Goal: Task Accomplishment & Management: Manage account settings

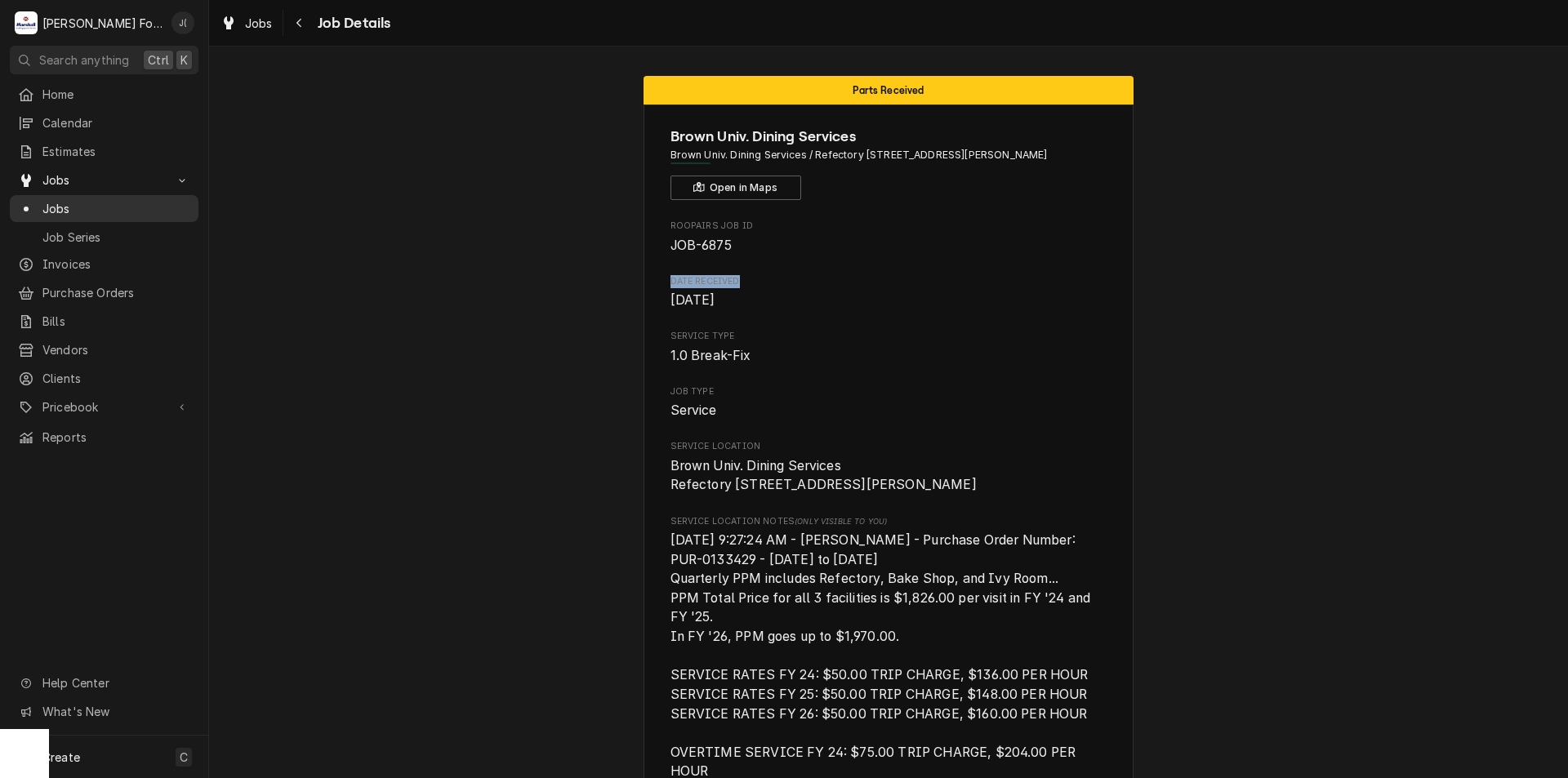
click at [69, 202] on span "Jobs" at bounding box center [116, 208] width 148 height 17
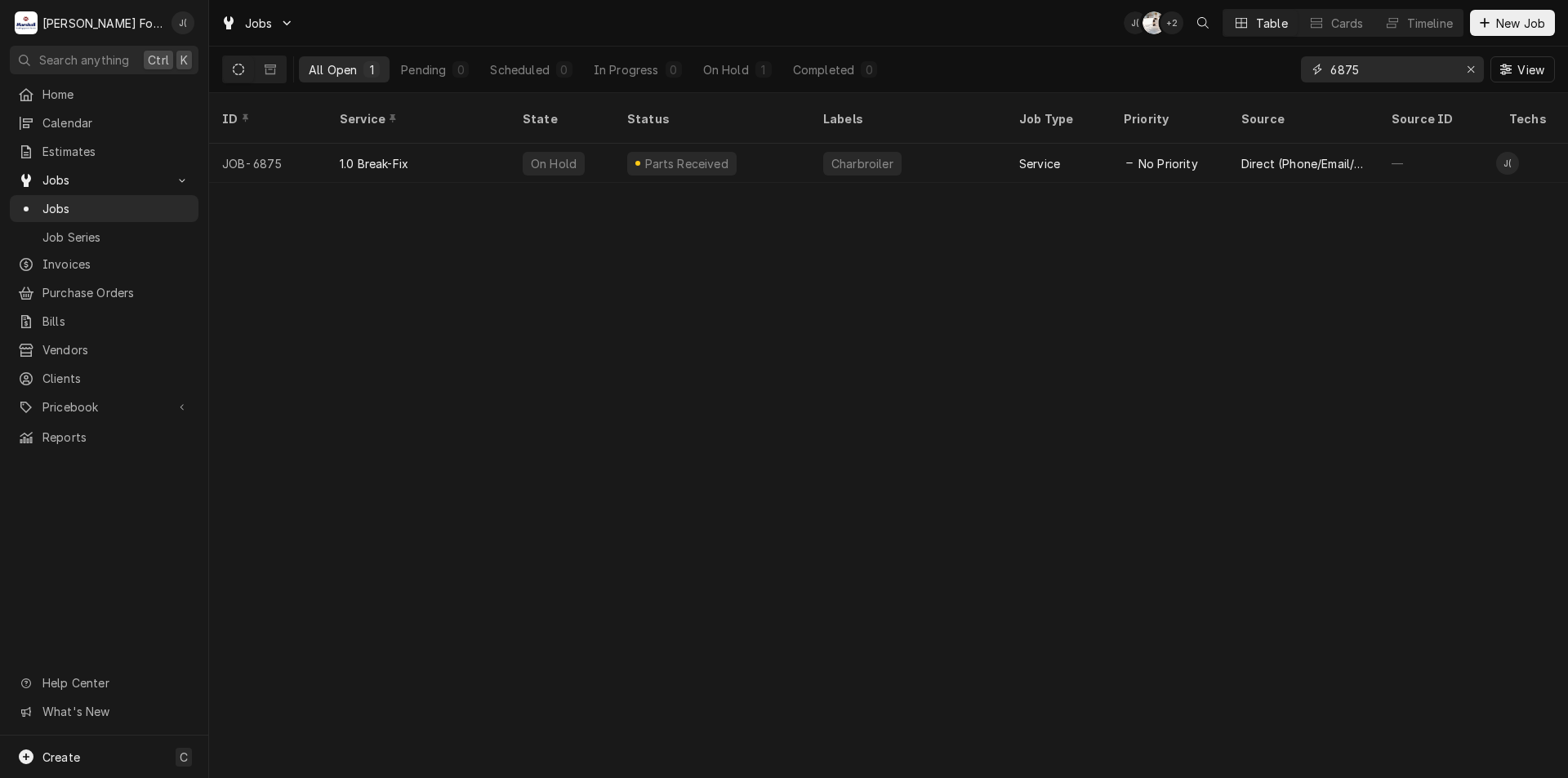
drag, startPoint x: 1366, startPoint y: 74, endPoint x: 577, endPoint y: 89, distance: 789.1
click at [766, 49] on div "All Open 1 Pending 0 Scheduled 0 In Progress 0 On Hold 1 Completed 0 6875 View" at bounding box center [888, 69] width 1333 height 46
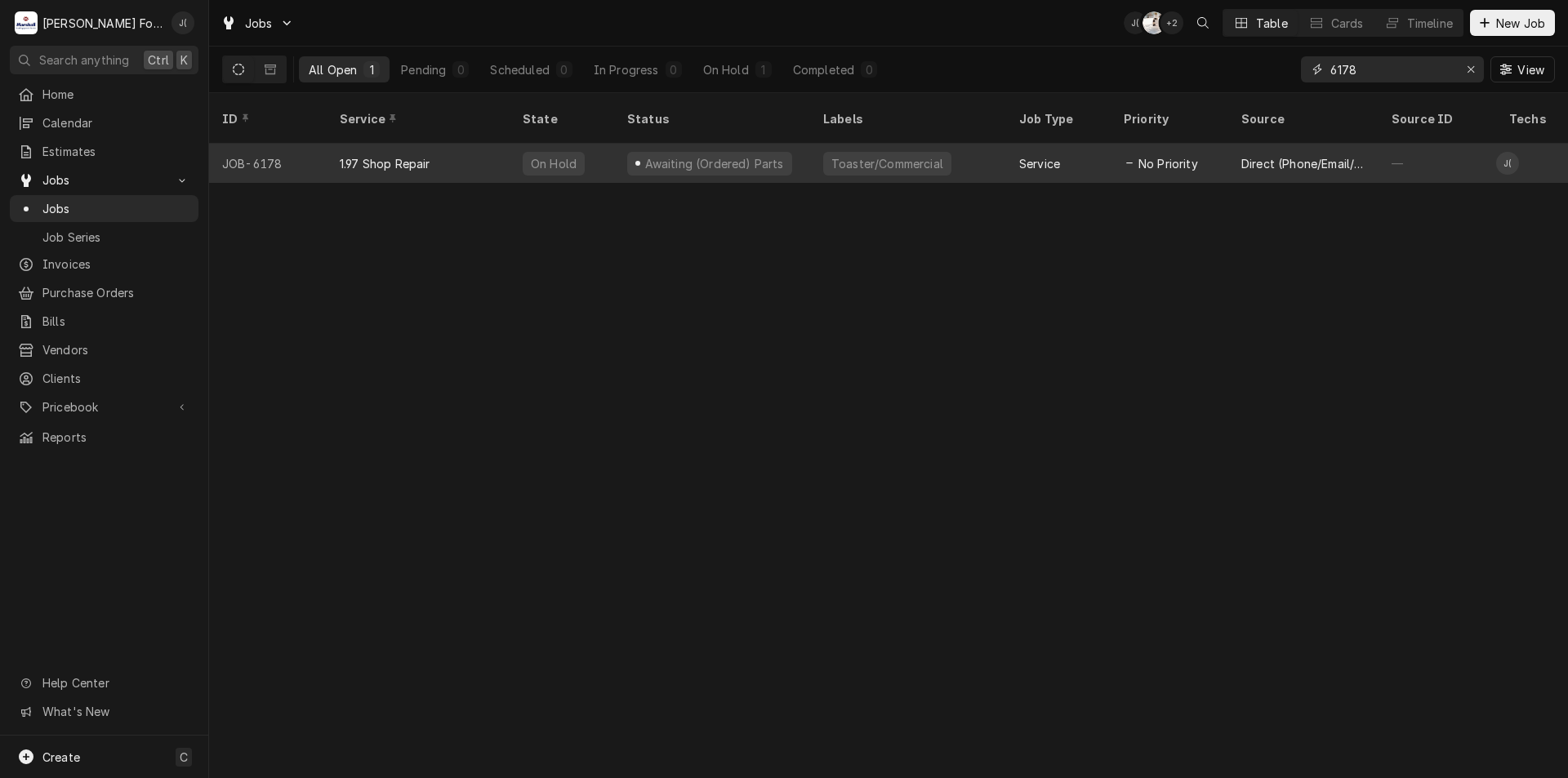
type input "6178"
click at [631, 152] on div "Awaiting (Ordered) Parts" at bounding box center [709, 163] width 165 height 23
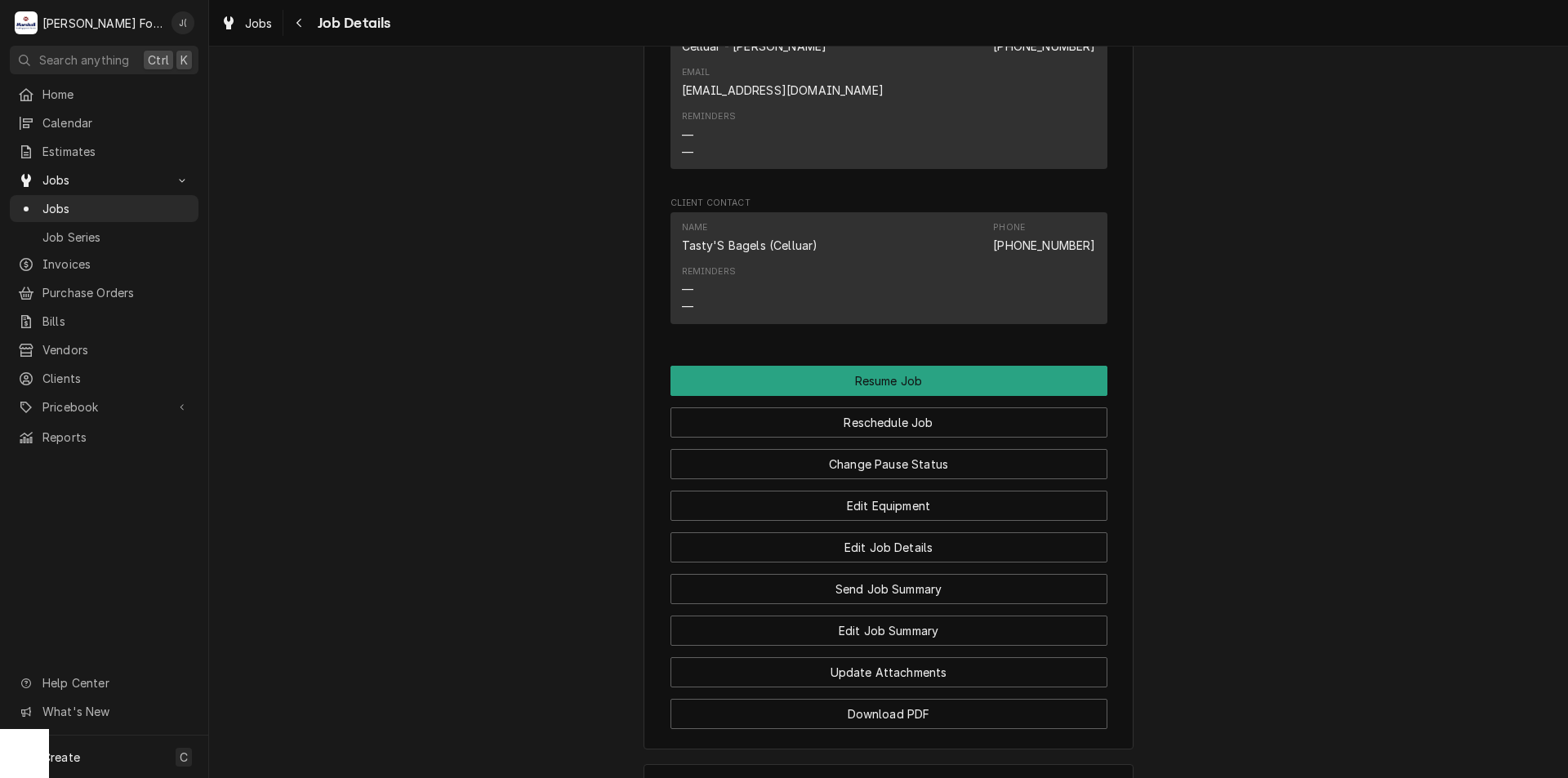
scroll to position [1797, 0]
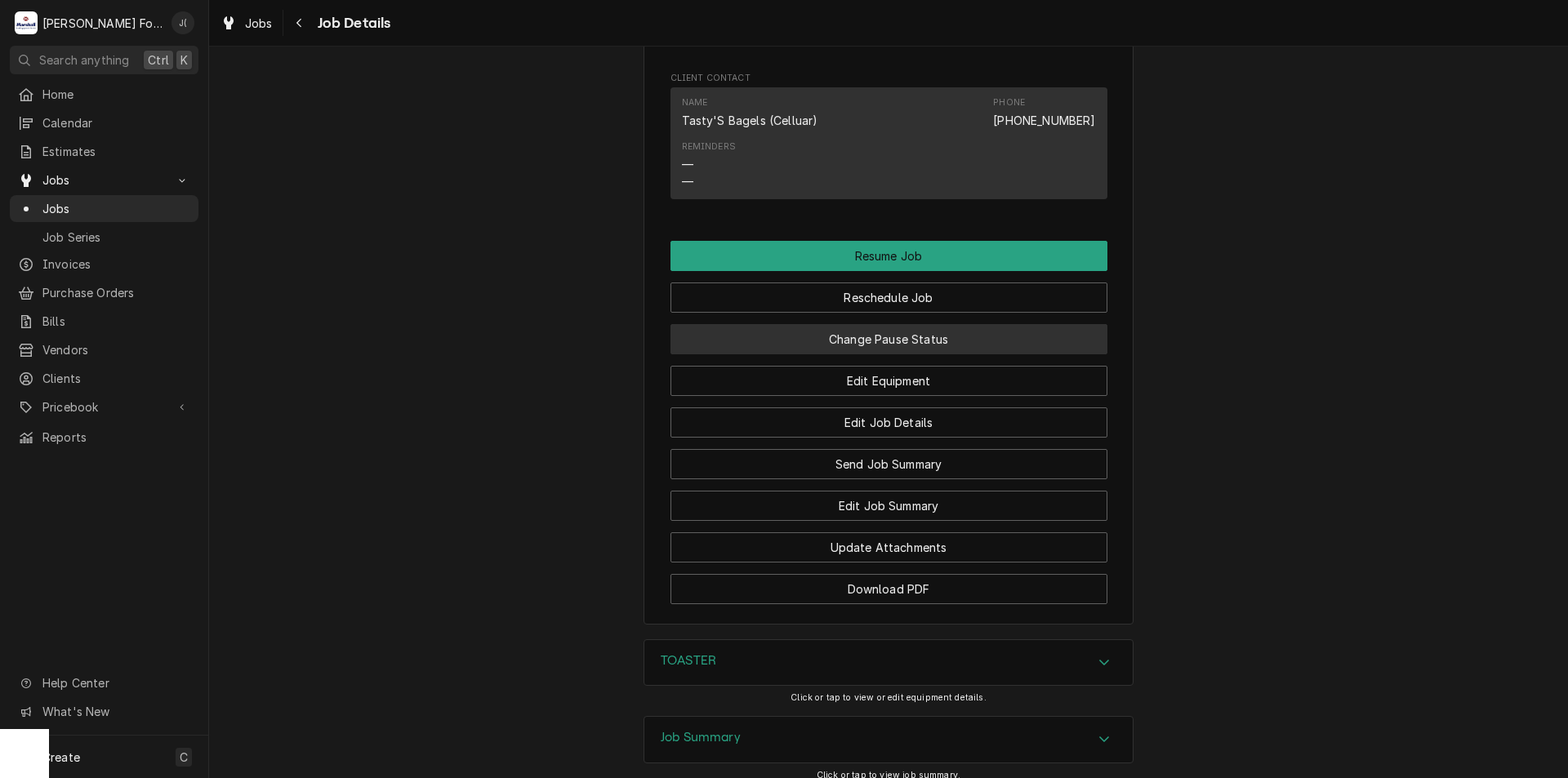
click at [846, 324] on button "Change Pause Status" at bounding box center [889, 338] width 437 height 30
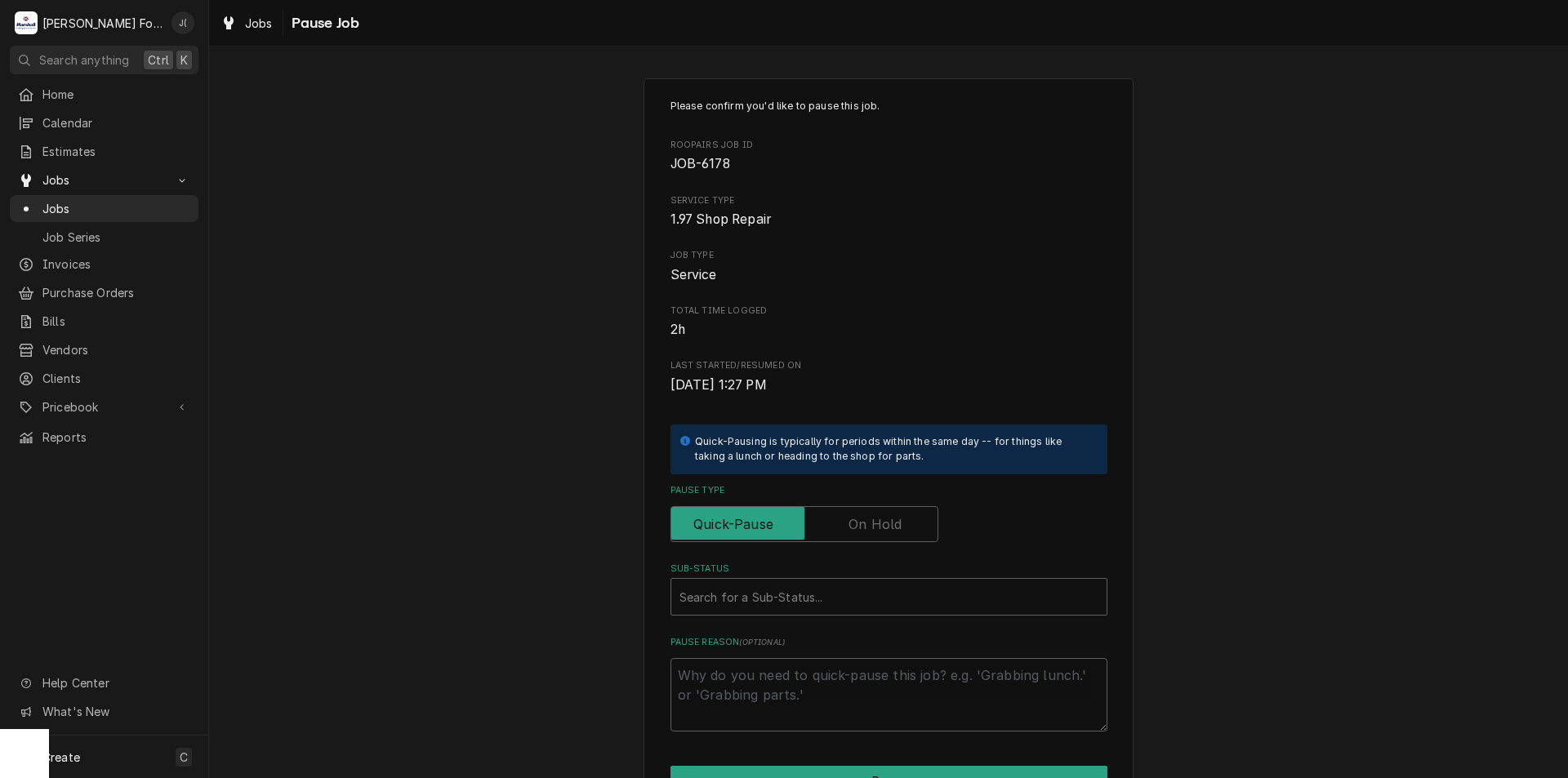
click at [868, 521] on label "Pause Type" at bounding box center [804, 524] width 268 height 36
click at [868, 521] on input "Pause Type" at bounding box center [804, 524] width 254 height 36
checkbox input "true"
click at [779, 610] on div "Sub-Status" at bounding box center [889, 597] width 419 height 30
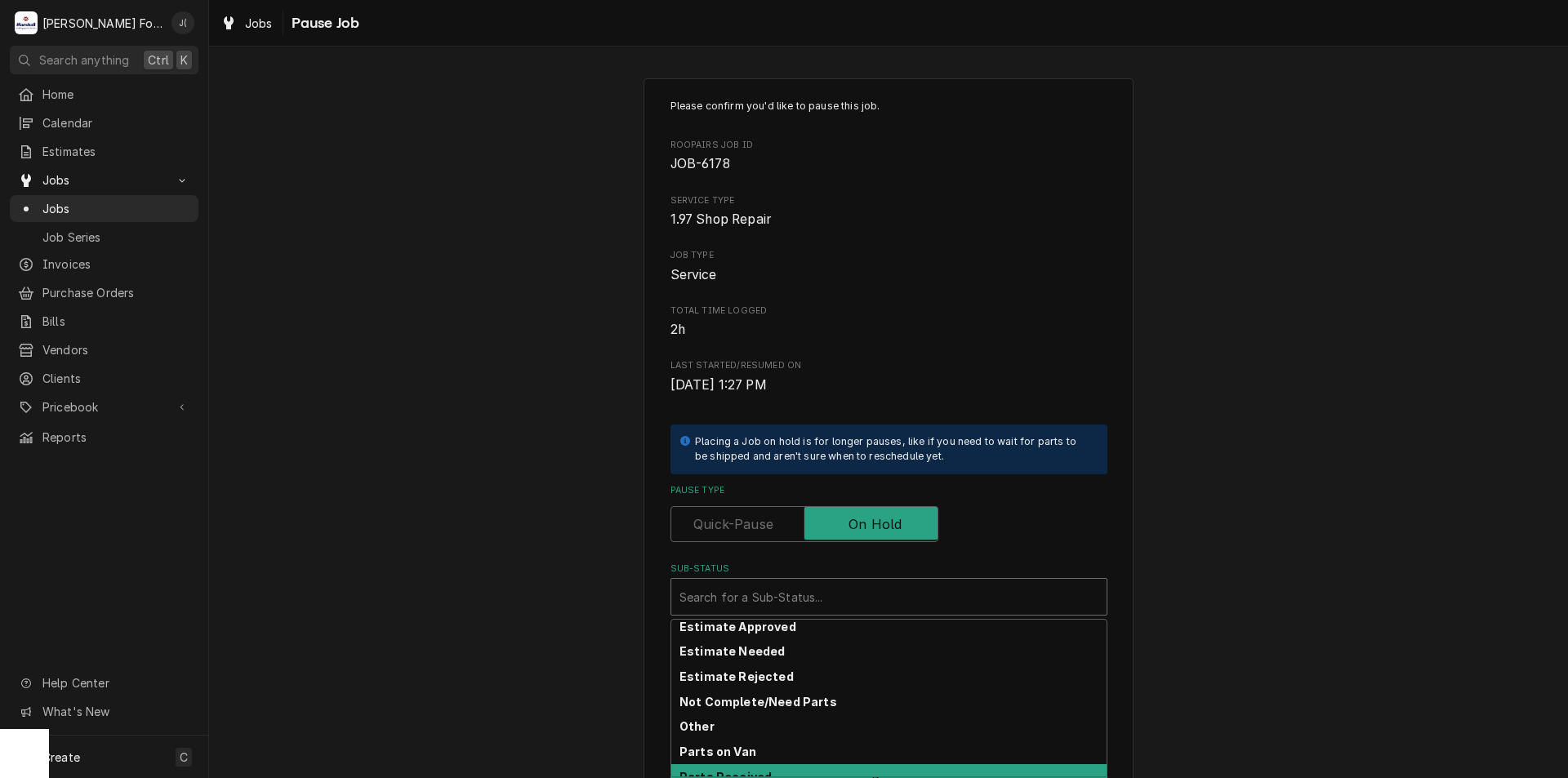
scroll to position [268, 0]
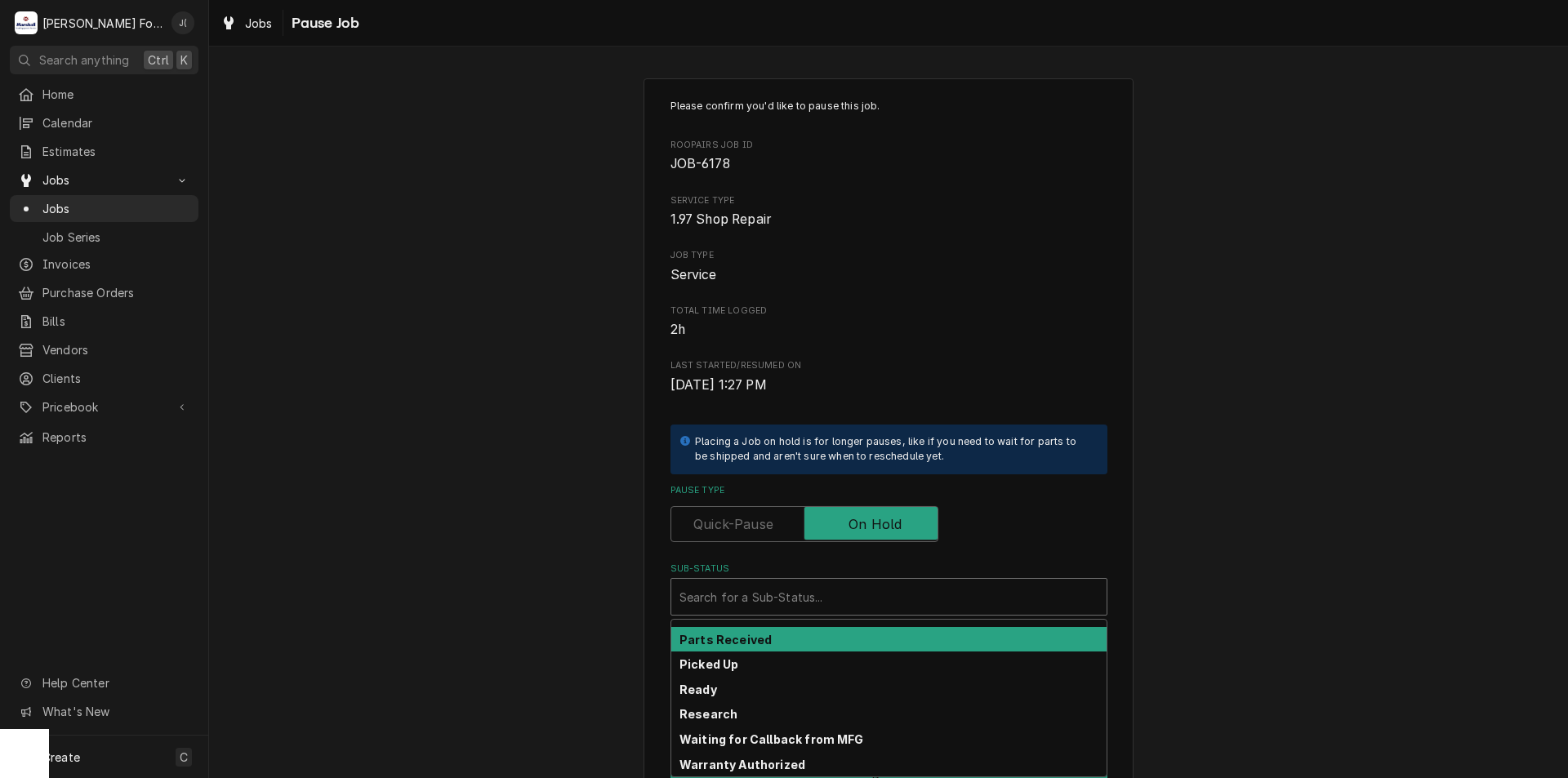
click at [756, 643] on strong "Parts Received" at bounding box center [725, 639] width 92 height 14
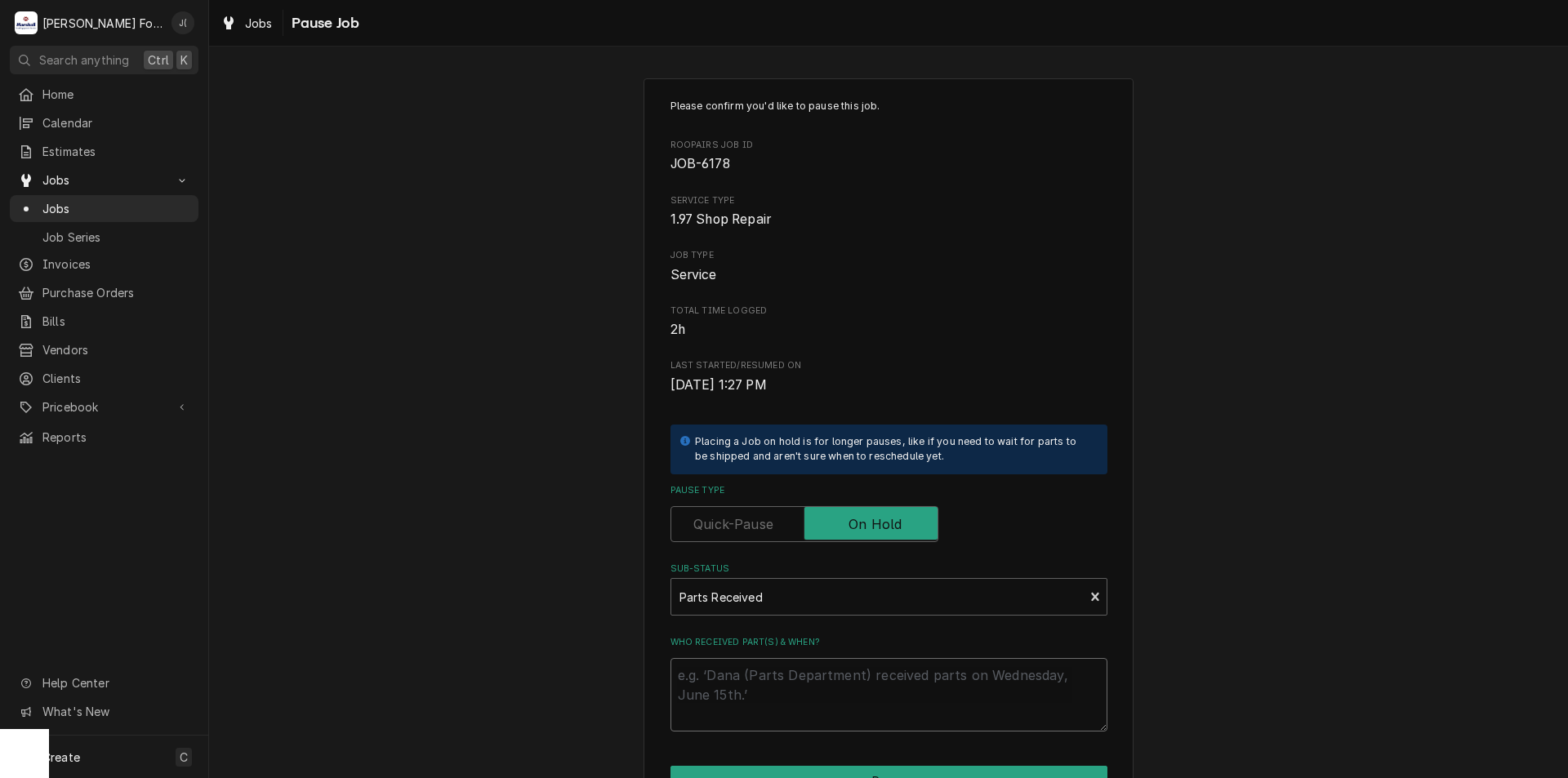
click at [753, 676] on textarea "Who received part(s) & when?" at bounding box center [889, 694] width 437 height 73
type textarea "x"
type textarea "0"
type textarea "x"
type textarea "09"
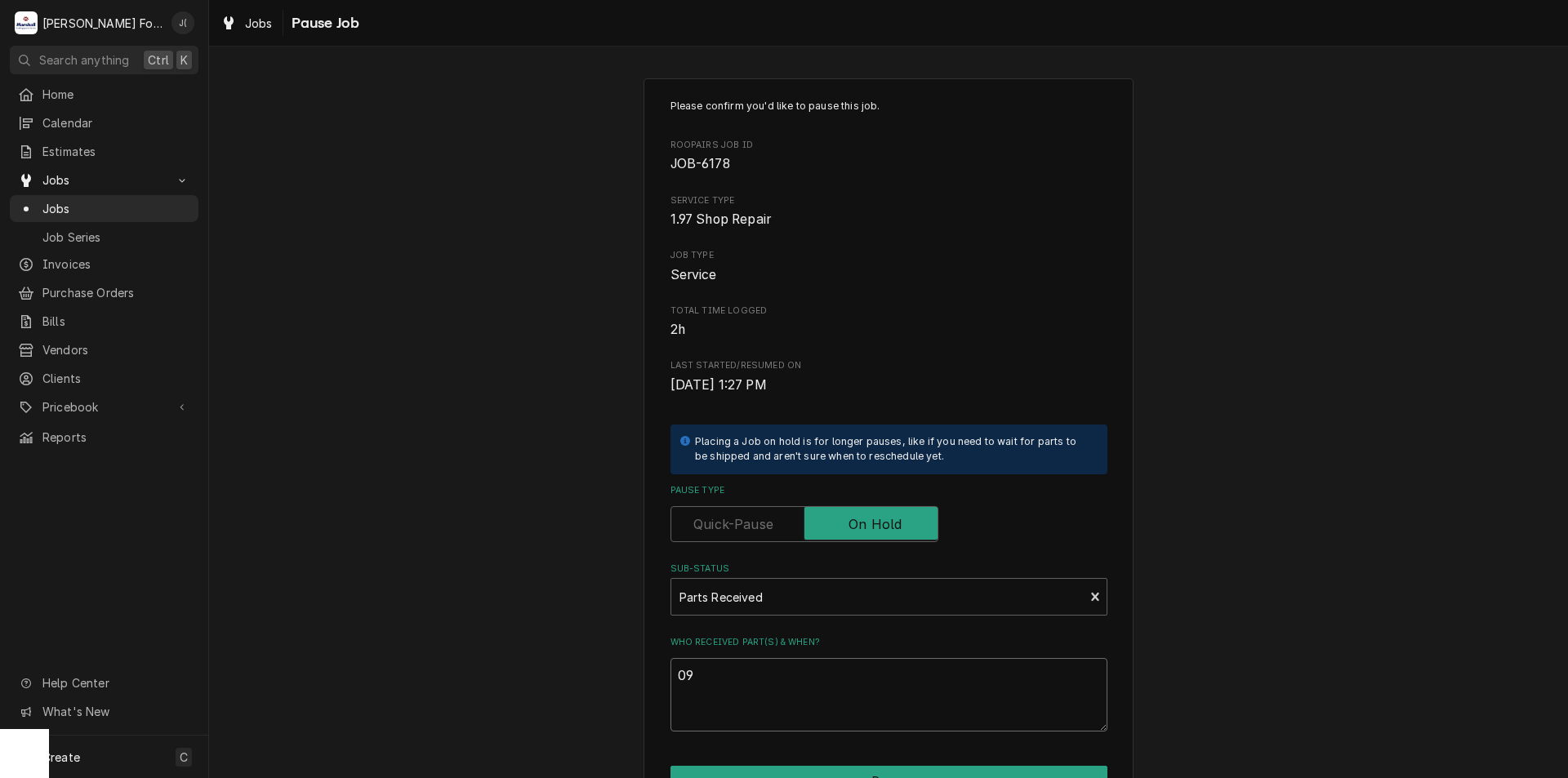
type textarea "x"
type textarea "09/"
type textarea "x"
type textarea "09/1"
type textarea "x"
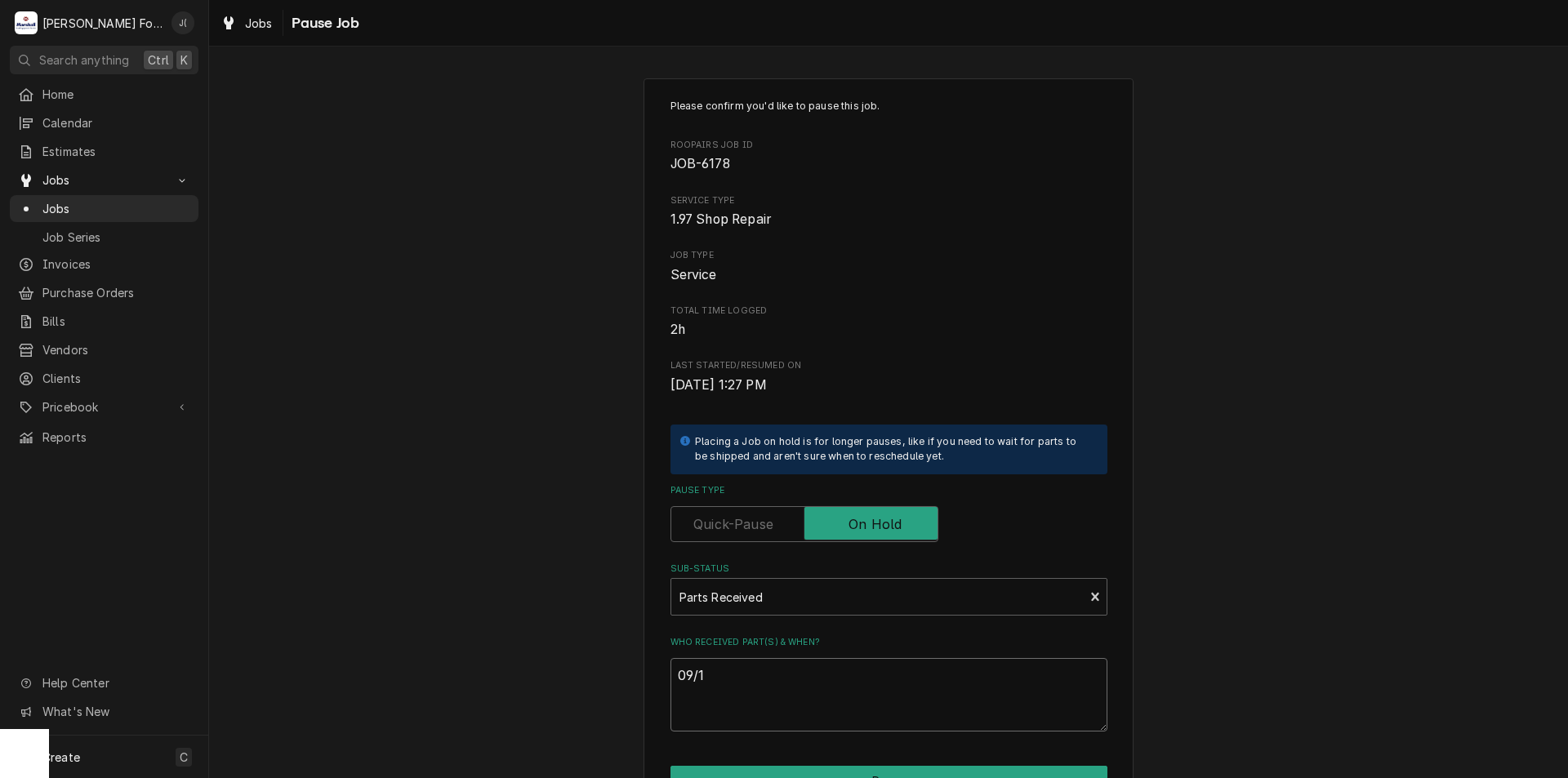
type textarea "09/11"
type textarea "x"
type textarea "09/11/"
type textarea "x"
type textarea "09/11/2"
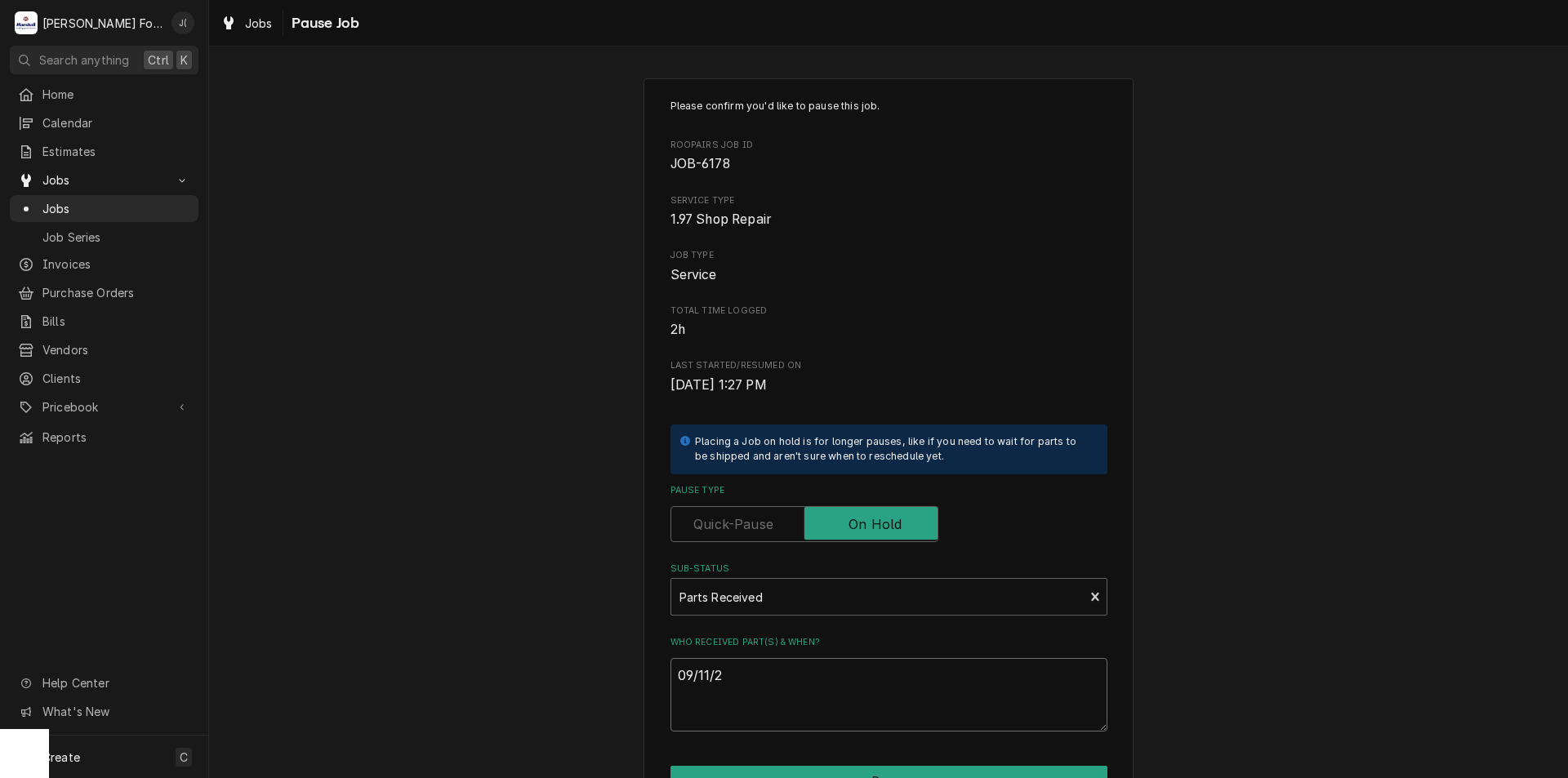
type textarea "x"
type textarea "09/11/20"
type textarea "x"
type textarea "09/11/202"
type textarea "x"
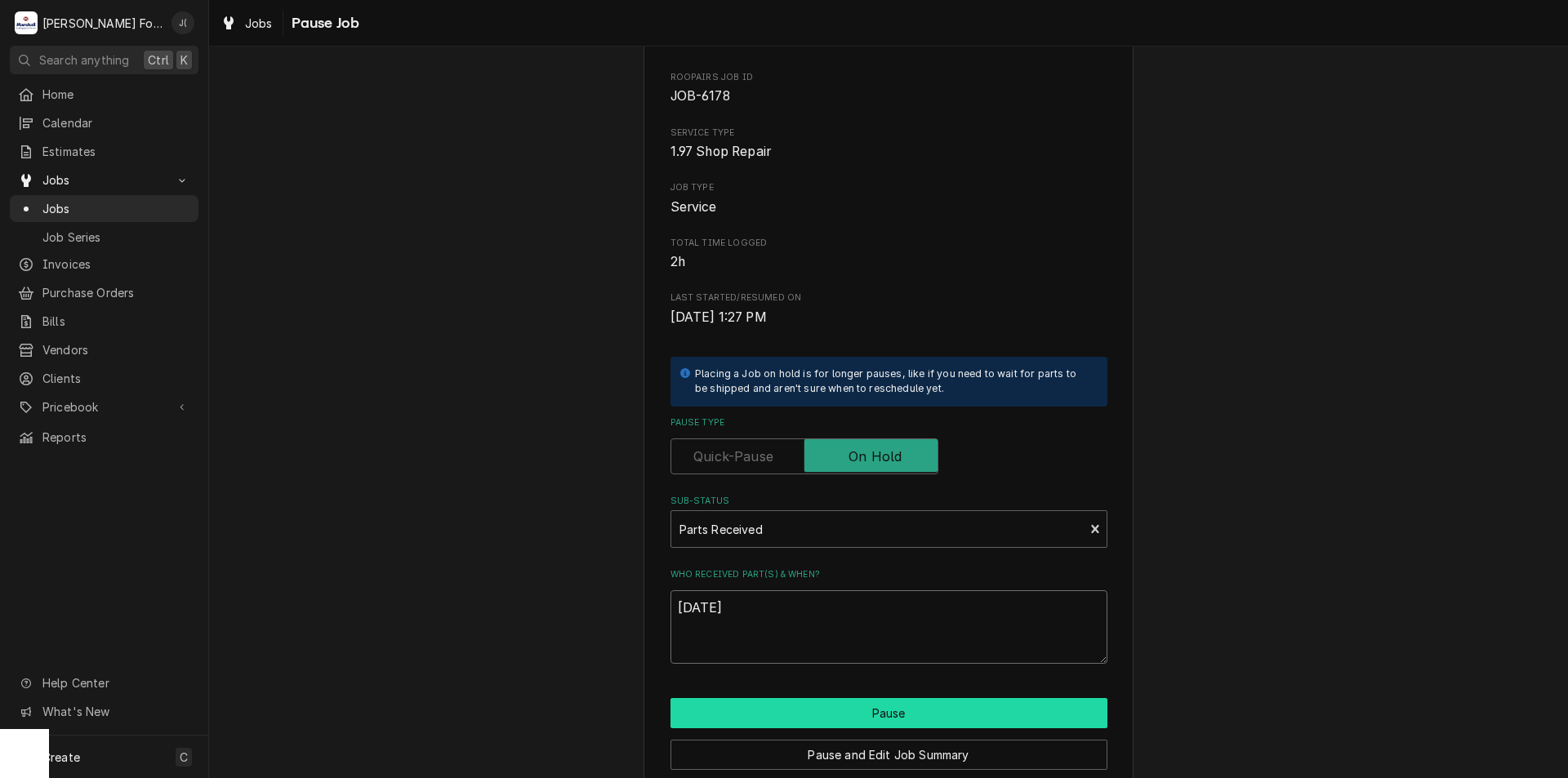
scroll to position [136, 0]
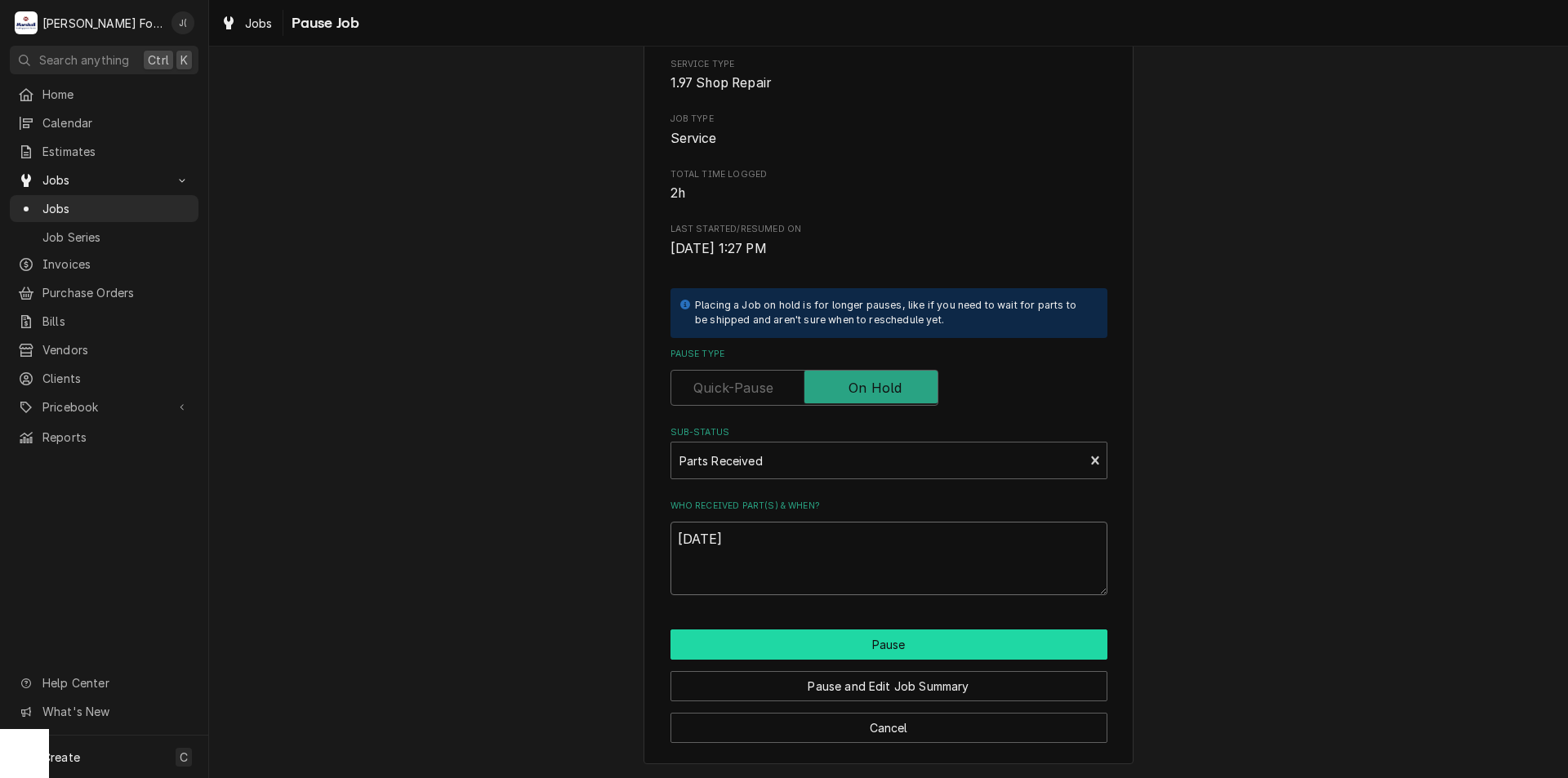
type textarea "[DATE]"
click at [802, 645] on button "Pause" at bounding box center [889, 644] width 437 height 30
type textarea "x"
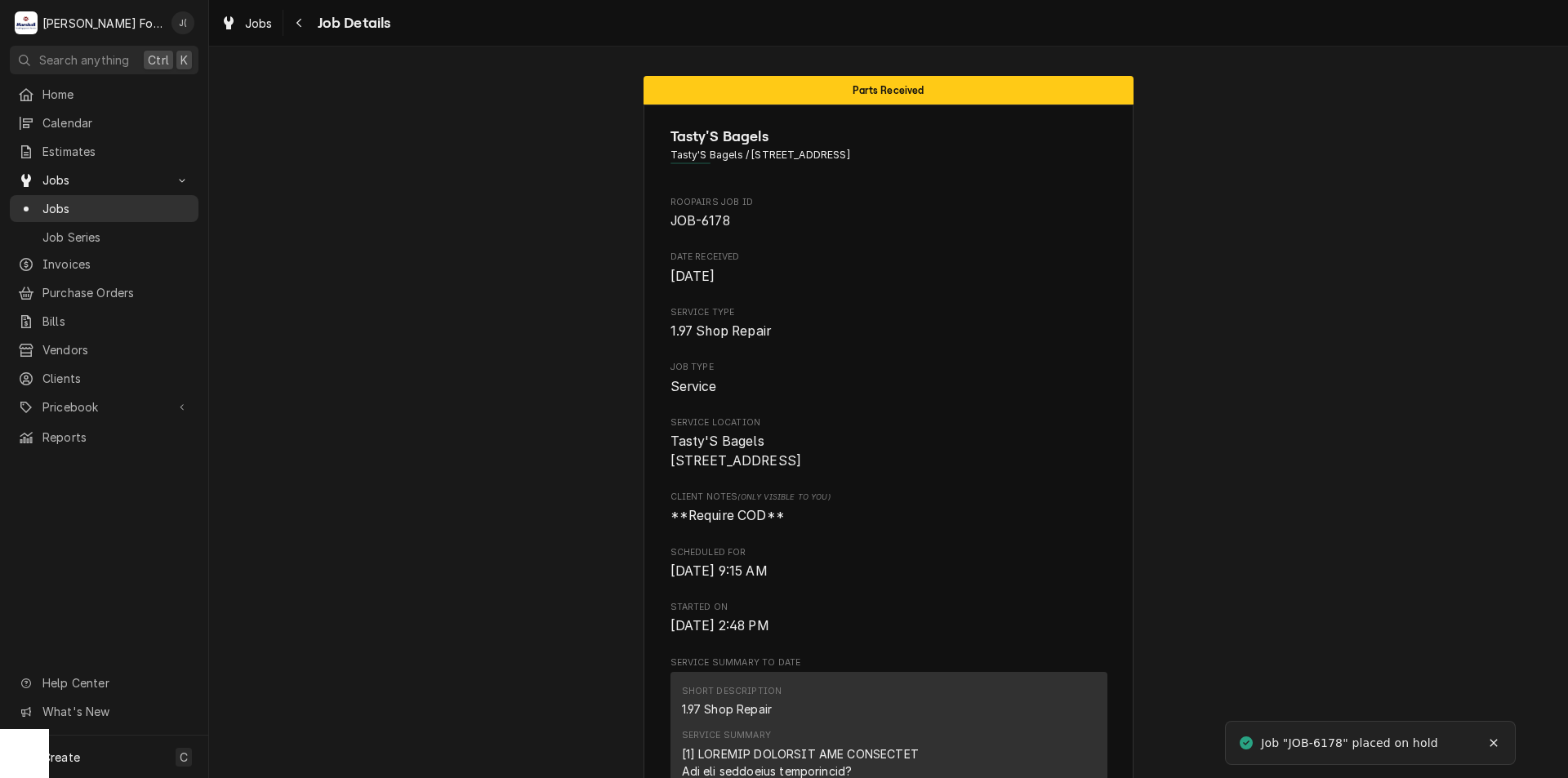
click at [64, 206] on span "Jobs" at bounding box center [116, 208] width 148 height 17
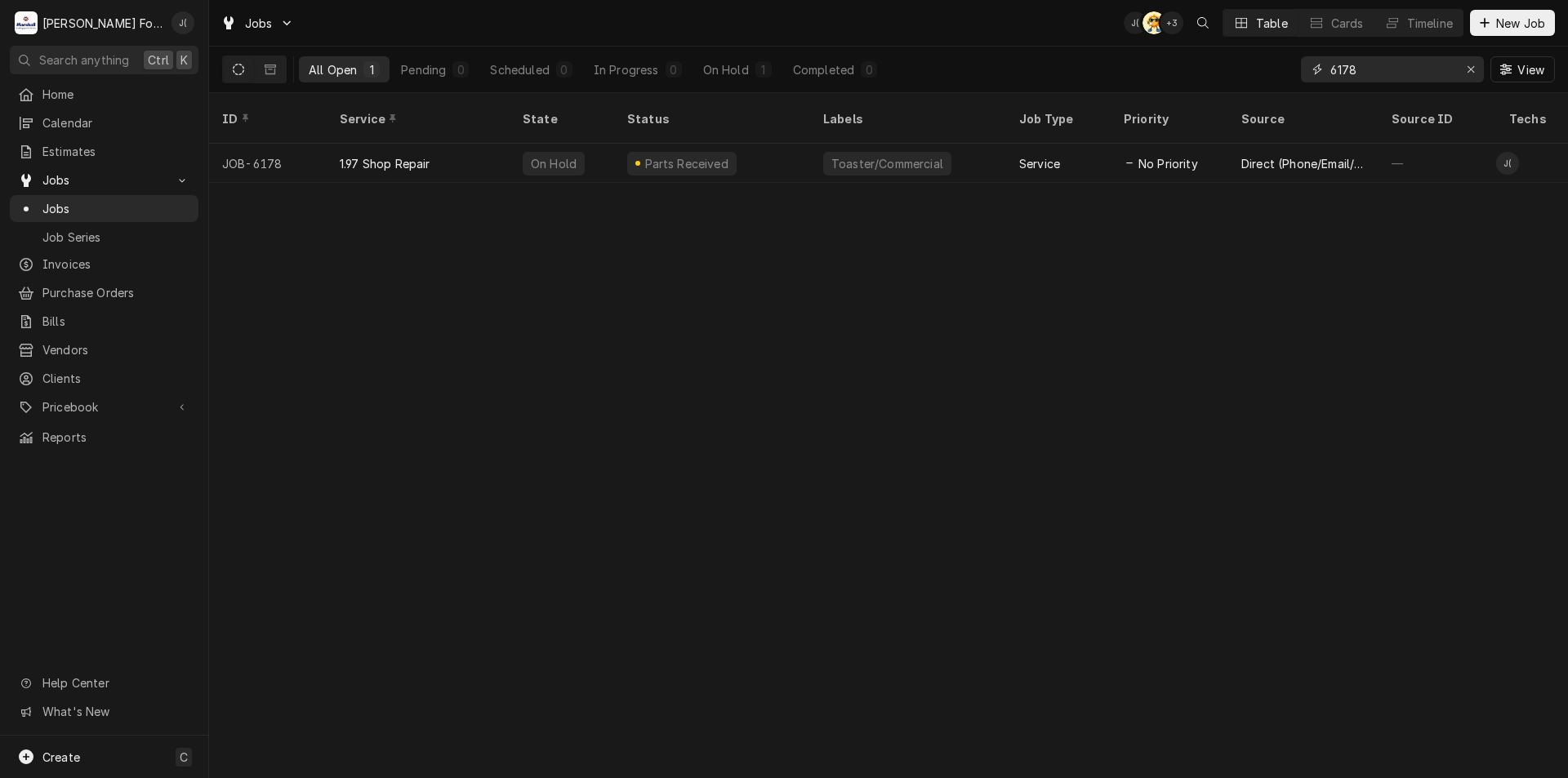
drag, startPoint x: 1065, startPoint y: 60, endPoint x: 783, endPoint y: 17, distance: 285.3
click at [785, 18] on div "Jobs J( AT + 3 Table Cards Timeline New Job All Open 1 Pending 0 Scheduled 0 In…" at bounding box center [889, 46] width 1359 height 93
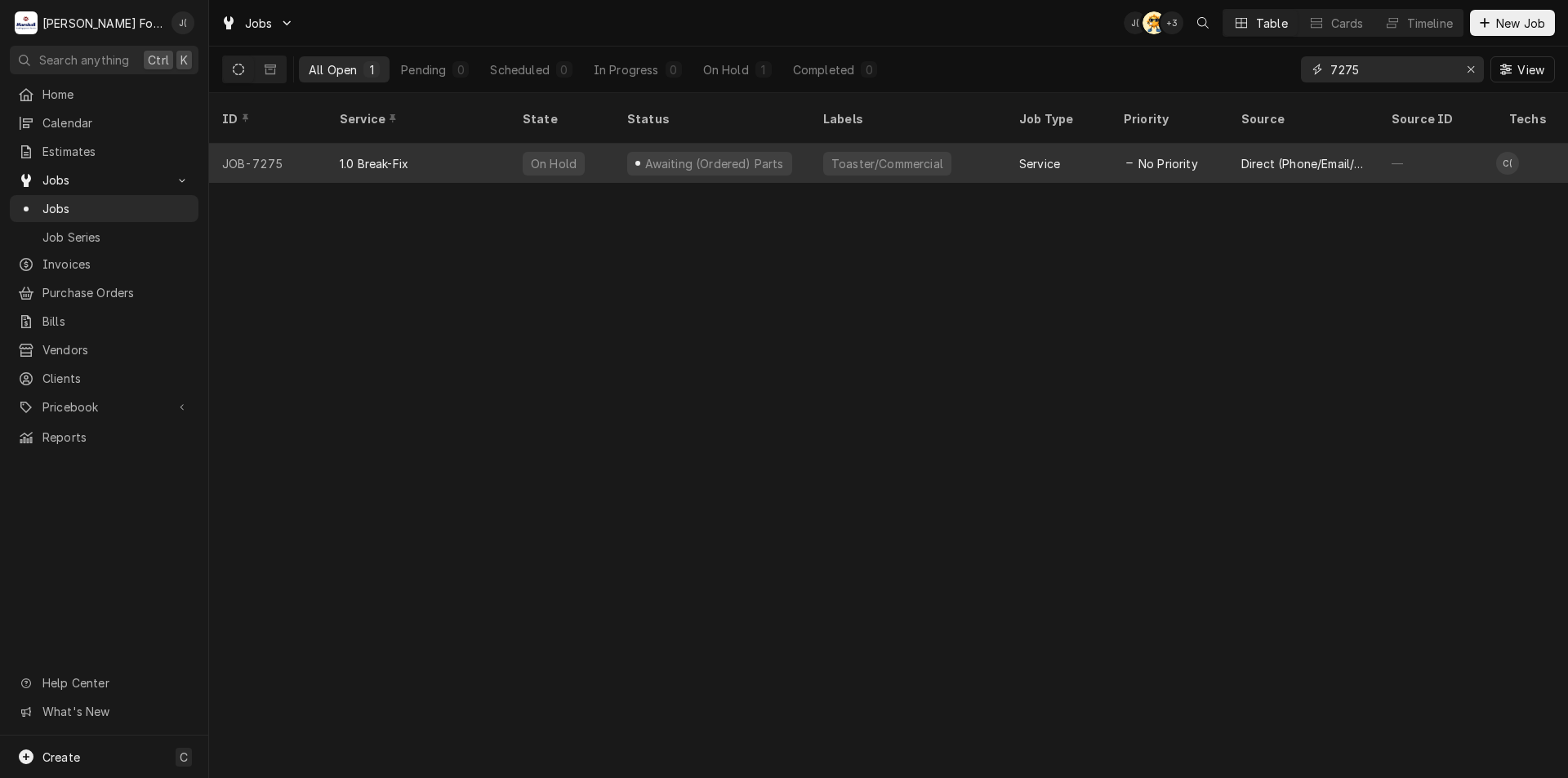
type input "7275"
drag, startPoint x: 717, startPoint y: 149, endPoint x: 710, endPoint y: 144, distance: 8.6
click at [713, 155] on div "Awaiting (Ordered) Parts" at bounding box center [713, 163] width 142 height 17
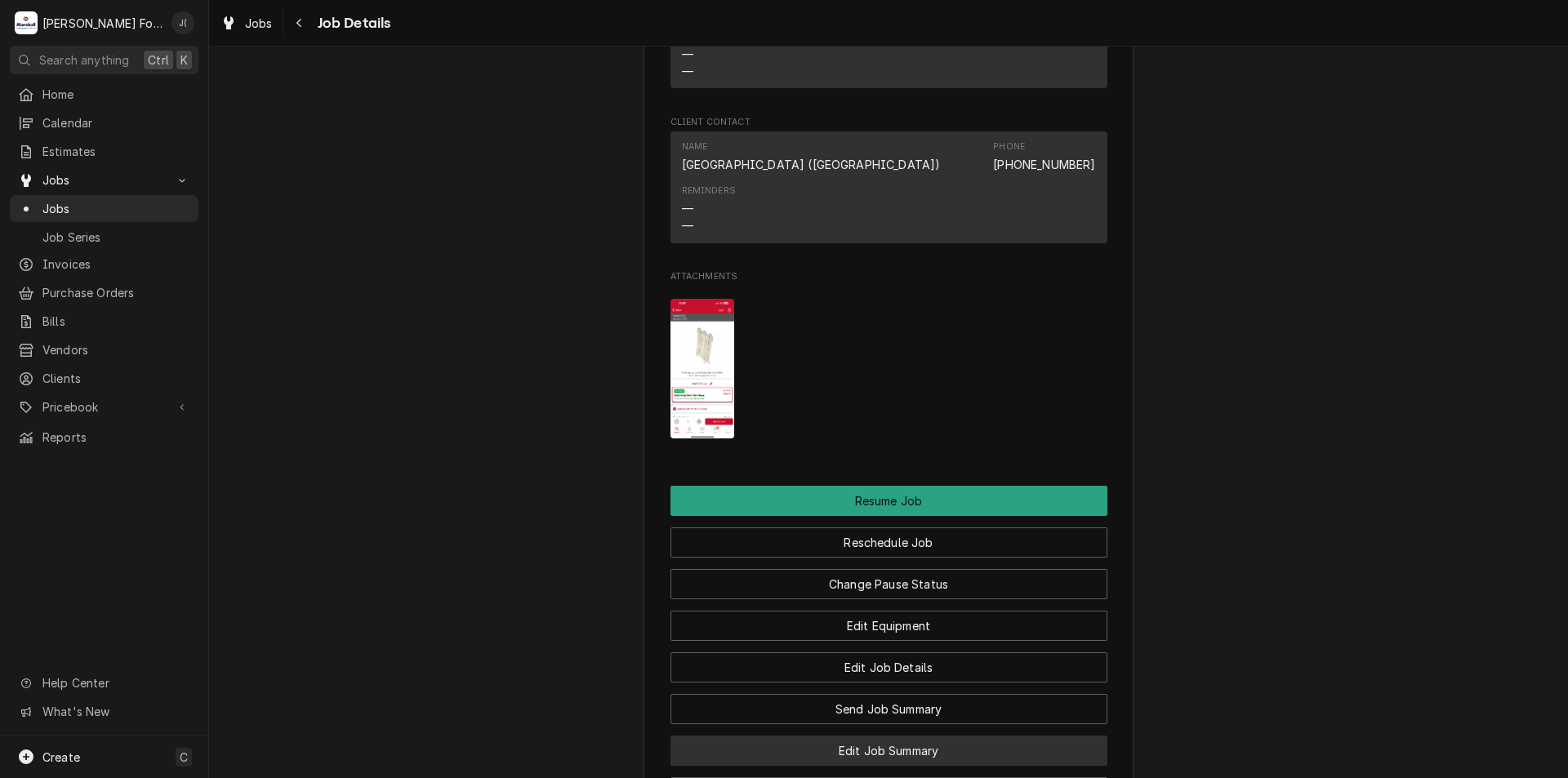
scroll to position [4329, 0]
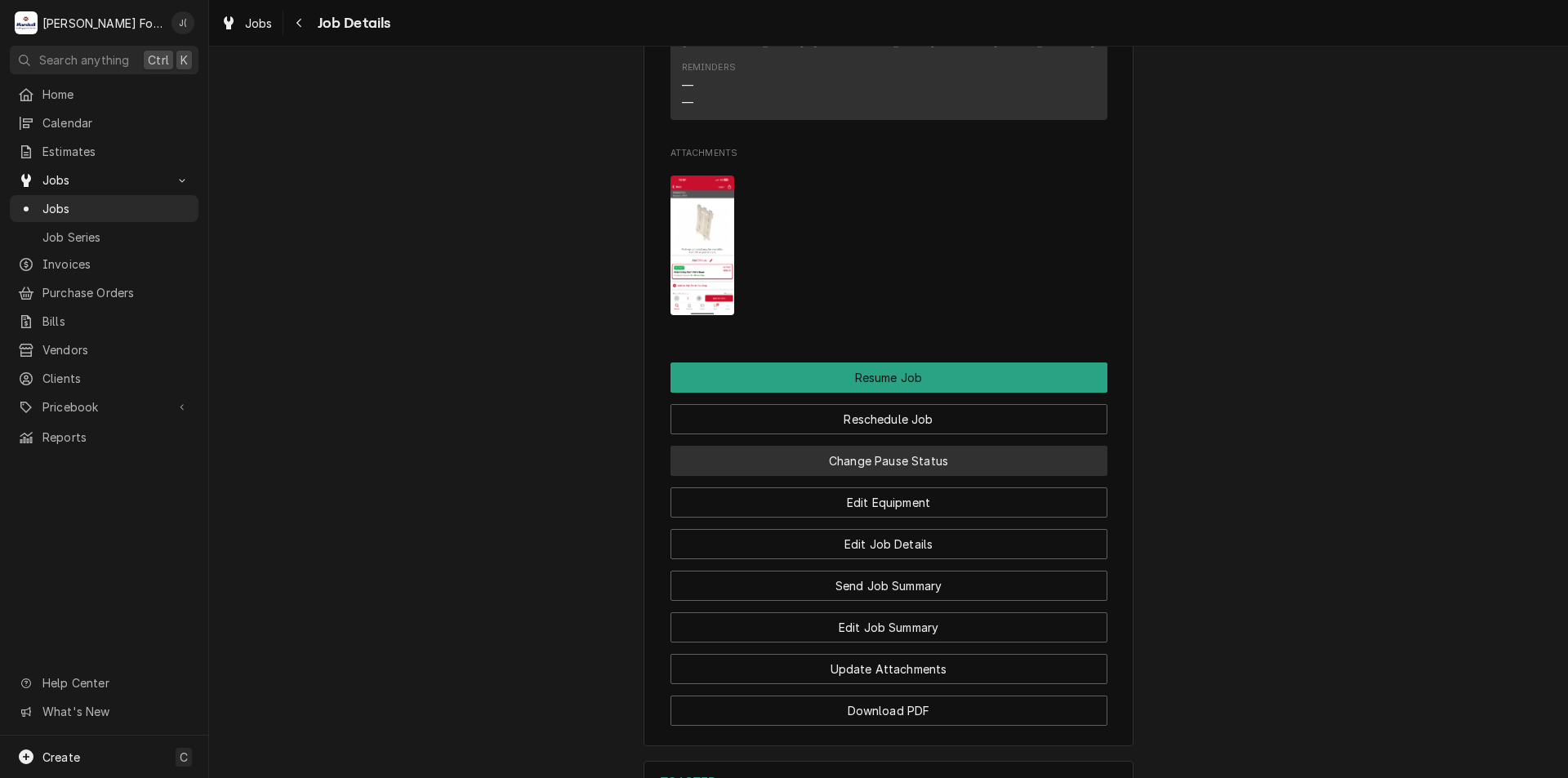
click at [903, 446] on button "Change Pause Status" at bounding box center [889, 460] width 437 height 30
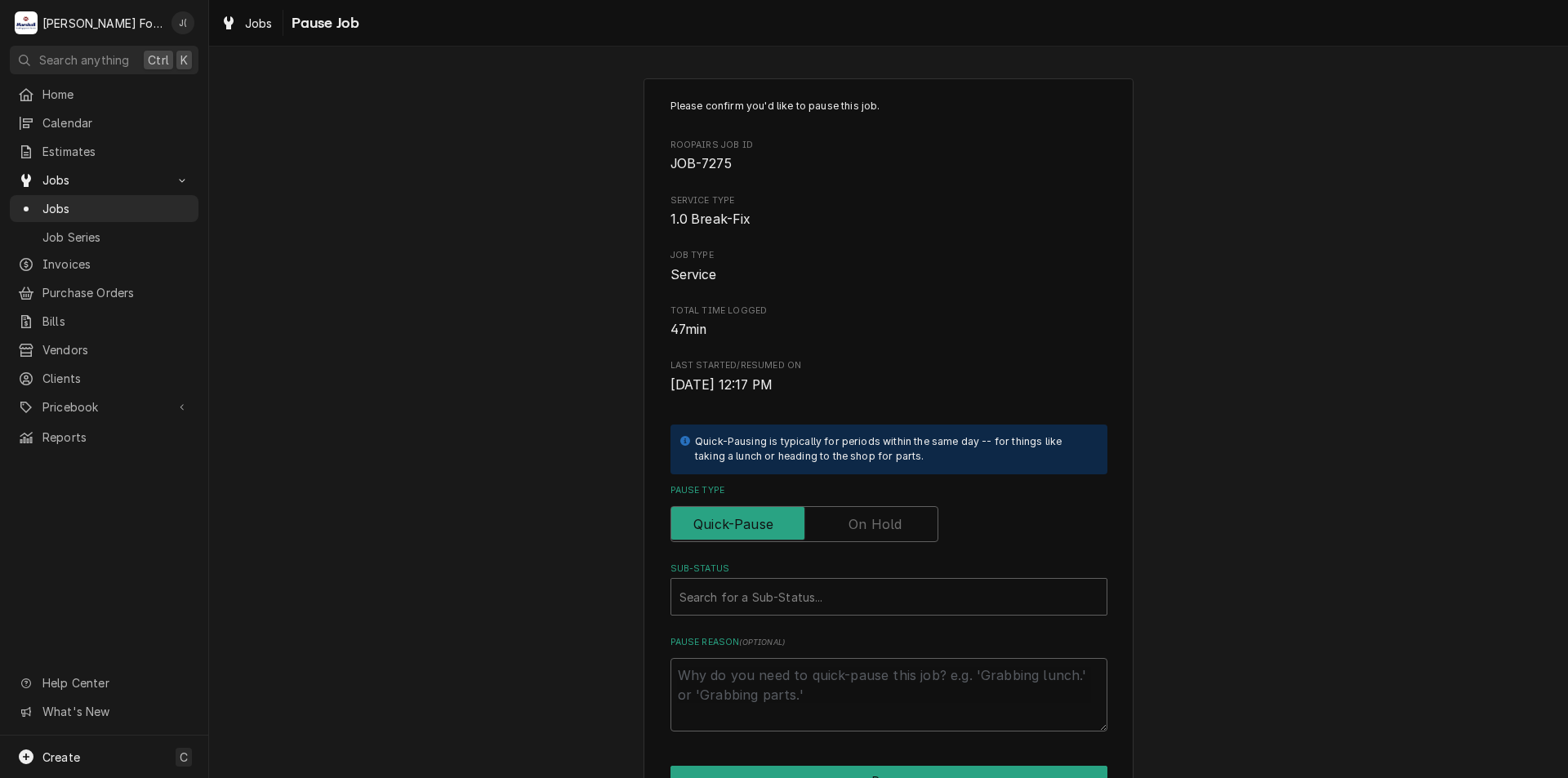
drag, startPoint x: 876, startPoint y: 527, endPoint x: 798, endPoint y: 639, distance: 136.5
click at [869, 535] on label "Pause Type" at bounding box center [804, 524] width 268 height 36
click at [840, 529] on input "Pause Type" at bounding box center [804, 524] width 254 height 36
checkbox input "true"
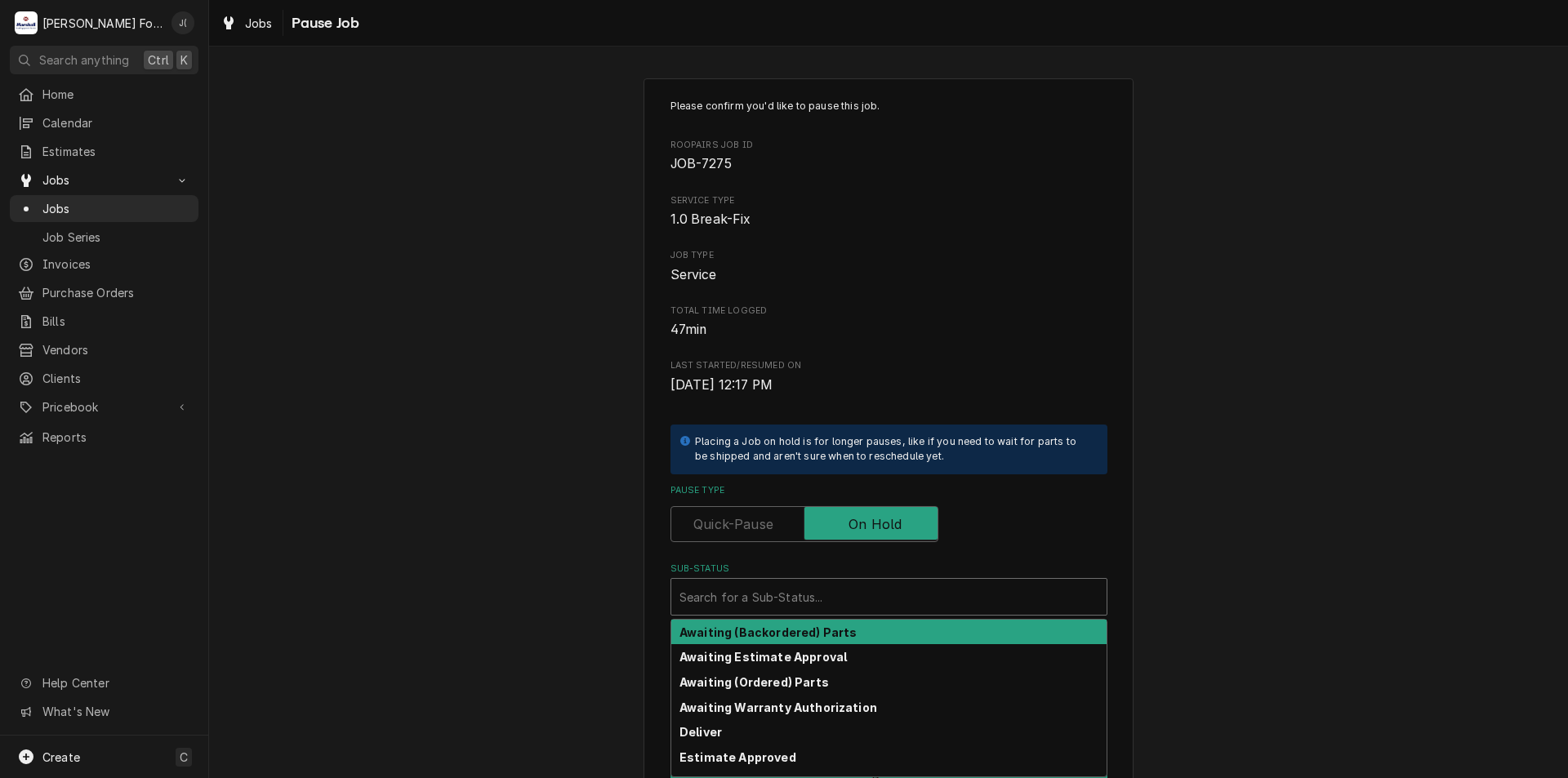
click at [820, 600] on div "Sub-Status" at bounding box center [889, 597] width 419 height 30
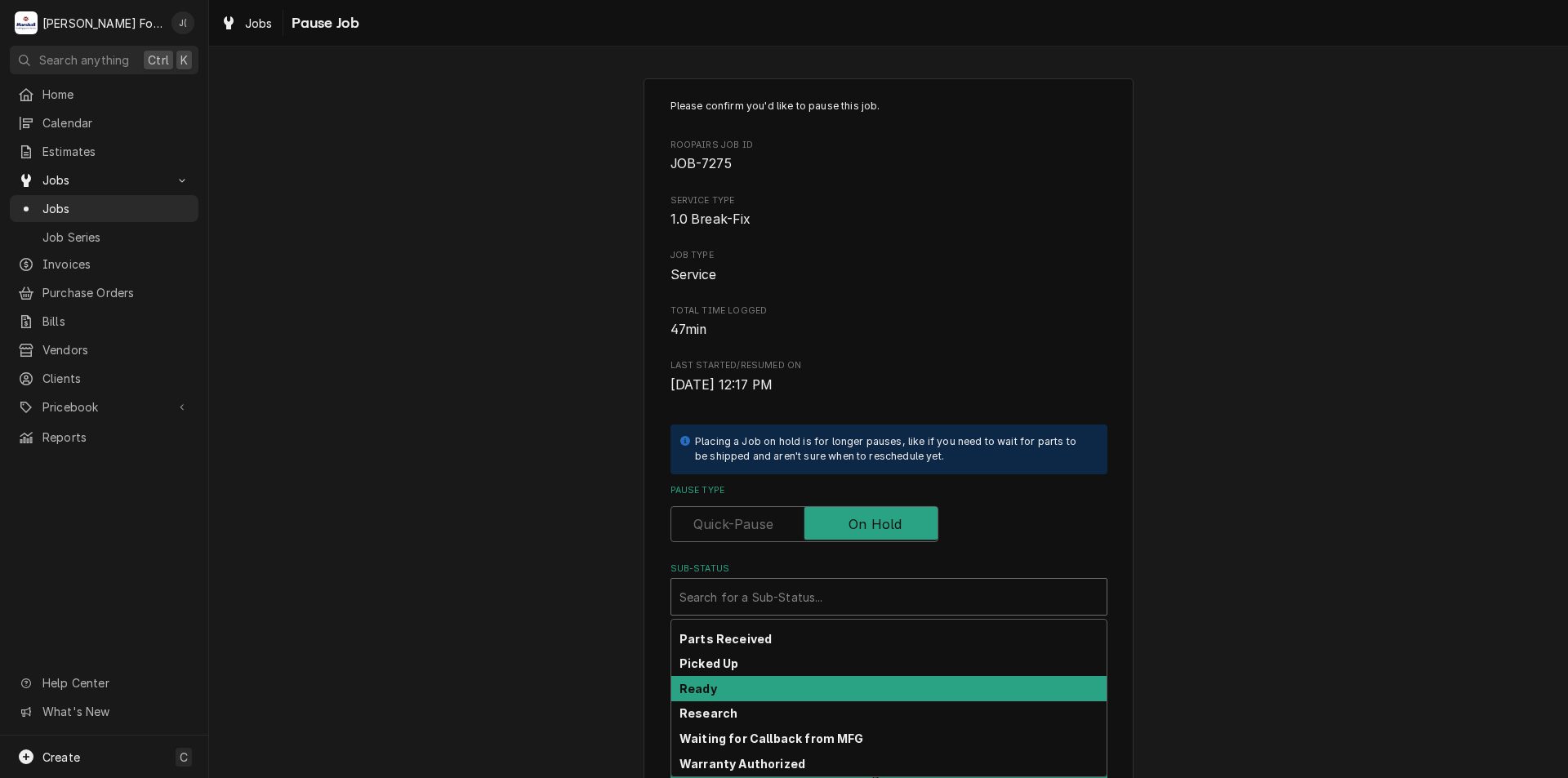
scroll to position [268, 0]
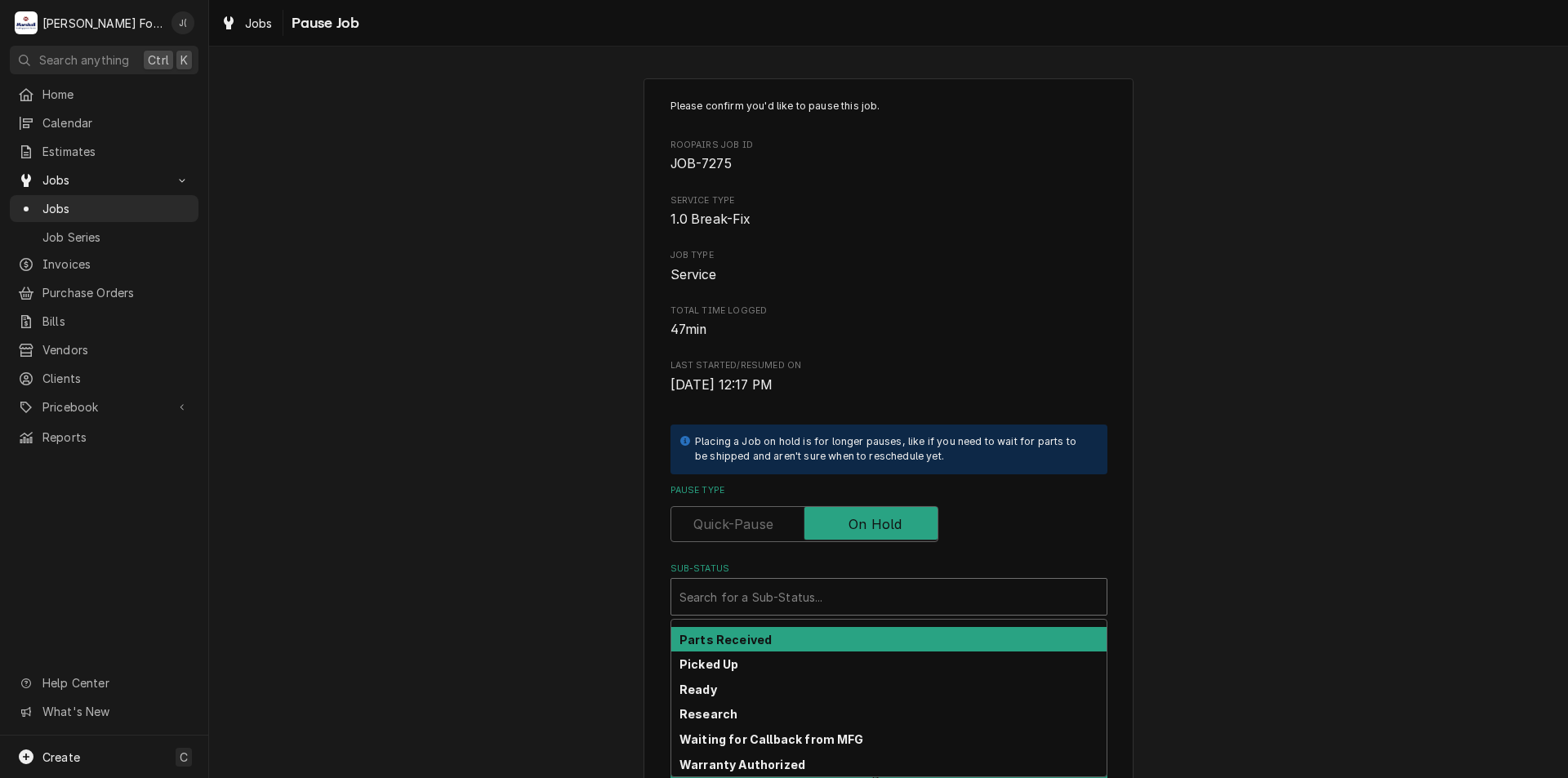
click at [805, 642] on div "Parts Received" at bounding box center [889, 640] width 435 height 25
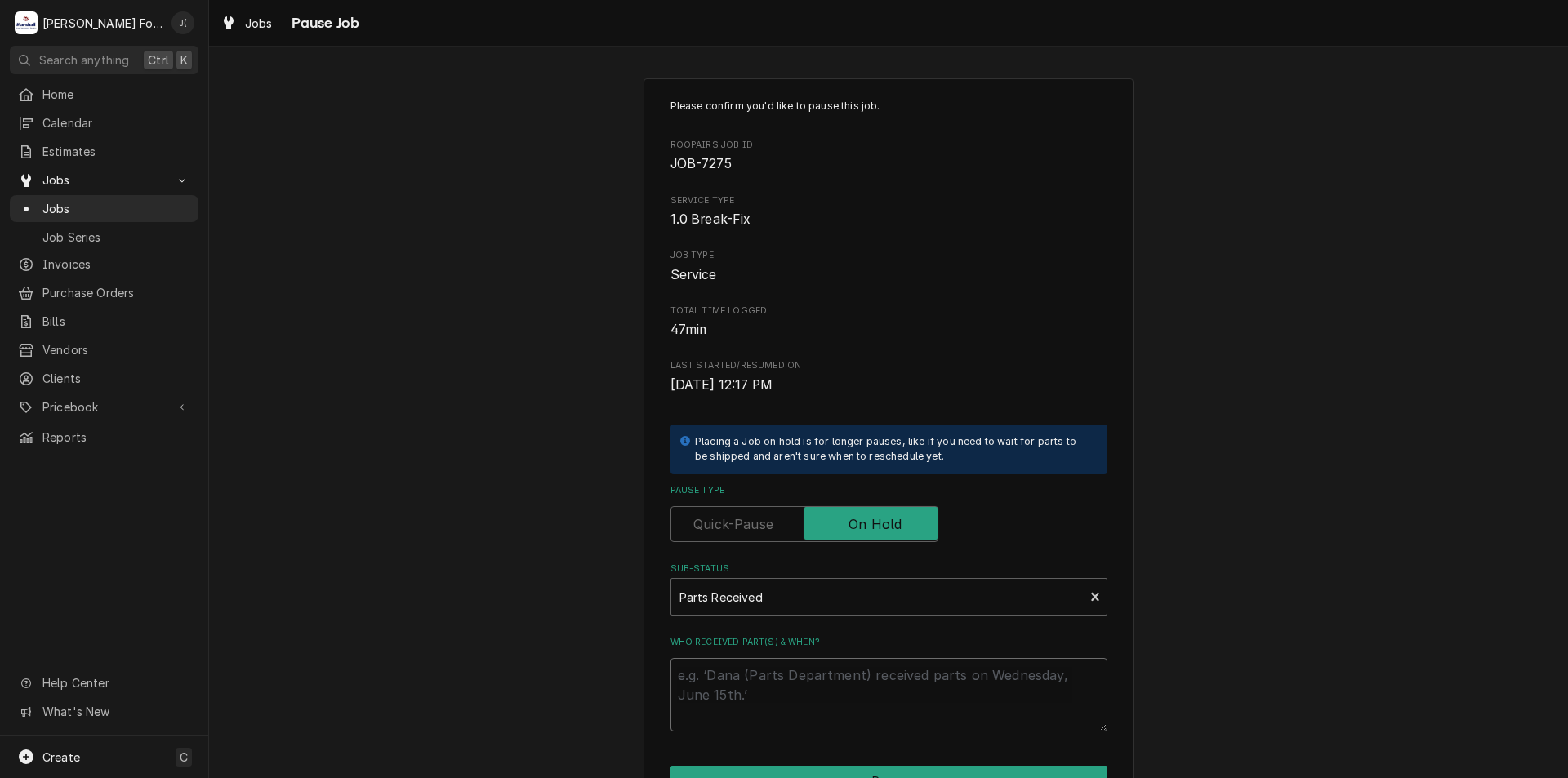
click at [821, 692] on textarea "Who received part(s) & when?" at bounding box center [889, 694] width 437 height 73
type textarea "x"
type textarea "0"
type textarea "x"
type textarea "09"
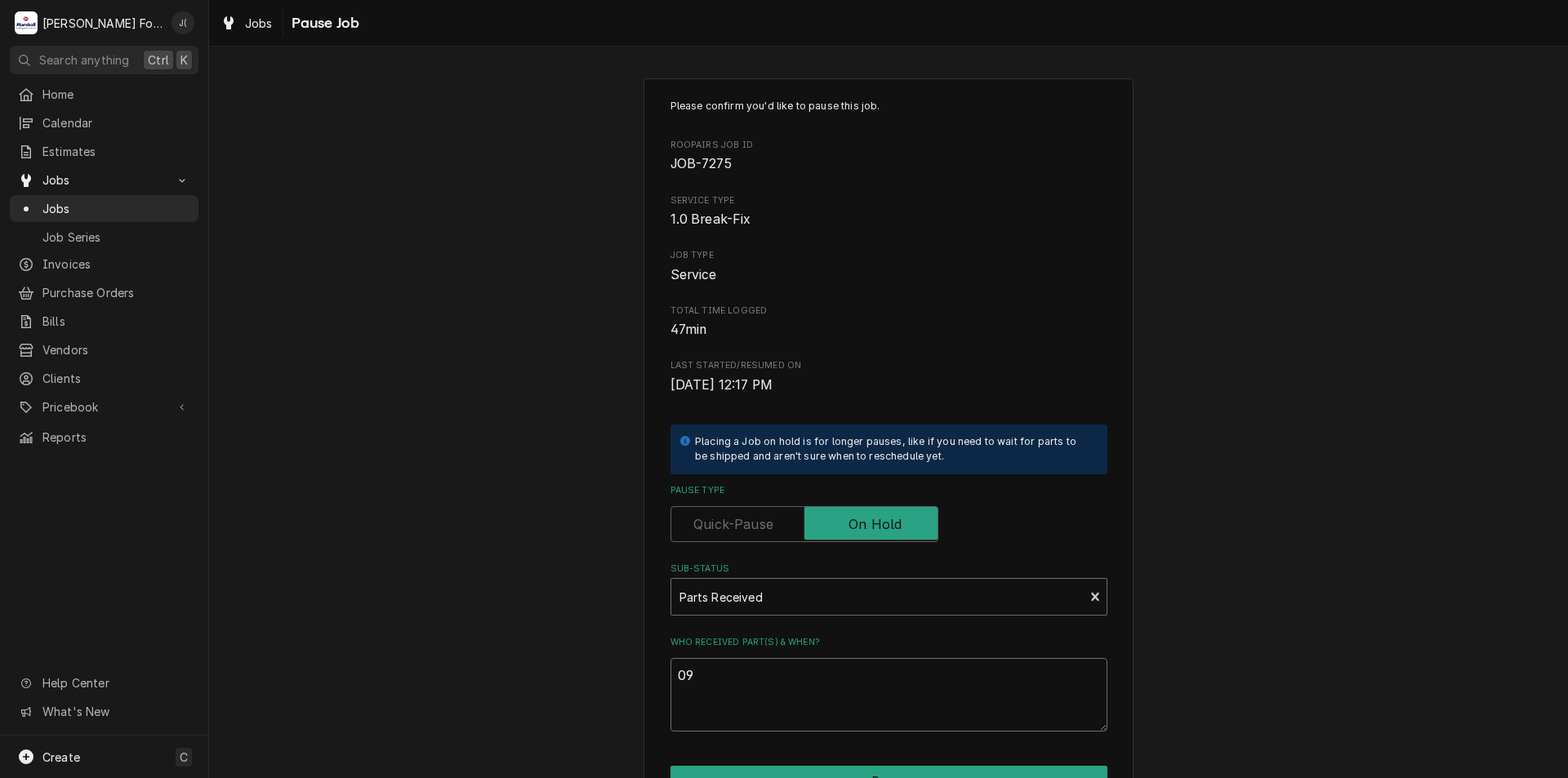
type textarea "x"
type textarea "09/"
type textarea "x"
type textarea "09/1"
type textarea "x"
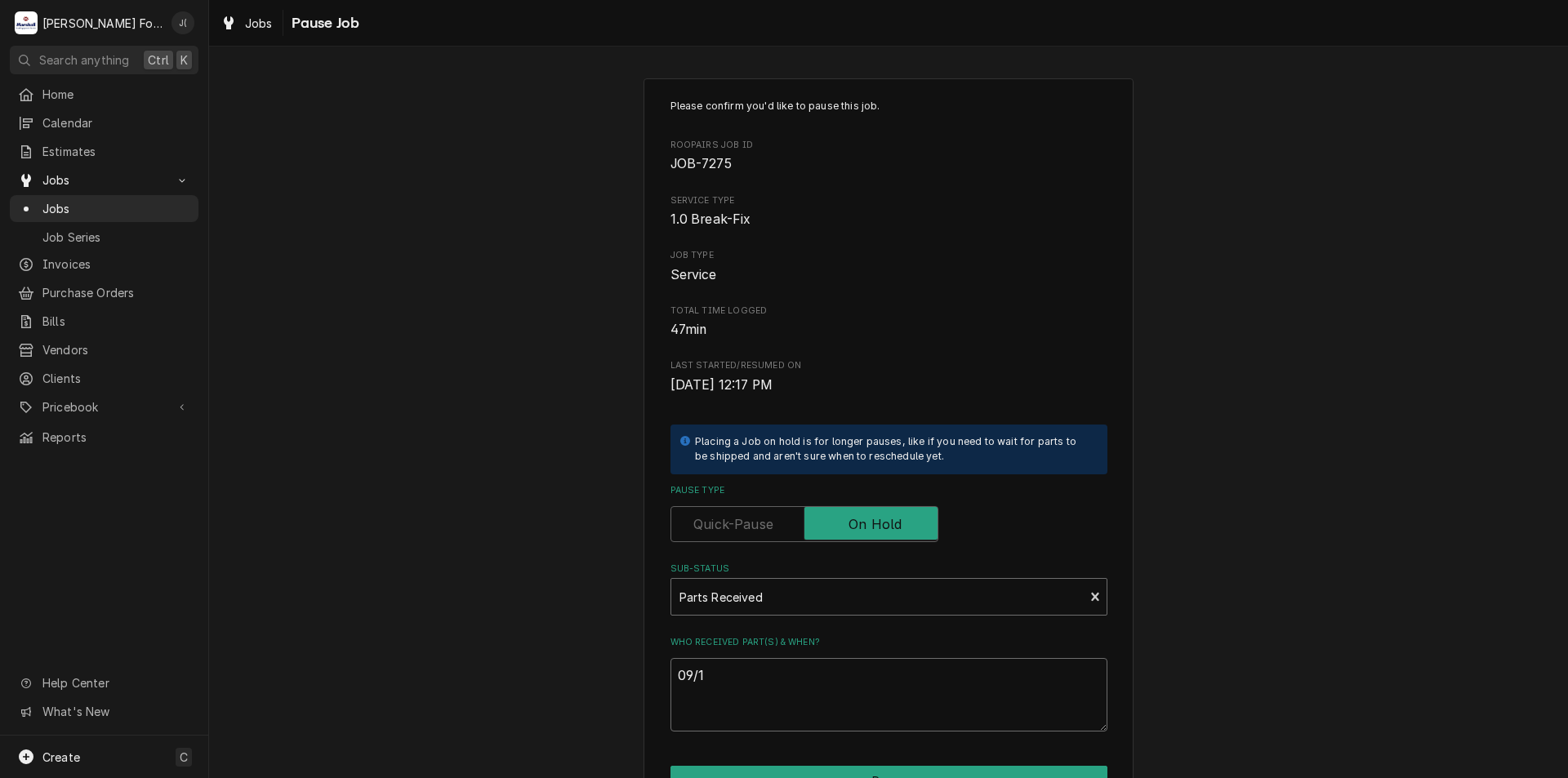
type textarea "09/11"
type textarea "x"
type textarea "09/11/"
type textarea "x"
type textarea "09/11/2"
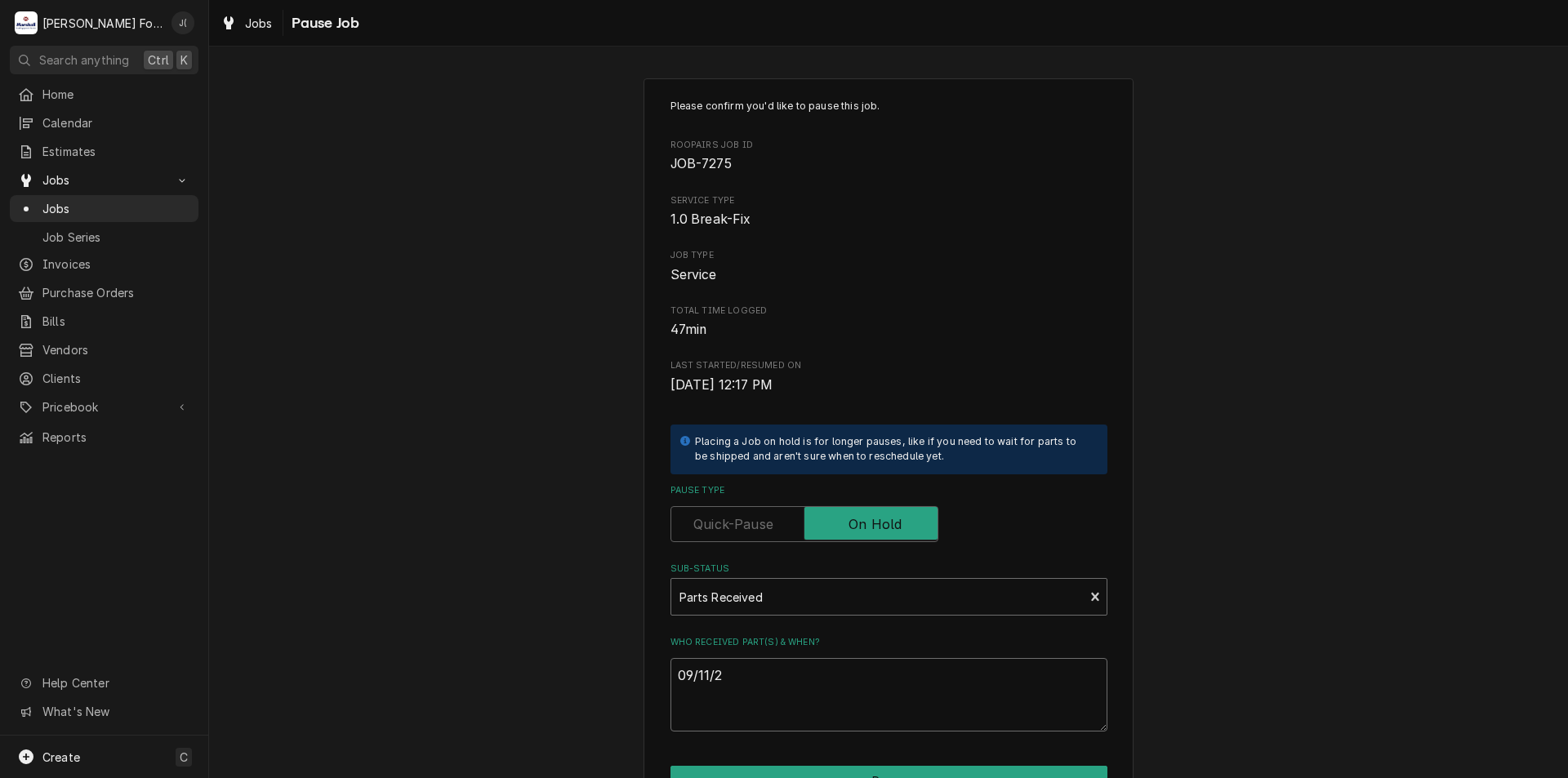
type textarea "x"
type textarea "09/11/20"
type textarea "x"
type textarea "09/11/202"
type textarea "x"
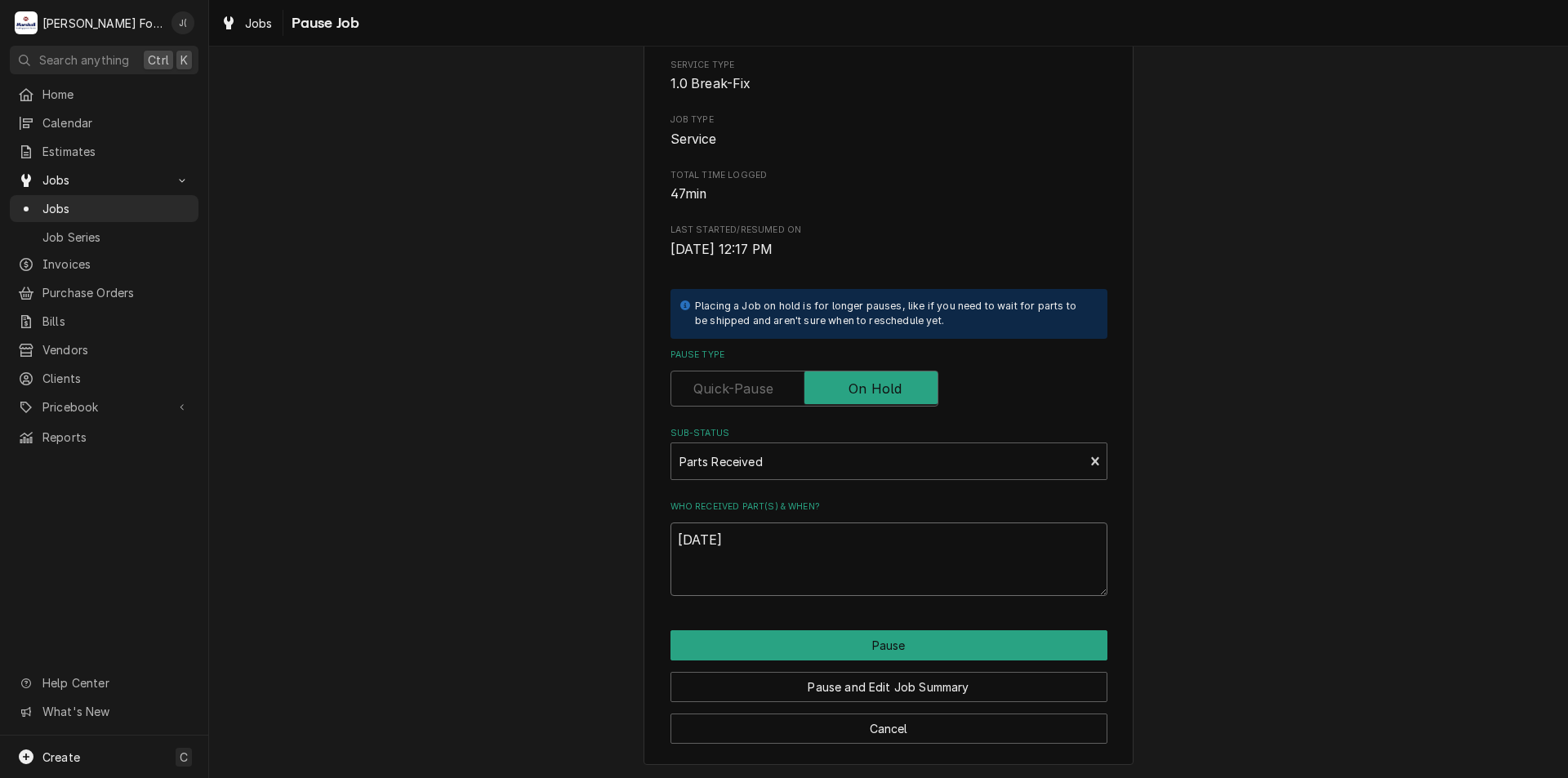
scroll to position [136, 0]
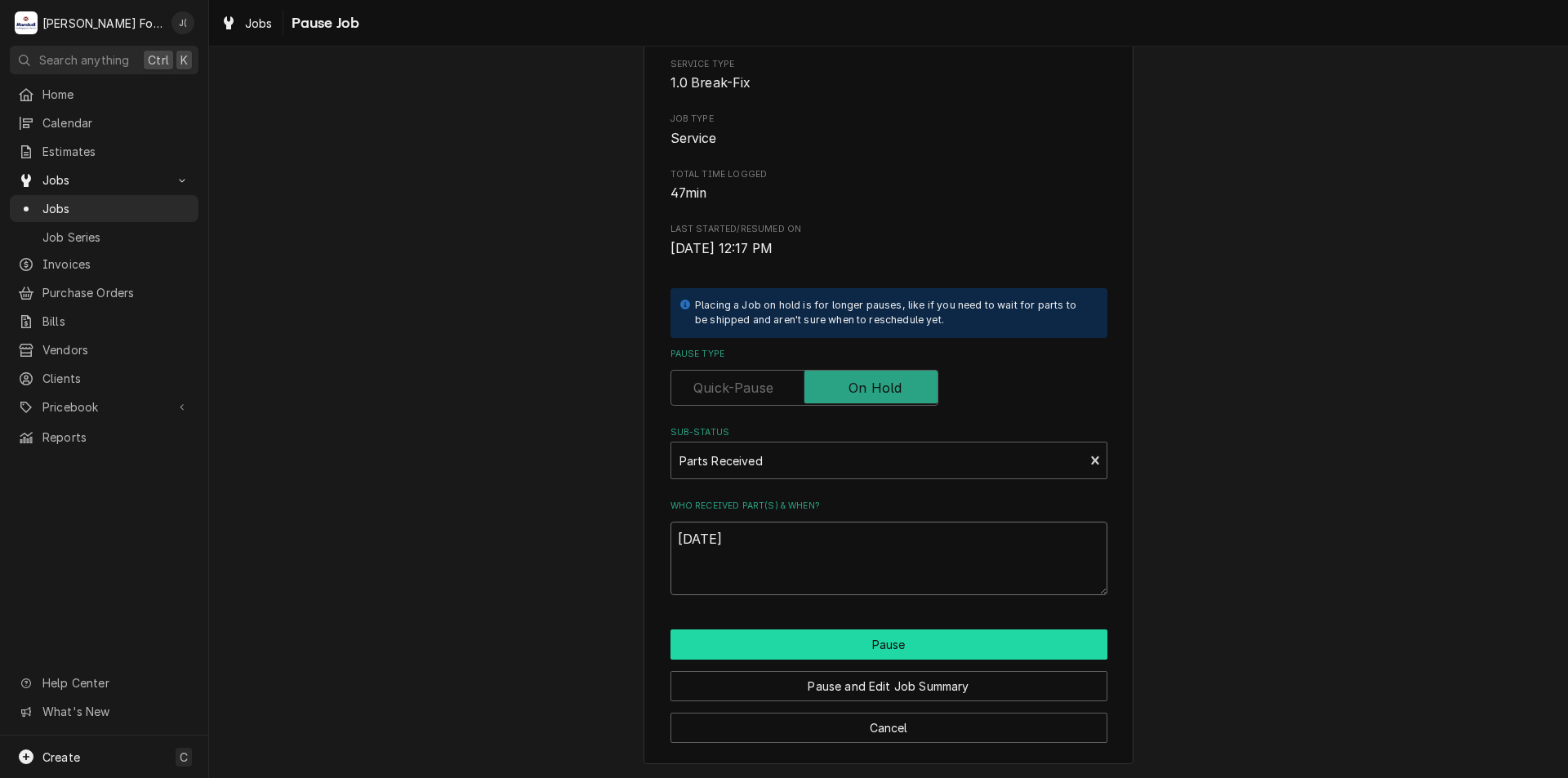
type textarea "[DATE]"
click at [765, 649] on button "Pause" at bounding box center [889, 644] width 437 height 30
type textarea "x"
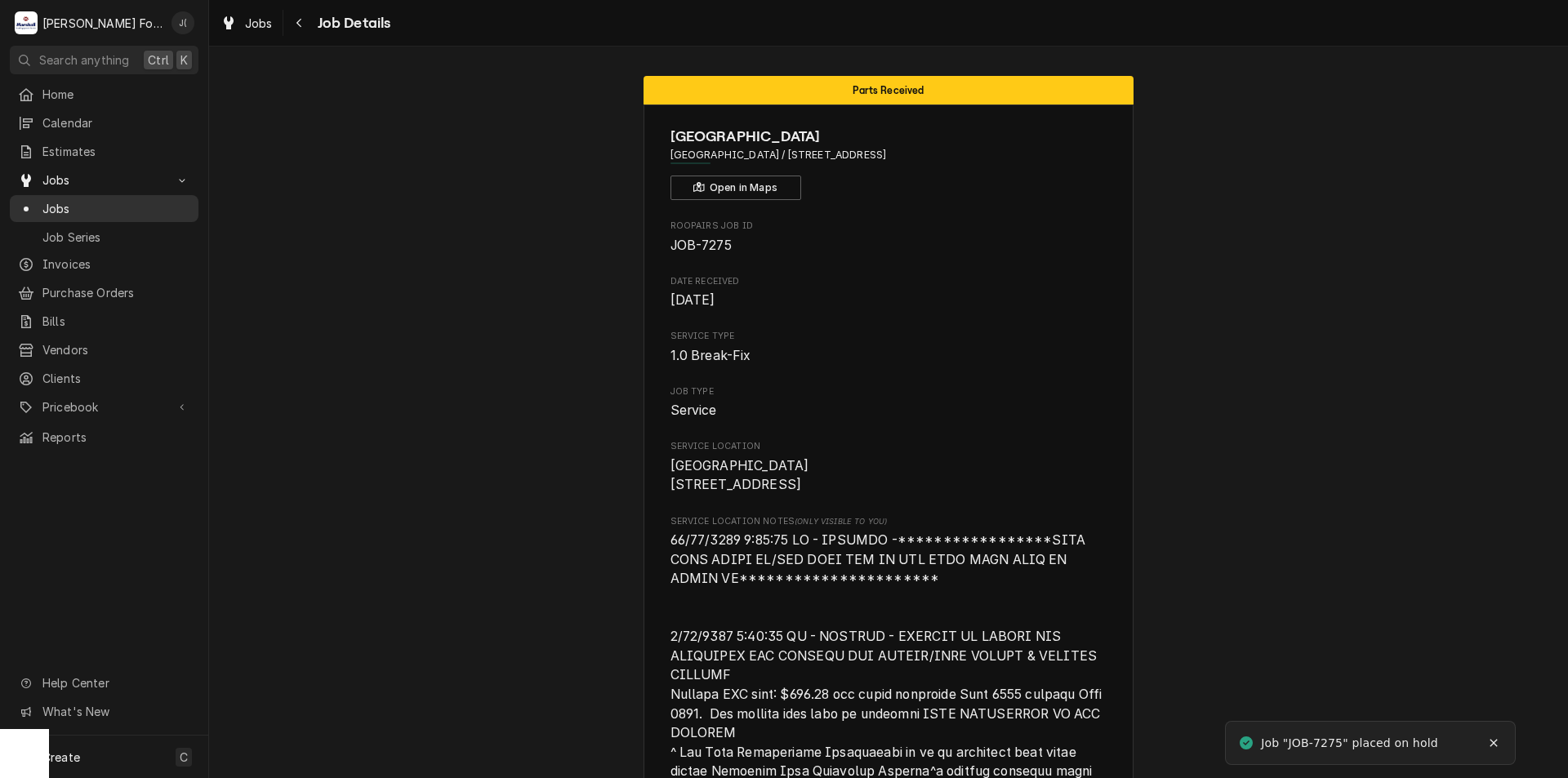
click at [135, 214] on link "Jobs" at bounding box center [104, 208] width 189 height 27
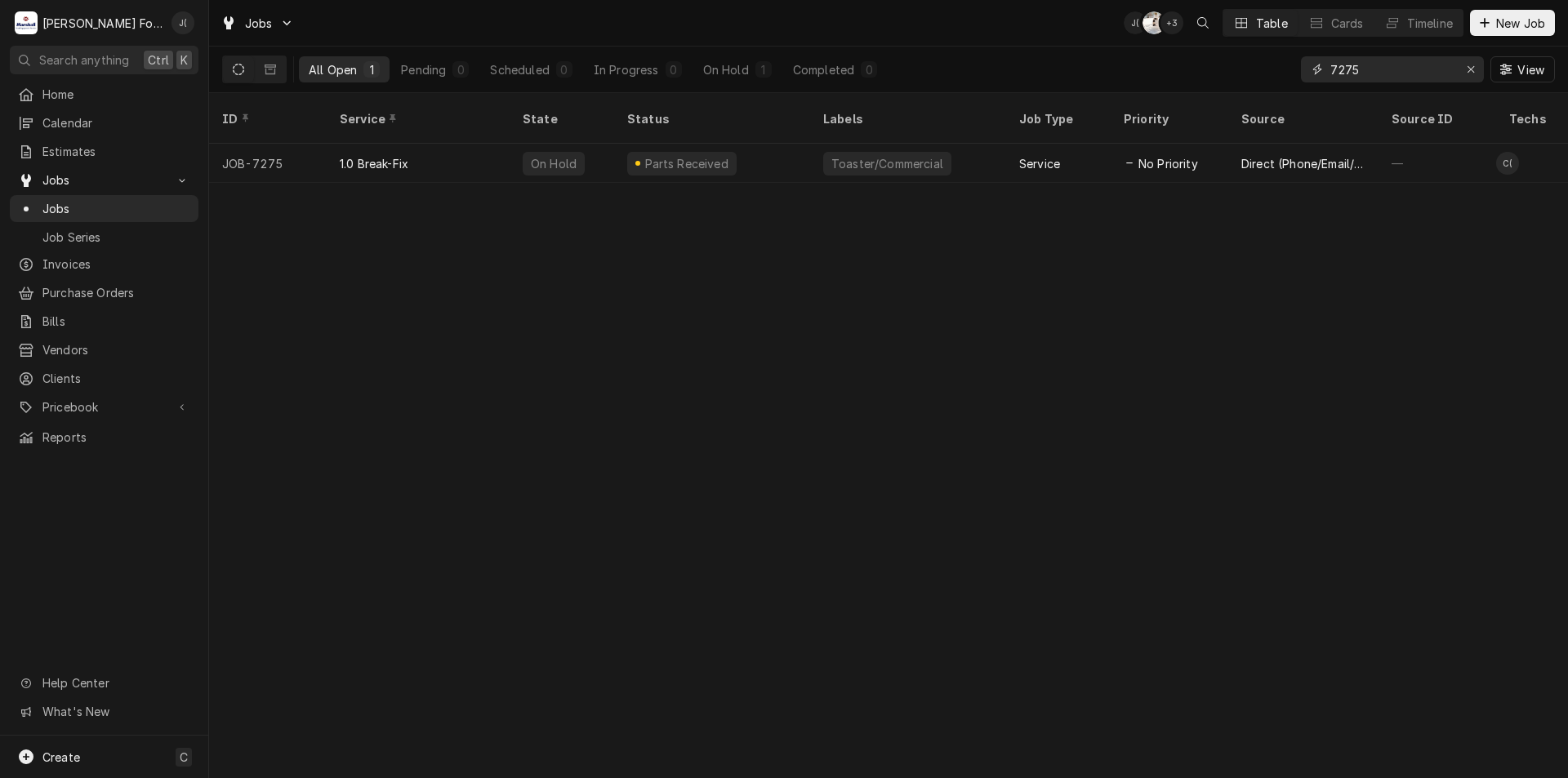
drag, startPoint x: 1343, startPoint y: 72, endPoint x: 1157, endPoint y: 58, distance: 186.5
click at [1157, 58] on div "All Open 1 Pending 0 Scheduled 0 In Progress 0 On Hold 1 Completed 0 7275 View" at bounding box center [888, 69] width 1333 height 46
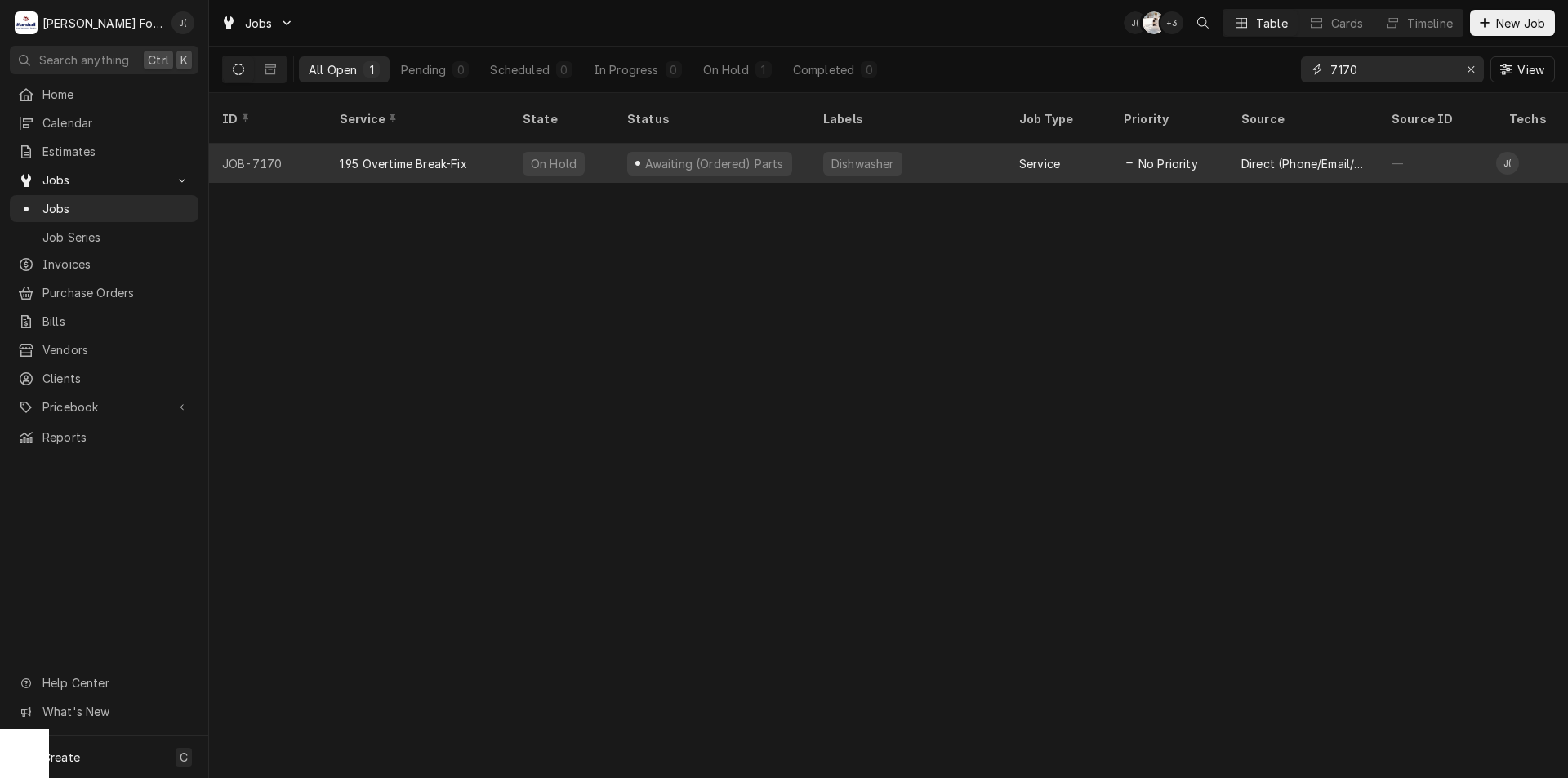
type input "7170"
click at [908, 144] on div "Dishwasher" at bounding box center [908, 162] width 196 height 39
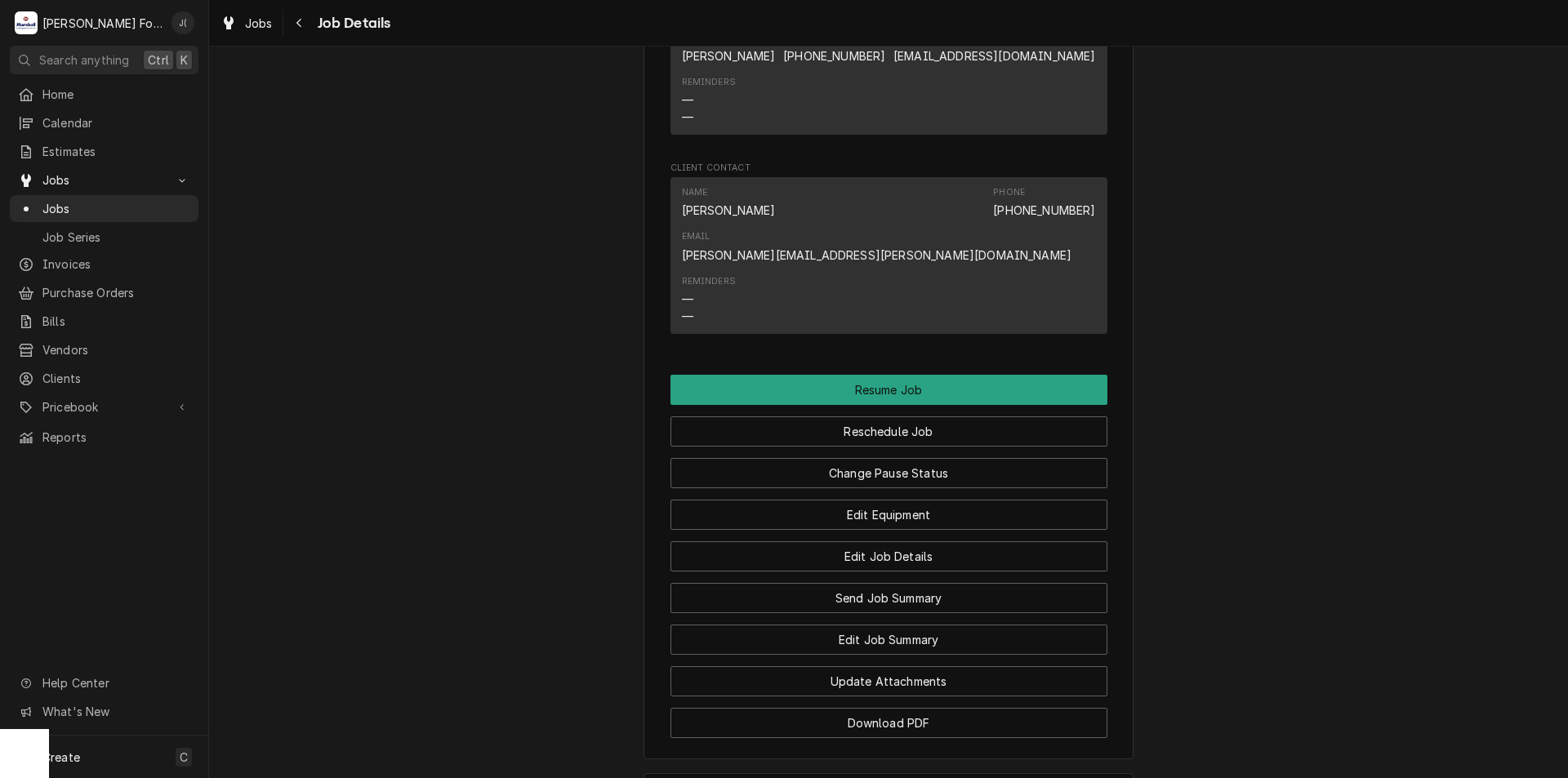
scroll to position [1960, 0]
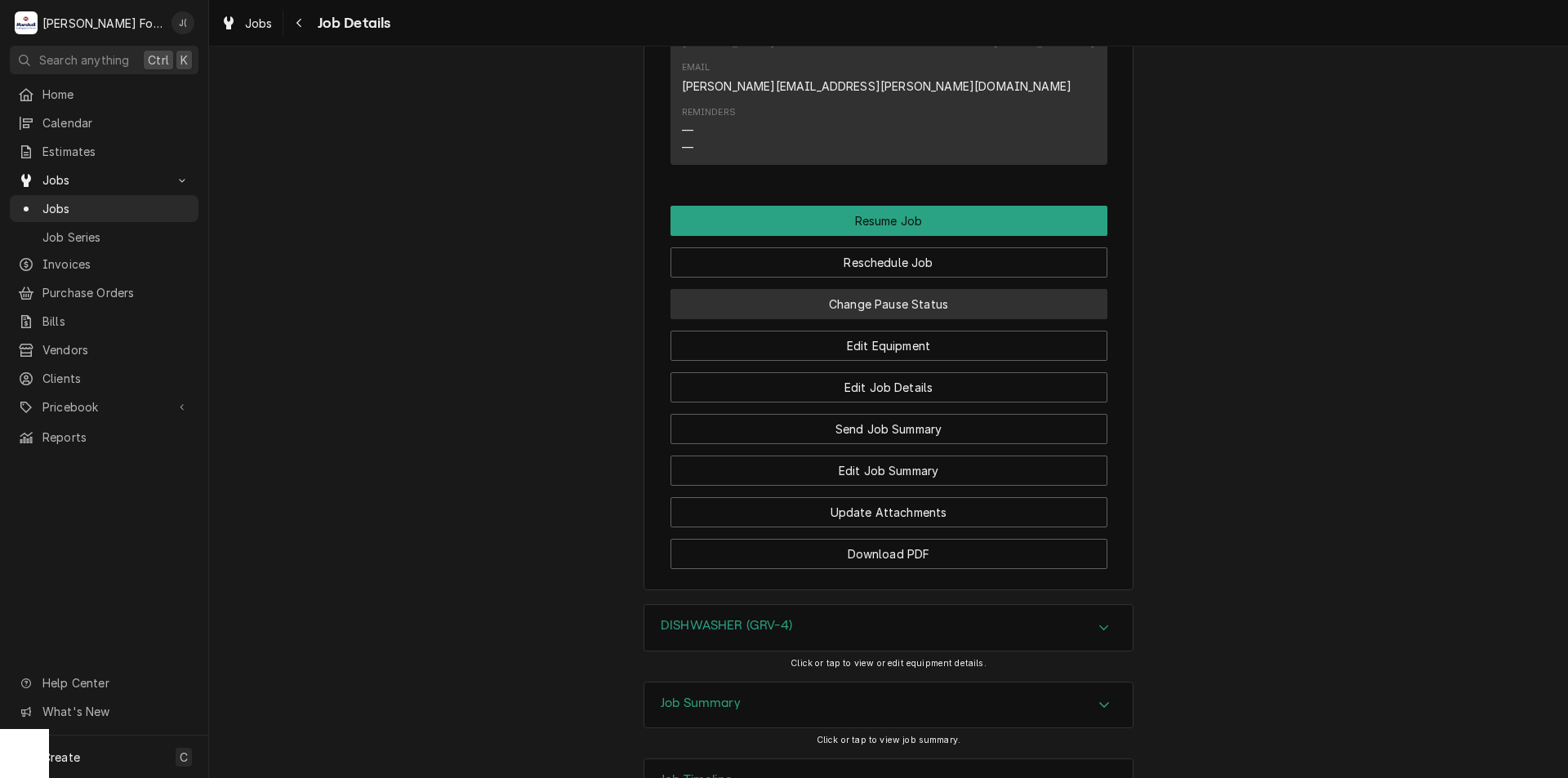
click at [881, 320] on button "Change Pause Status" at bounding box center [889, 303] width 437 height 30
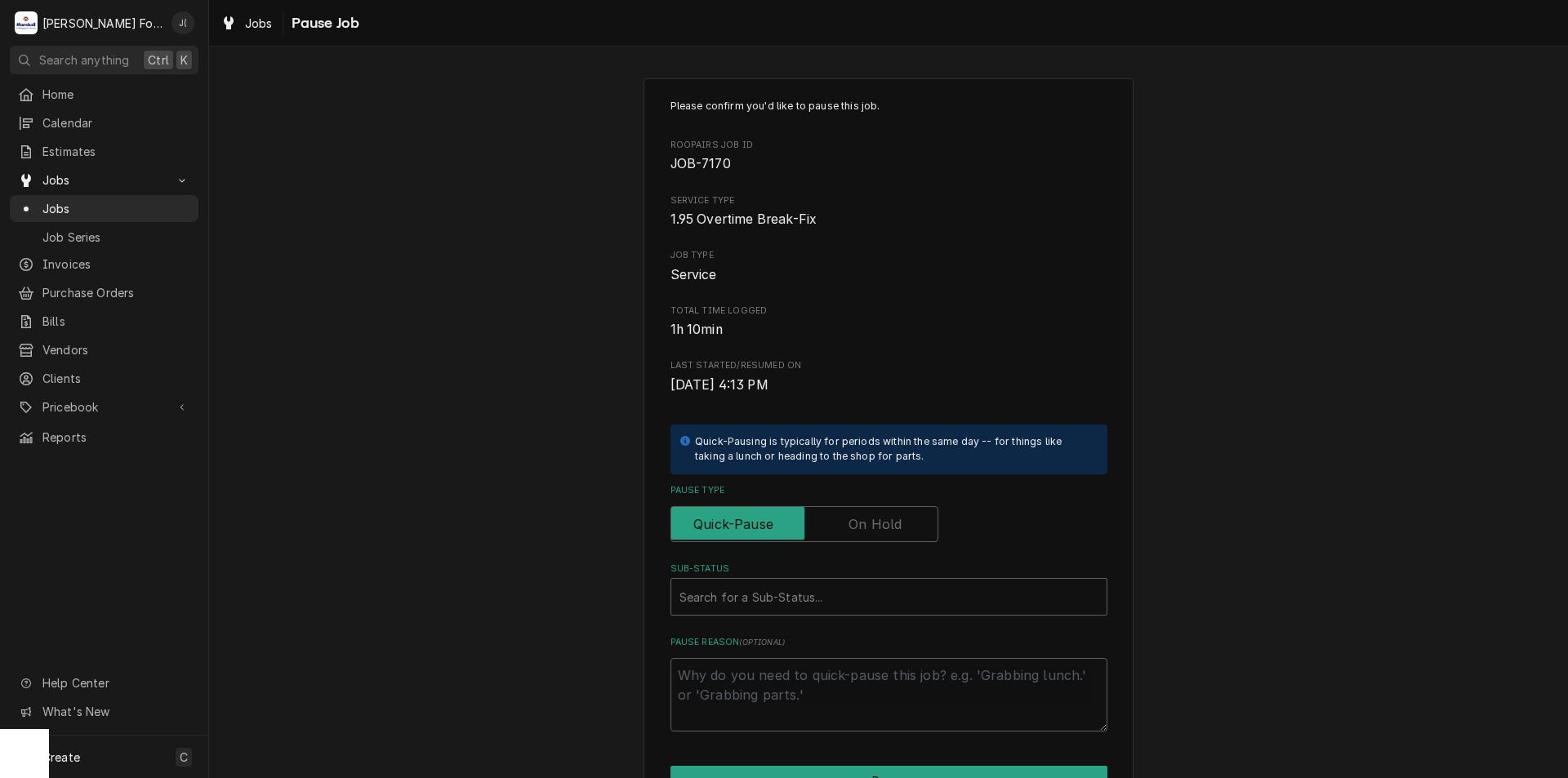
drag, startPoint x: 854, startPoint y: 514, endPoint x: 841, endPoint y: 571, distance: 58.5
click at [854, 516] on label "Pause Type" at bounding box center [804, 524] width 268 height 36
click at [854, 516] on input "Pause Type" at bounding box center [804, 524] width 254 height 36
checkbox input "true"
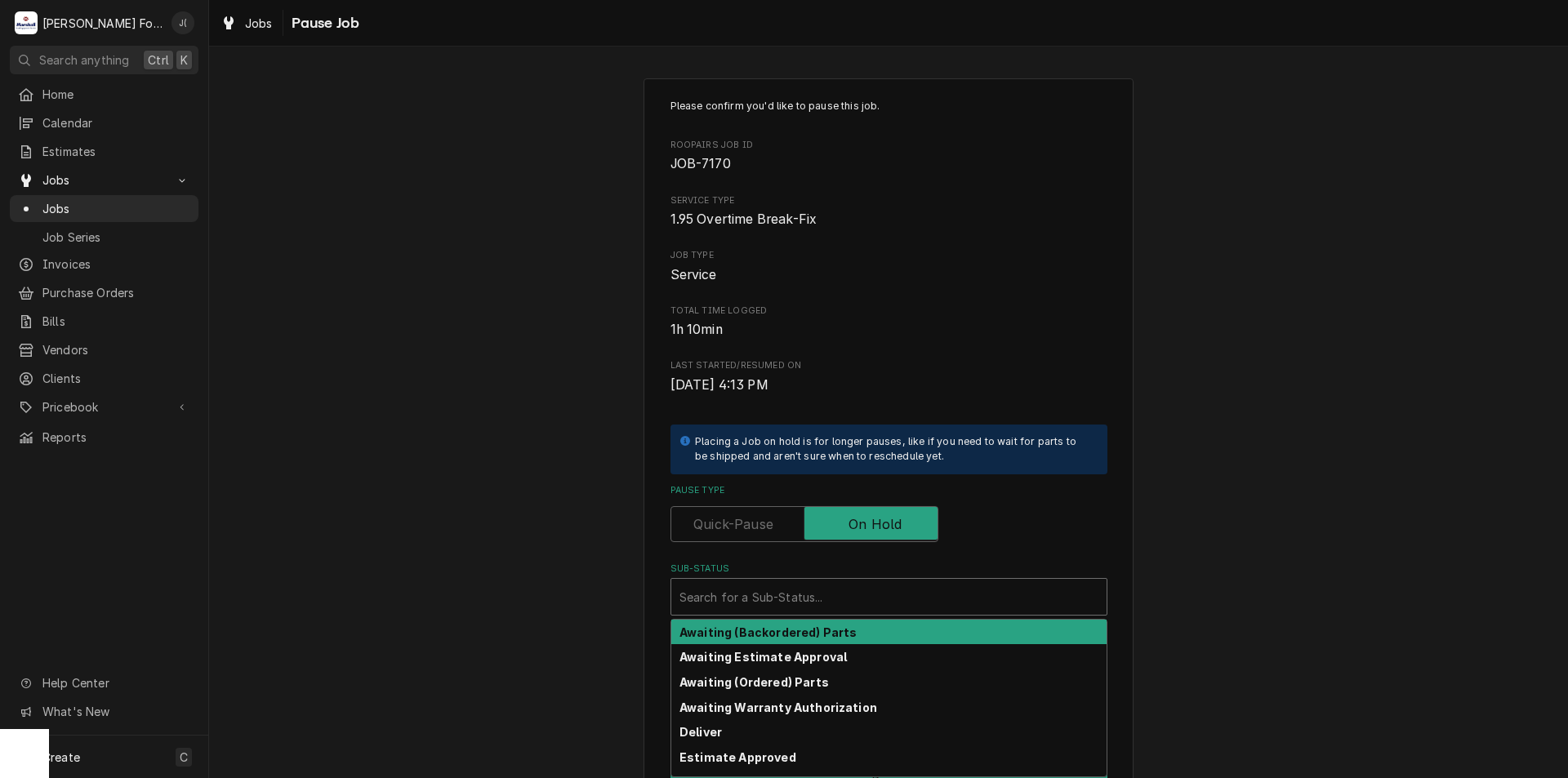
click at [845, 592] on div "Sub-Status" at bounding box center [889, 597] width 419 height 30
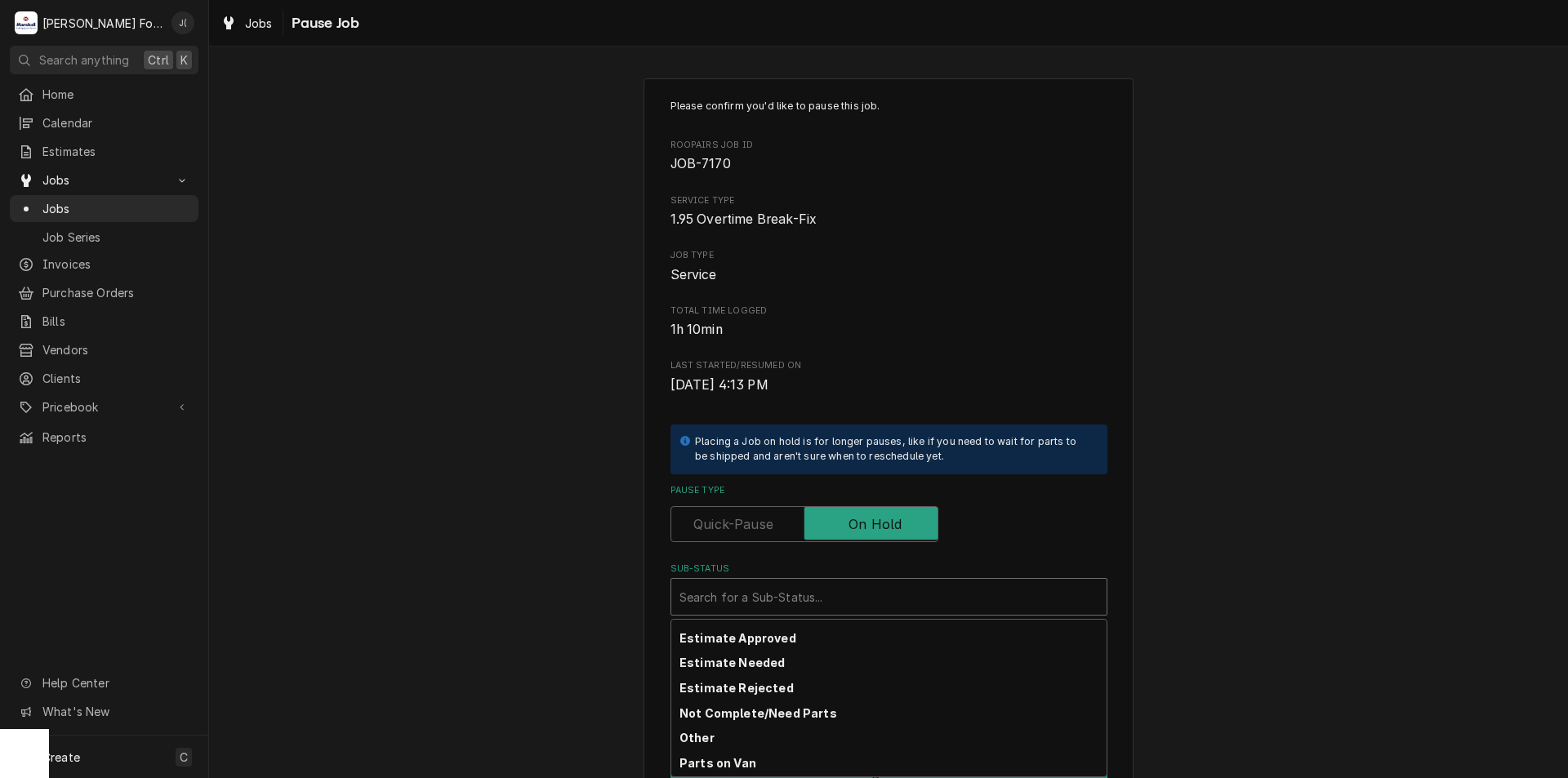
scroll to position [268, 0]
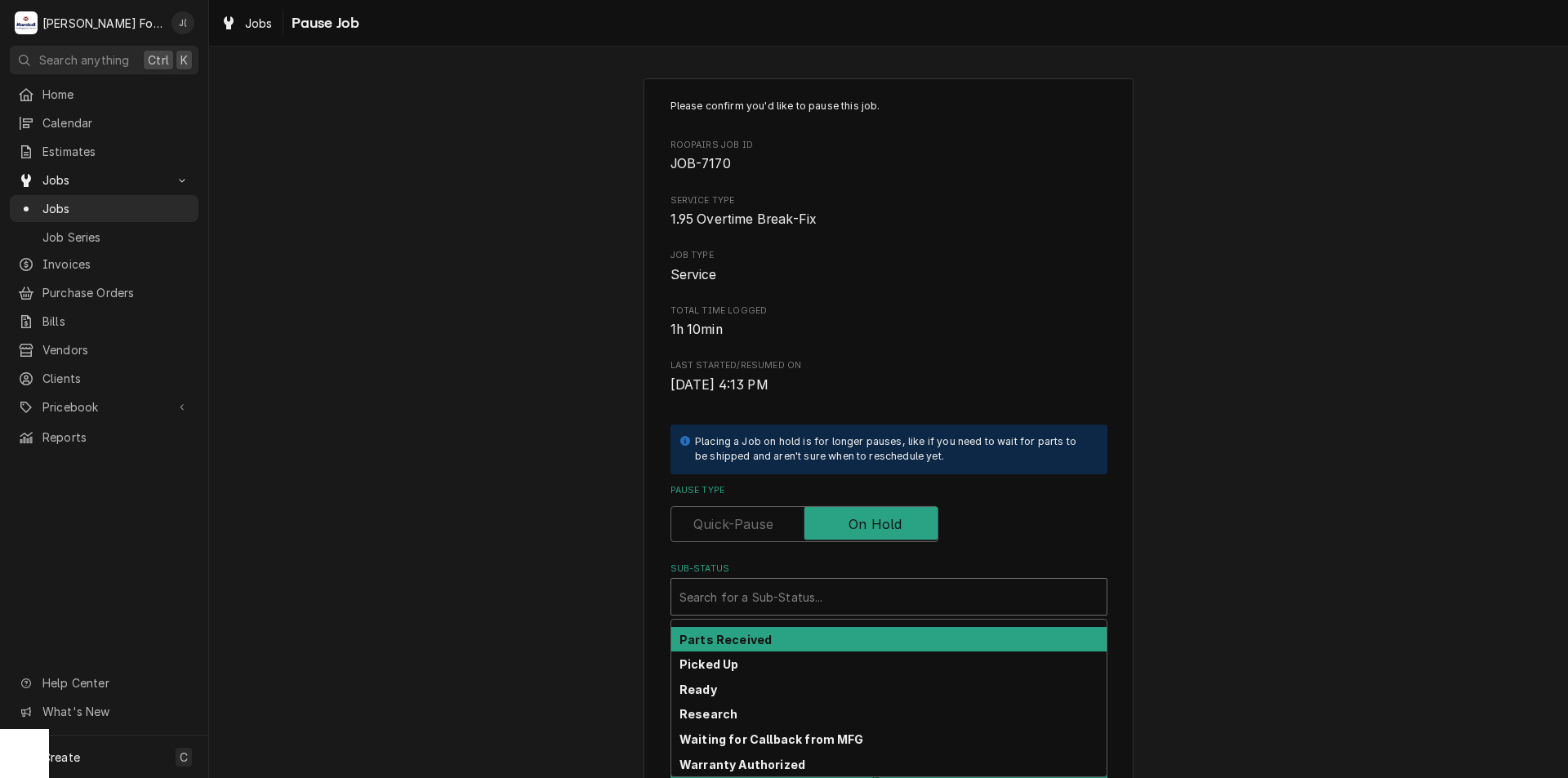
click at [820, 643] on div "Parts Received" at bounding box center [889, 640] width 435 height 25
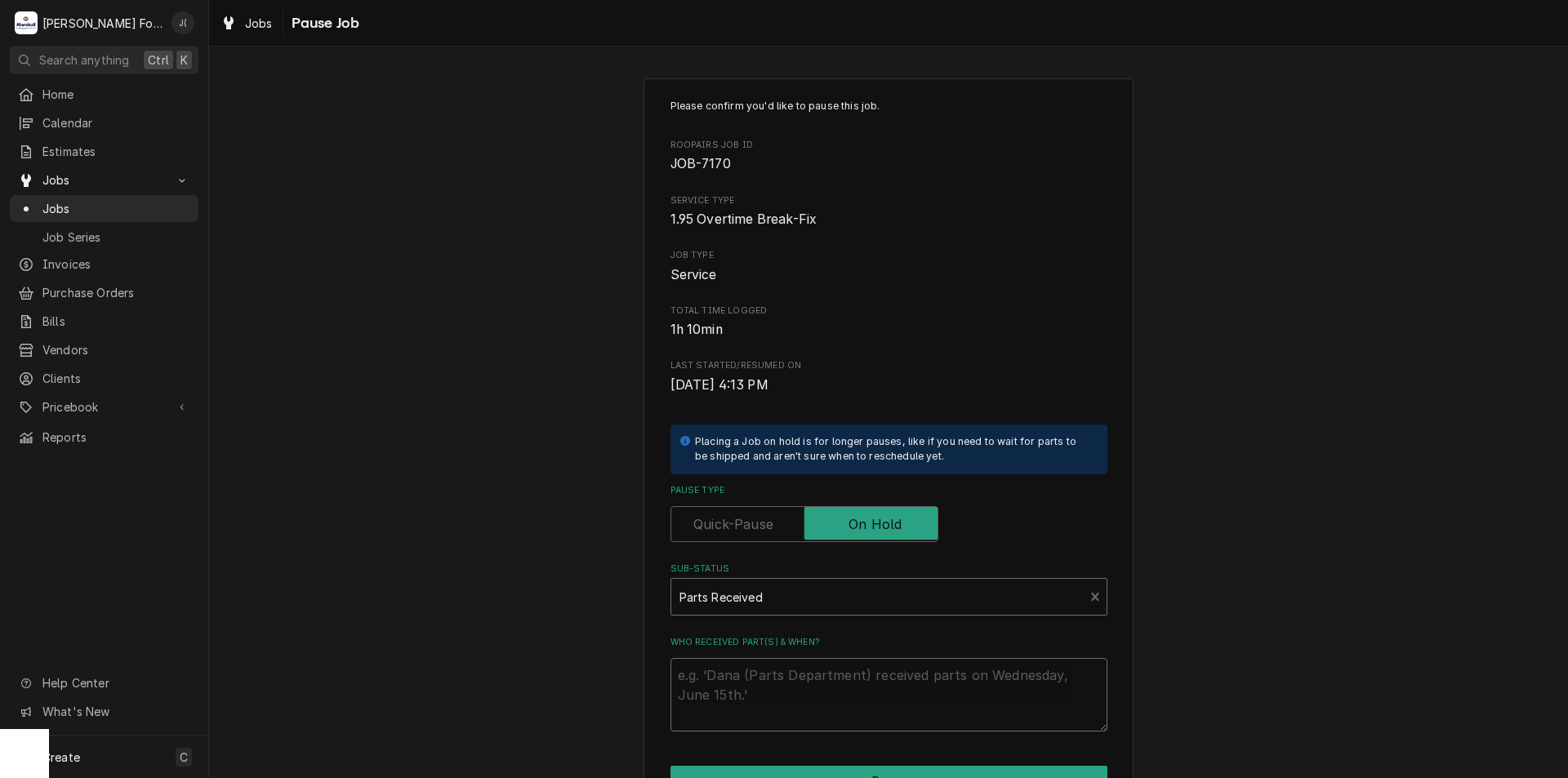
click at [824, 679] on textarea "Who received part(s) & when?" at bounding box center [889, 694] width 437 height 73
type textarea "x"
type textarea "0"
type textarea "x"
type textarea "09"
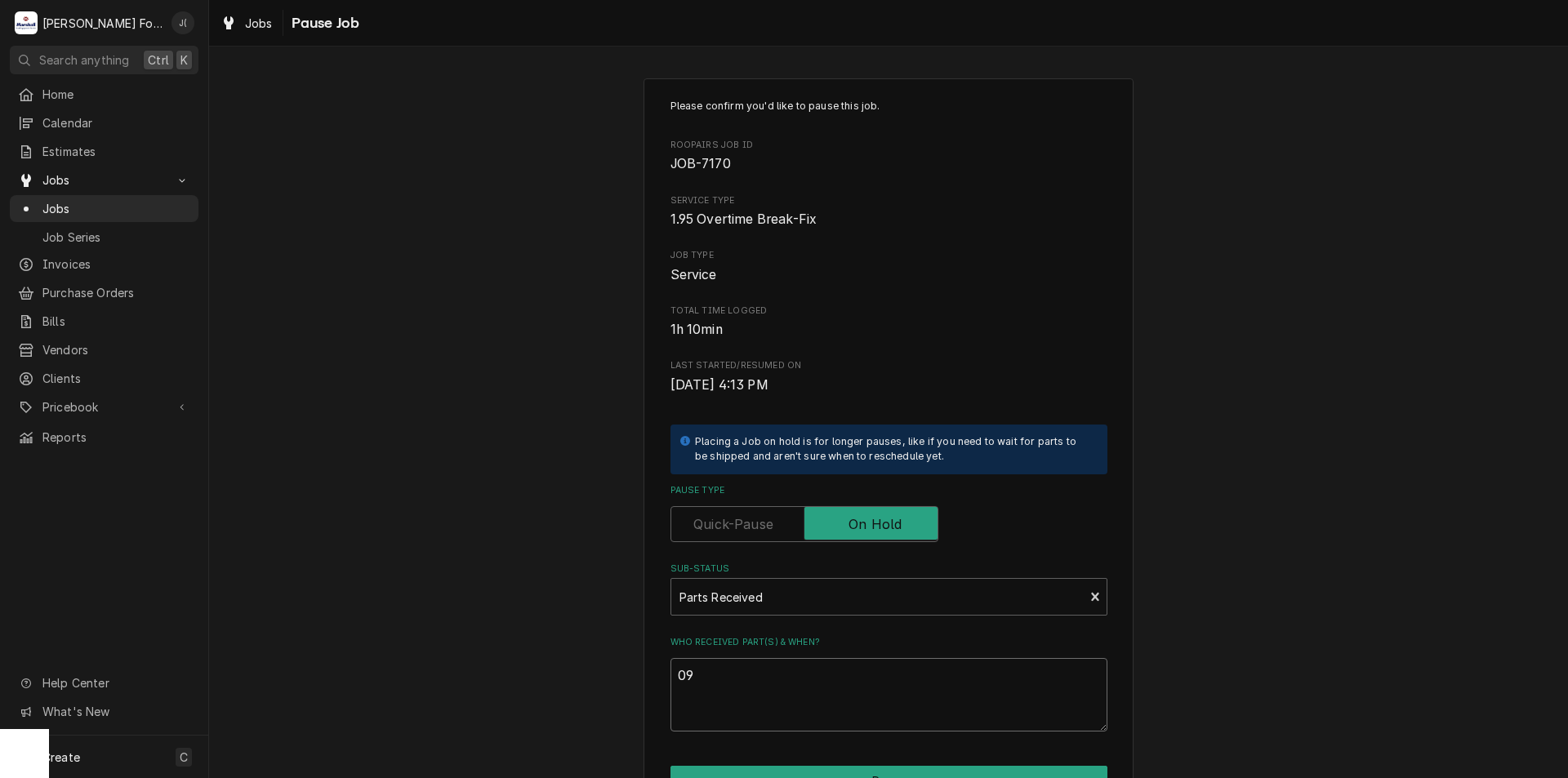
type textarea "x"
type textarea "09/"
type textarea "x"
type textarea "09/1"
type textarea "x"
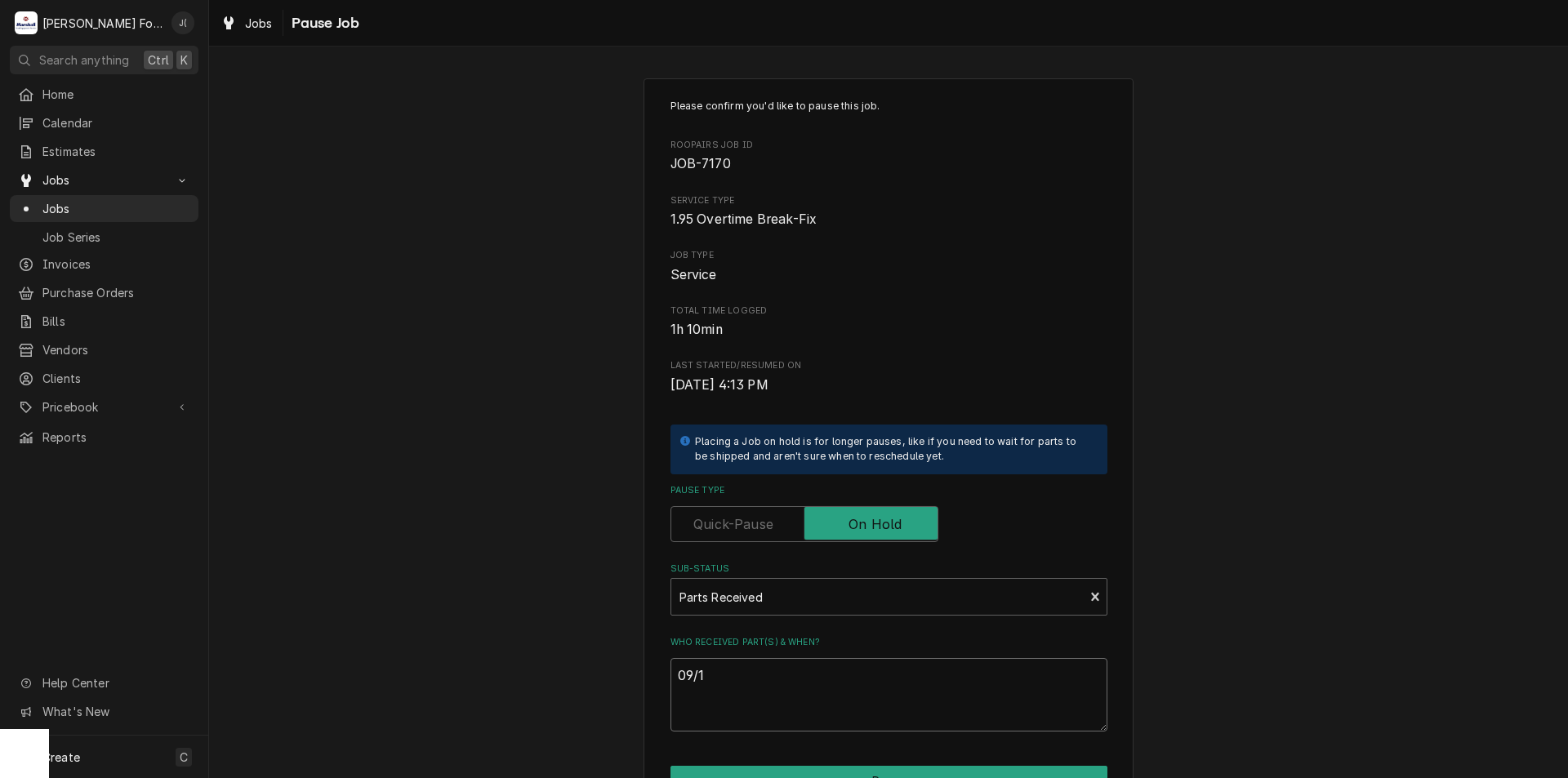
type textarea "09/11"
type textarea "x"
type textarea "09/11/"
type textarea "x"
type textarea "09/11/2"
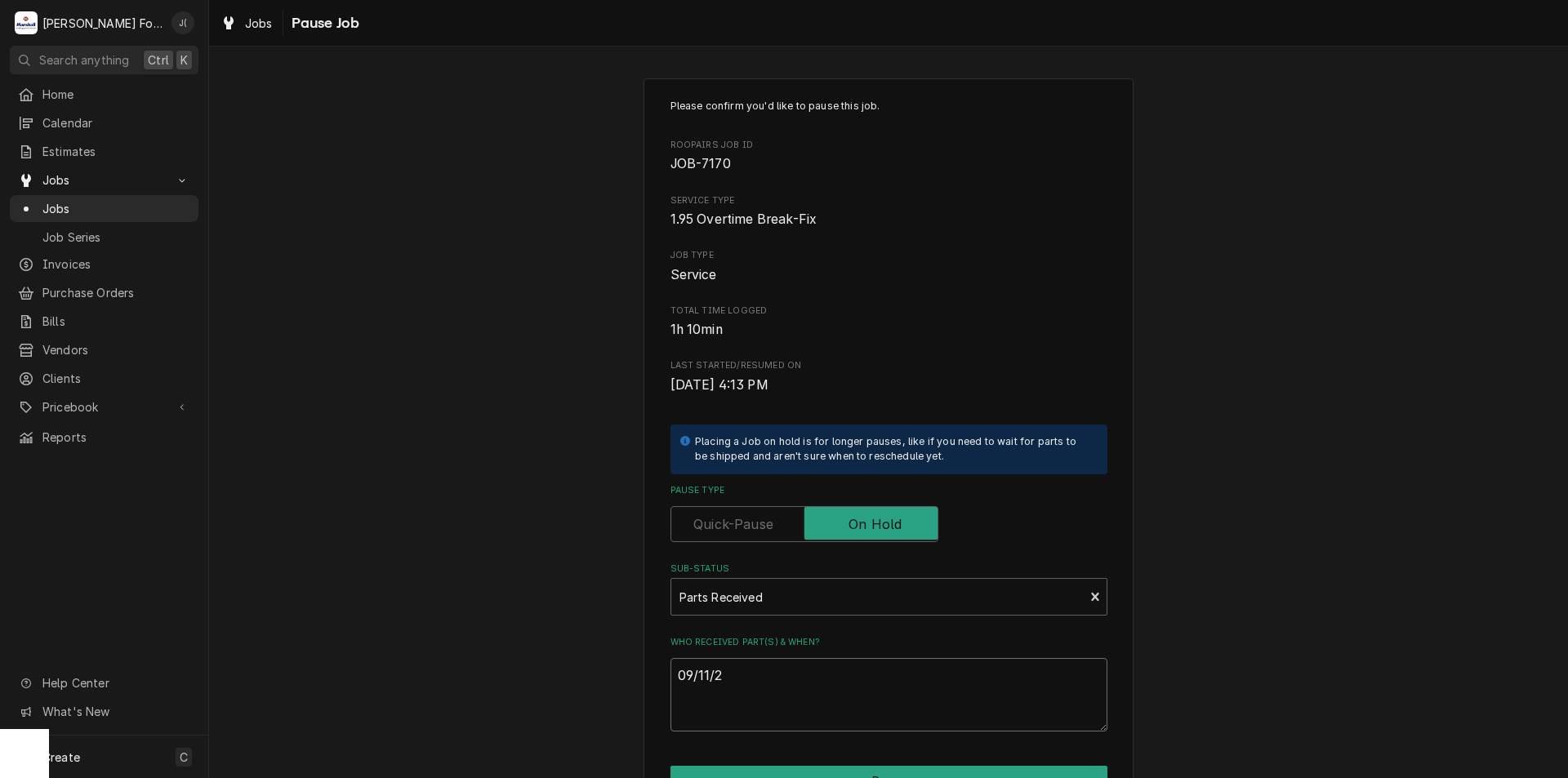
type textarea "x"
type textarea "09/11/20"
type textarea "x"
type textarea "09/11/202"
type textarea "x"
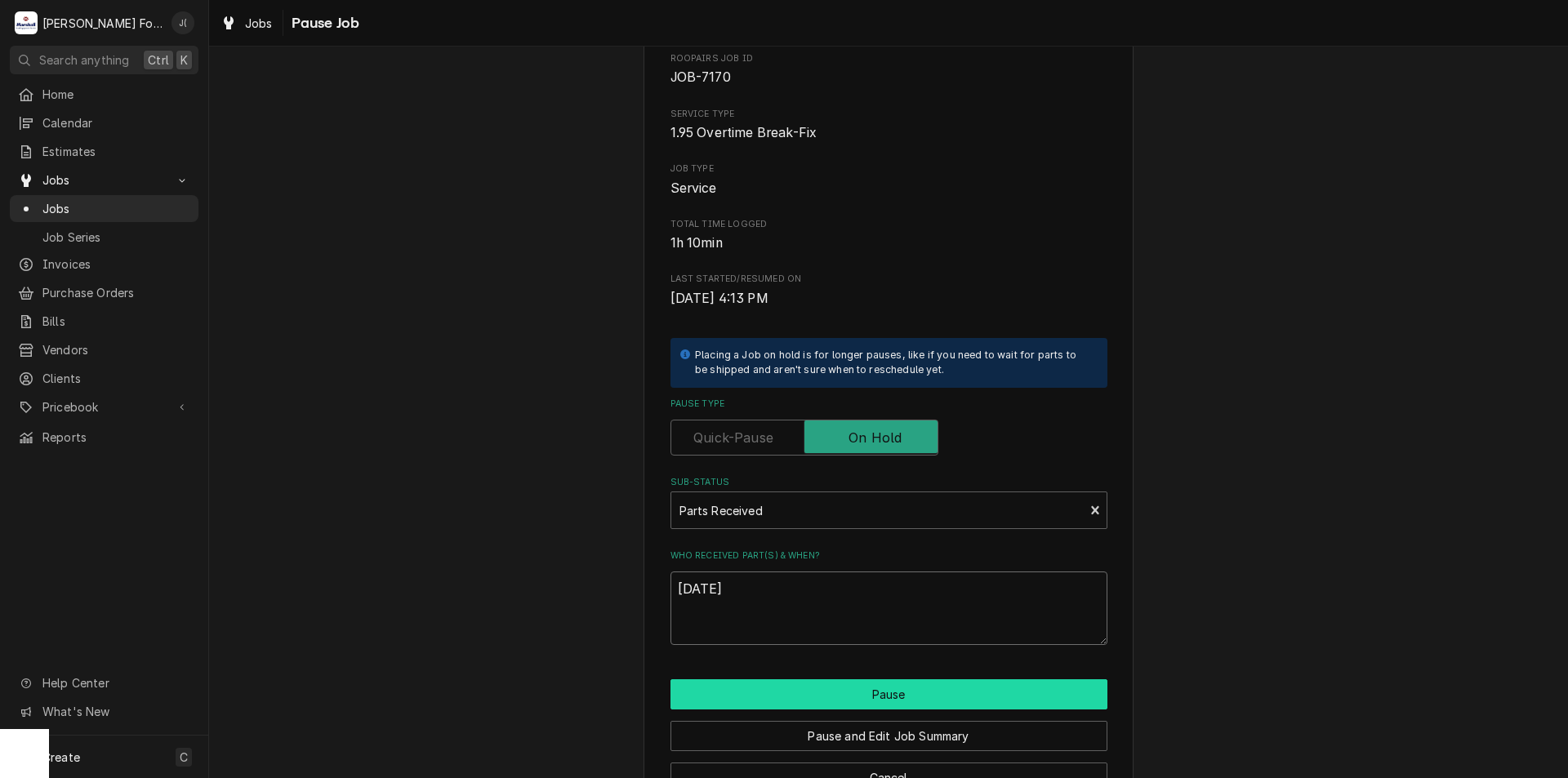
scroll to position [136, 0]
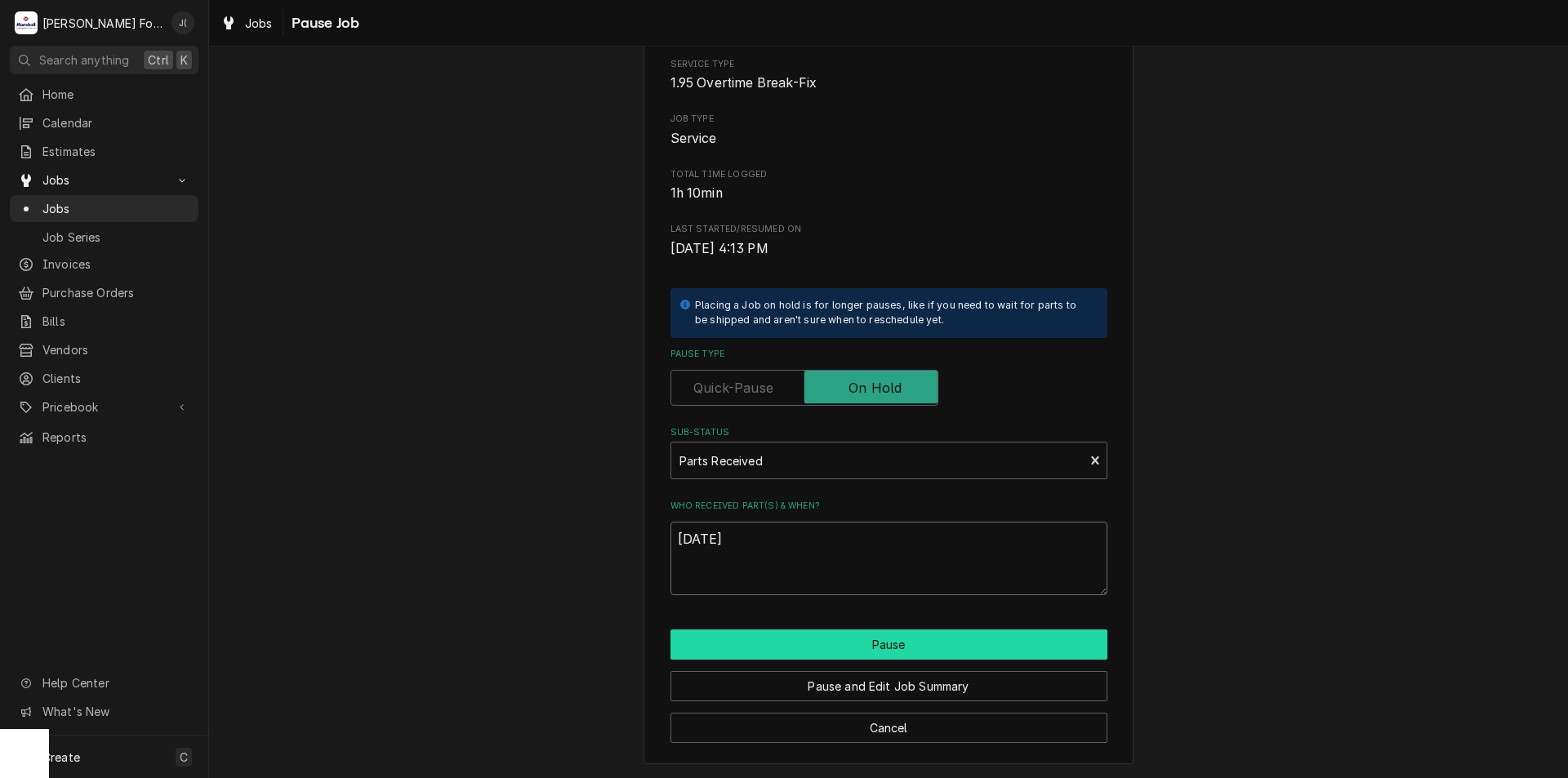
type textarea "[DATE]"
click at [812, 652] on button "Pause" at bounding box center [889, 644] width 437 height 30
type textarea "x"
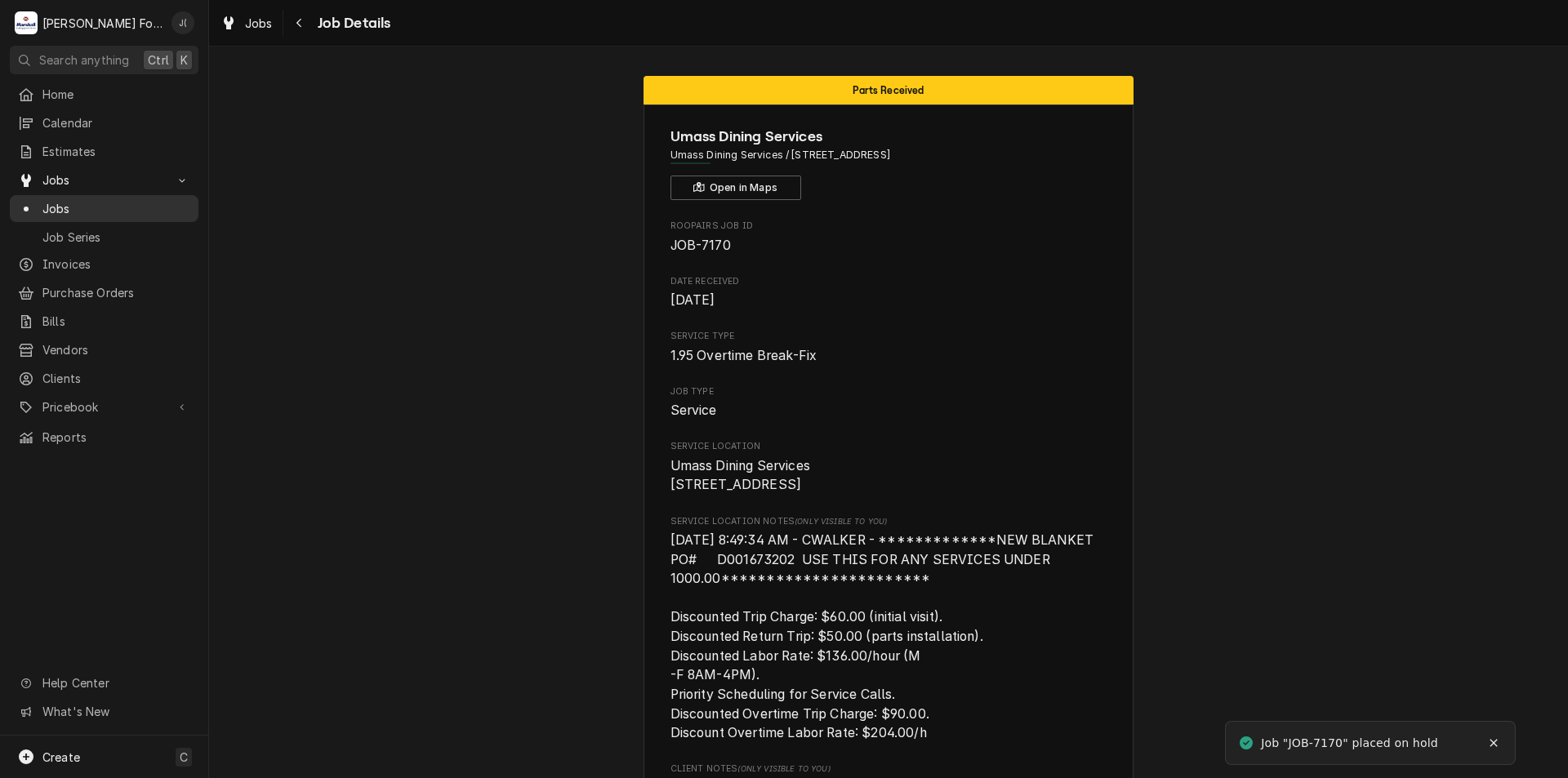
click at [115, 200] on span "Jobs" at bounding box center [116, 208] width 148 height 17
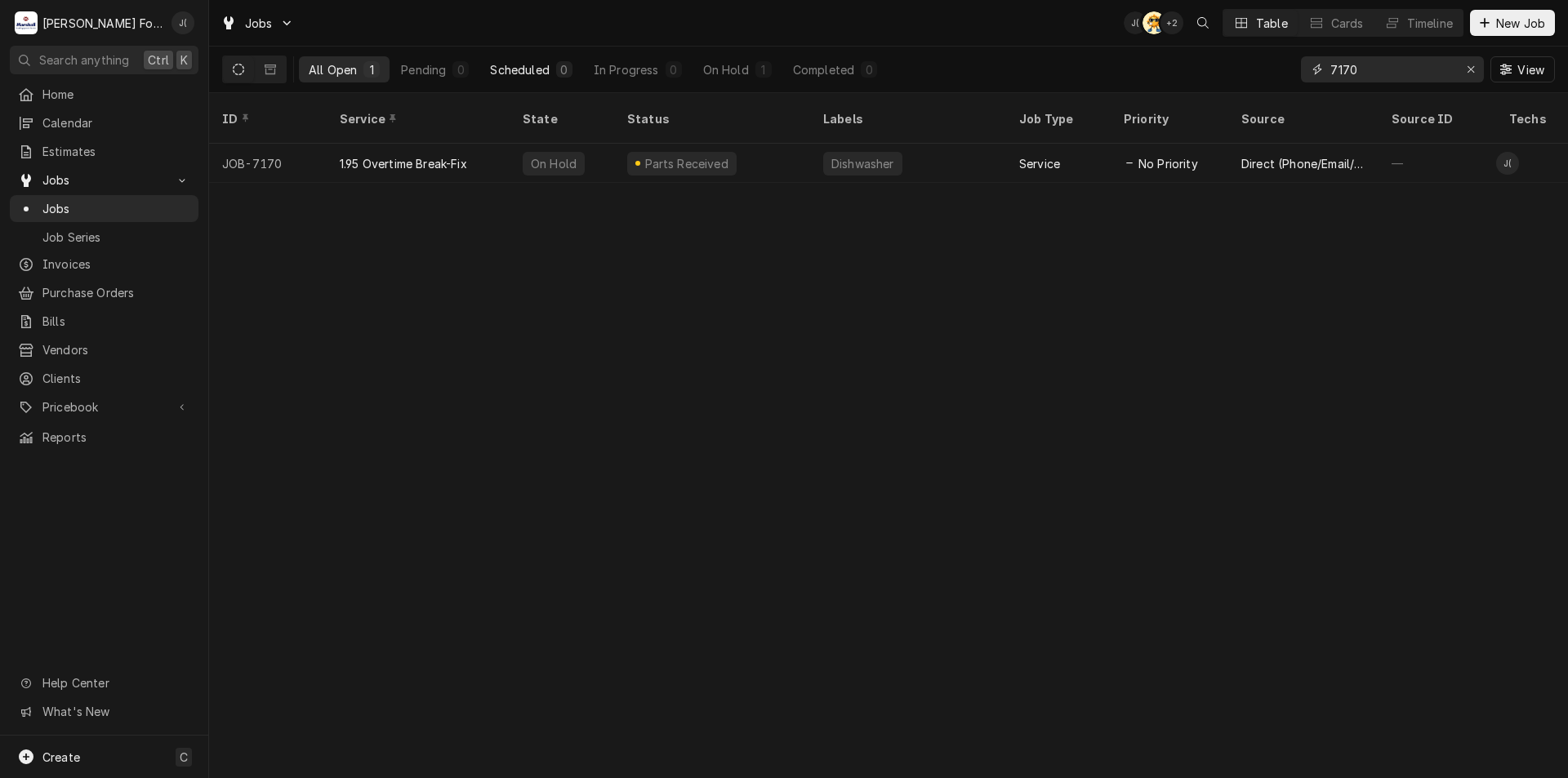
drag, startPoint x: 1370, startPoint y: 70, endPoint x: 521, endPoint y: 65, distance: 849.0
click at [559, 49] on div "All Open 1 Pending 0 Scheduled 0 In Progress 0 On Hold 1 Completed 0 7170 View" at bounding box center [888, 69] width 1333 height 46
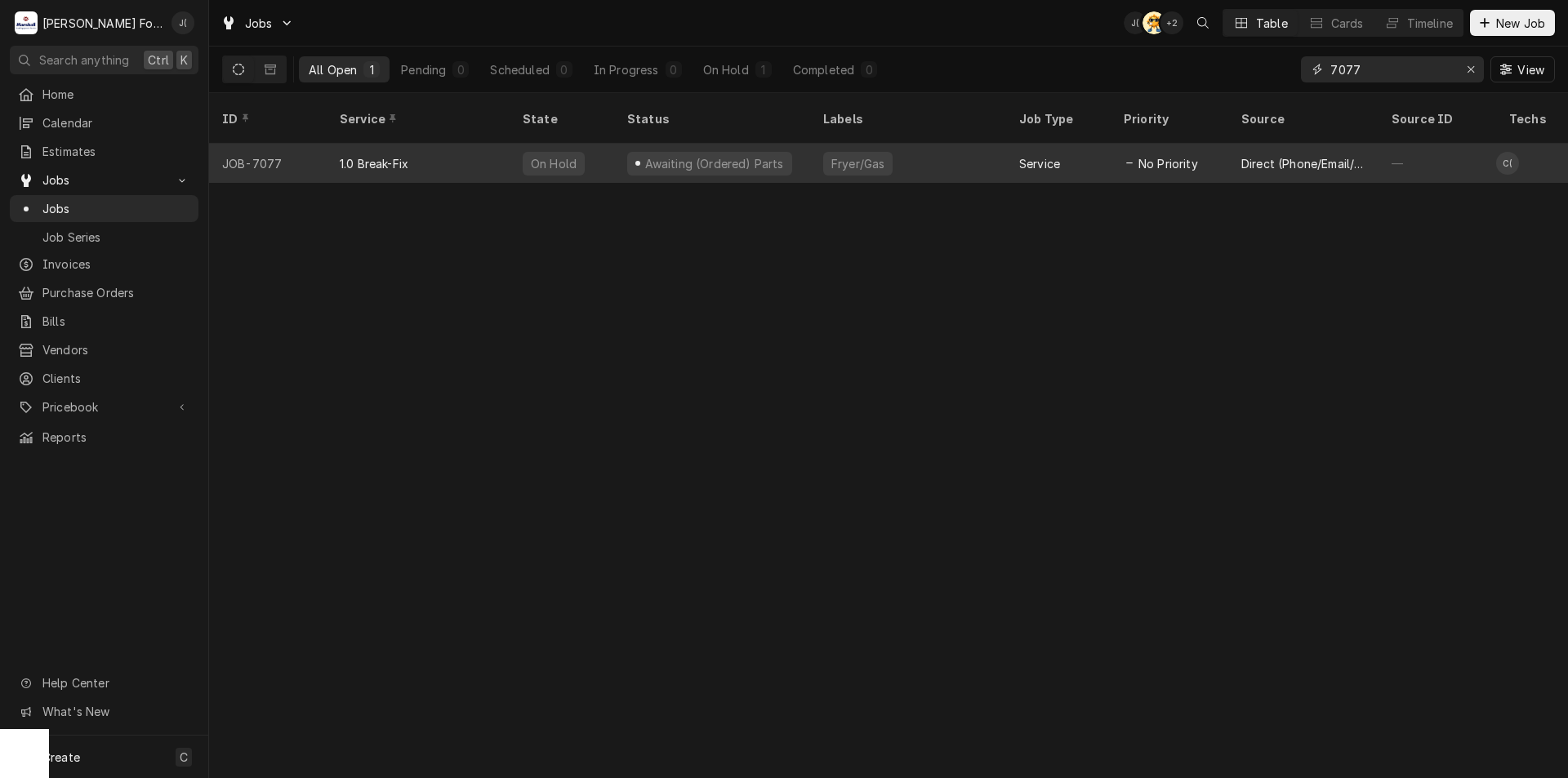
type input "7077"
click at [480, 144] on div "1.0 Break-Fix" at bounding box center [418, 162] width 183 height 39
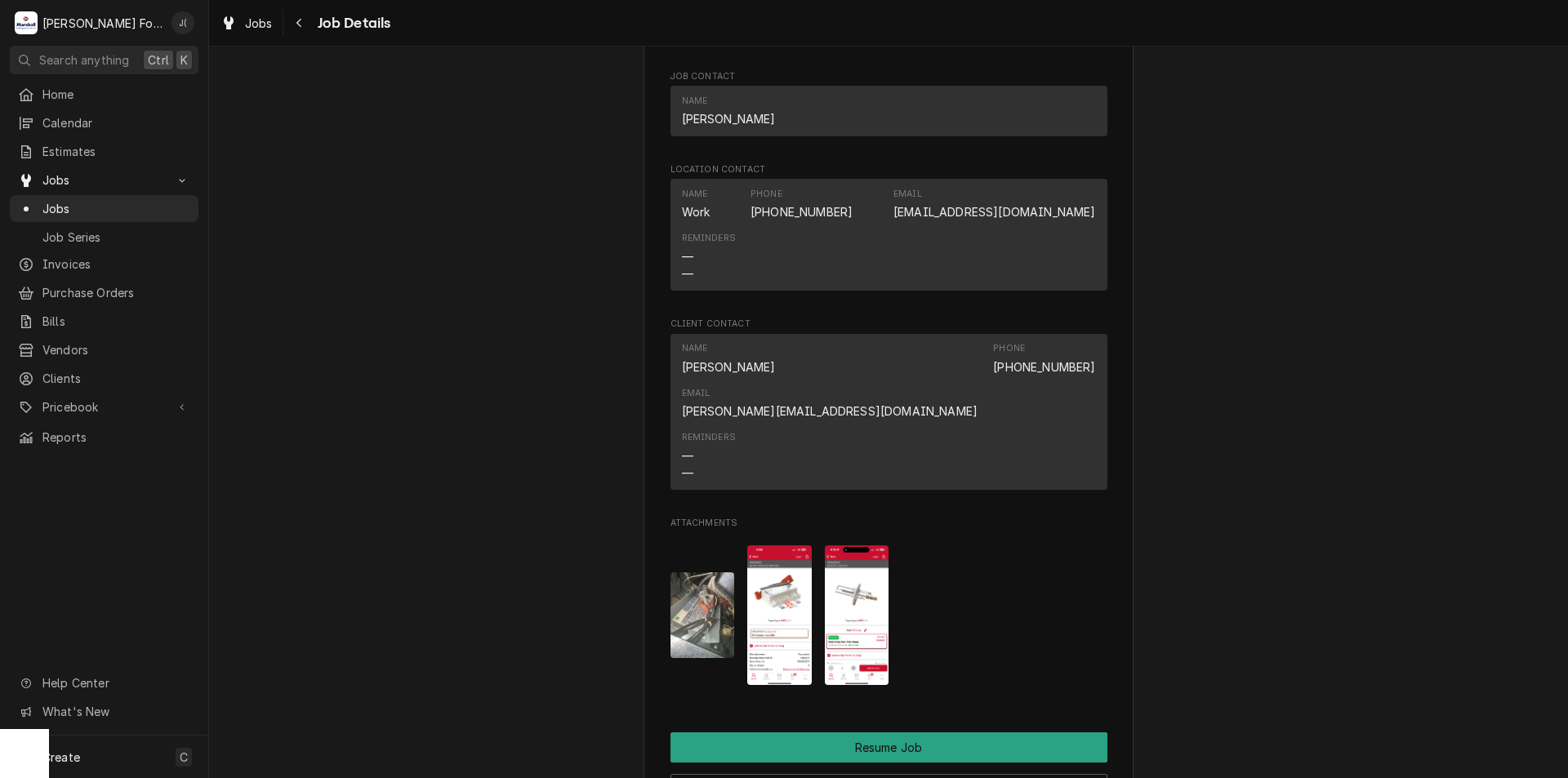
scroll to position [1960, 0]
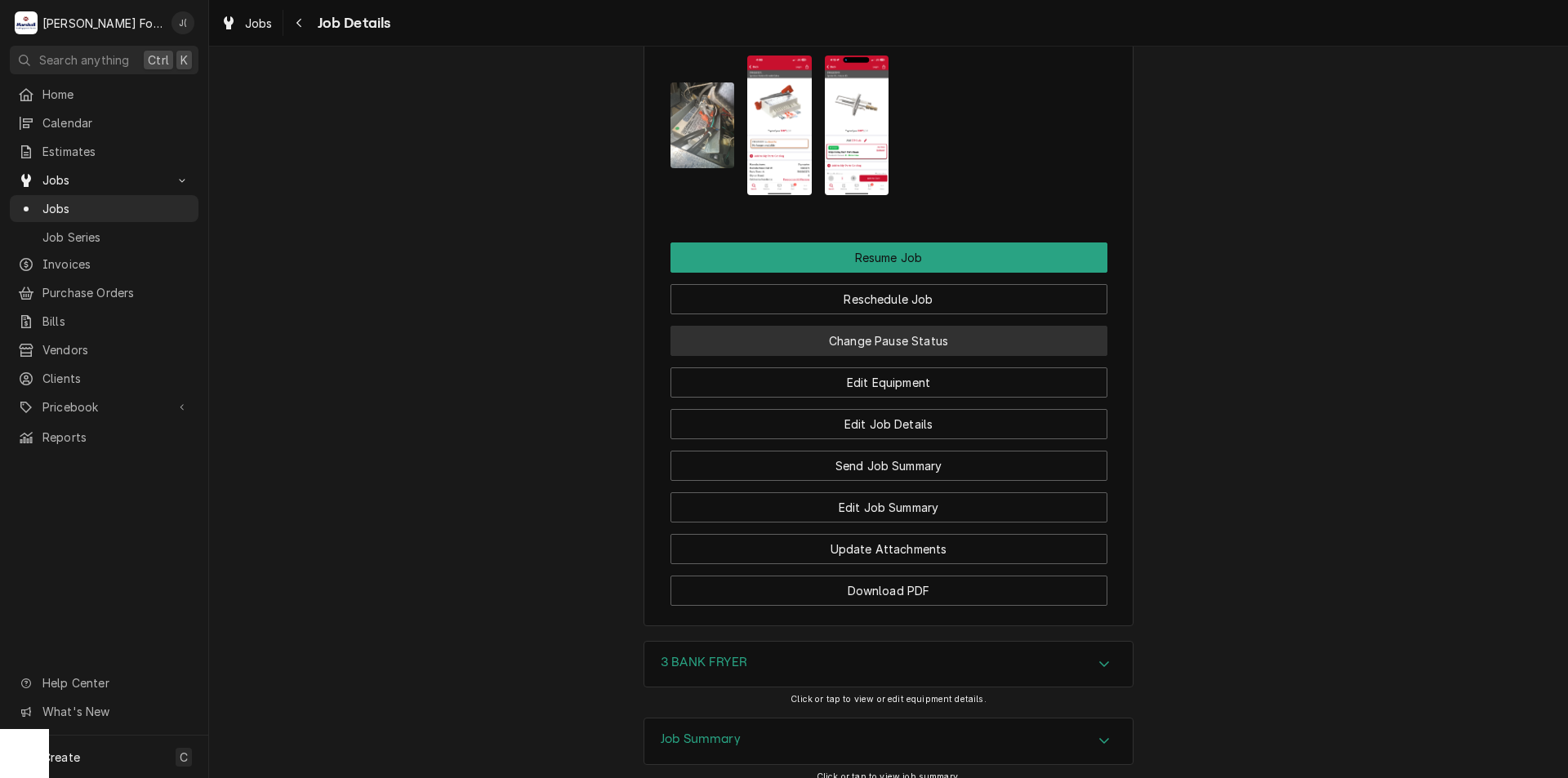
click at [824, 327] on button "Change Pause Status" at bounding box center [889, 340] width 437 height 30
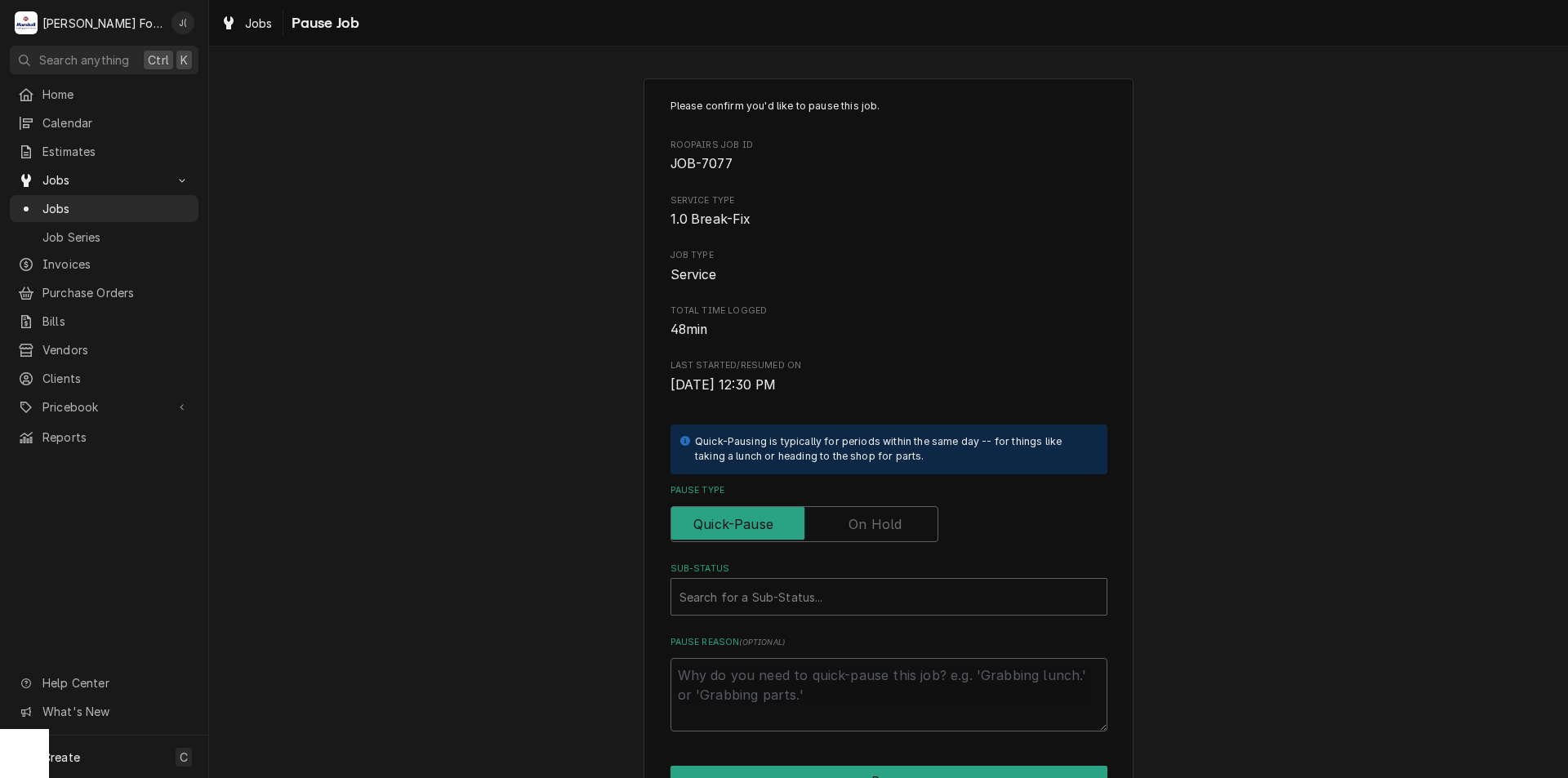
drag, startPoint x: 906, startPoint y: 553, endPoint x: 889, endPoint y: 512, distance: 44.4
click at [904, 551] on div "Please confirm you'd like to pause this job. Roopairs Job ID JOB-7077 Service T…" at bounding box center [889, 415] width 437 height 633
click at [889, 514] on label "Pause Type" at bounding box center [804, 524] width 268 height 36
click at [889, 514] on input "Pause Type" at bounding box center [804, 524] width 254 height 36
checkbox input "true"
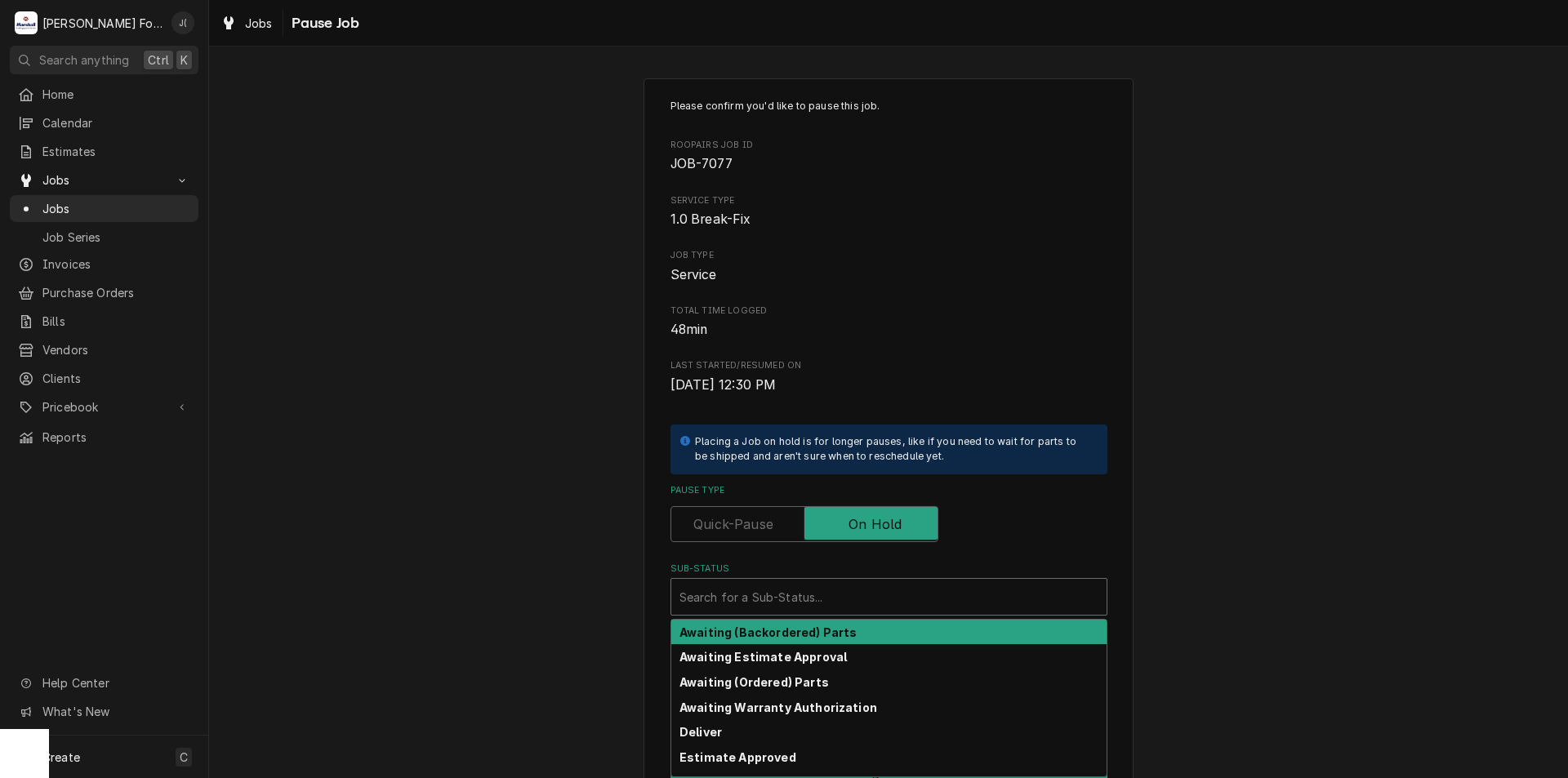
drag, startPoint x: 859, startPoint y: 601, endPoint x: 841, endPoint y: 576, distance: 30.8
click at [859, 600] on div "Sub-Status" at bounding box center [889, 597] width 419 height 30
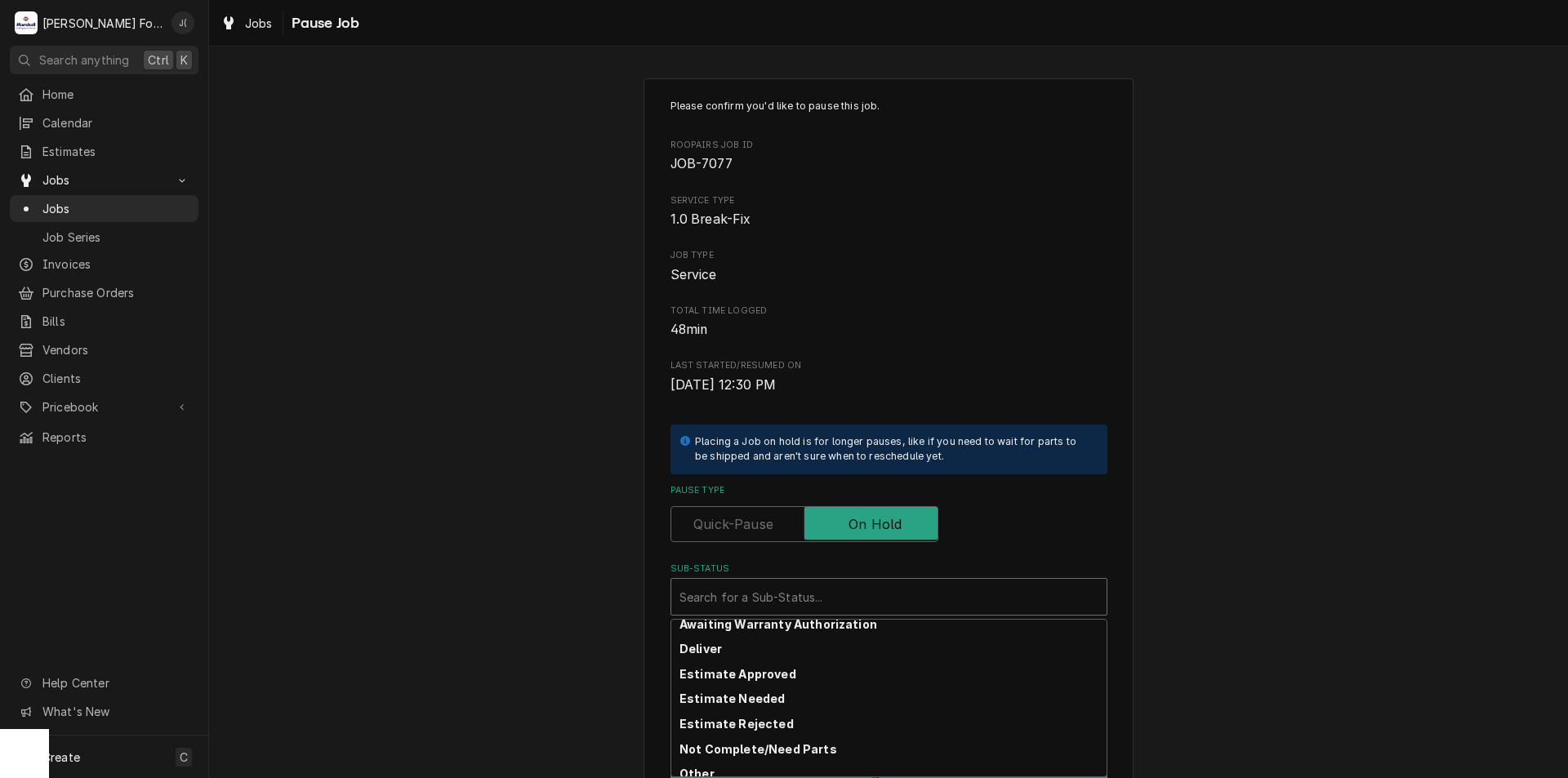
scroll to position [268, 0]
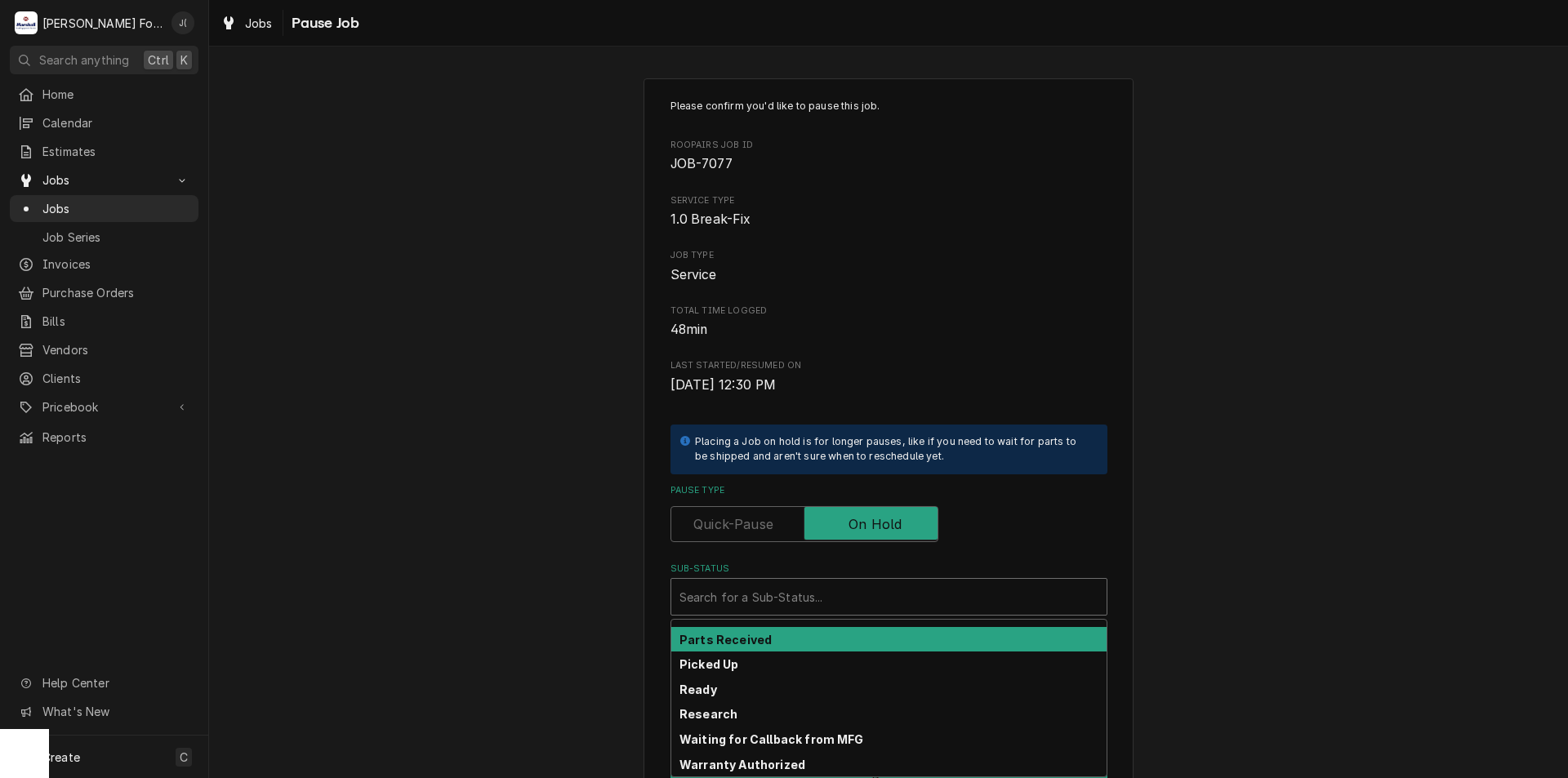
click at [836, 643] on div "Parts Received" at bounding box center [889, 640] width 435 height 25
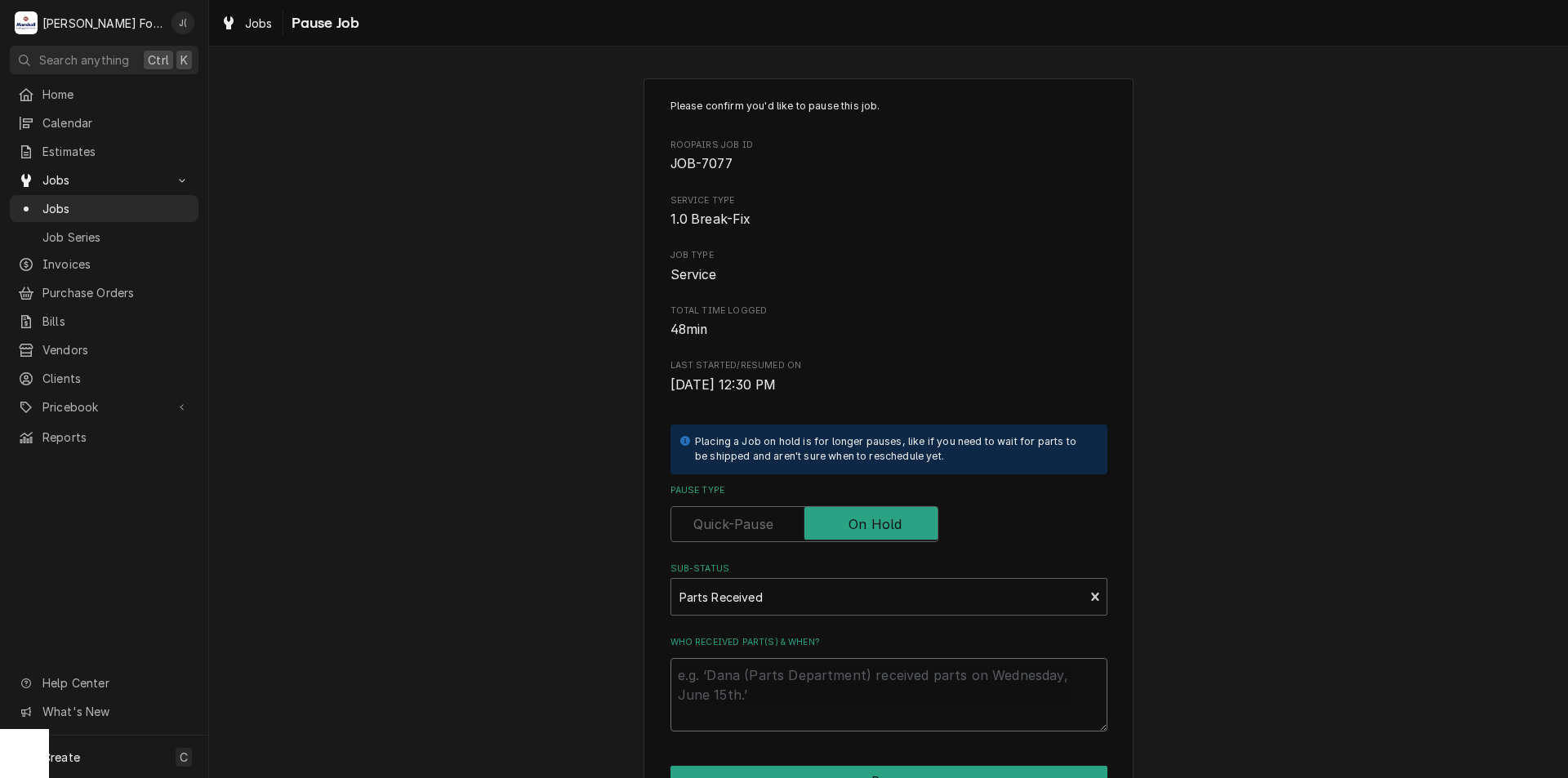
click at [818, 679] on textarea "Who received part(s) & when?" at bounding box center [889, 694] width 437 height 73
type textarea "x"
type textarea "0"
type textarea "x"
type textarea "09"
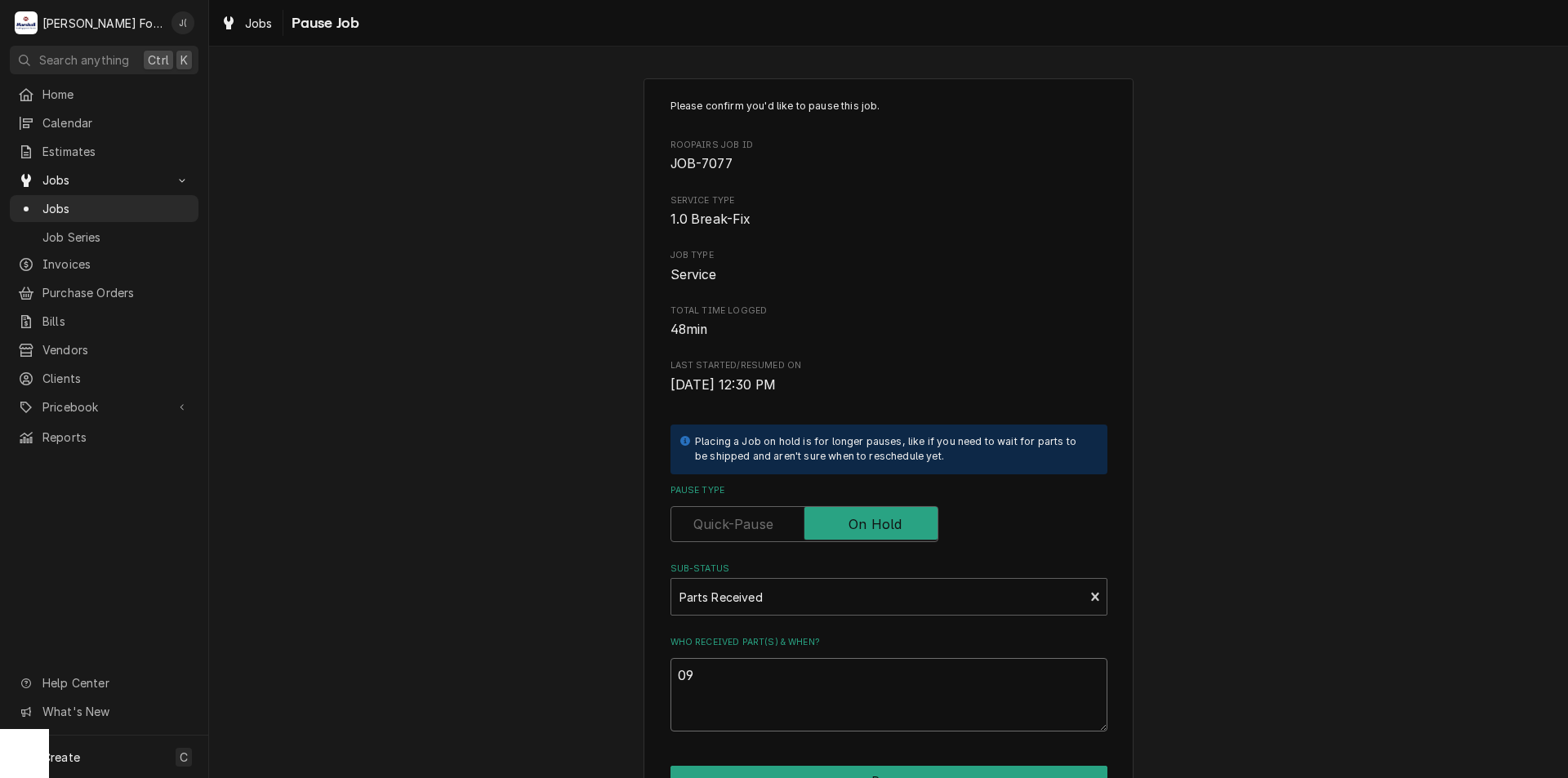
type textarea "x"
type textarea "09/"
type textarea "x"
type textarea "09/1"
type textarea "x"
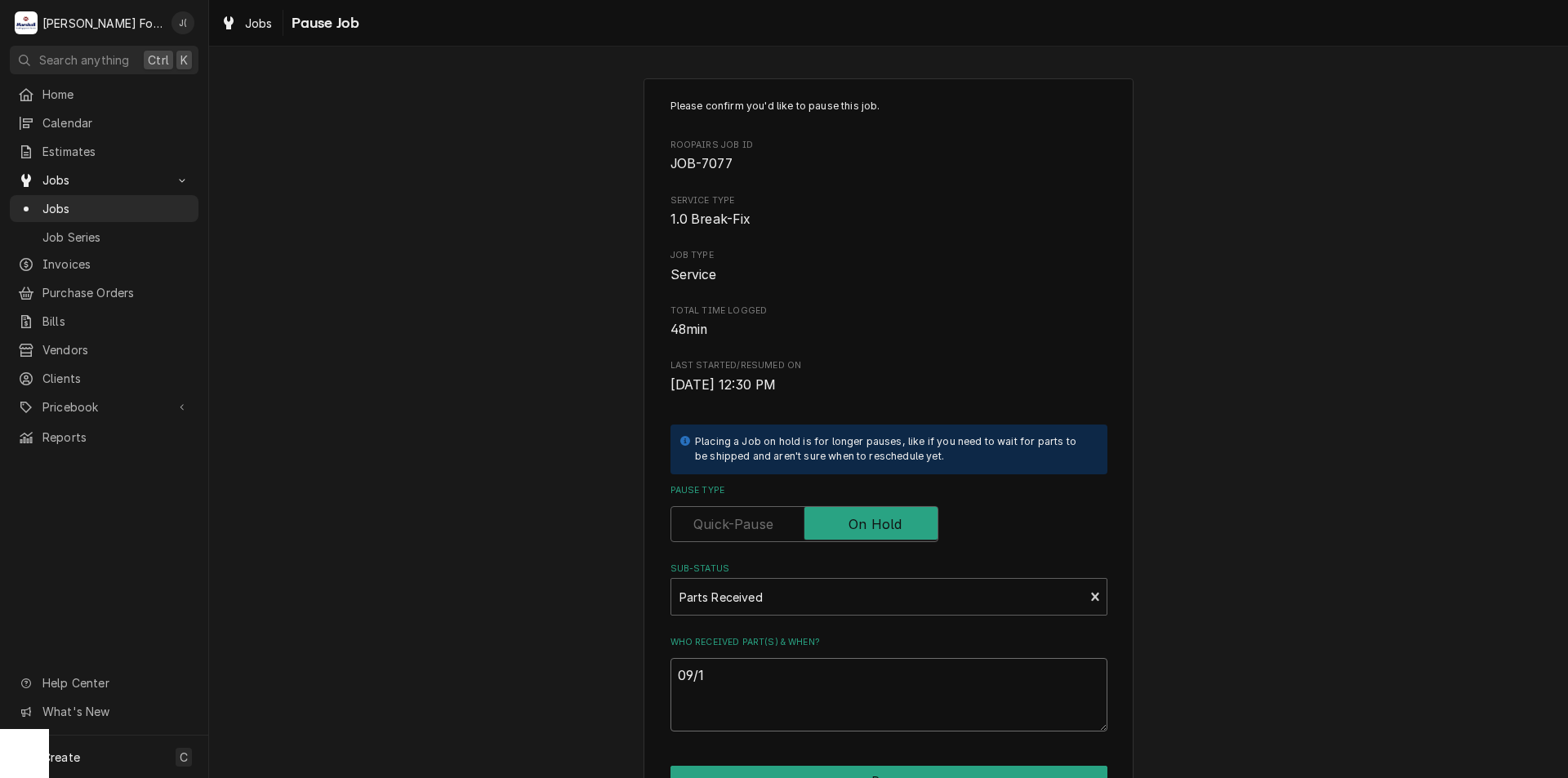
type textarea "09/11"
type textarea "x"
type textarea "09/11/"
type textarea "x"
type textarea "09/11/2"
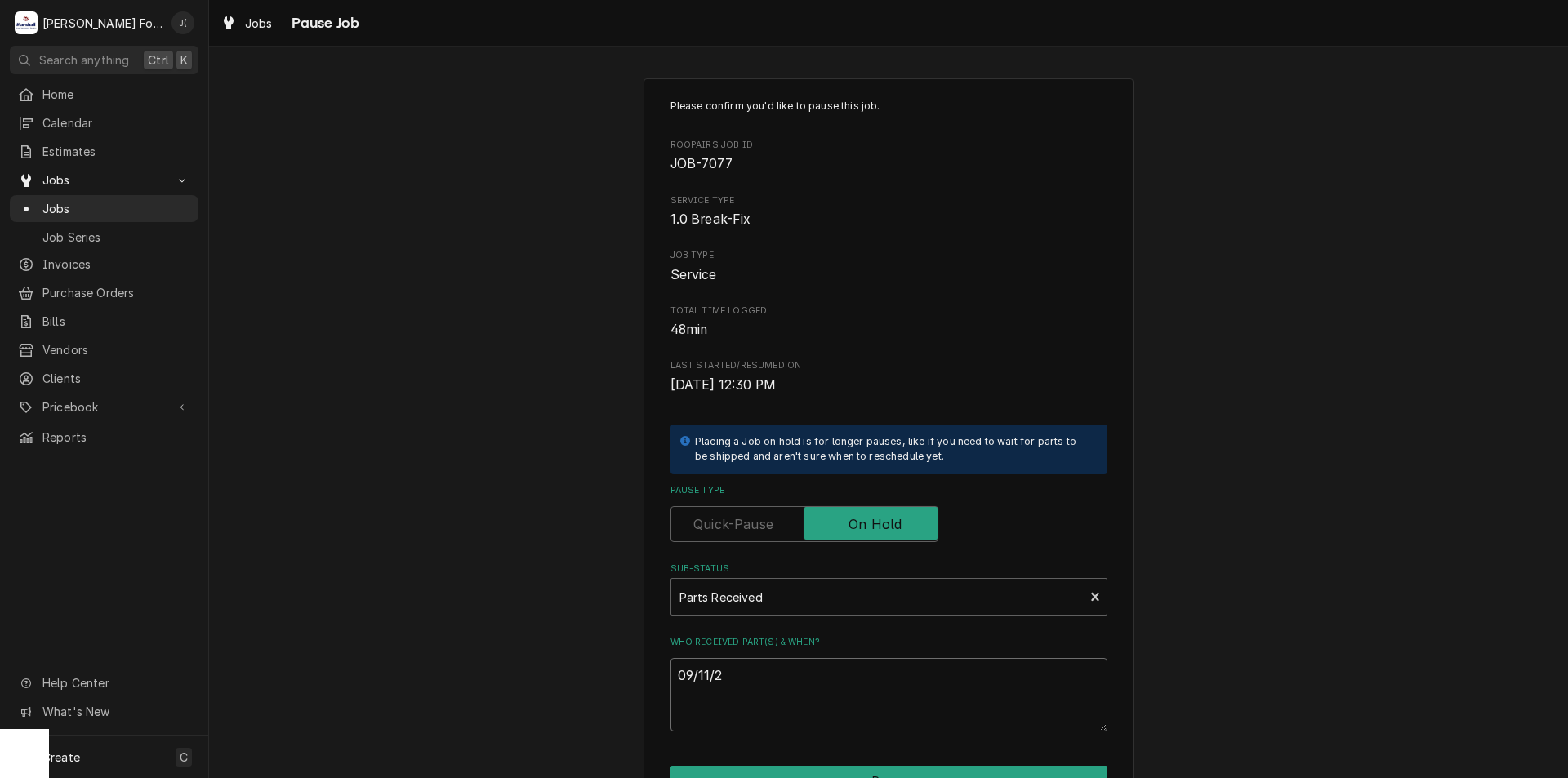
type textarea "x"
type textarea "[DATE]"
type textarea "x"
type textarea "09/11/202"
type textarea "x"
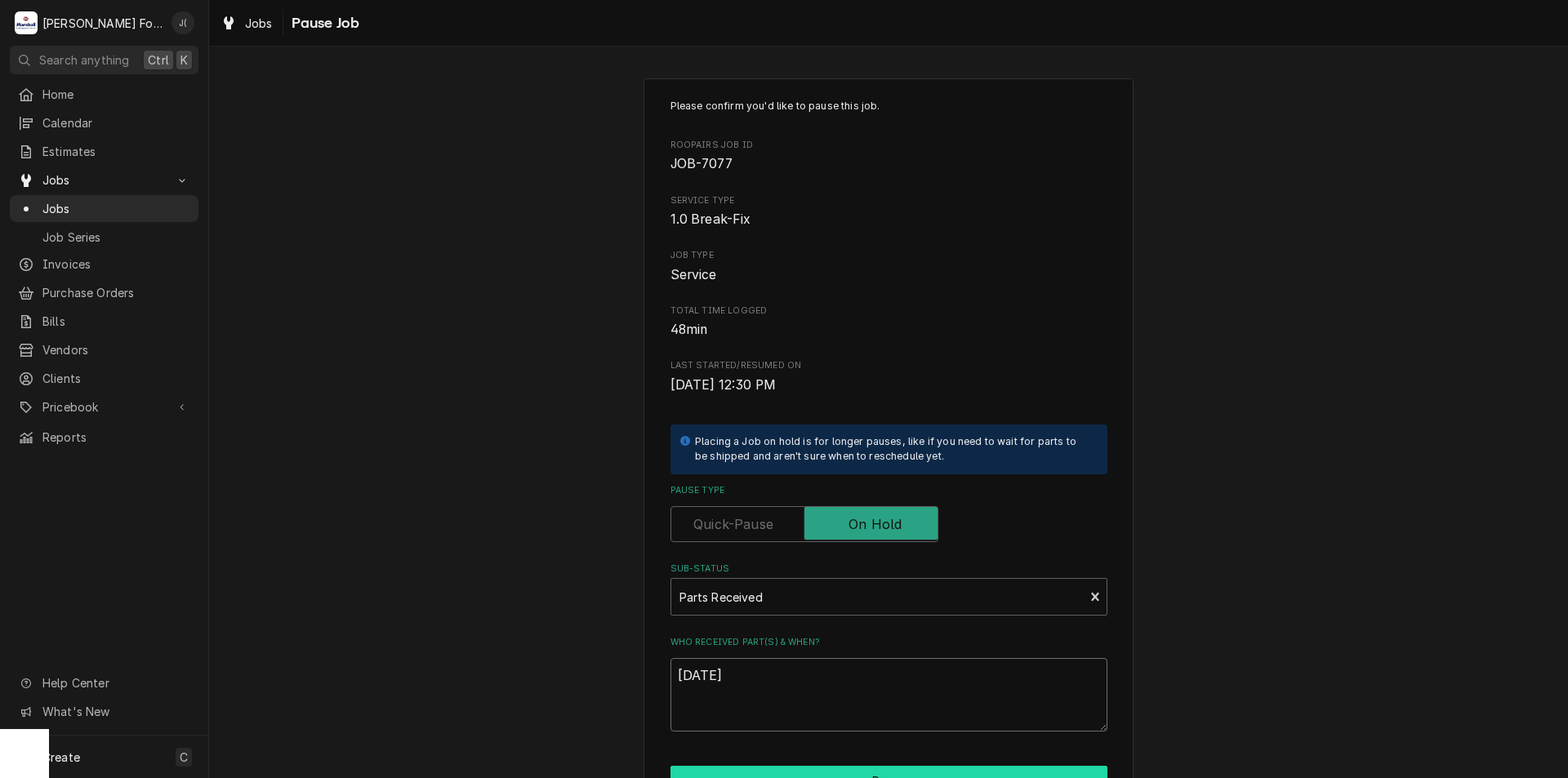
scroll to position [136, 0]
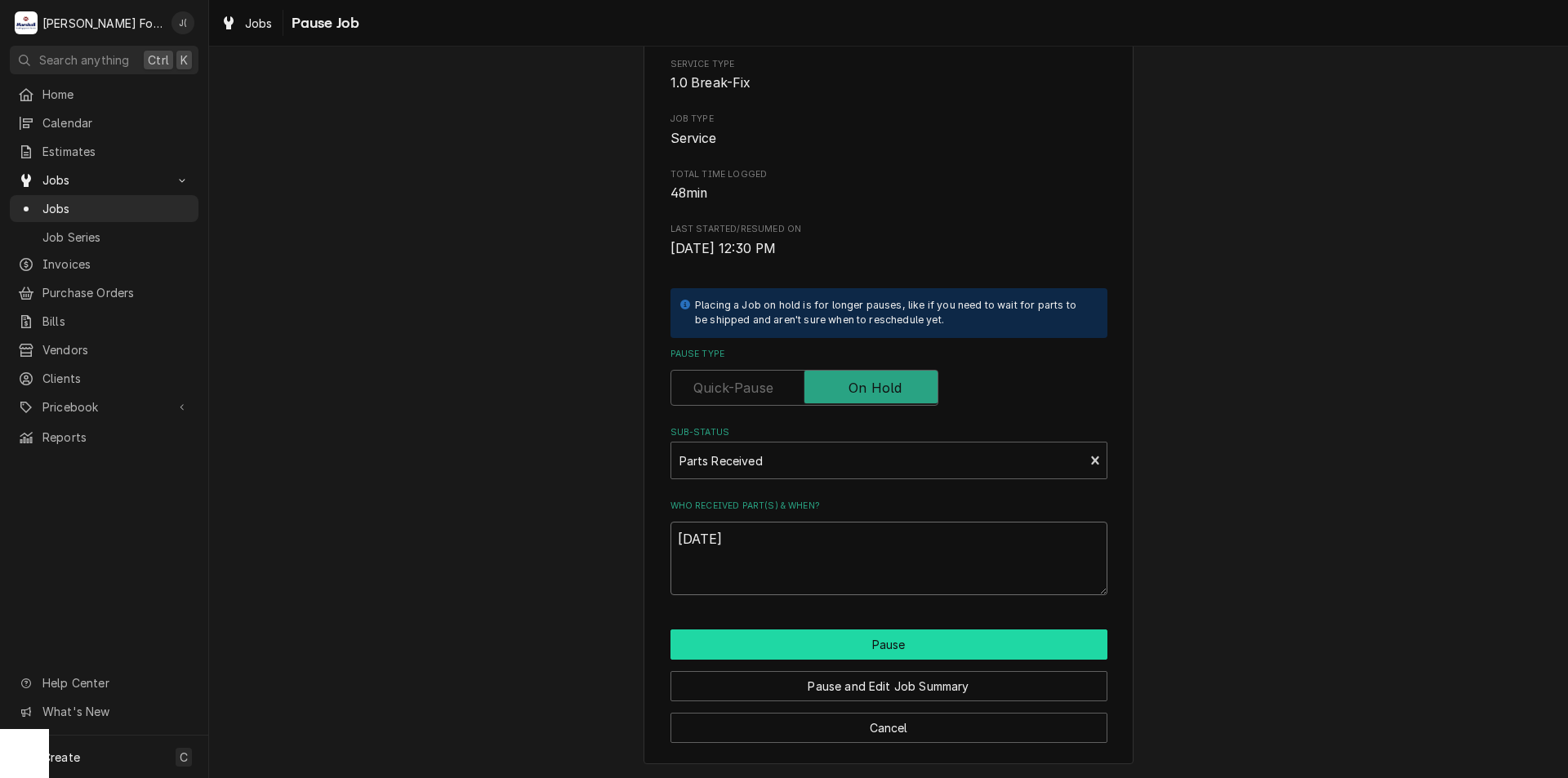
type textarea "[DATE]"
click at [816, 654] on button "Pause" at bounding box center [889, 644] width 437 height 30
type textarea "x"
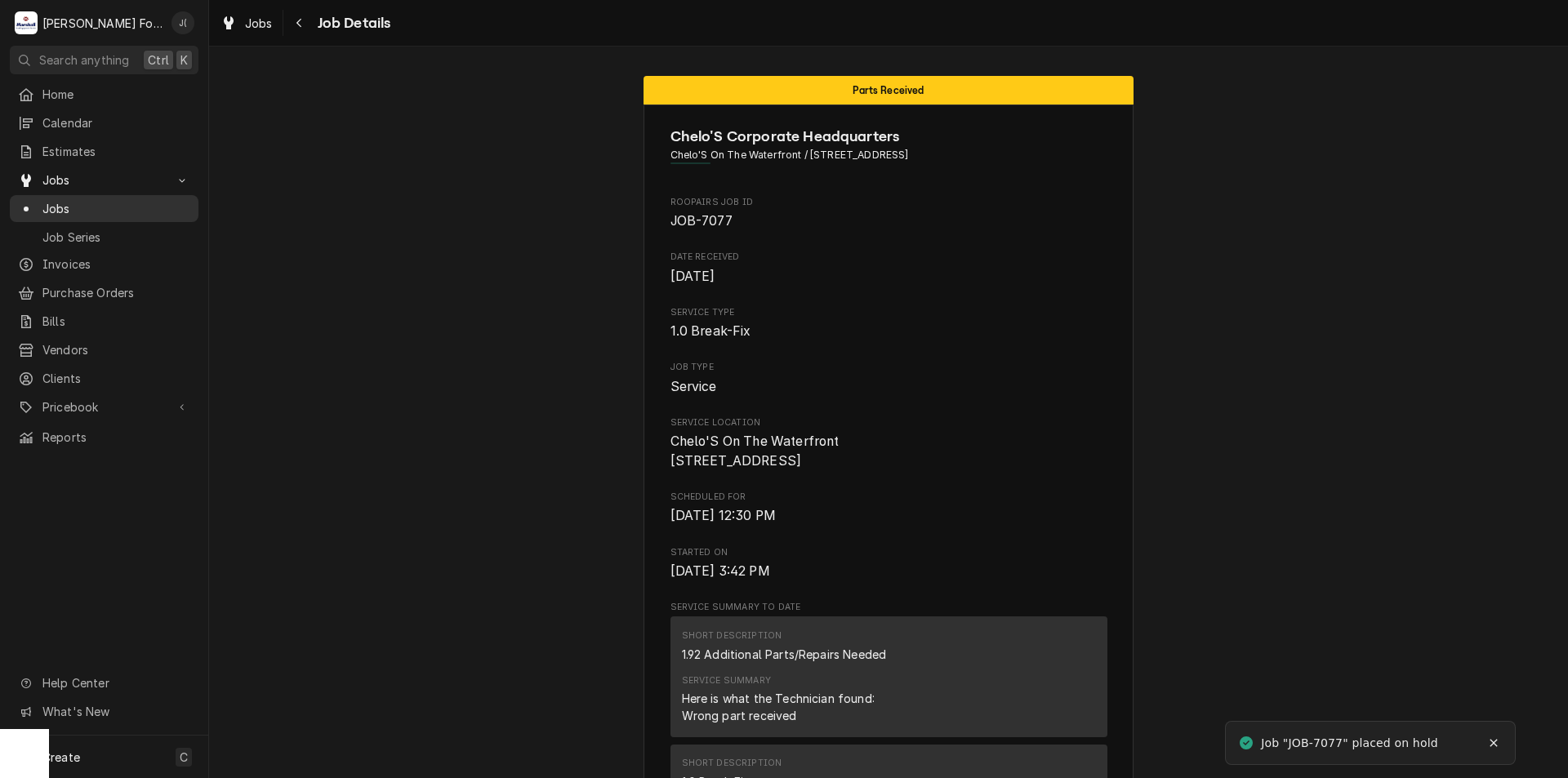
click at [119, 200] on span "Jobs" at bounding box center [116, 208] width 148 height 17
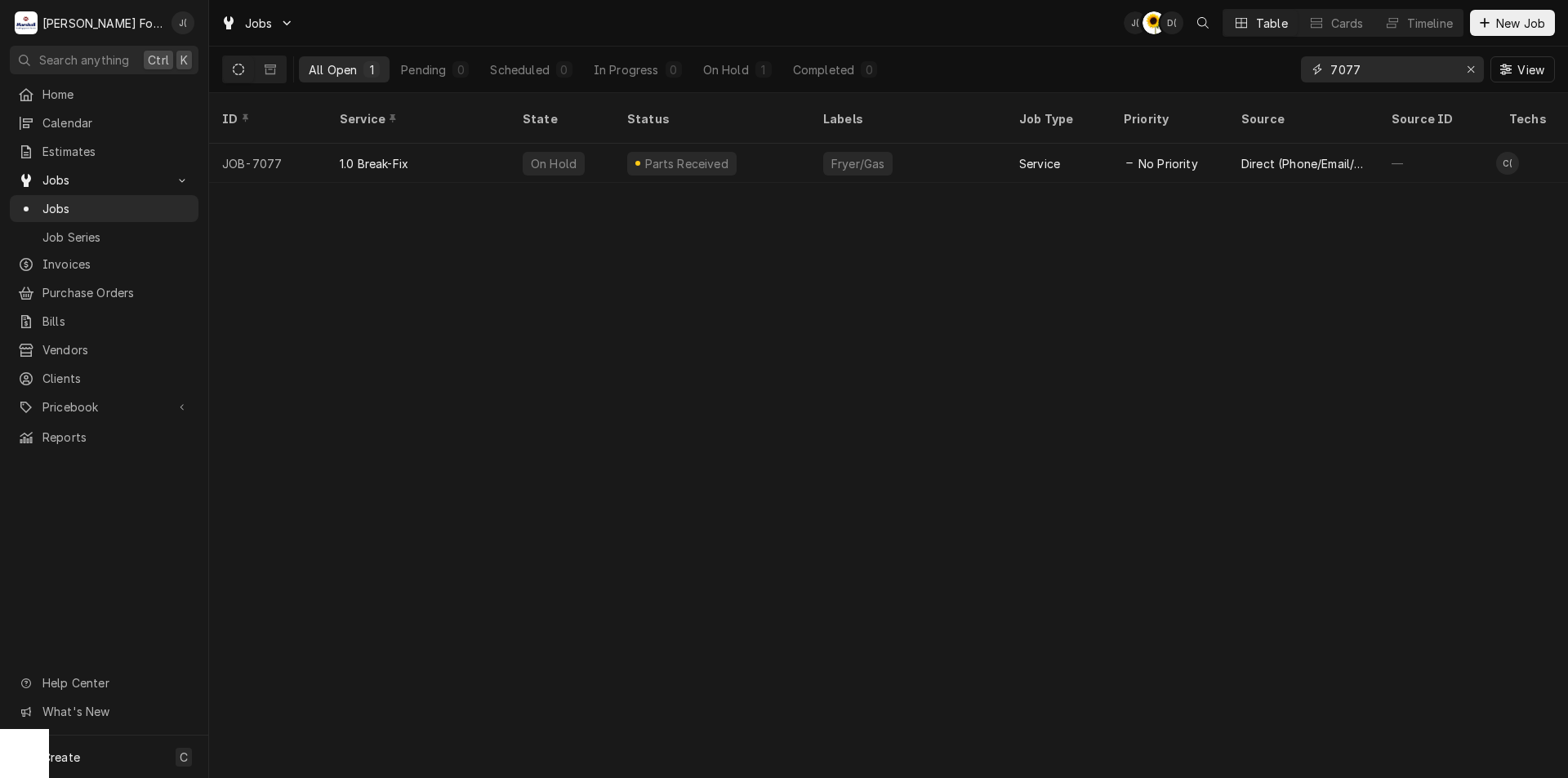
click at [1075, 39] on div "Jobs J( C( D( Table Cards Timeline New Job All Open 1 Pending 0 Scheduled 0 In …" at bounding box center [889, 46] width 1359 height 93
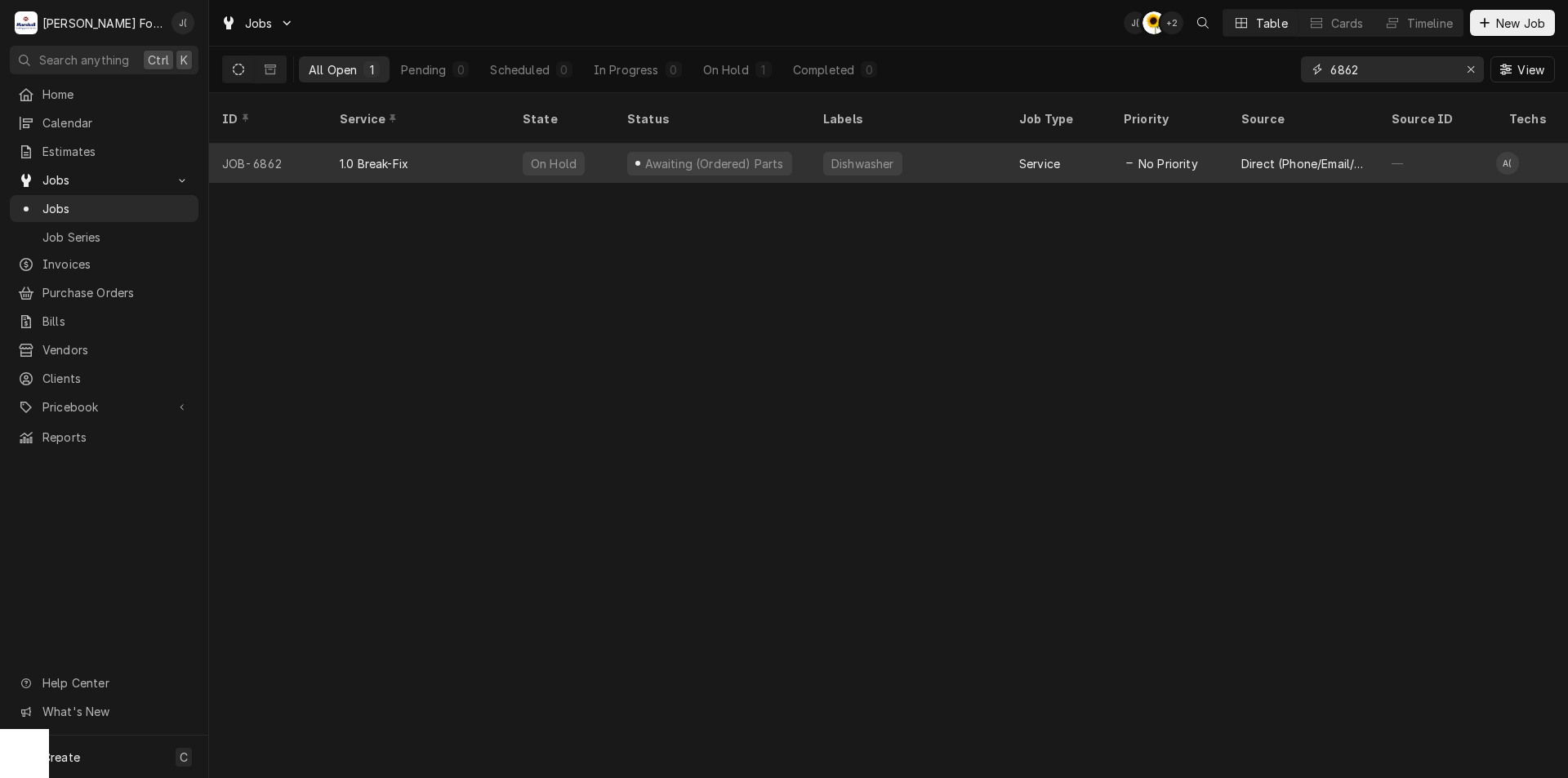
type input "6862"
click at [635, 152] on div "Awaiting (Ordered) Parts" at bounding box center [709, 163] width 165 height 23
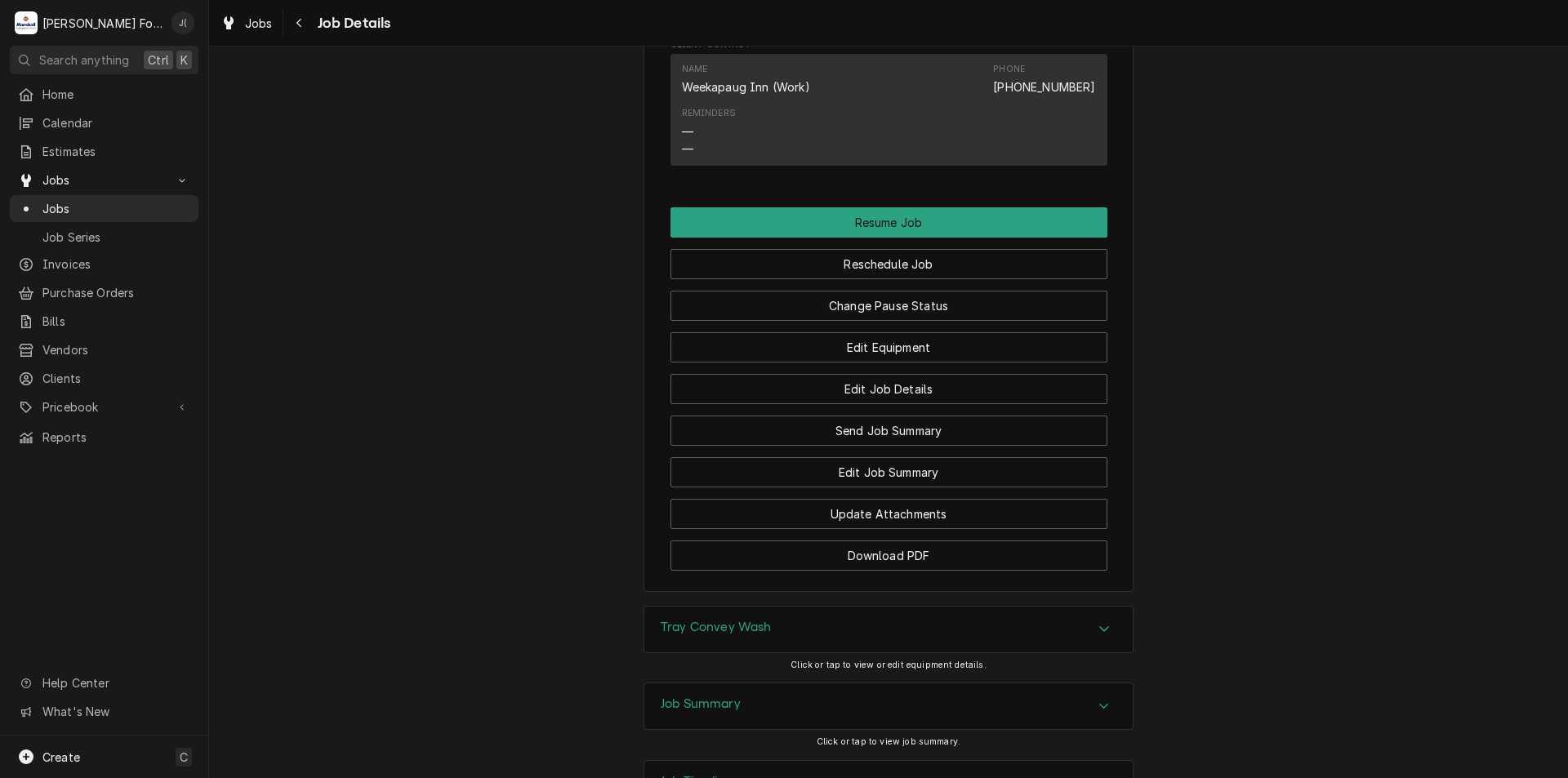
scroll to position [1591, 0]
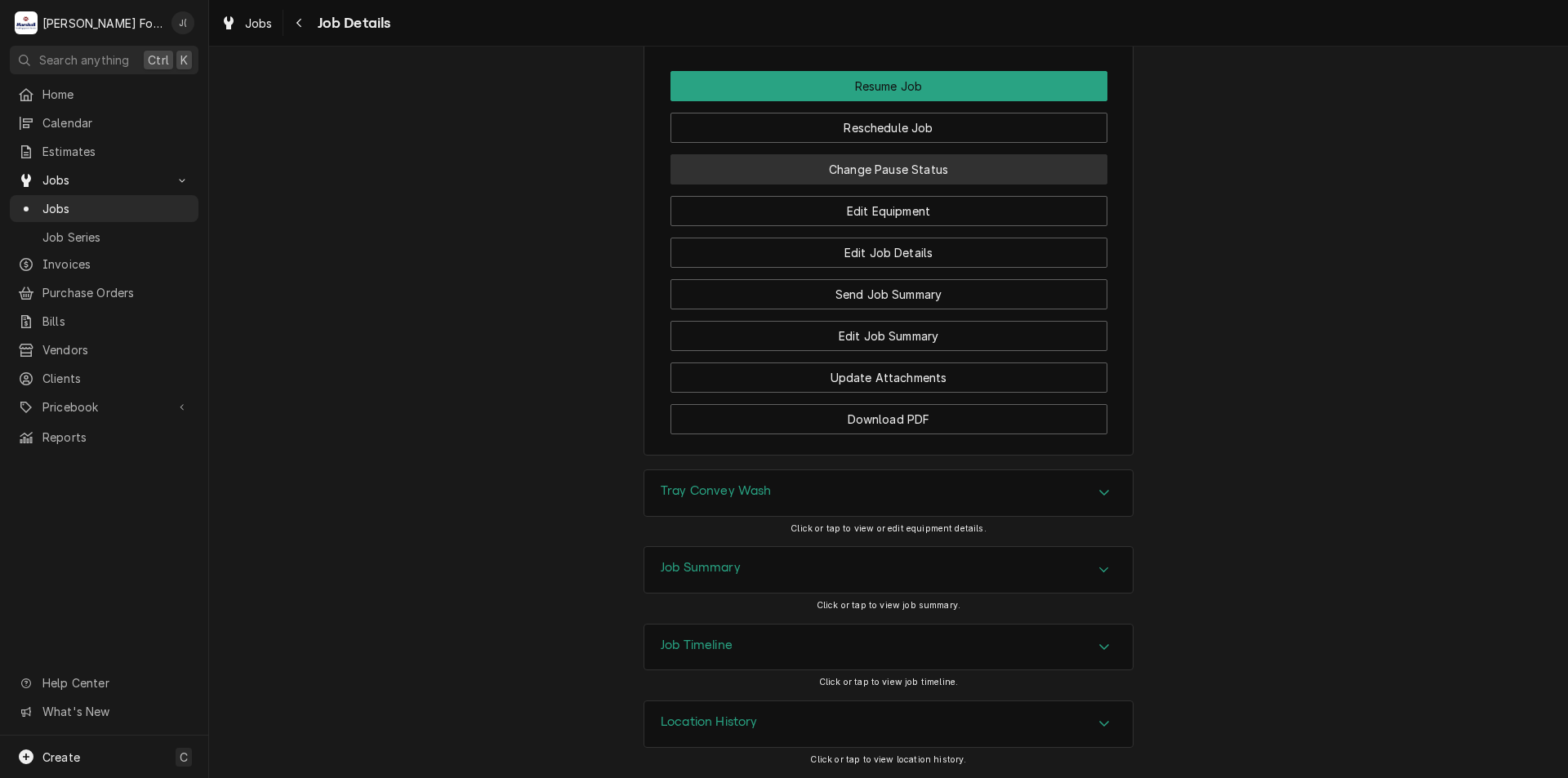
click at [844, 176] on button "Change Pause Status" at bounding box center [889, 169] width 437 height 30
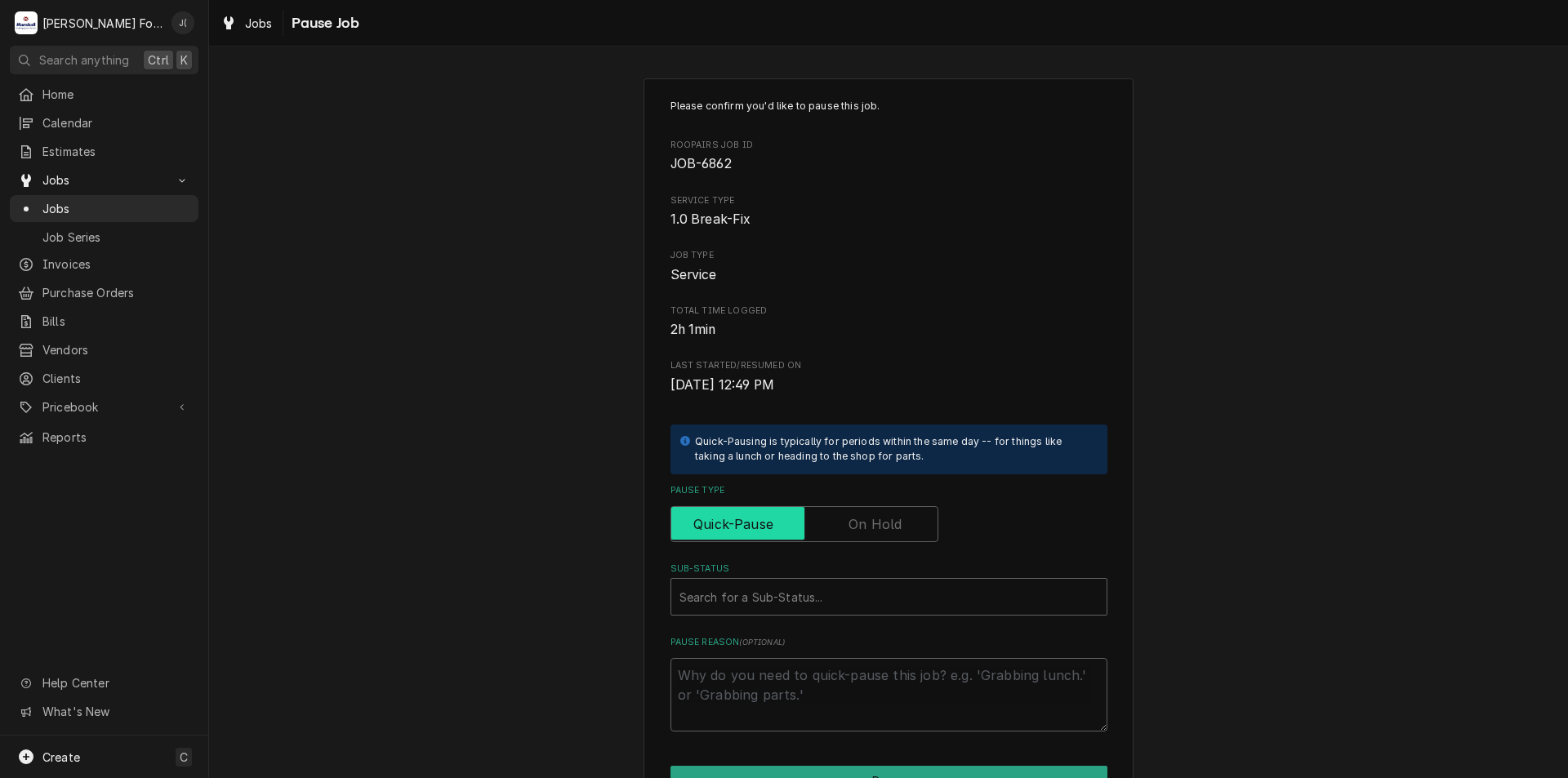
drag, startPoint x: 906, startPoint y: 518, endPoint x: 882, endPoint y: 544, distance: 35.4
click at [895, 523] on label "Pause Type" at bounding box center [804, 524] width 268 height 36
click at [895, 523] on input "Pause Type" at bounding box center [804, 524] width 254 height 36
checkbox input "true"
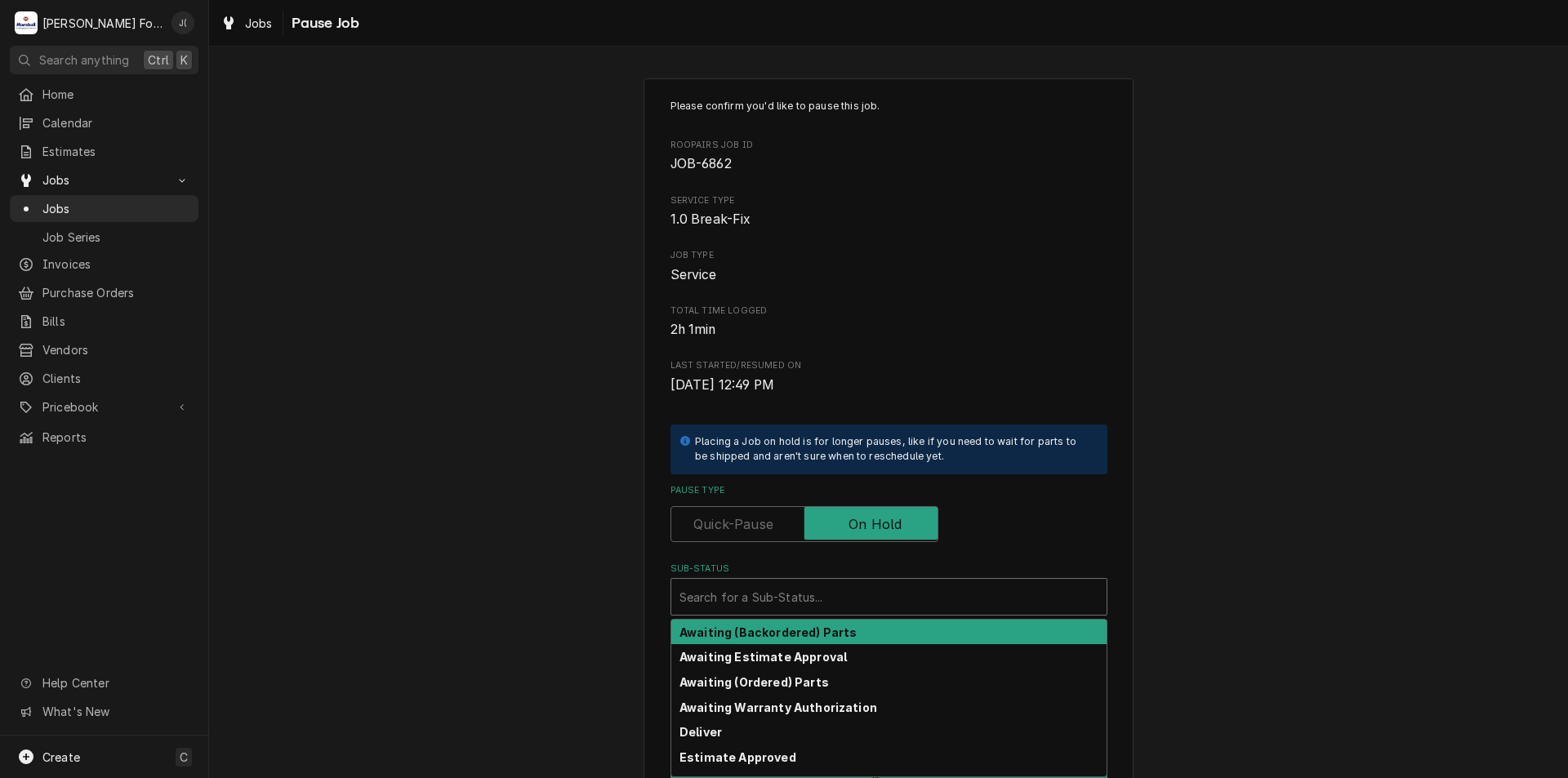
click at [810, 606] on div "Sub-Status" at bounding box center [889, 597] width 419 height 30
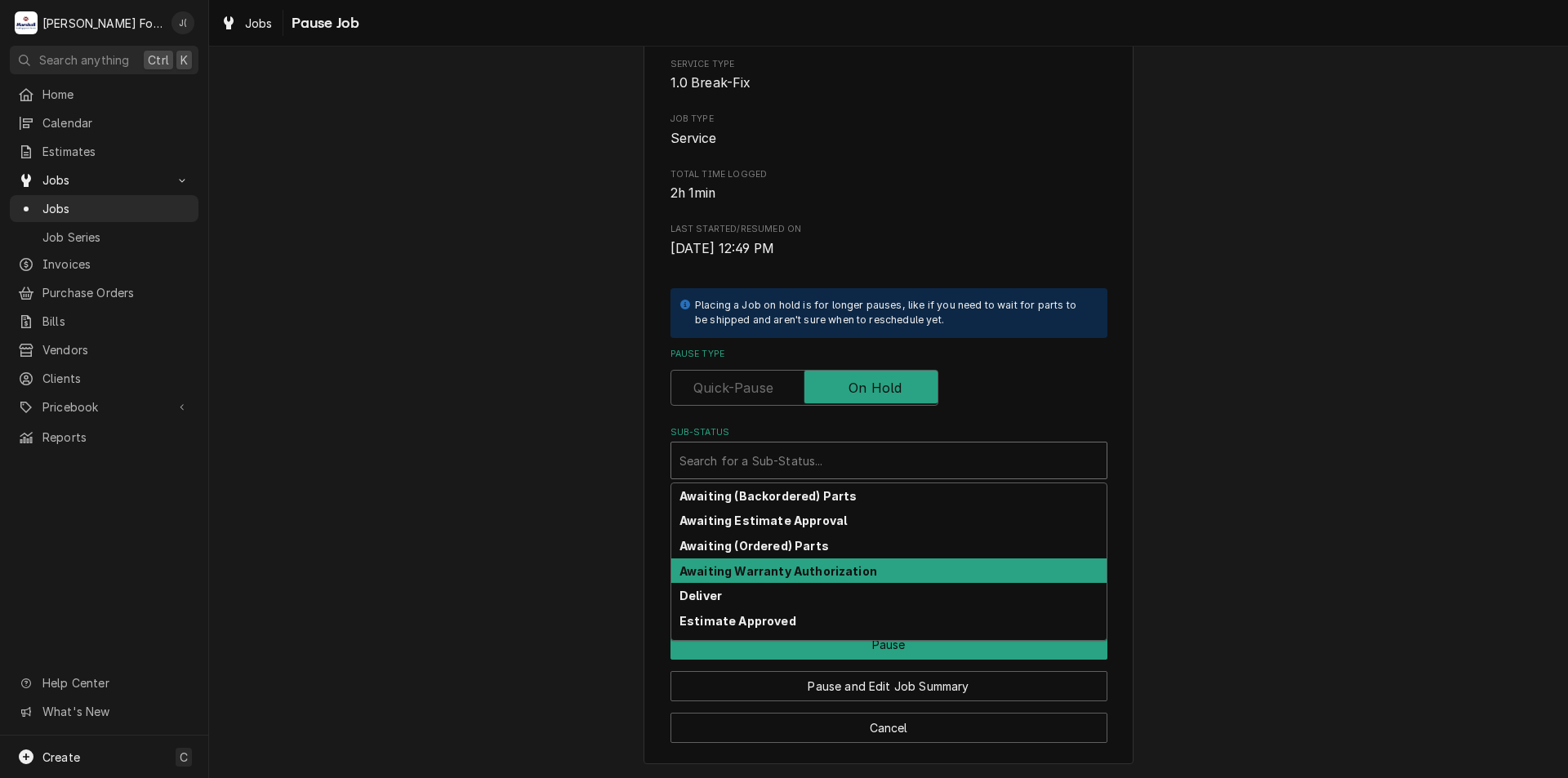
scroll to position [268, 0]
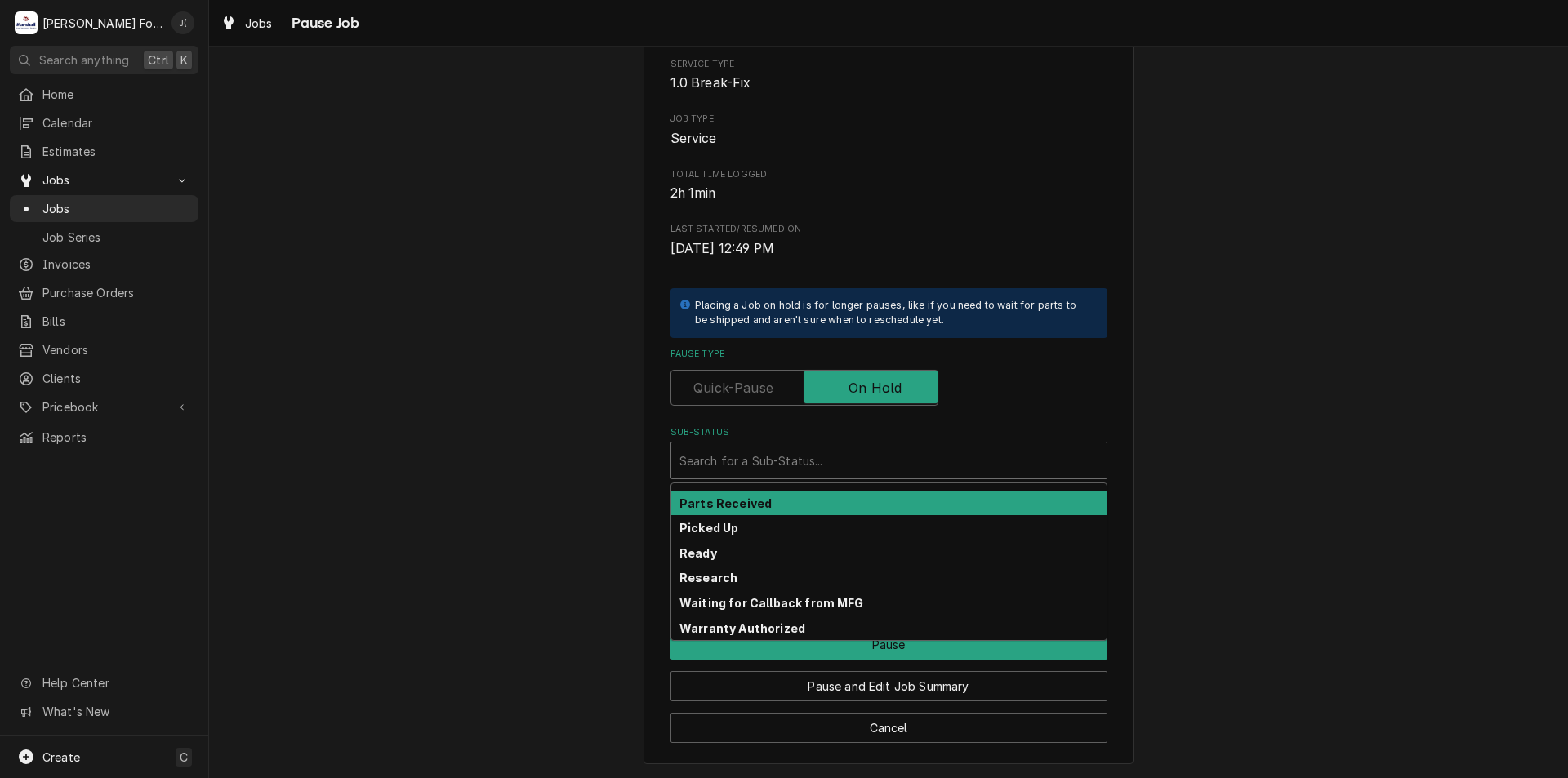
click at [749, 500] on strong "Parts Received" at bounding box center [725, 503] width 92 height 14
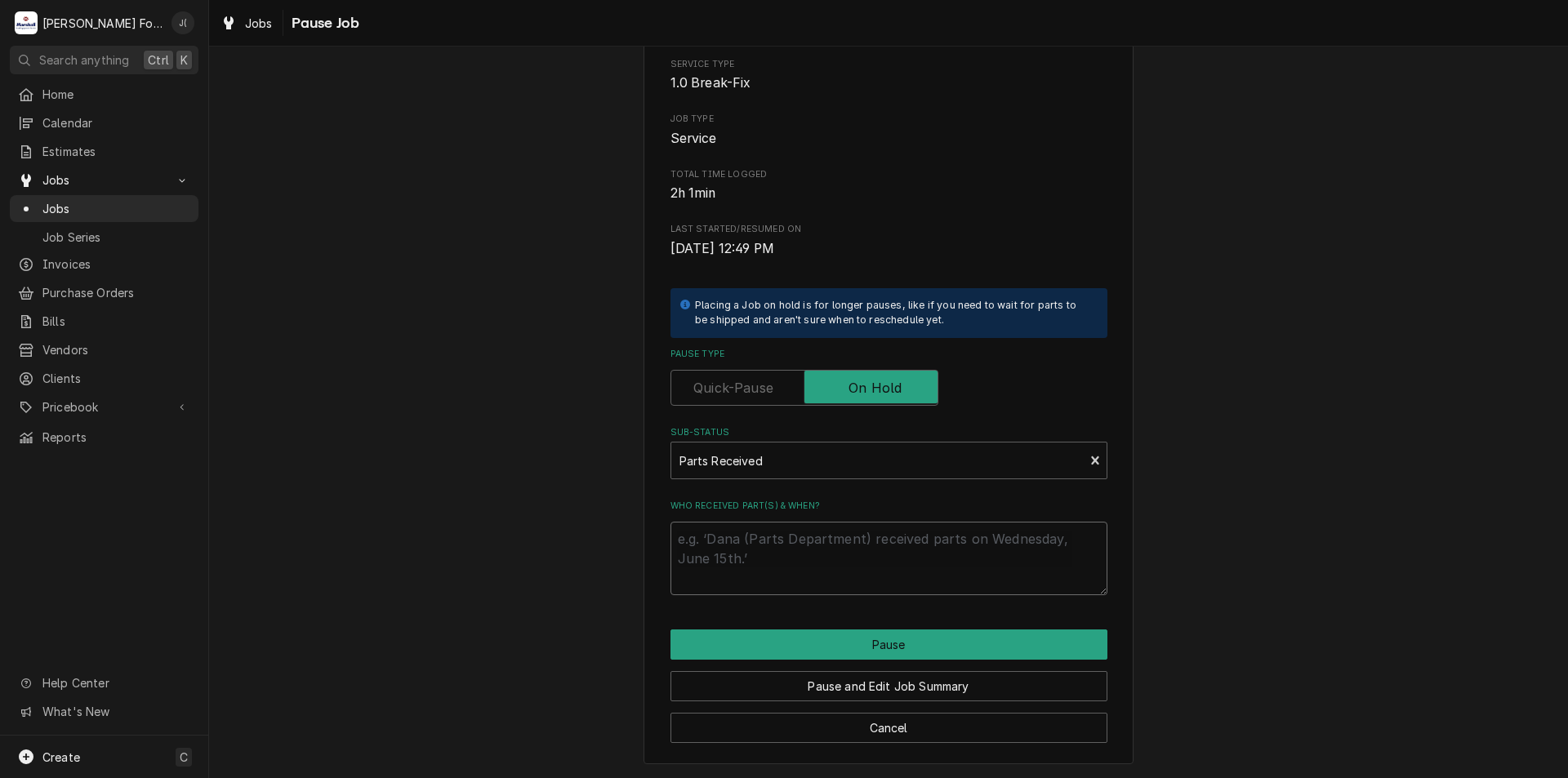
click at [761, 564] on textarea "Who received part(s) & when?" at bounding box center [889, 558] width 437 height 73
type textarea "x"
type textarea "0"
type textarea "x"
type textarea "09"
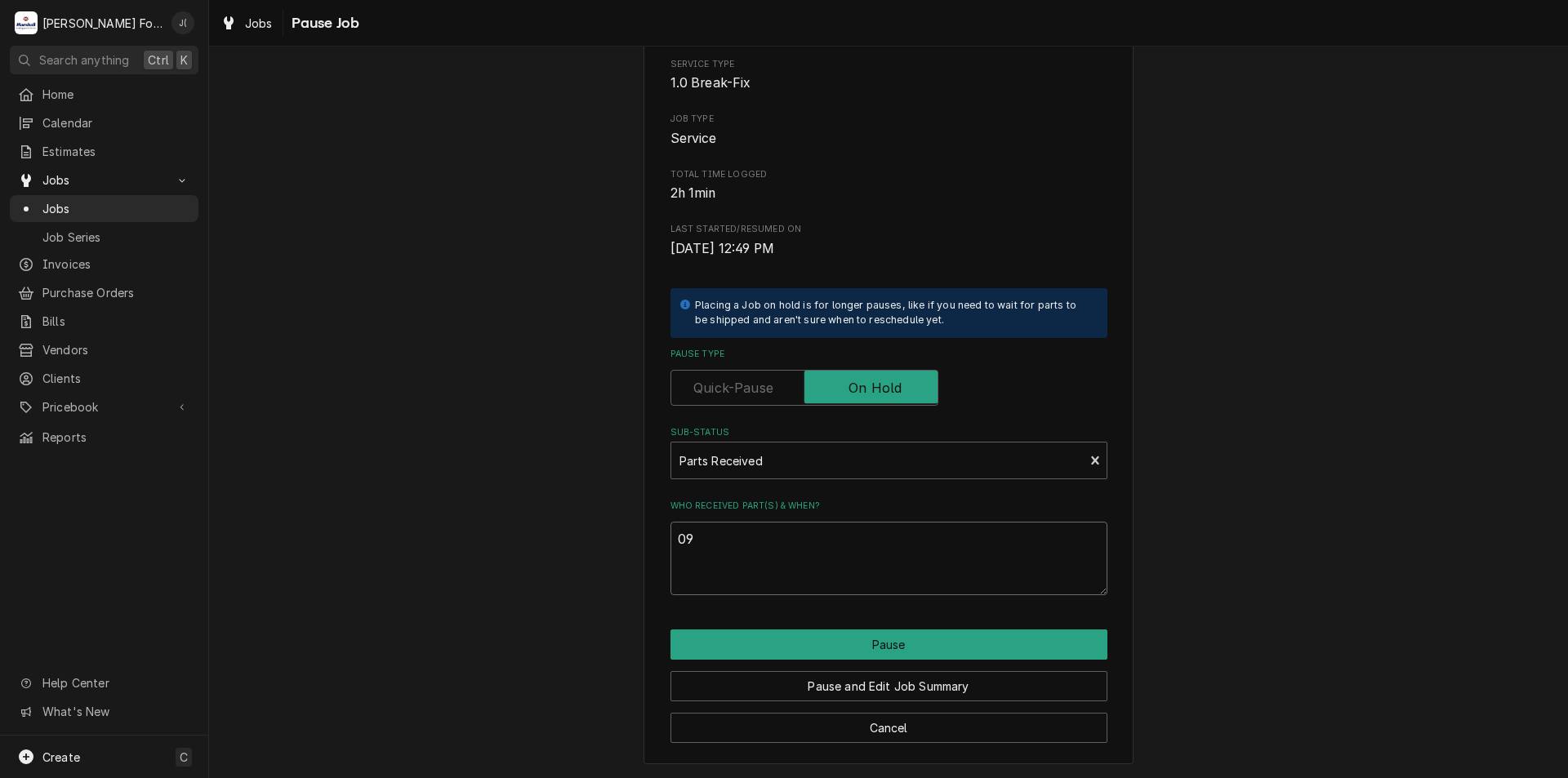
type textarea "x"
type textarea "09/"
type textarea "x"
type textarea "09/1"
type textarea "x"
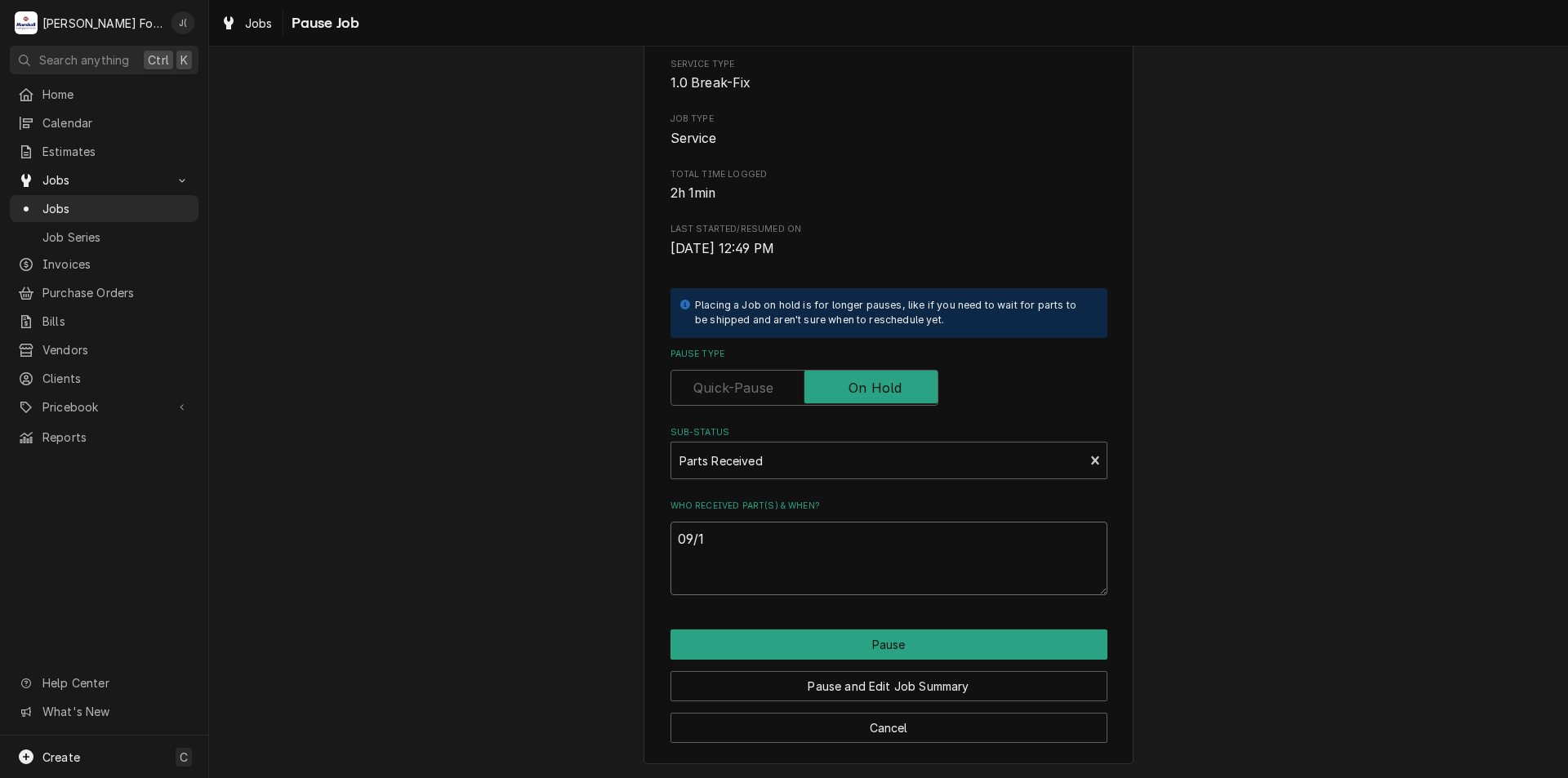
type textarea "09/14"
type textarea "x"
type textarea "09/141"
type textarea "x"
type textarea "09/141/"
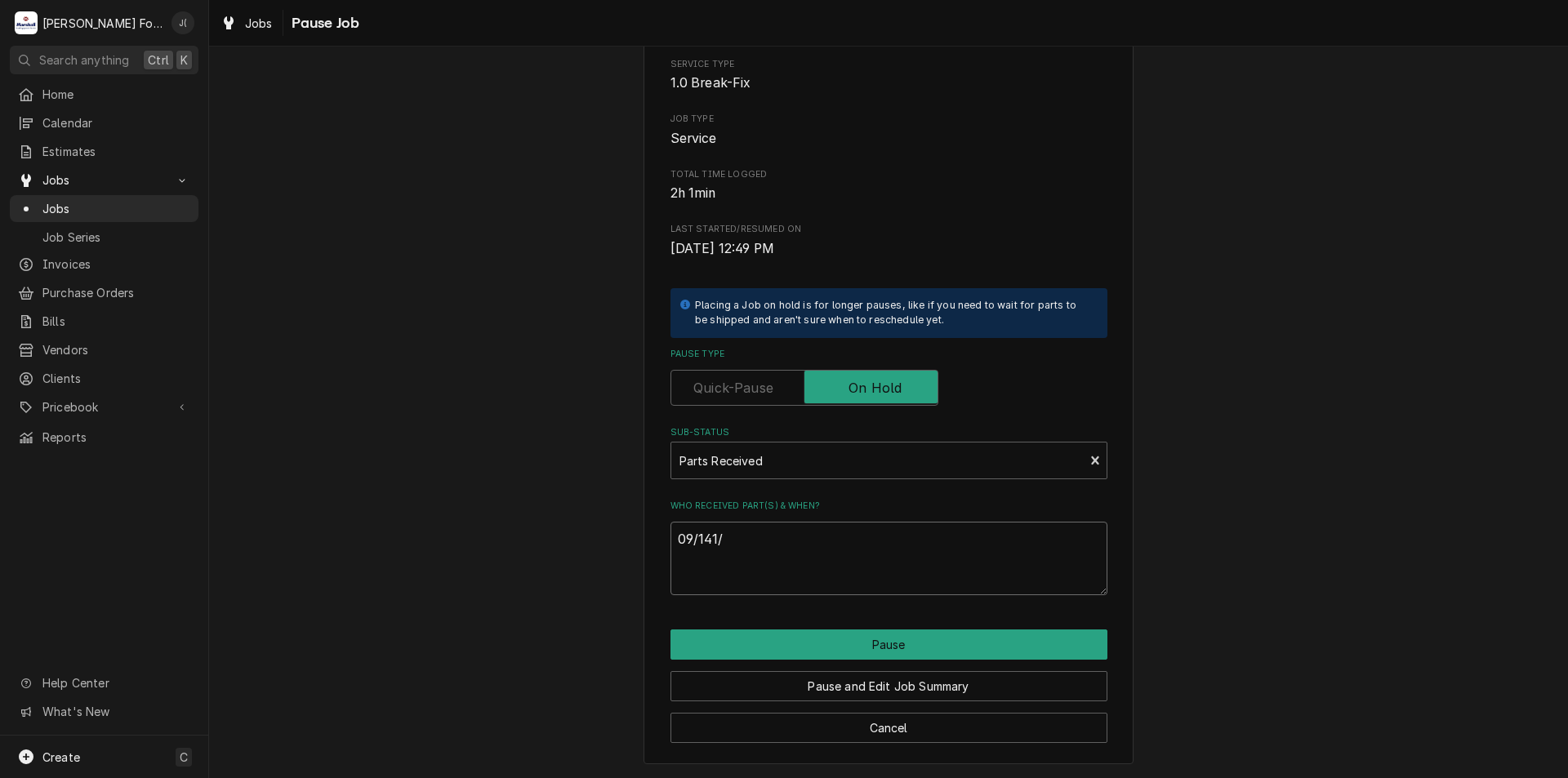
type textarea "x"
type textarea "09/141"
type textarea "x"
type textarea "09/14"
type textarea "x"
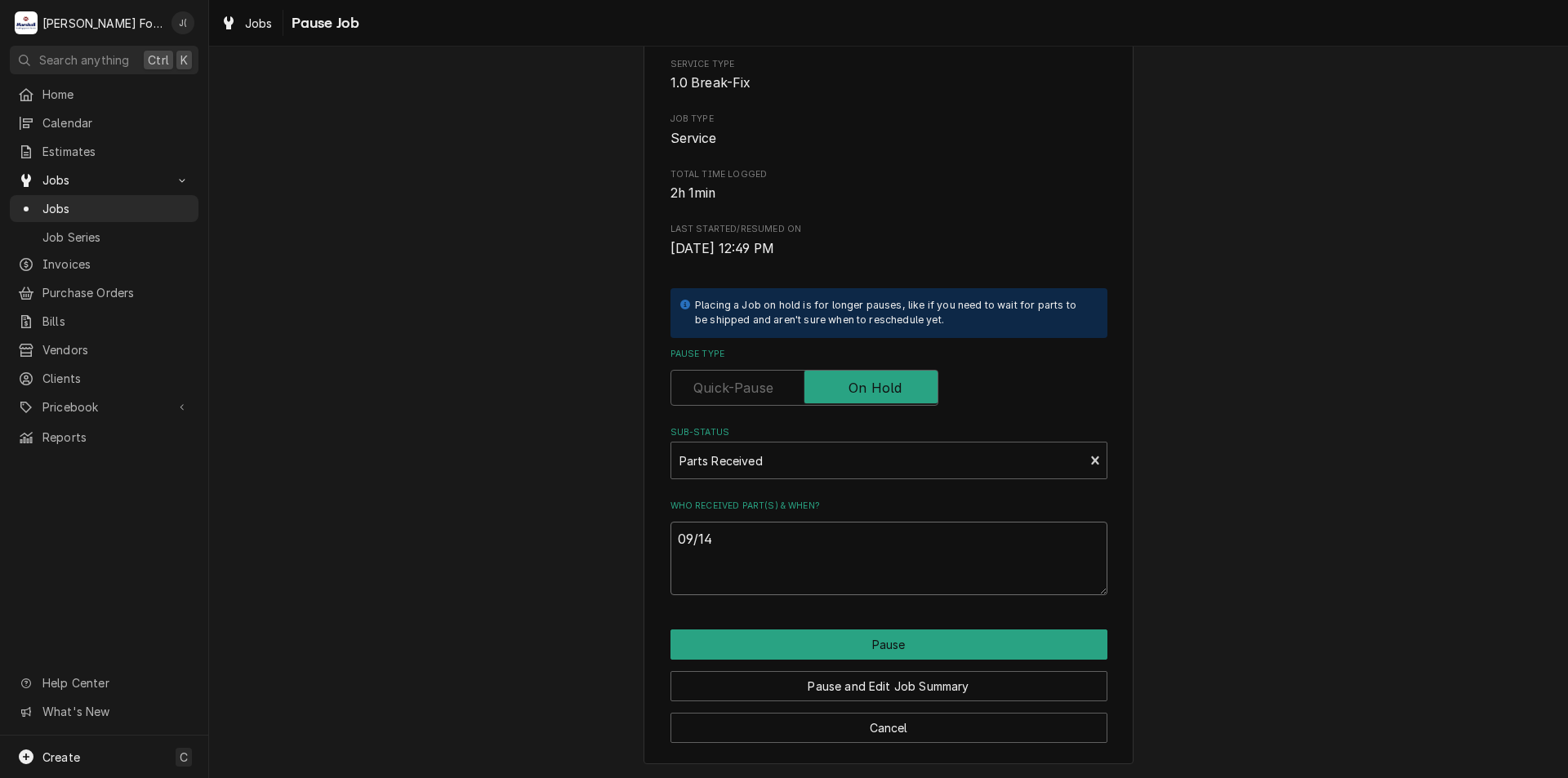
type textarea "09/1"
type textarea "x"
type textarea "09/11"
type textarea "x"
type textarea "09/11/"
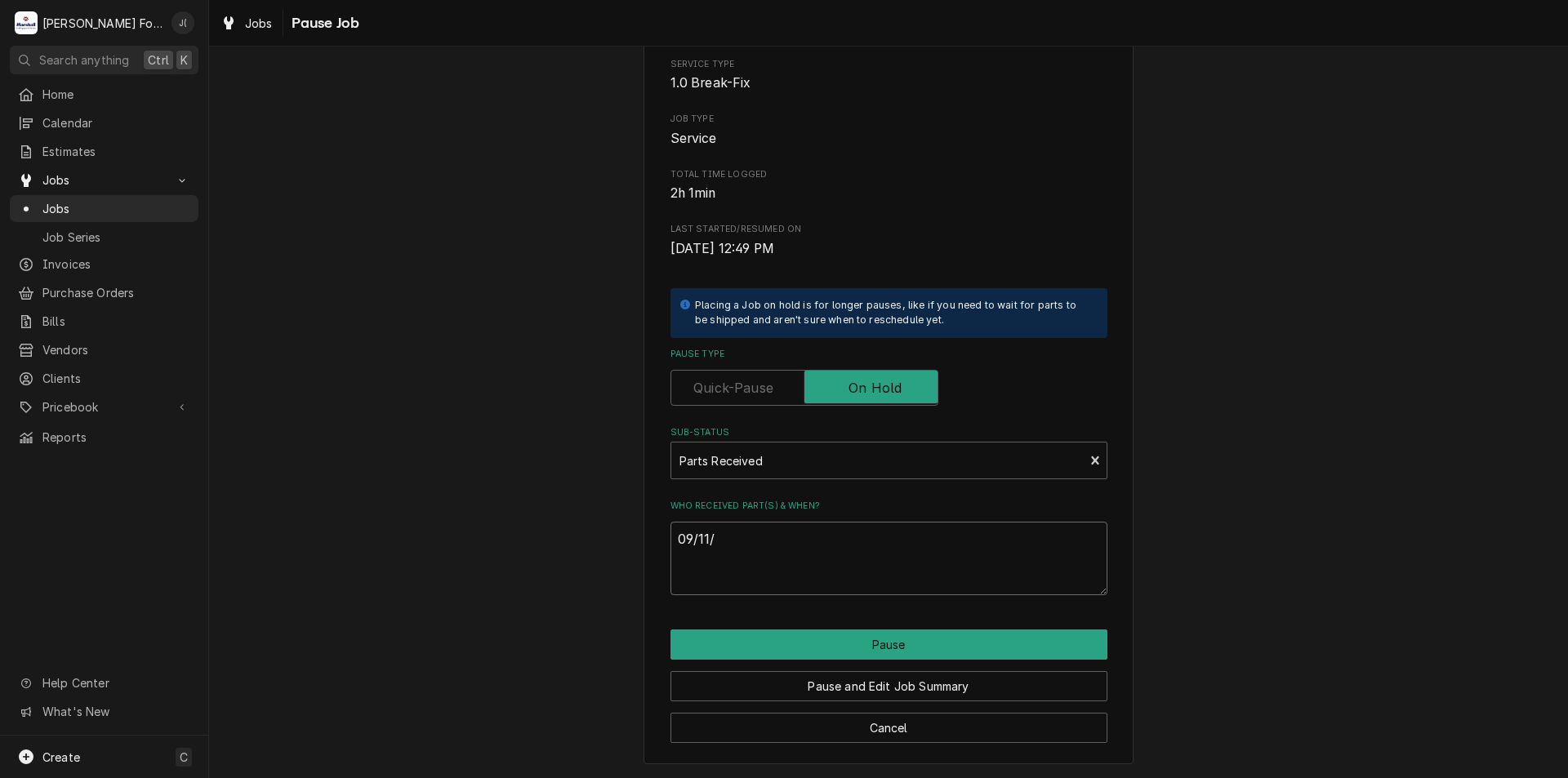
type textarea "x"
type textarea "09/11/2"
type textarea "x"
type textarea "[DATE]"
type textarea "x"
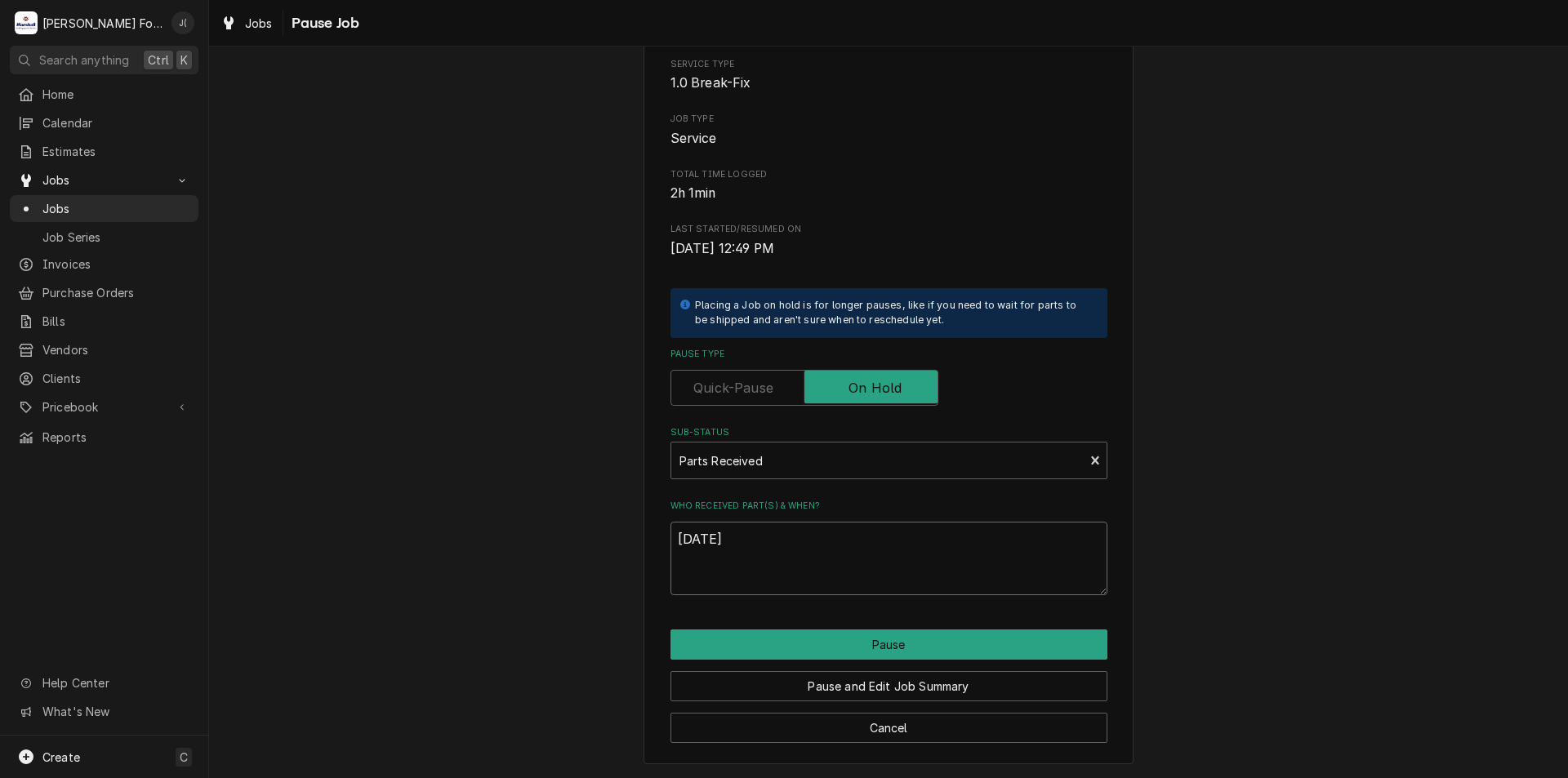
type textarea "09/11/202"
type textarea "x"
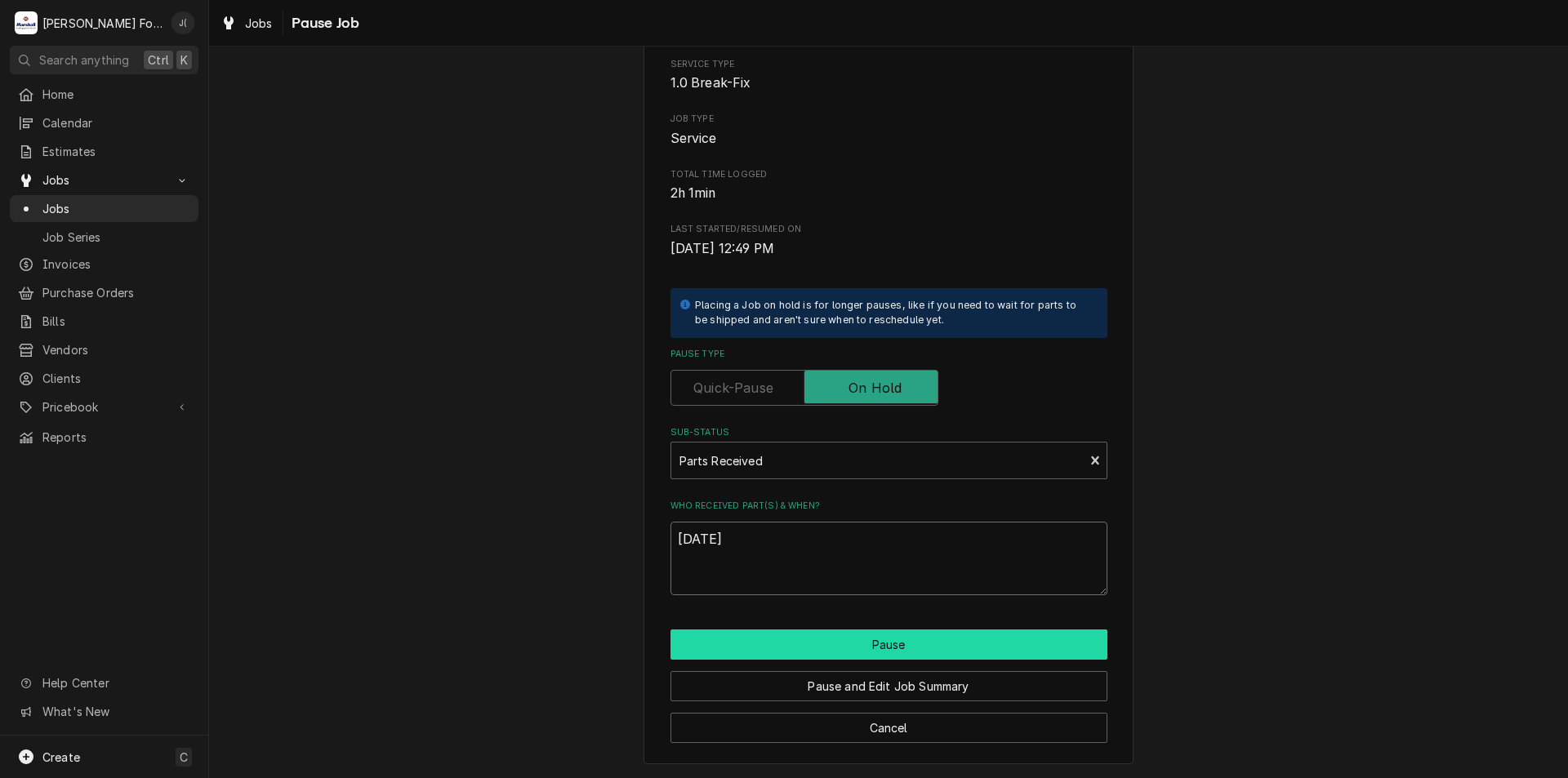
type textarea "[DATE]"
click at [818, 641] on button "Pause" at bounding box center [889, 644] width 437 height 30
type textarea "x"
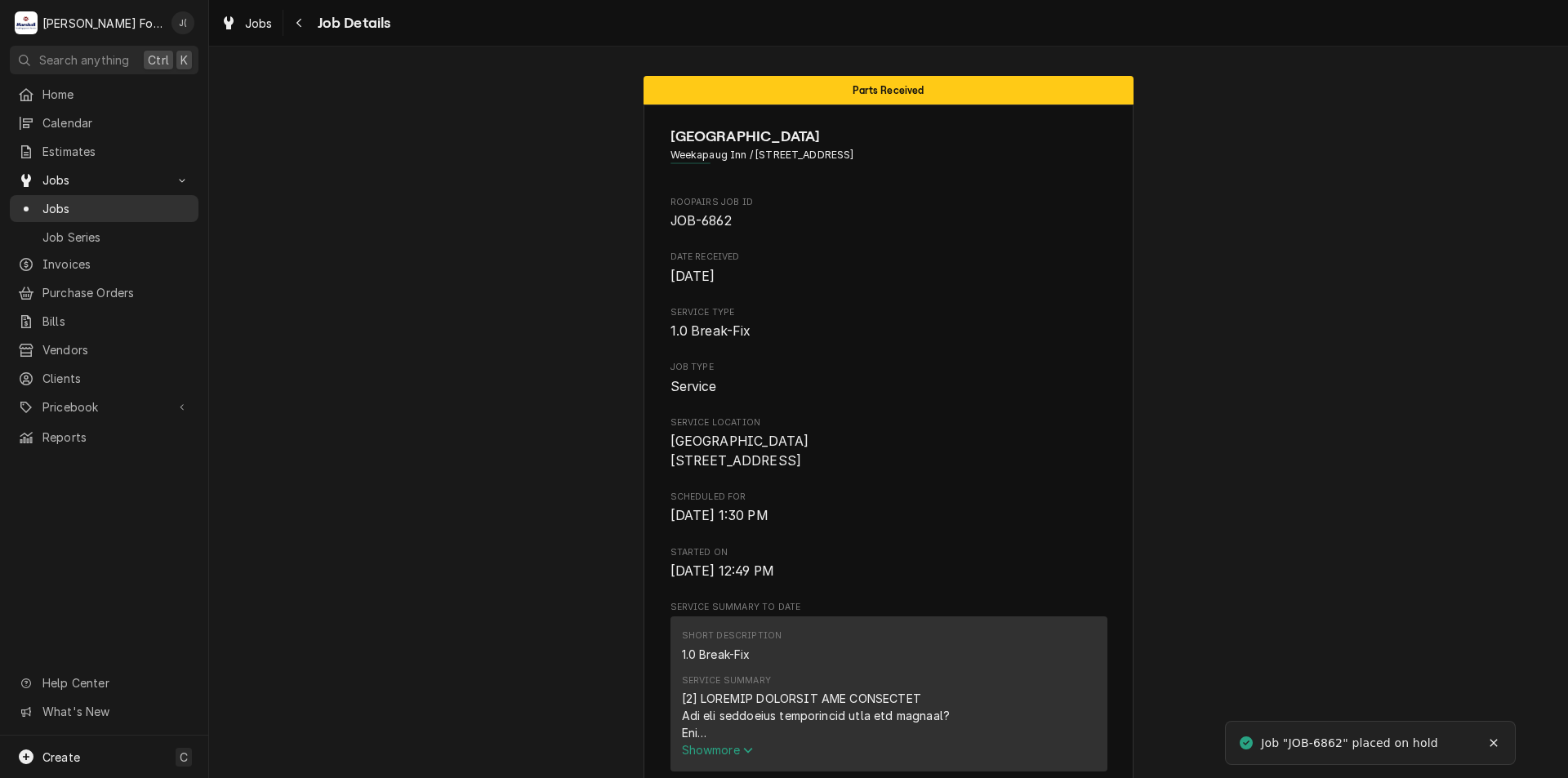
click at [60, 202] on span "Jobs" at bounding box center [116, 208] width 148 height 17
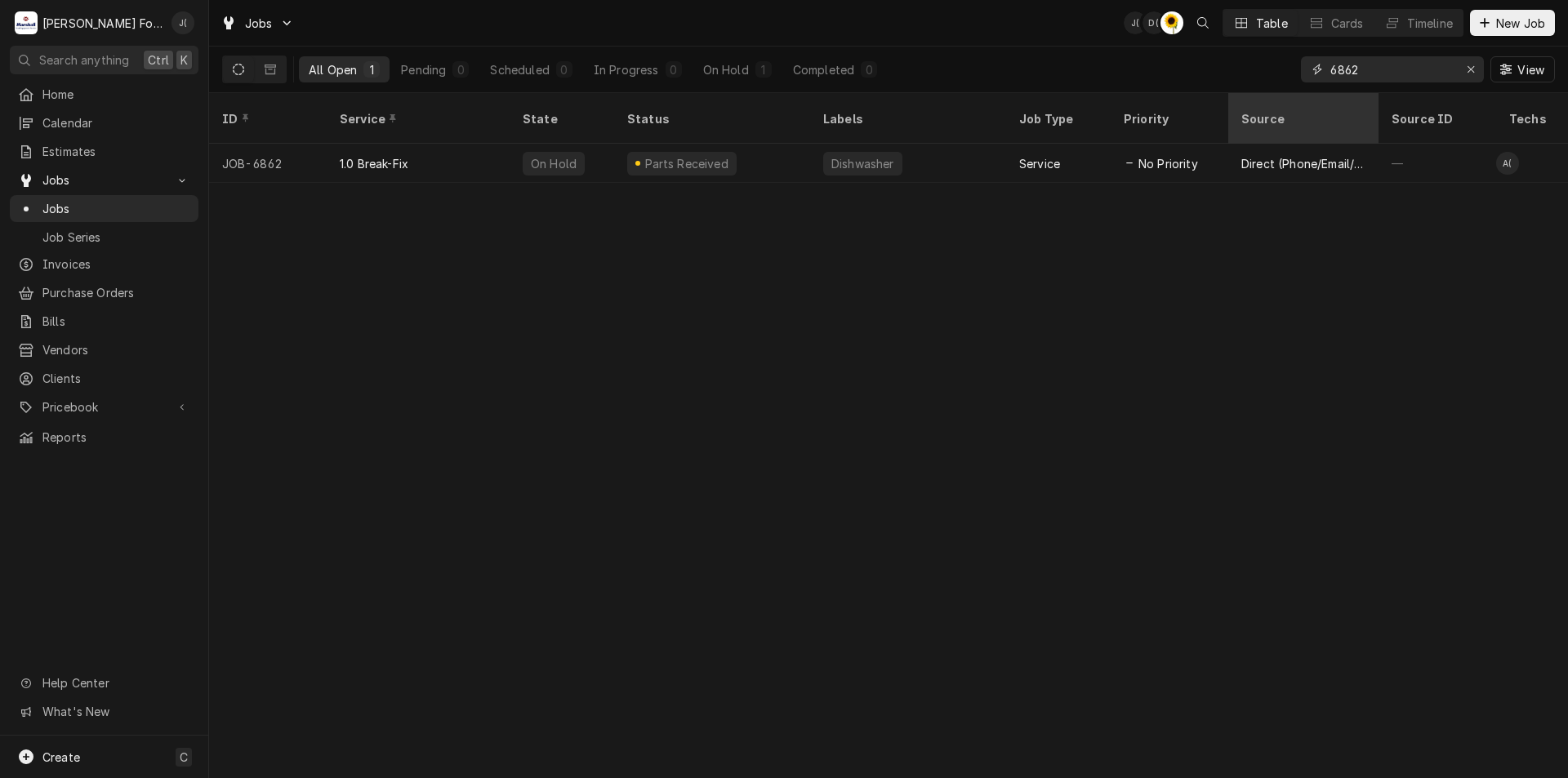
drag, startPoint x: 1336, startPoint y: 73, endPoint x: 1274, endPoint y: 93, distance: 65.1
click at [1277, 93] on div "Jobs J( D( C( Table Cards Timeline New Job All Open 1 Pending 0 Scheduled 0 In …" at bounding box center [889, 389] width 1359 height 778
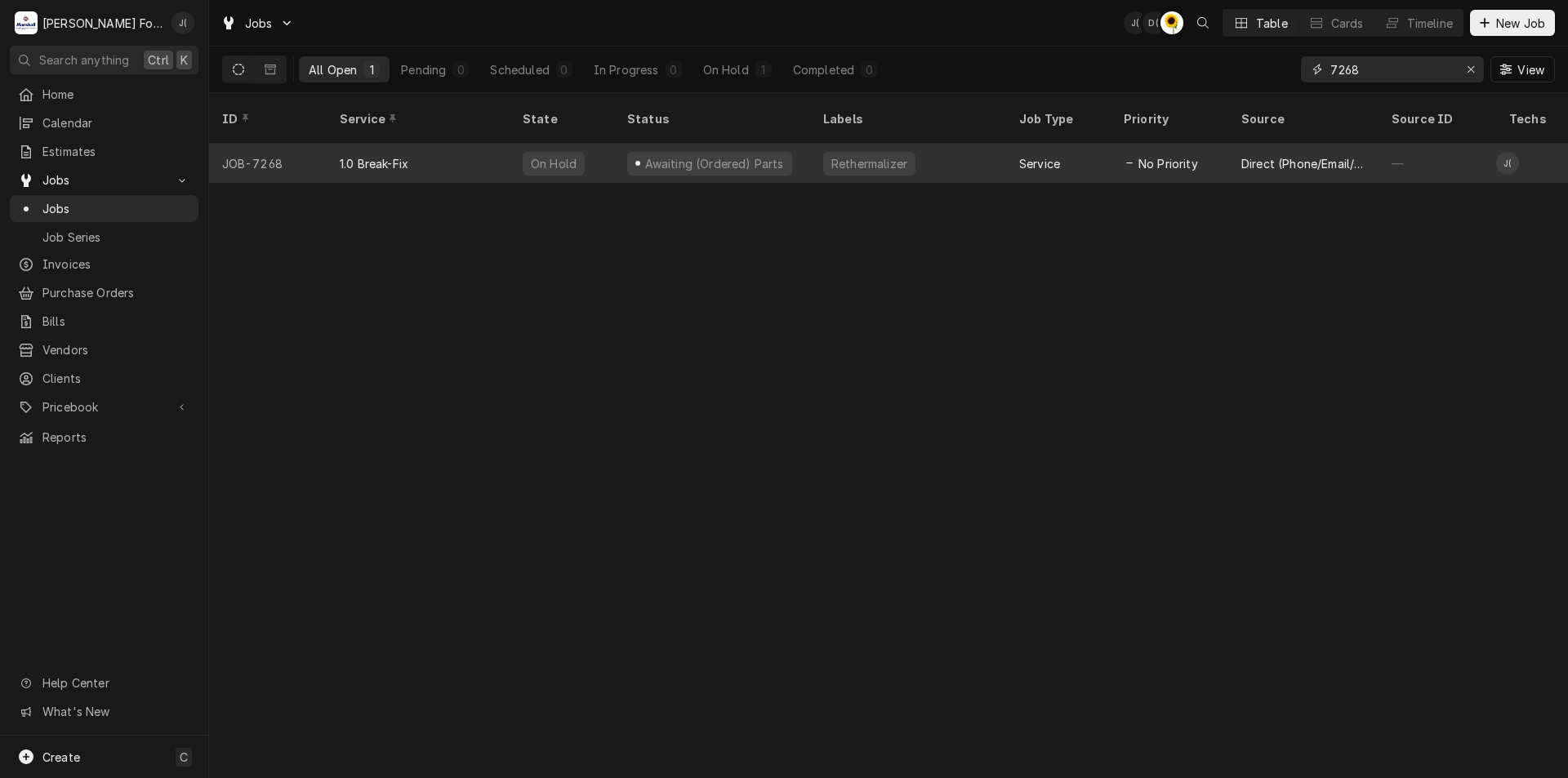
type input "7268"
click at [985, 147] on div "Rethermalizer" at bounding box center [908, 162] width 196 height 39
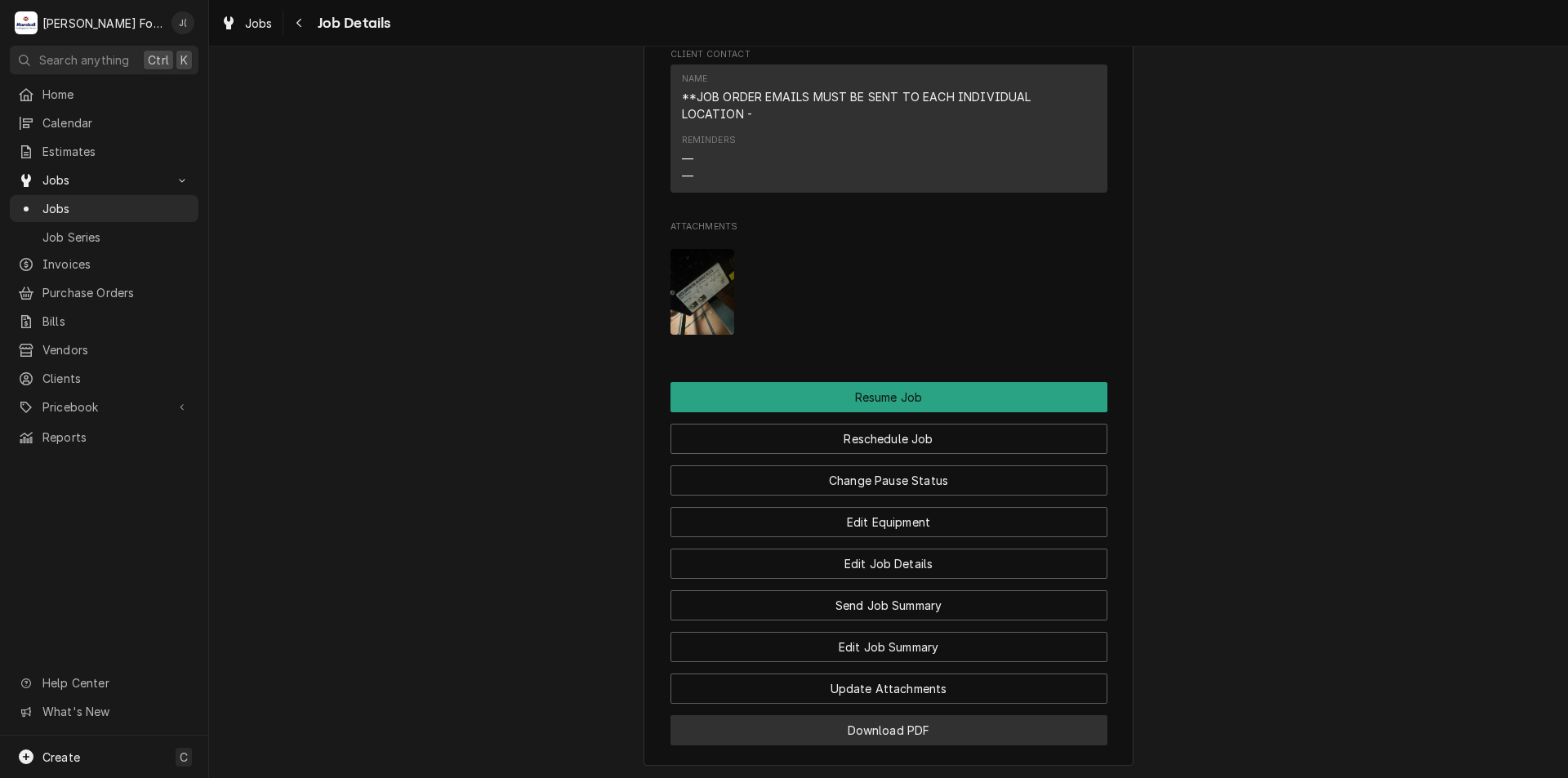
scroll to position [2368, 0]
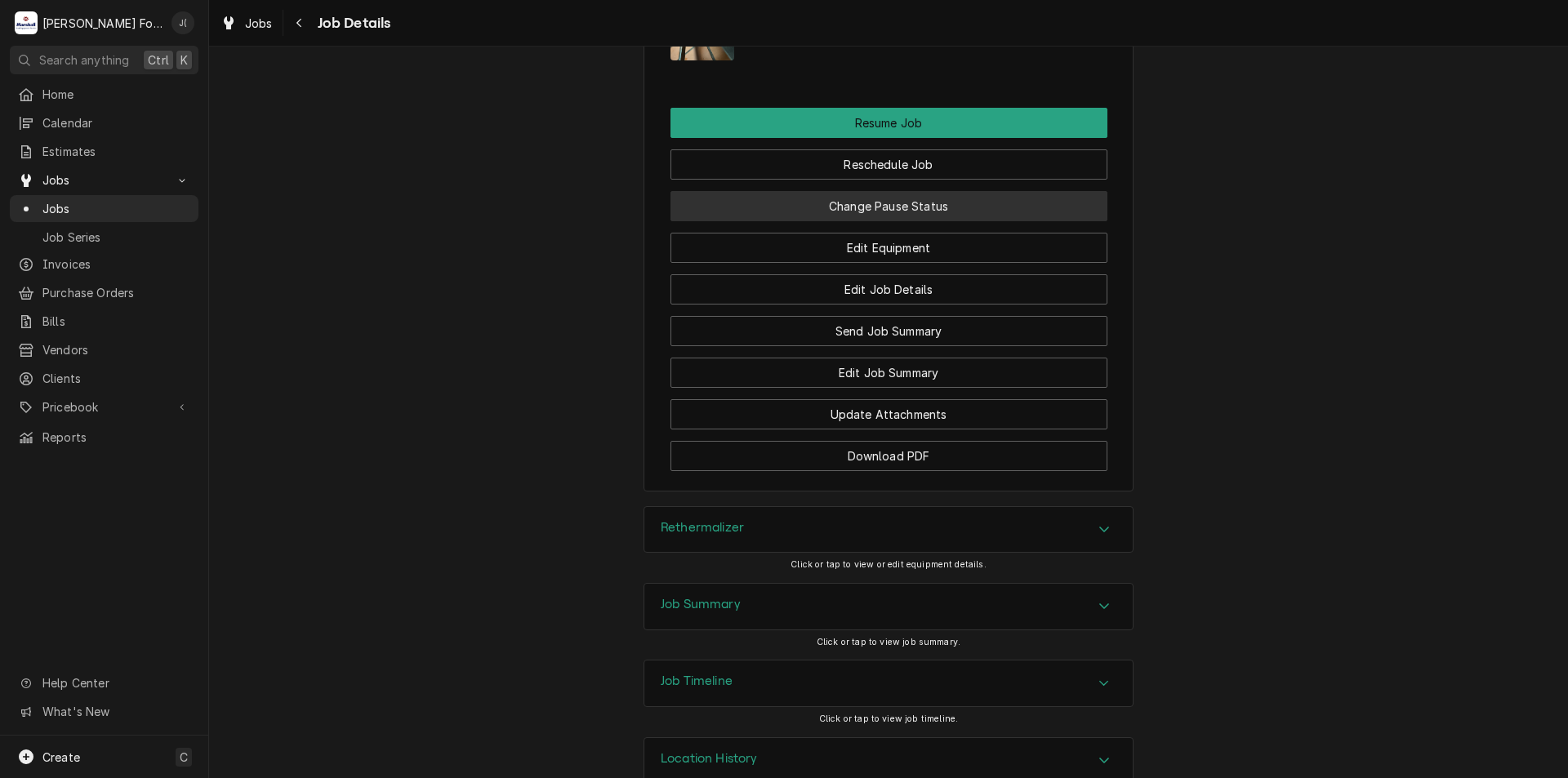
click at [956, 221] on button "Change Pause Status" at bounding box center [889, 206] width 437 height 30
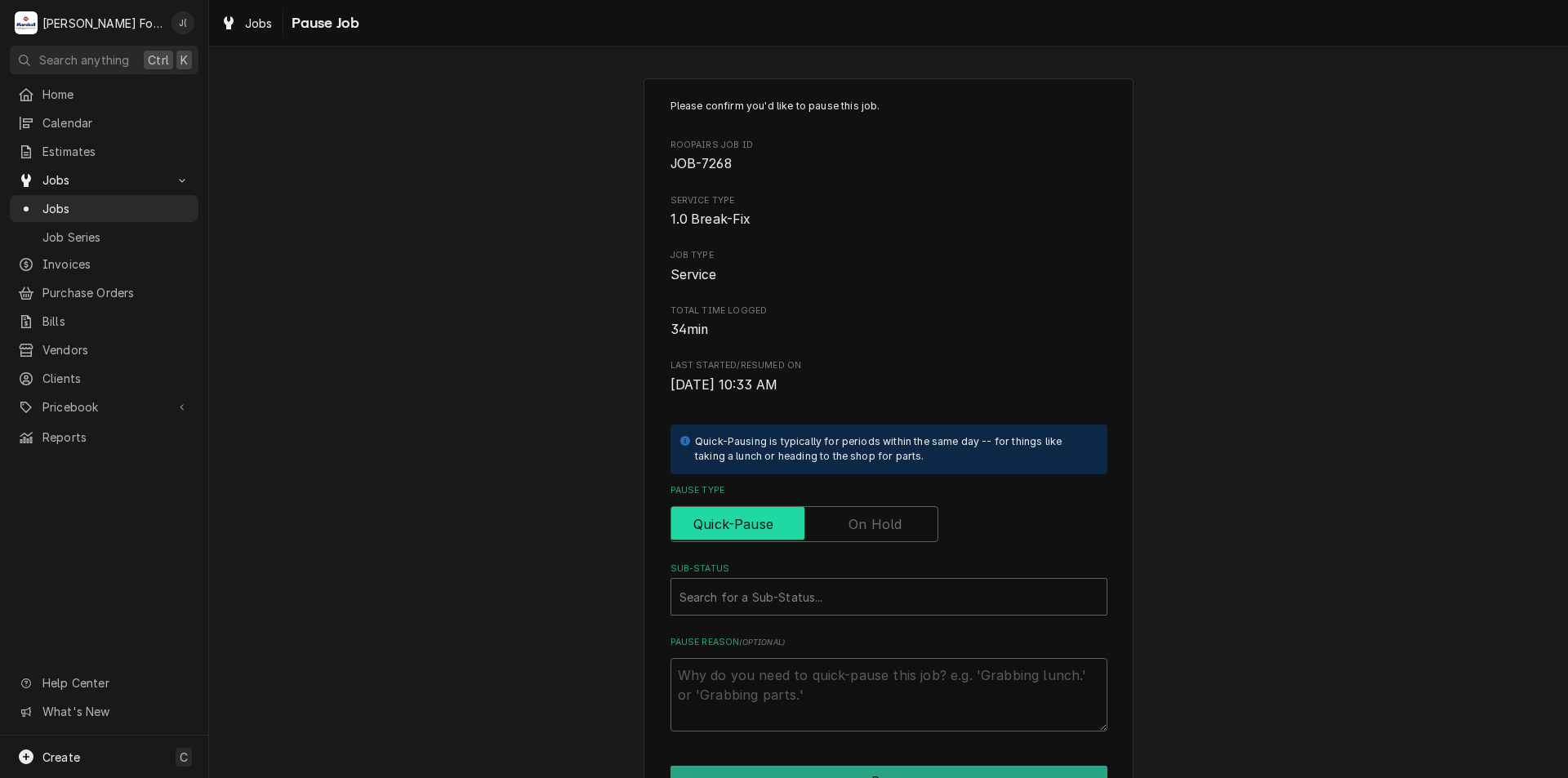
drag, startPoint x: 851, startPoint y: 514, endPoint x: 835, endPoint y: 537, distance: 28.0
click at [846, 519] on label "Pause Type" at bounding box center [804, 524] width 268 height 36
click at [846, 519] on input "Pause Type" at bounding box center [804, 524] width 254 height 36
checkbox input "true"
drag, startPoint x: 792, startPoint y: 594, endPoint x: 792, endPoint y: 603, distance: 9.0
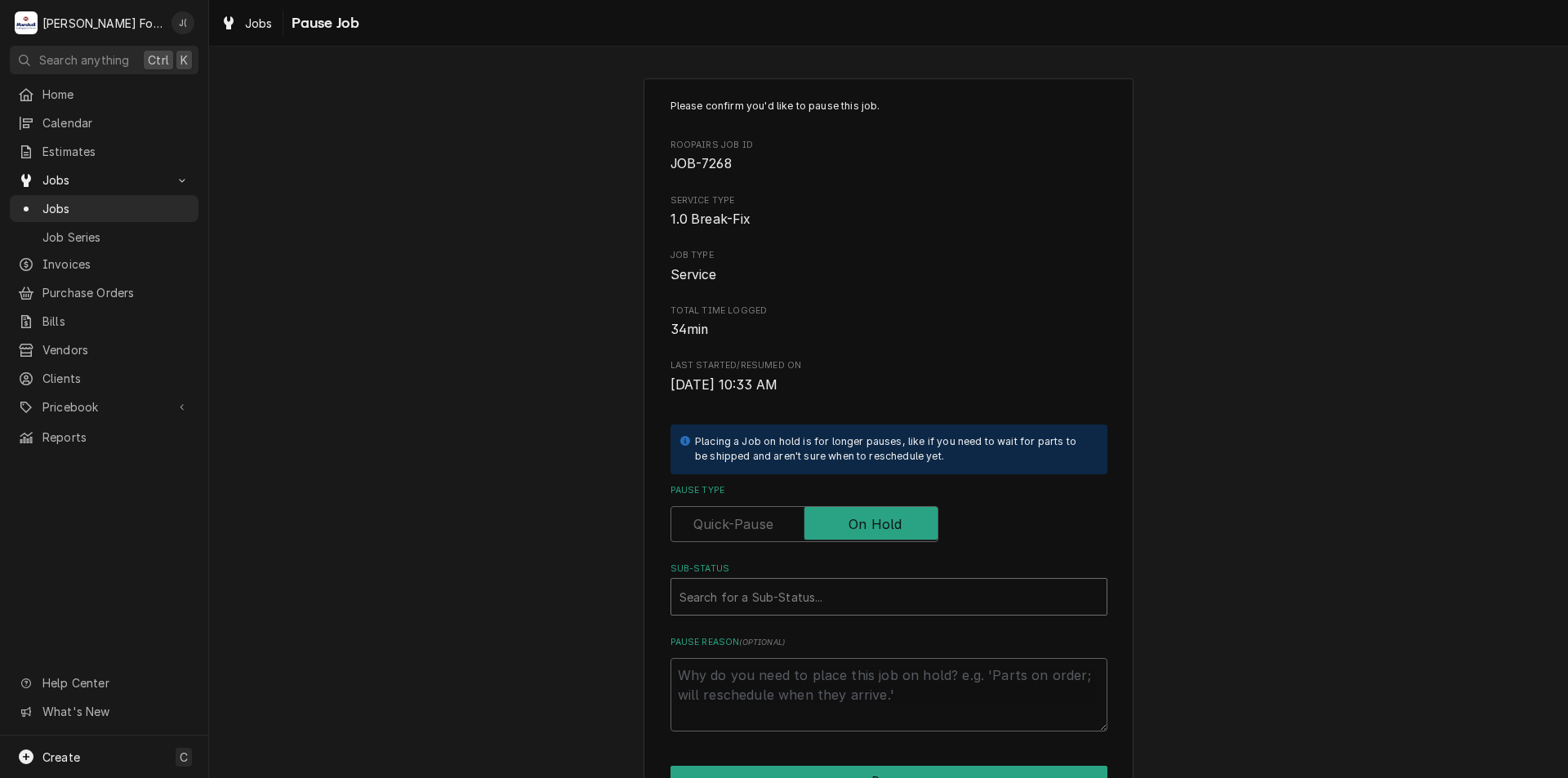
click at [792, 596] on div "Sub-Status" at bounding box center [889, 597] width 419 height 30
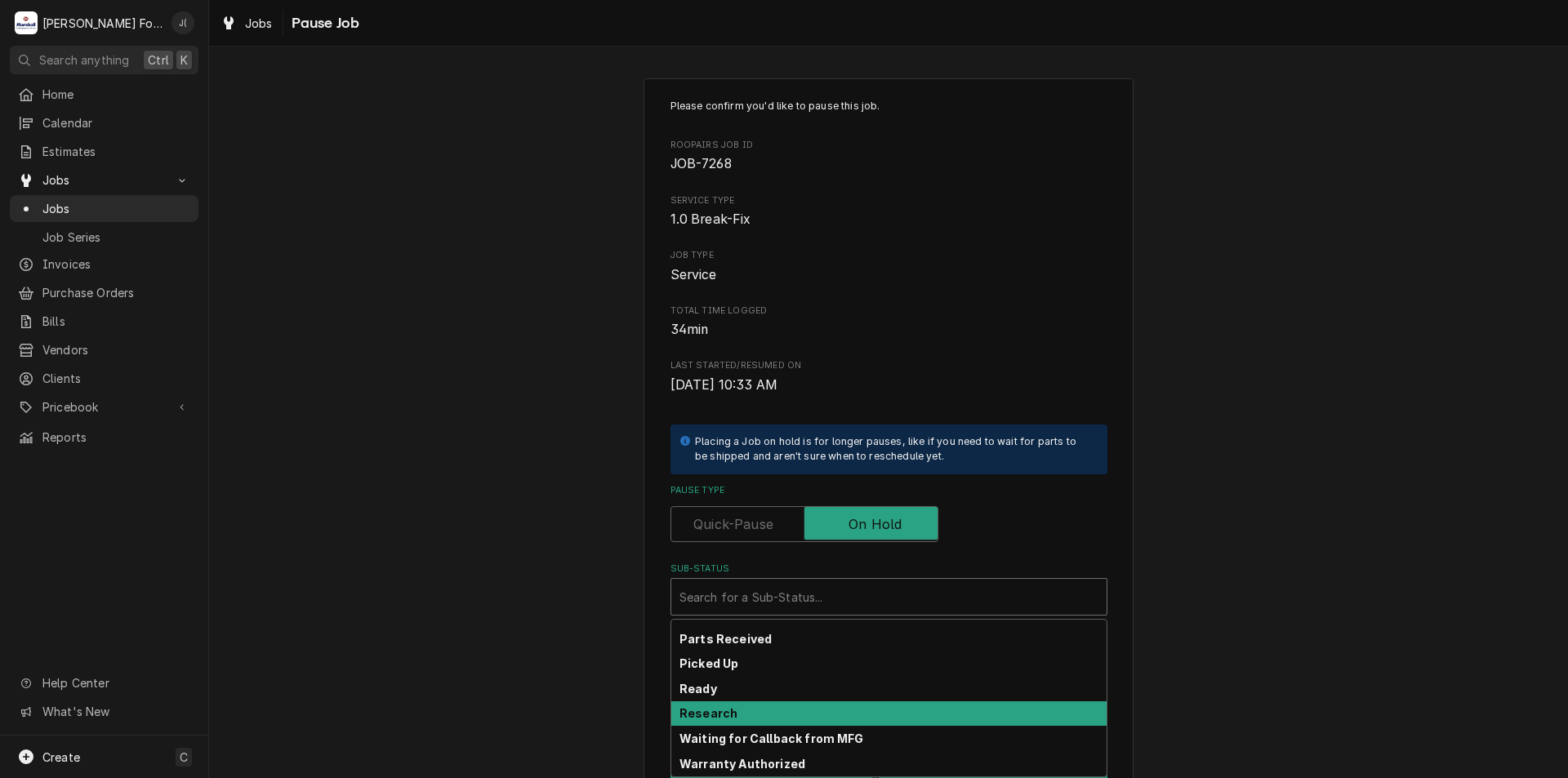
scroll to position [268, 0]
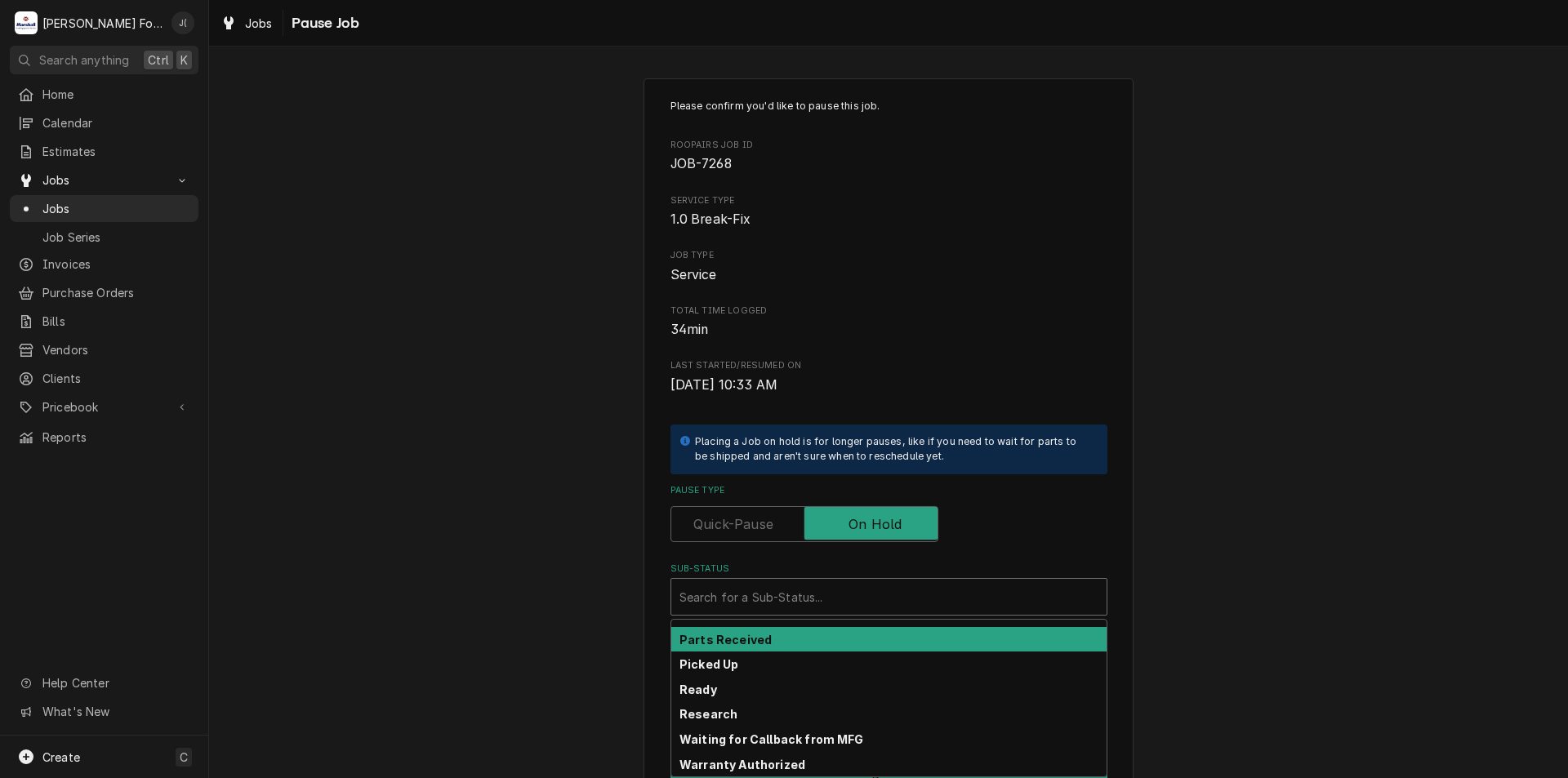
click at [781, 637] on div "Parts Received" at bounding box center [889, 640] width 435 height 25
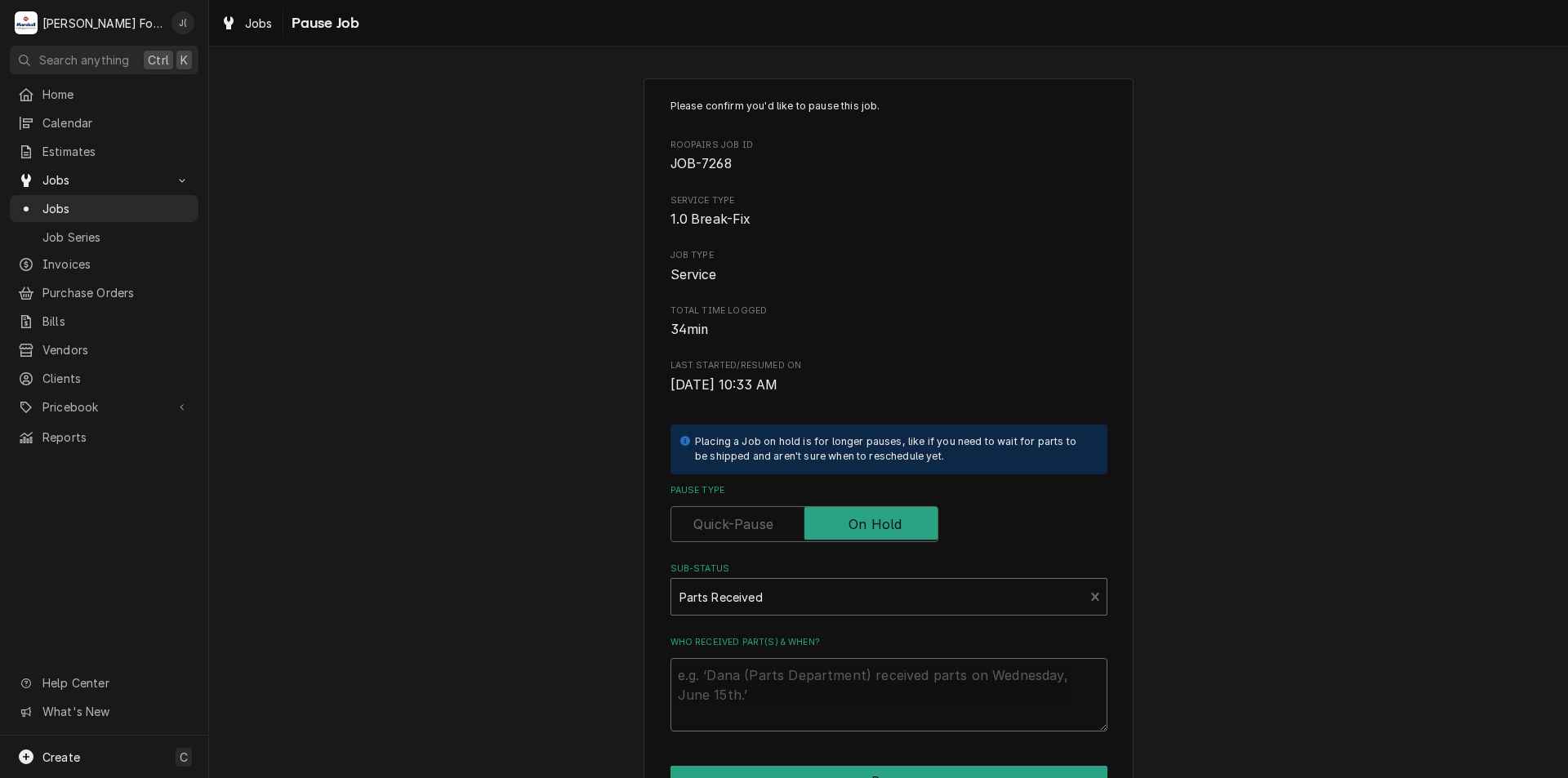
click at [776, 675] on textarea "Who received part(s) & when?" at bounding box center [889, 694] width 437 height 73
type textarea "x"
type textarea "0"
type textarea "x"
type textarea "09"
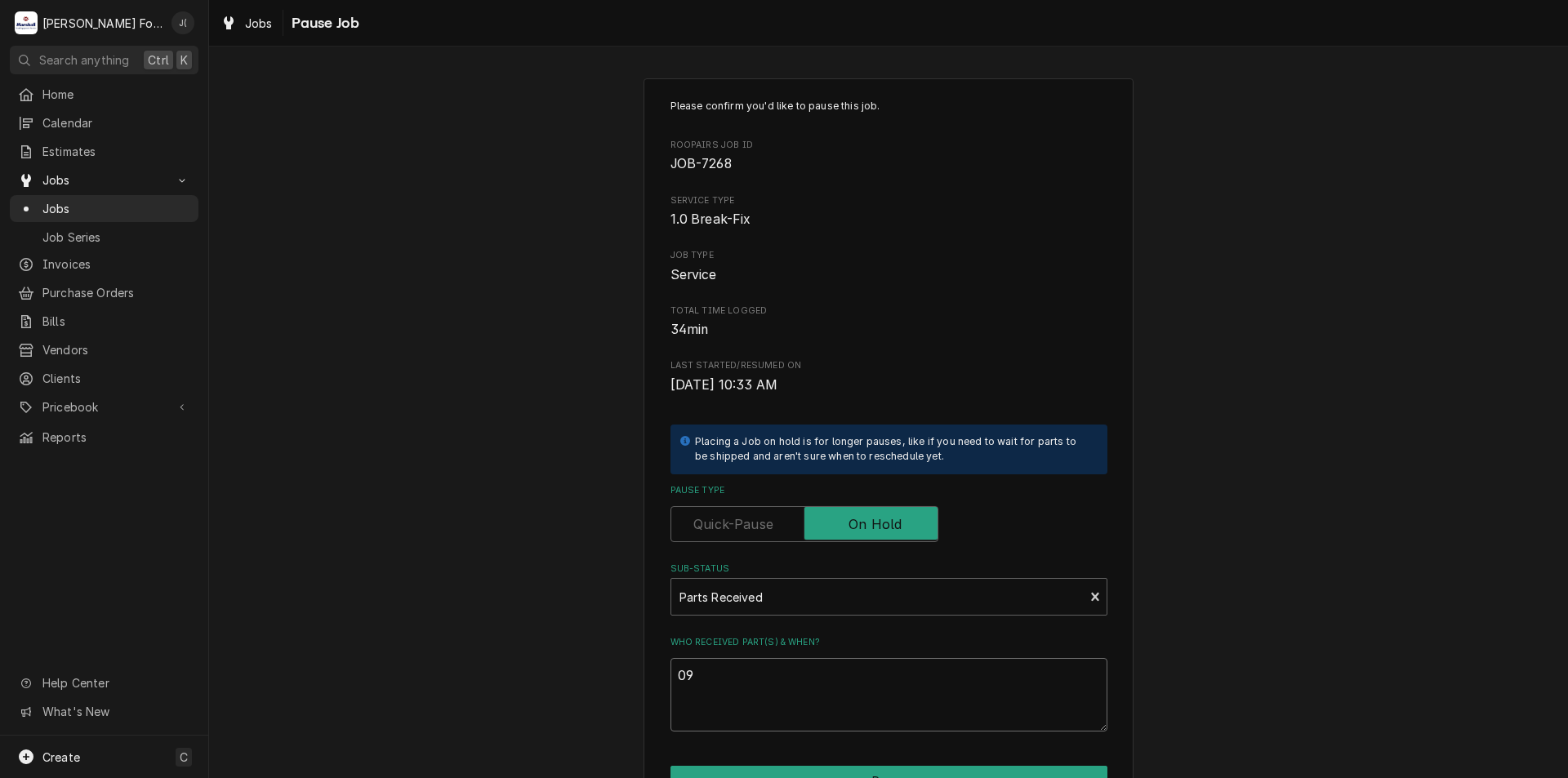
type textarea "x"
type textarea "09/"
type textarea "x"
type textarea "09/1"
type textarea "x"
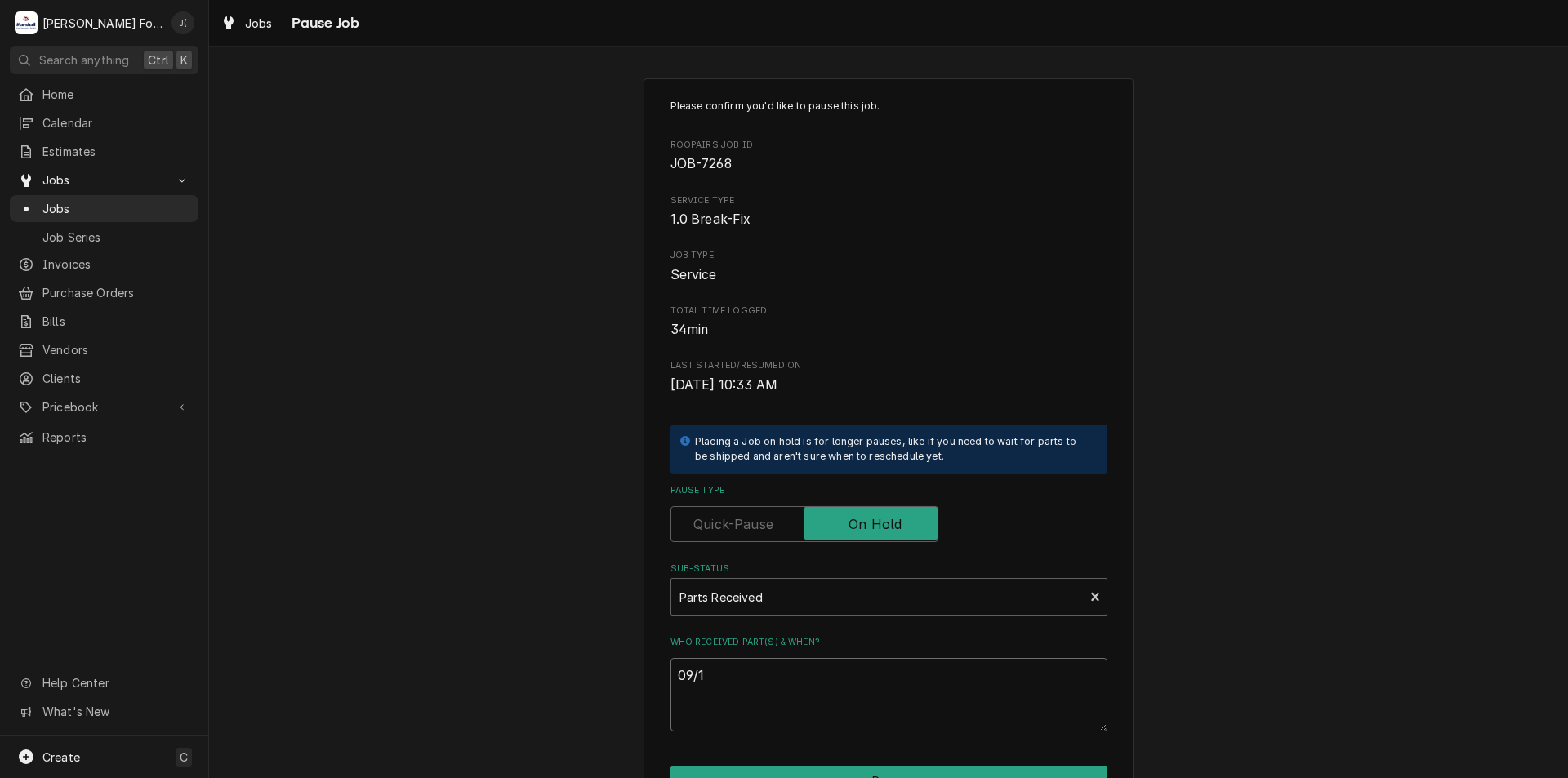
type textarea "09/11"
type textarea "x"
type textarea "09/11/"
type textarea "x"
type textarea "09/11/2"
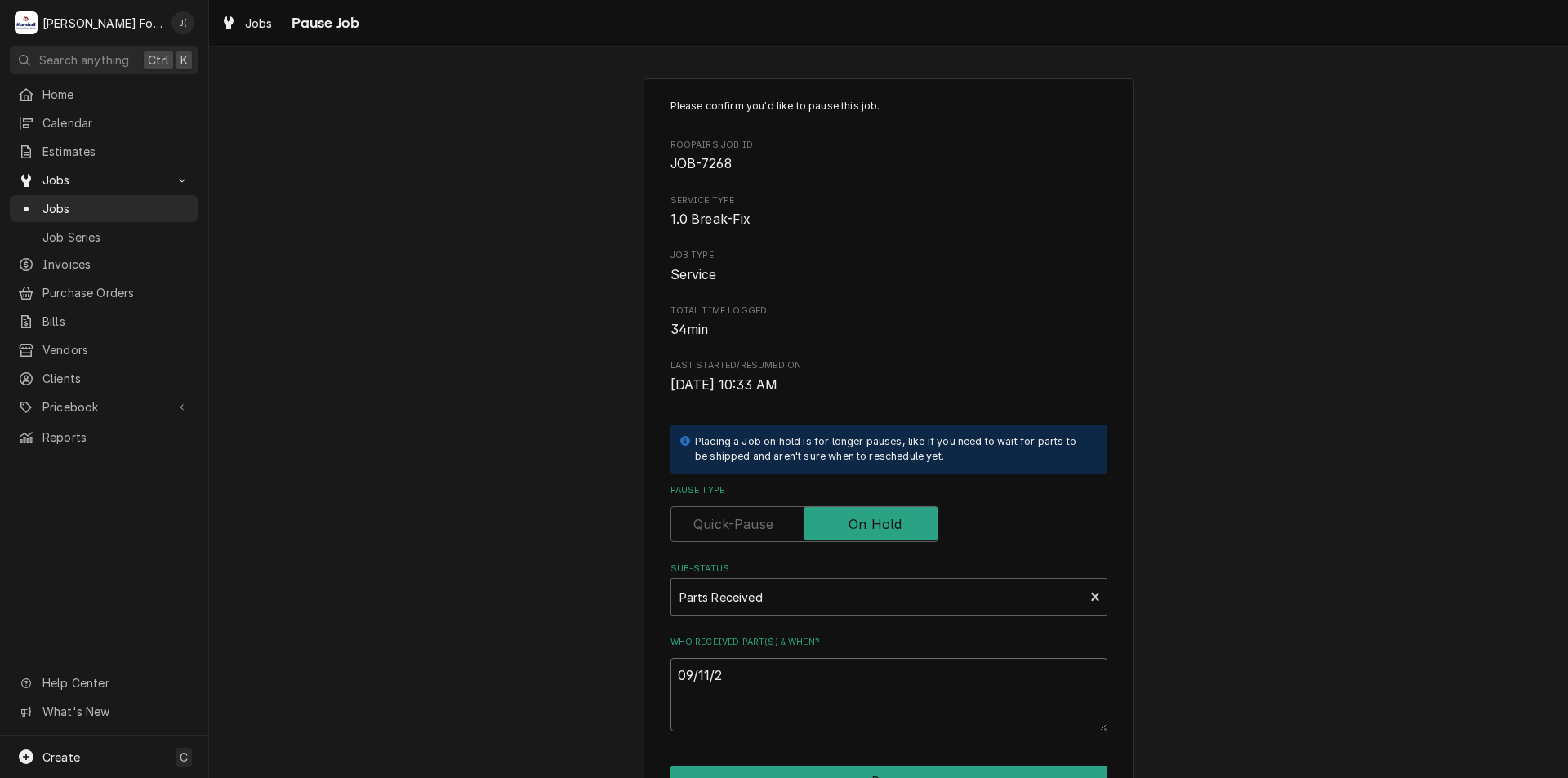
type textarea "x"
type textarea "[DATE]"
type textarea "x"
type textarea "09/11/202"
type textarea "x"
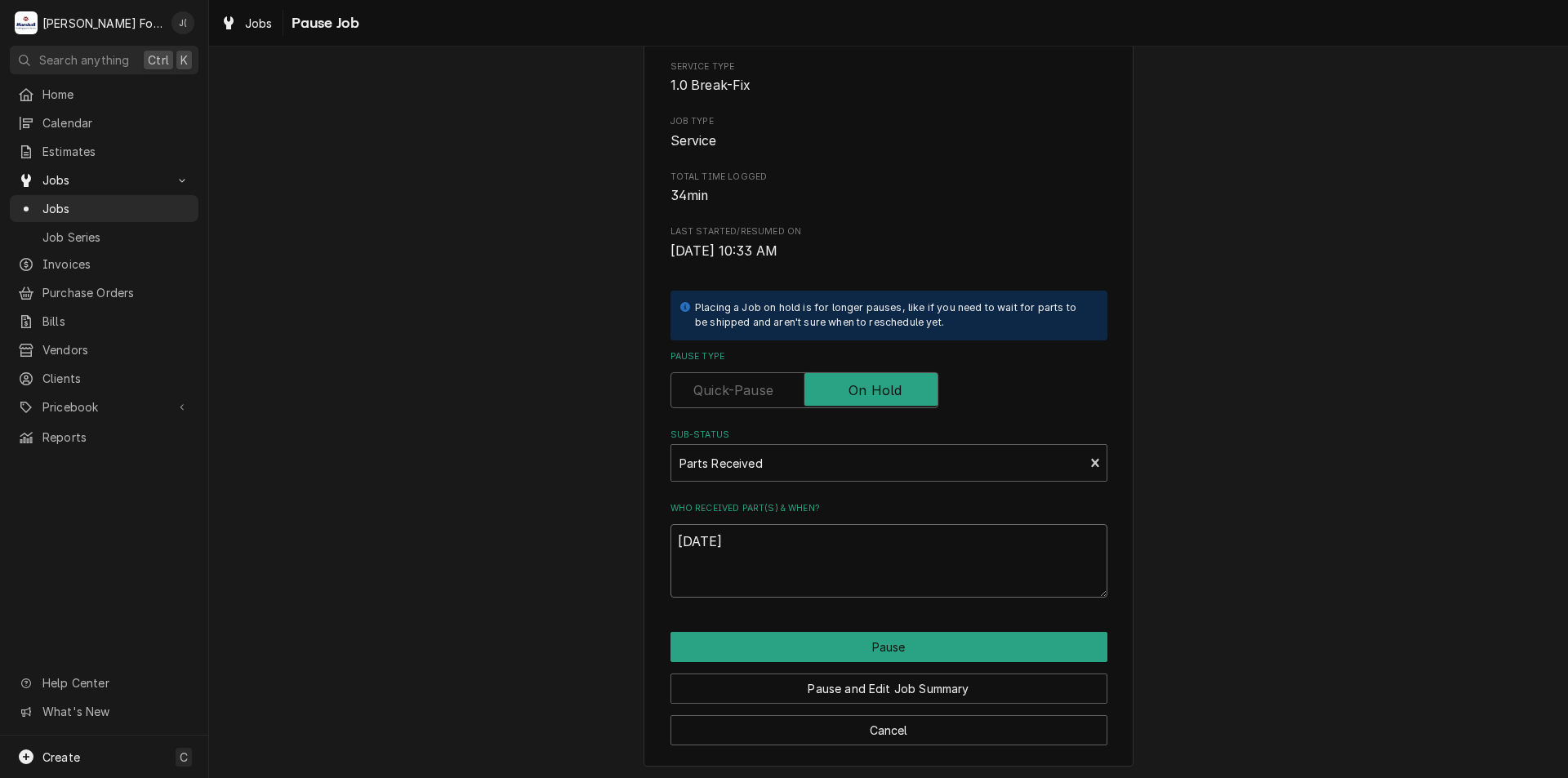
scroll to position [136, 0]
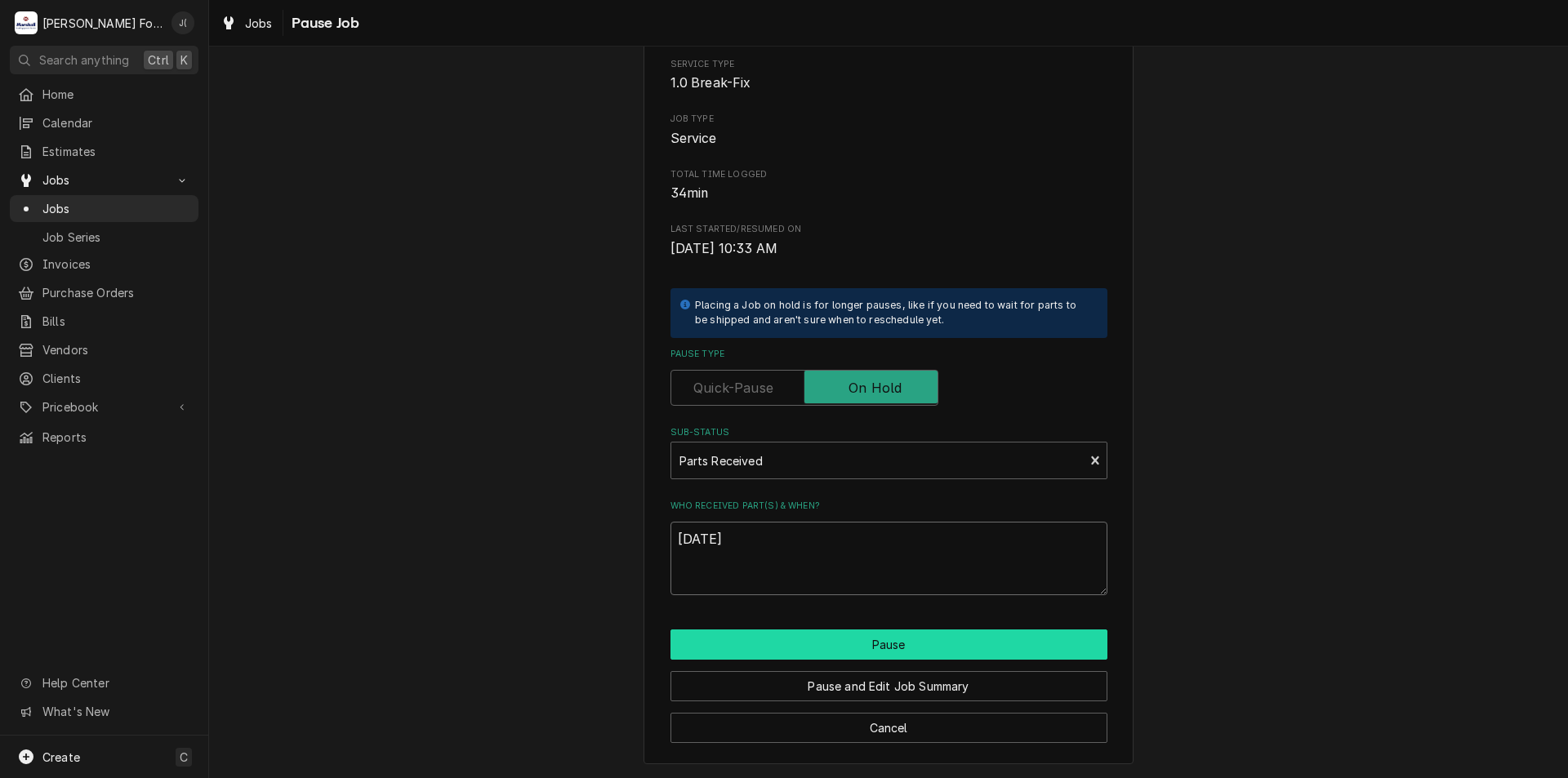
type textarea "[DATE]"
click at [827, 646] on button "Pause" at bounding box center [889, 644] width 437 height 30
type textarea "x"
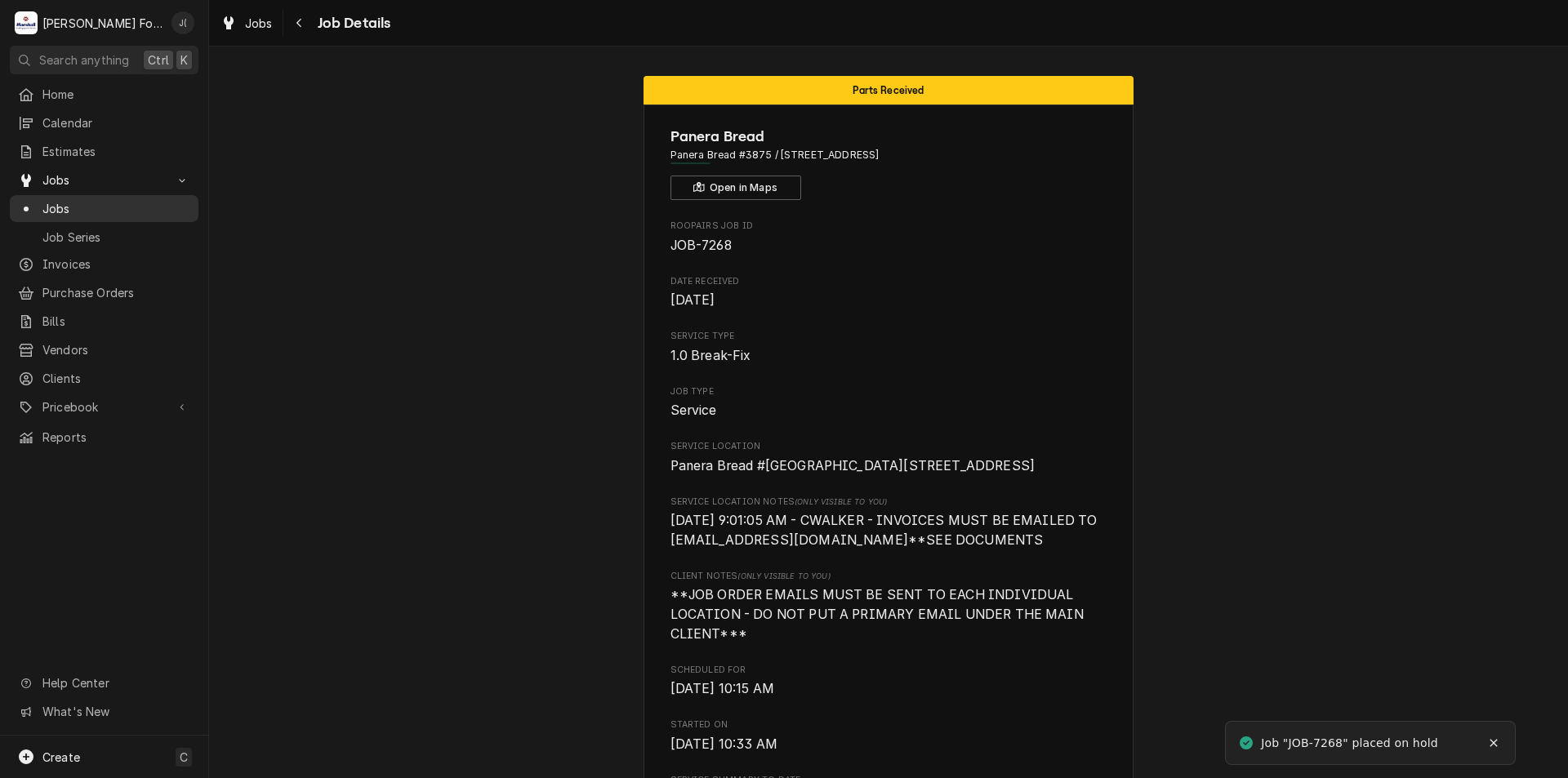
click at [146, 200] on span "Jobs" at bounding box center [116, 208] width 148 height 17
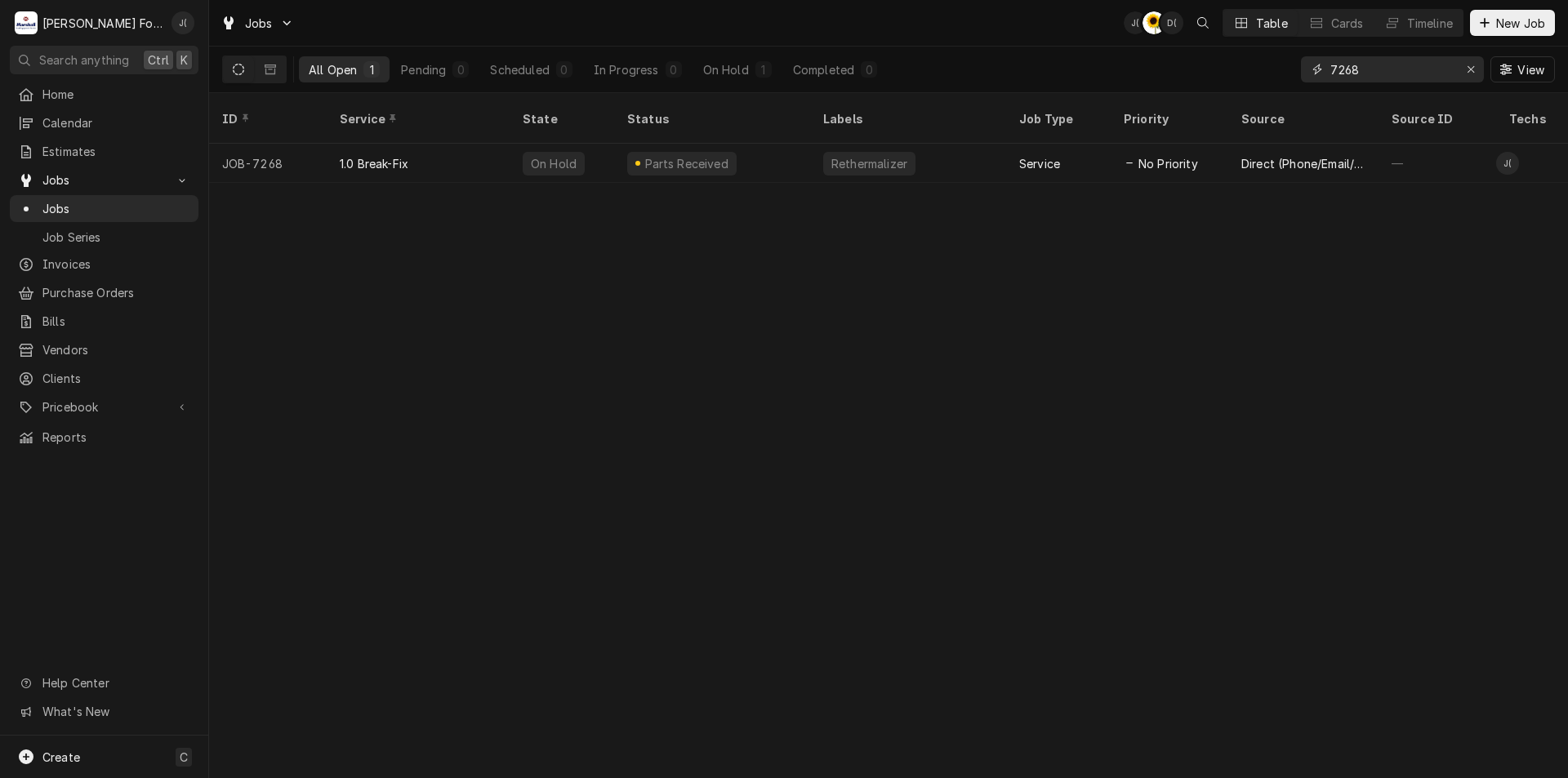
drag, startPoint x: 1370, startPoint y: 69, endPoint x: 940, endPoint y: -10, distance: 437.2
click at [940, 0] on html "M Marshall Food Equipment Service J( Search anything Ctrl K Home Calendar Estim…" at bounding box center [784, 389] width 1568 height 778
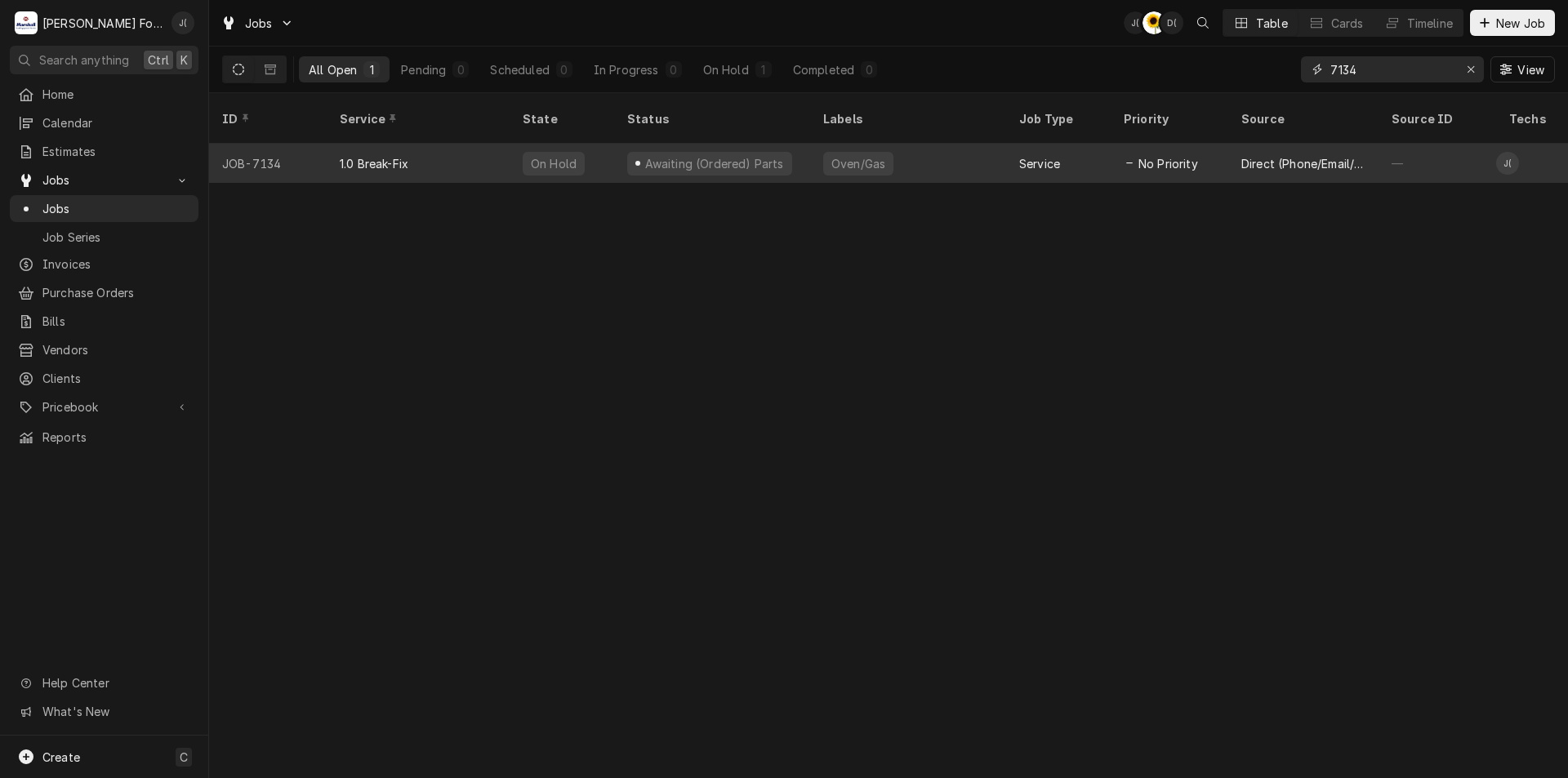
type input "7134"
click at [480, 147] on div "1.0 Break-Fix" at bounding box center [418, 162] width 183 height 39
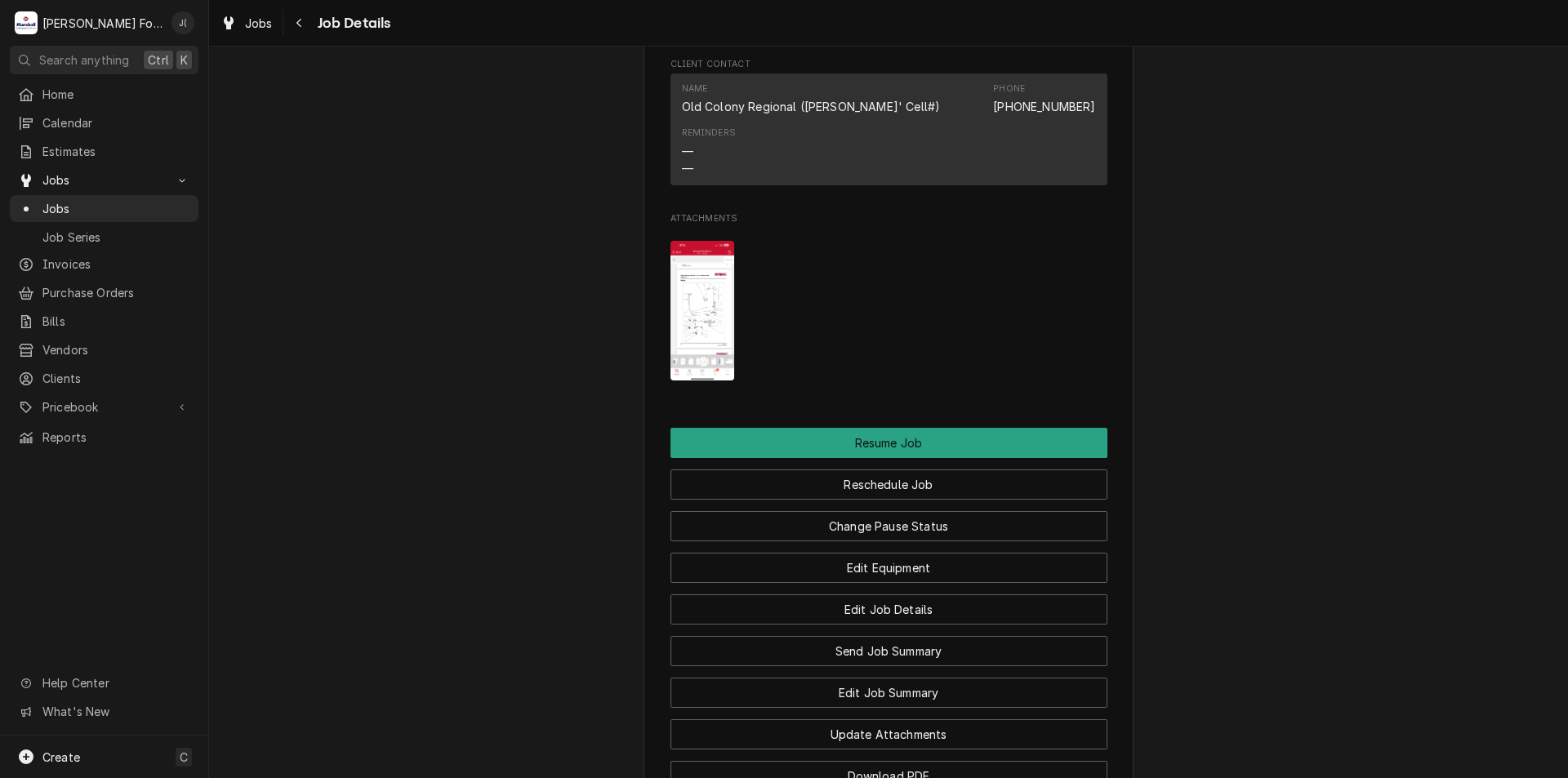
scroll to position [1797, 0]
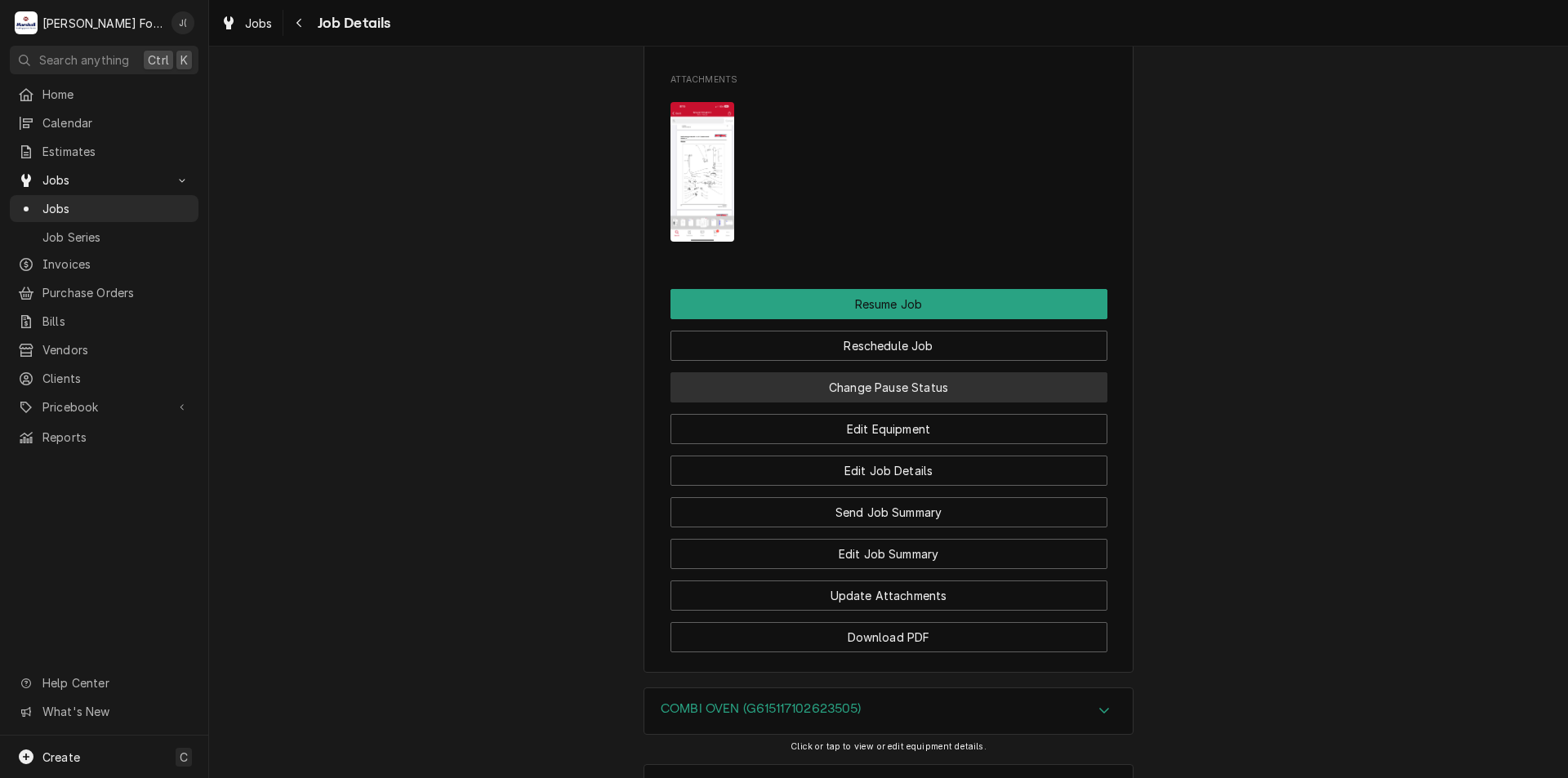
click at [859, 403] on button "Change Pause Status" at bounding box center [889, 387] width 437 height 30
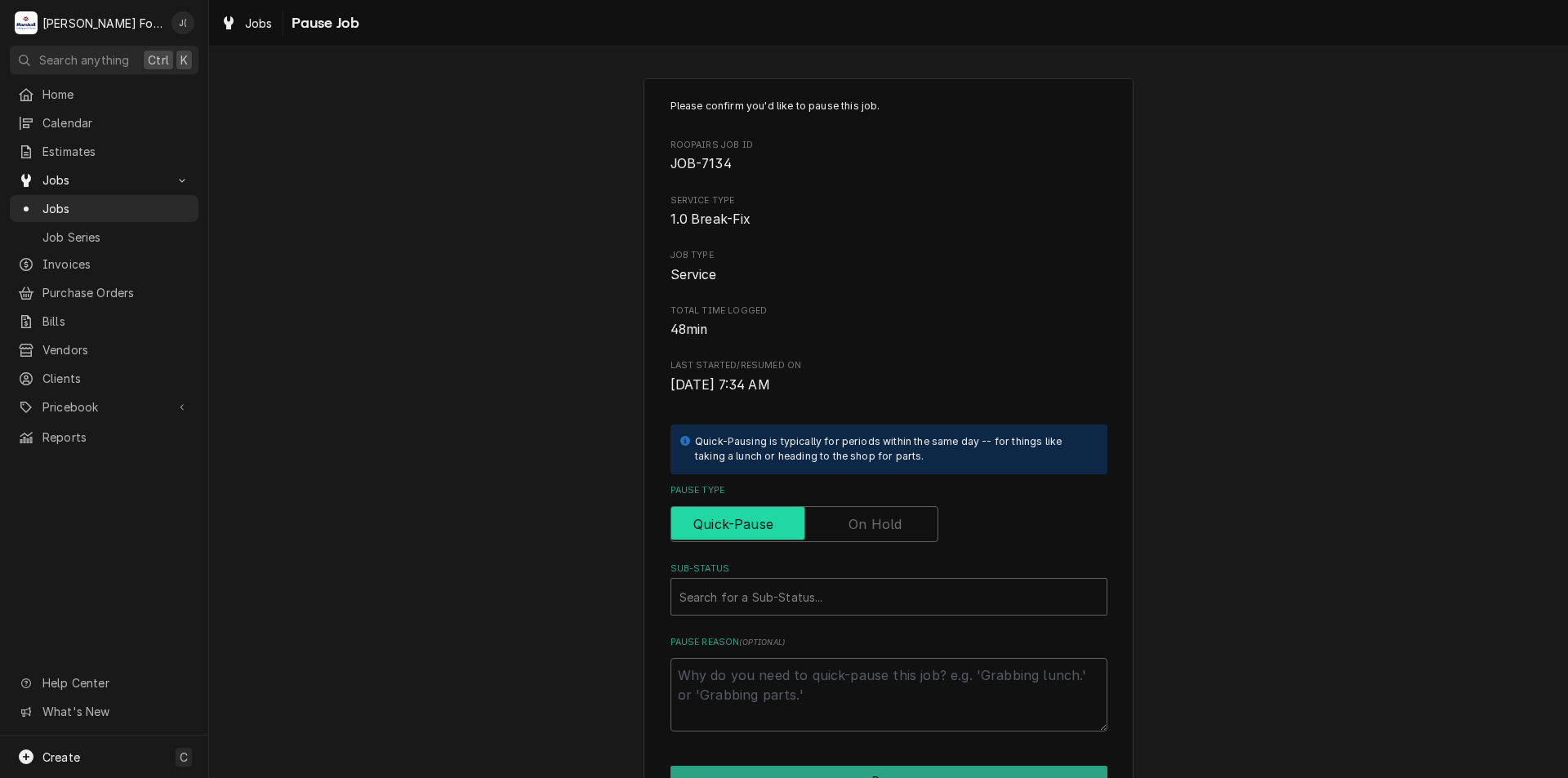
drag, startPoint x: 879, startPoint y: 514, endPoint x: 854, endPoint y: 578, distance: 68.7
click at [872, 528] on label "Pause Type" at bounding box center [804, 524] width 268 height 36
click at [872, 528] on input "Pause Type" at bounding box center [804, 524] width 254 height 36
checkbox input "true"
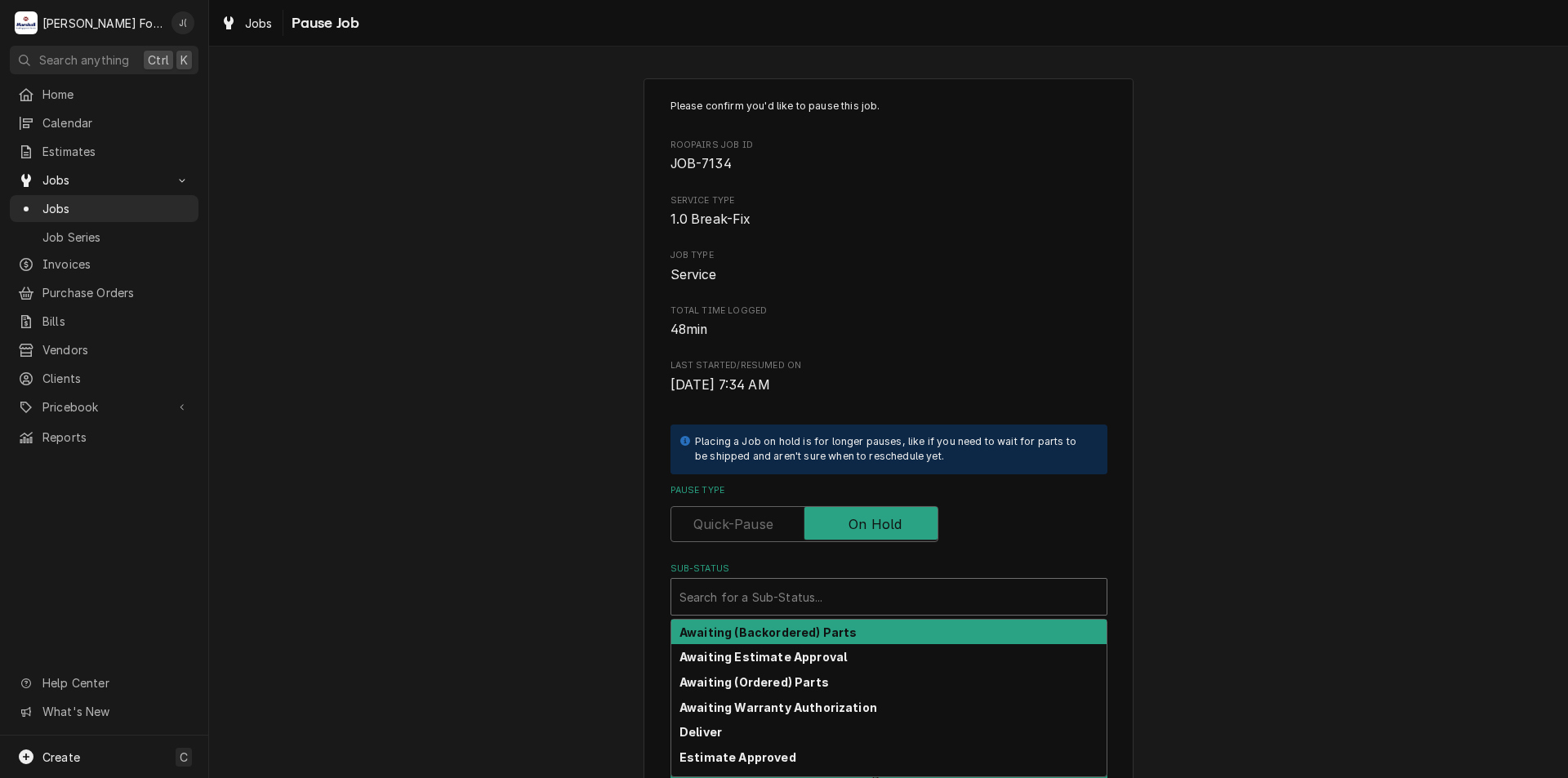
click at [843, 606] on div "Sub-Status" at bounding box center [889, 597] width 419 height 30
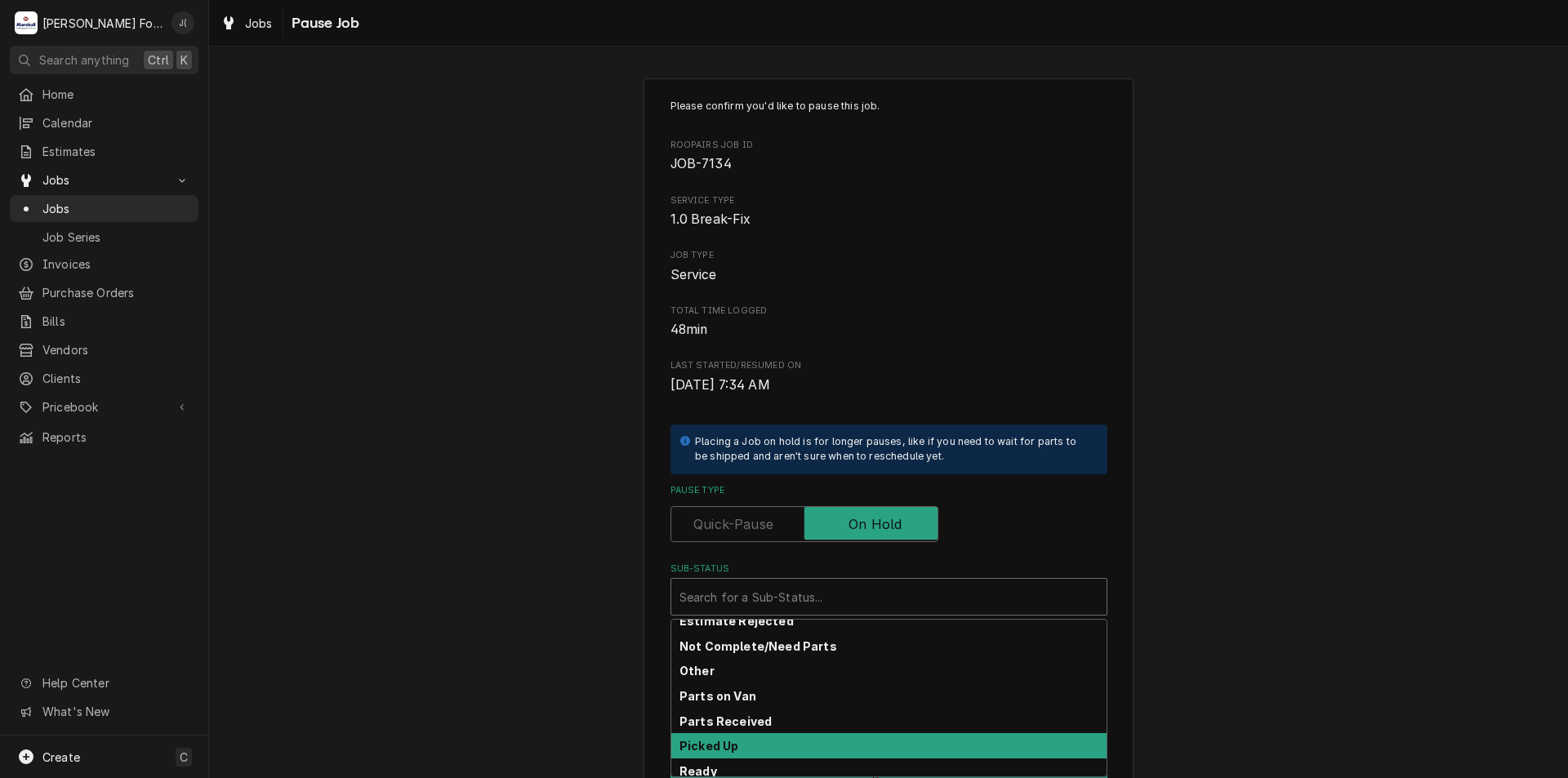
scroll to position [268, 0]
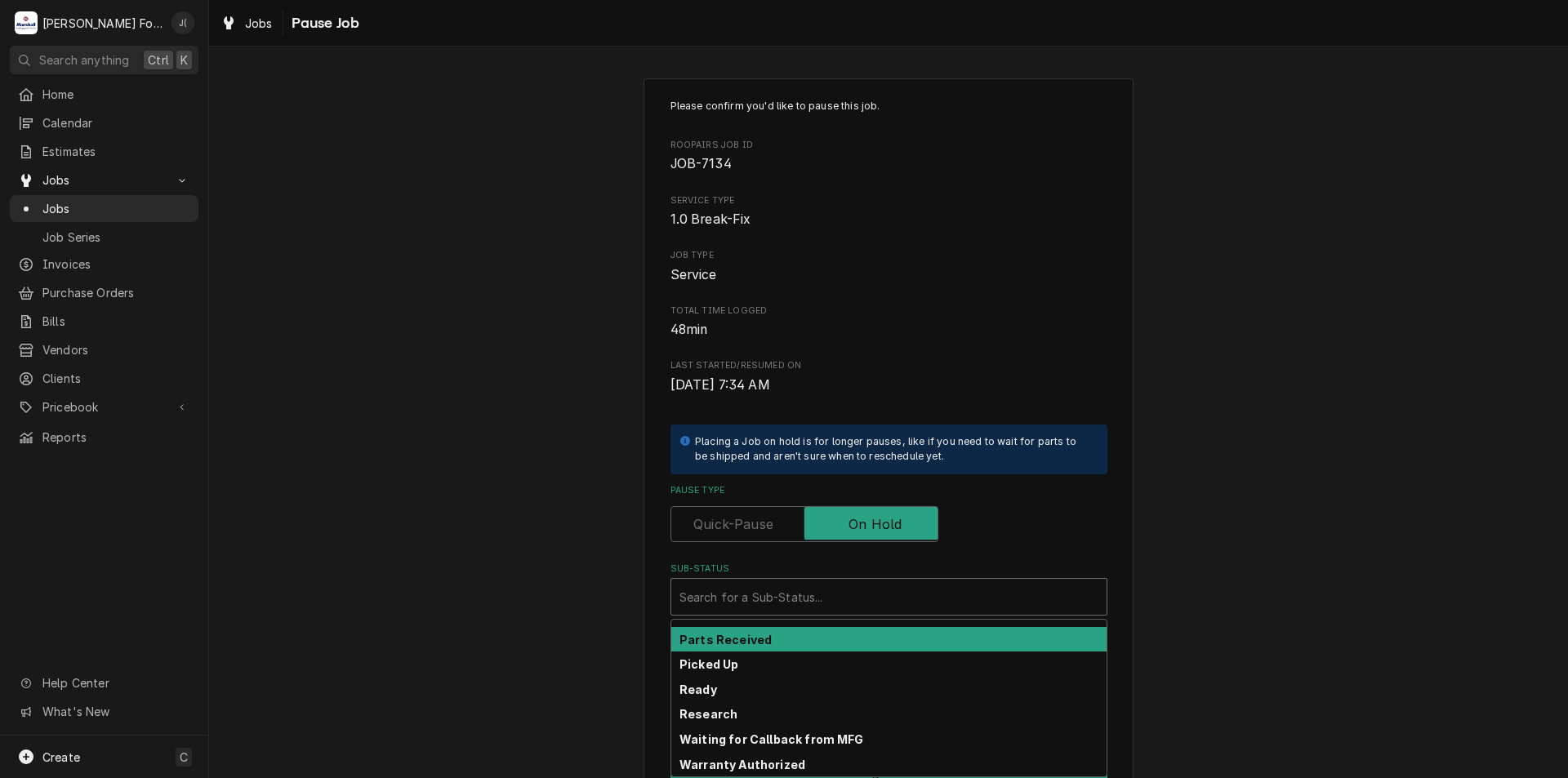
click at [814, 641] on div "Parts Received" at bounding box center [889, 640] width 435 height 25
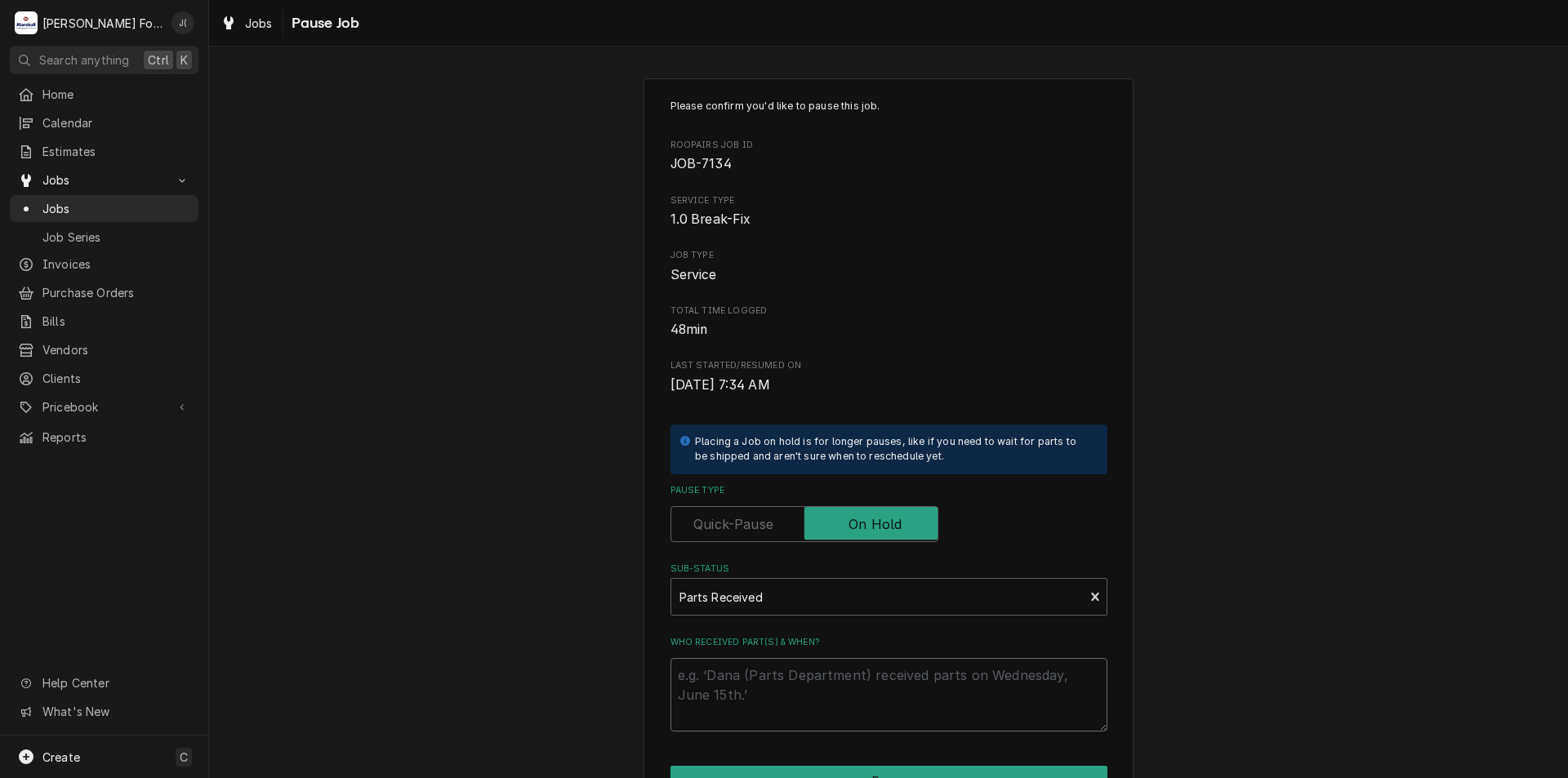
click at [813, 673] on textarea "Who received part(s) & when?" at bounding box center [889, 694] width 437 height 73
type textarea "x"
type textarea "0"
type textarea "x"
type textarea "09"
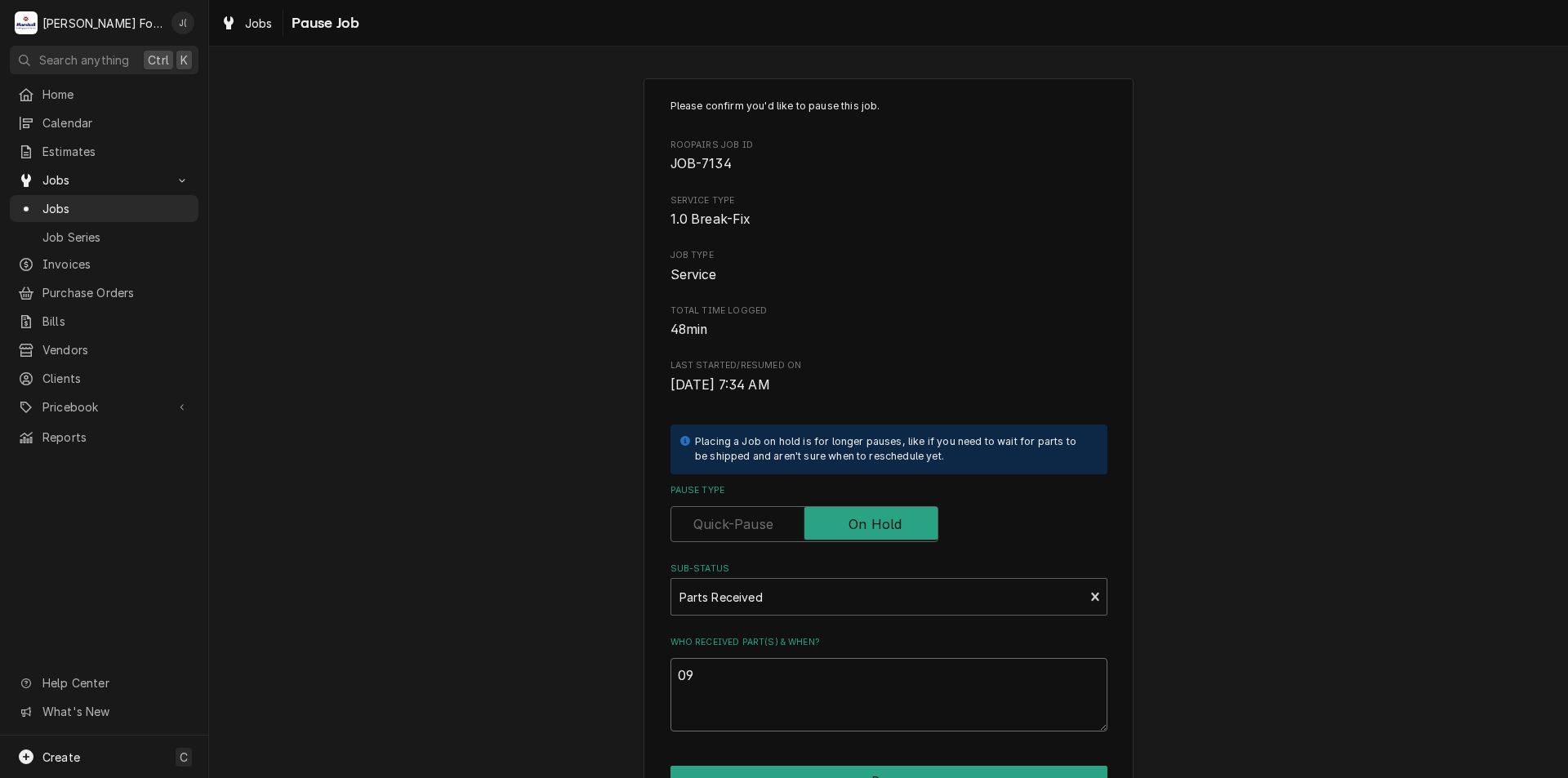
type textarea "x"
type textarea "09/"
type textarea "x"
type textarea "09/1"
type textarea "x"
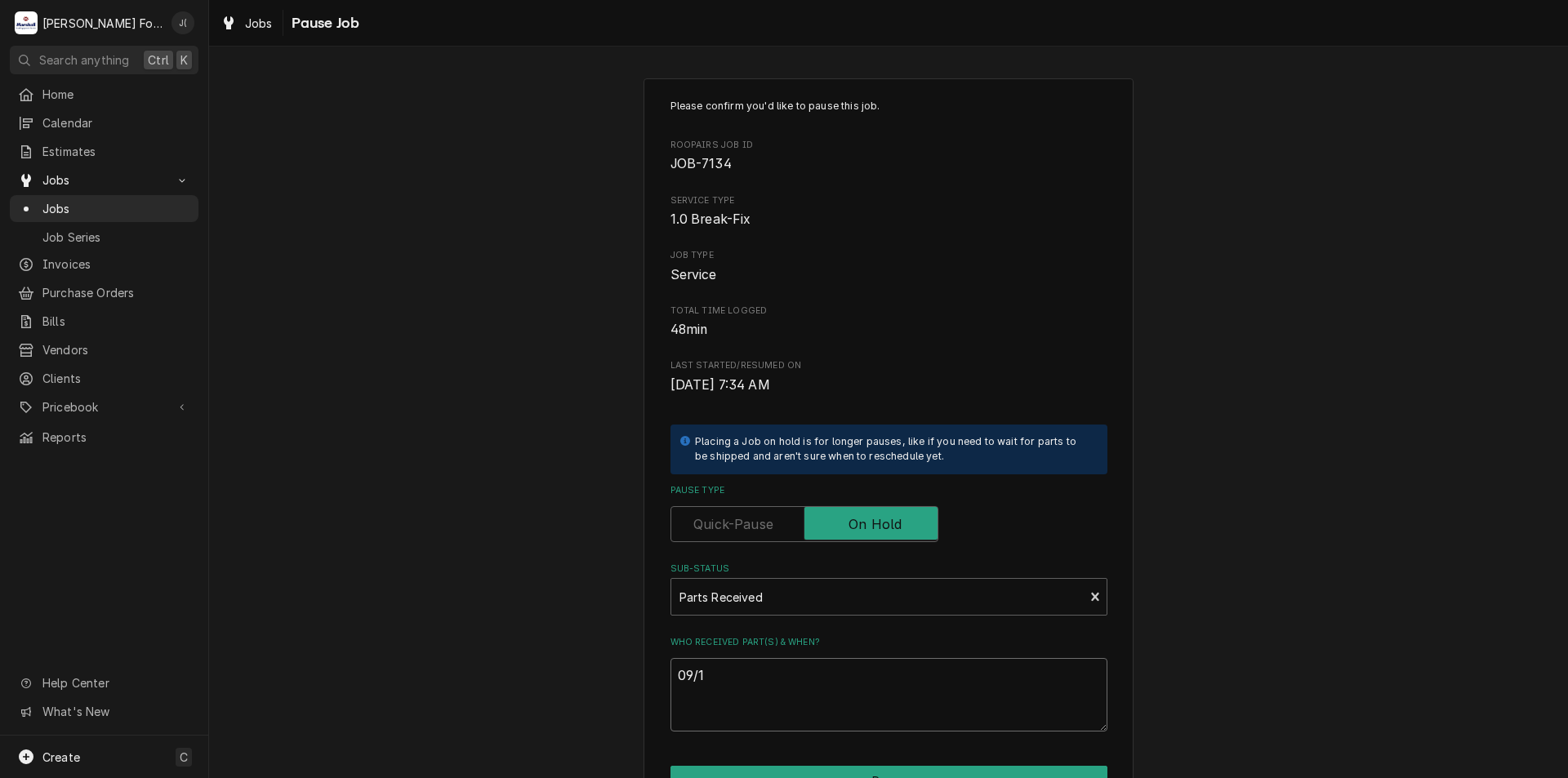
type textarea "09/11"
type textarea "x"
type textarea "09/11/"
type textarea "x"
type textarea "09/11/2"
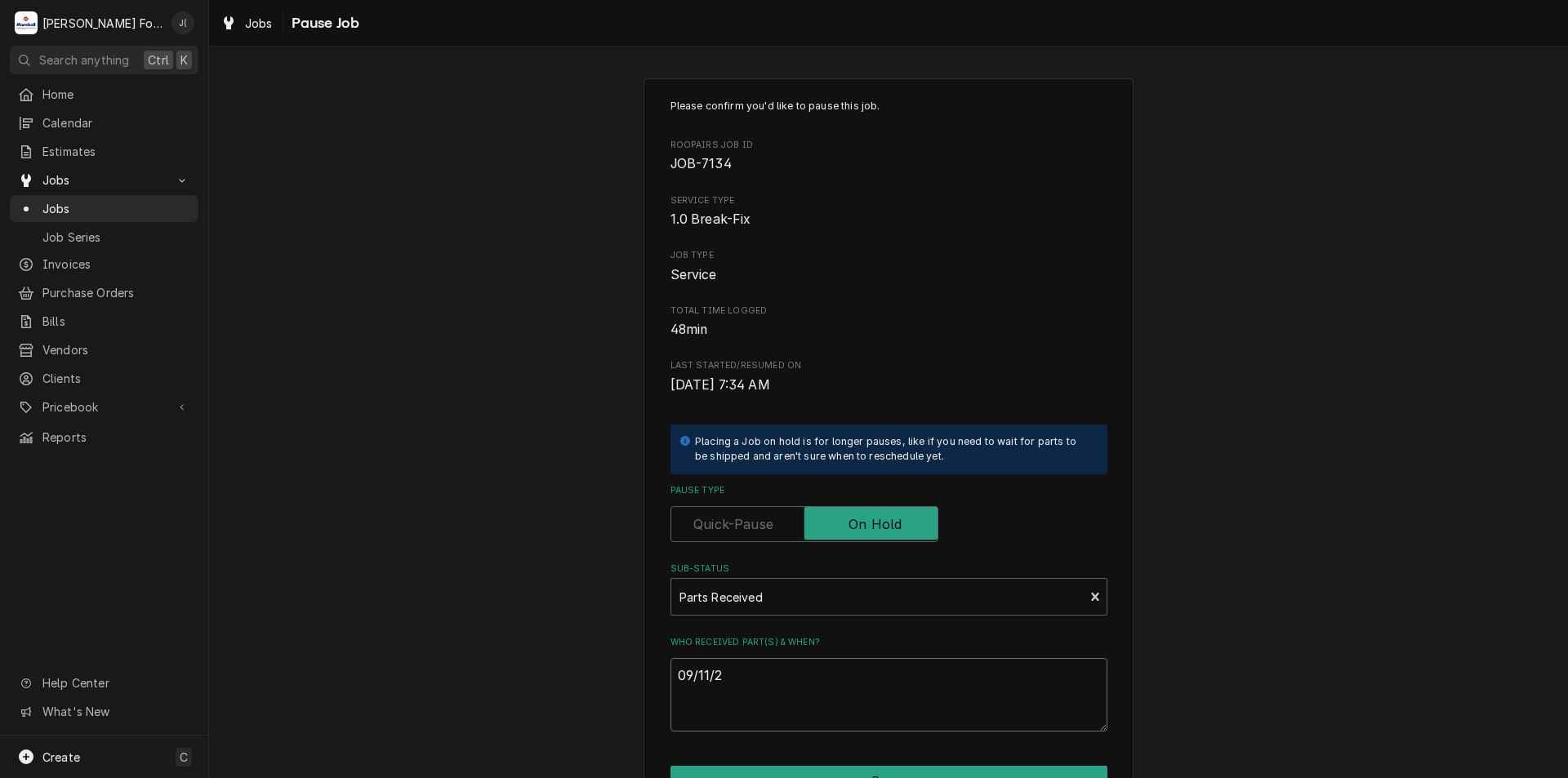
type textarea "x"
type textarea "[DATE]"
type textarea "x"
type textarea "09/11/202"
type textarea "x"
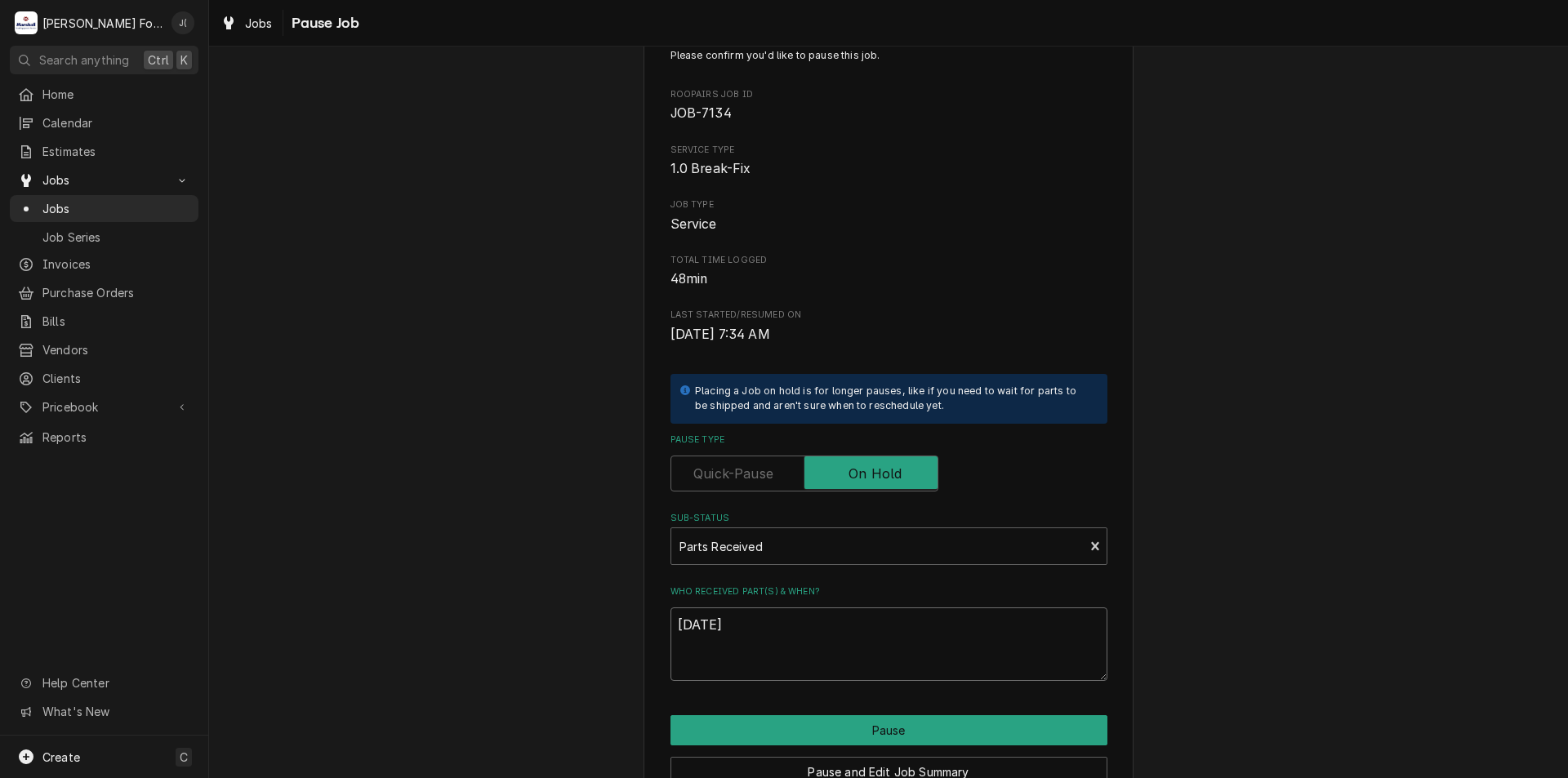
scroll to position [136, 0]
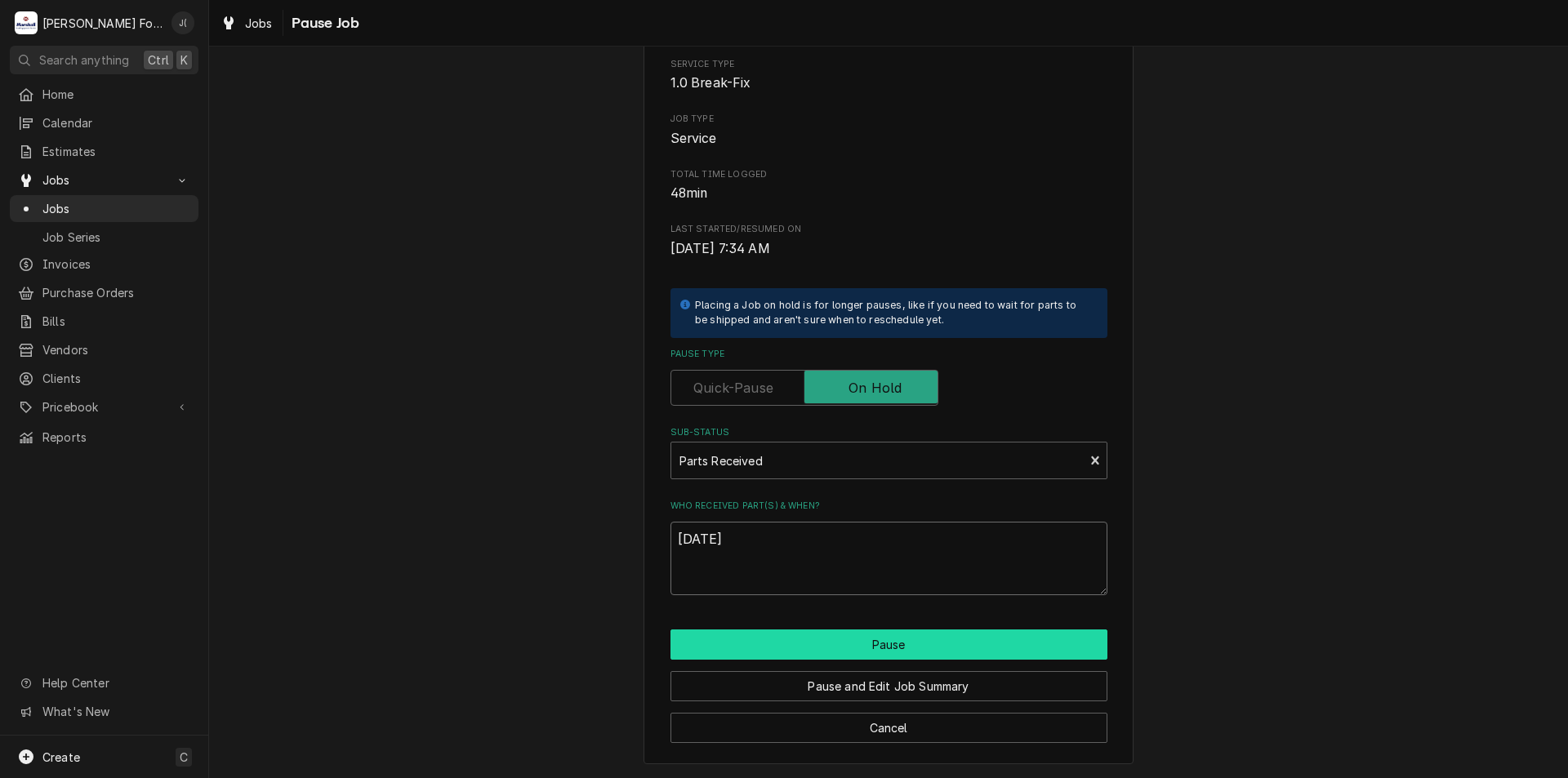
type textarea "[DATE]"
click at [961, 643] on button "Pause" at bounding box center [889, 644] width 437 height 30
type textarea "x"
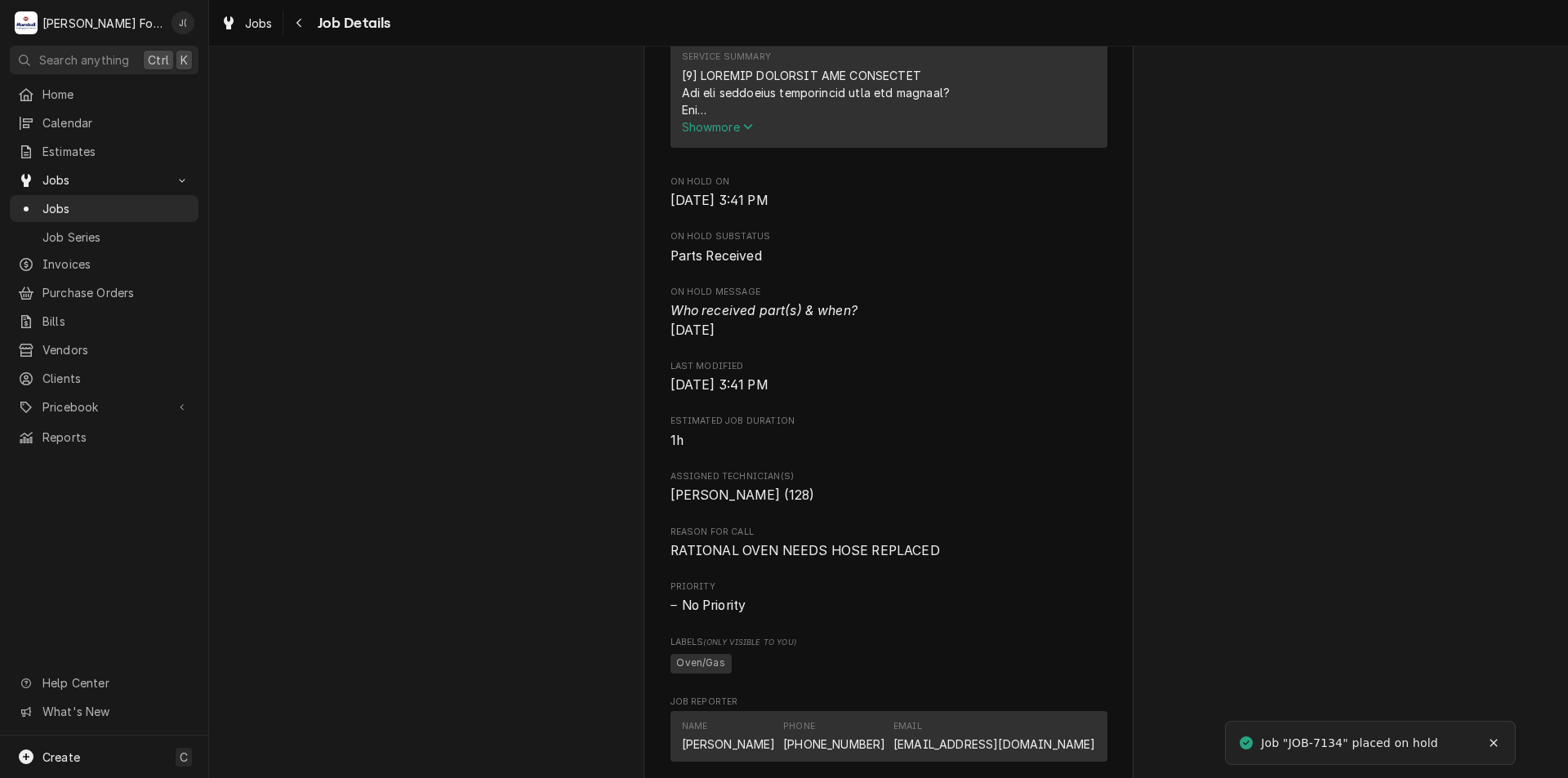
scroll to position [735, 0]
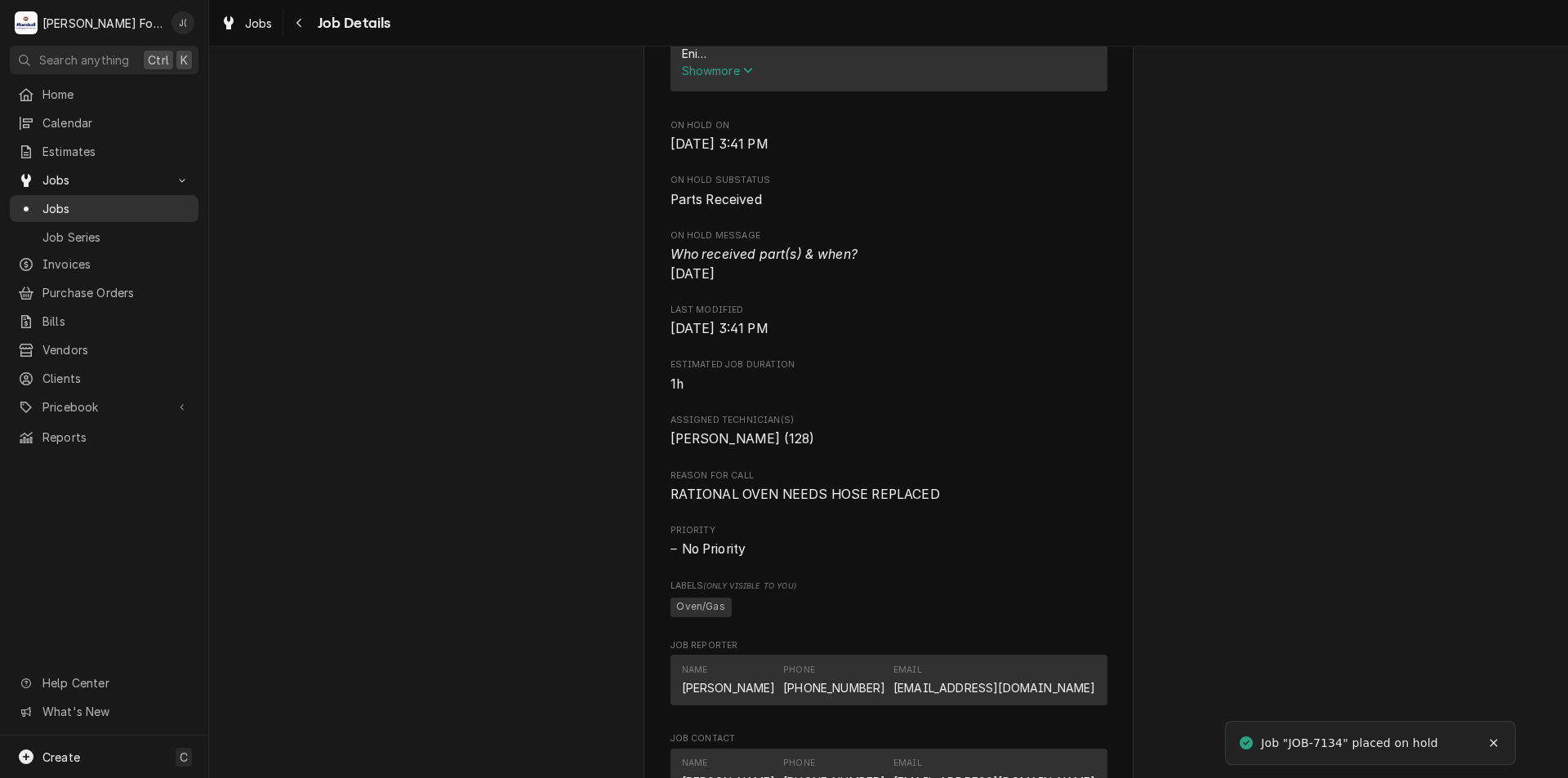
click at [109, 205] on span "Jobs" at bounding box center [116, 208] width 148 height 17
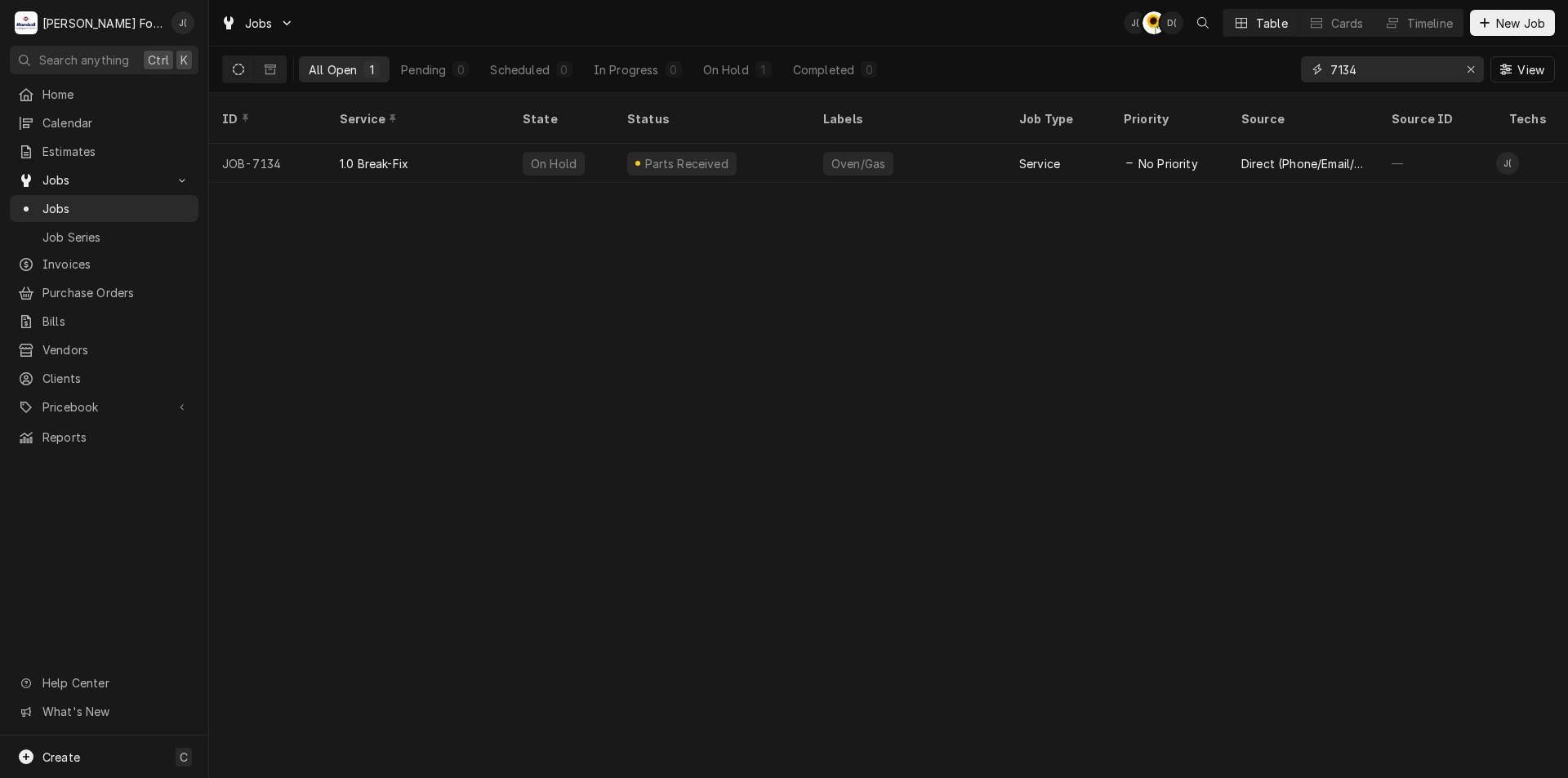
drag, startPoint x: 1471, startPoint y: 63, endPoint x: 1423, endPoint y: 59, distance: 48.2
click at [1459, 64] on button "Erase input" at bounding box center [1470, 69] width 26 height 26
click at [1418, 58] on input "Dynamic Content Wrapper" at bounding box center [1407, 69] width 153 height 26
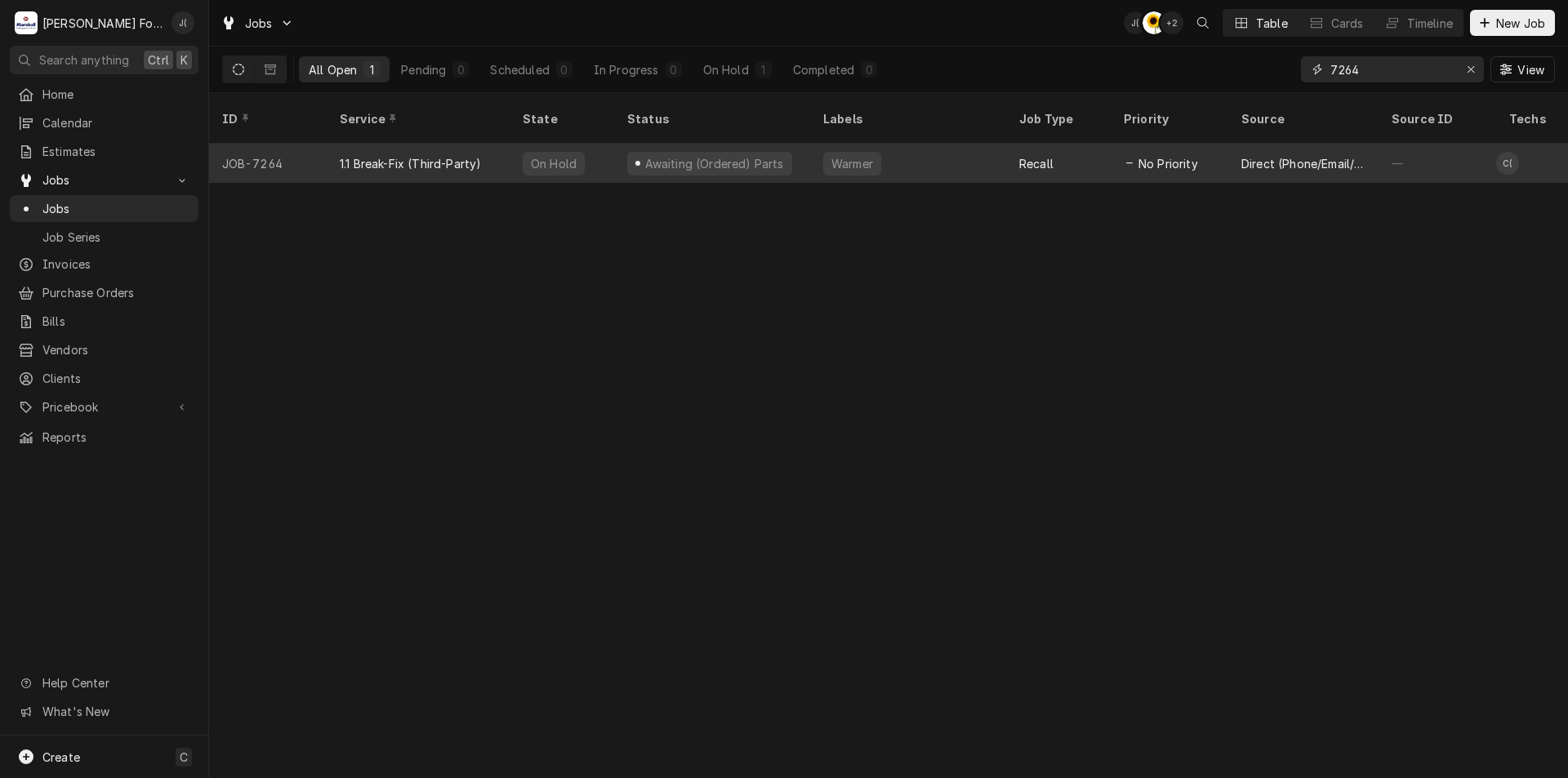
type input "7264"
click at [964, 144] on div "Warmer" at bounding box center [908, 162] width 196 height 39
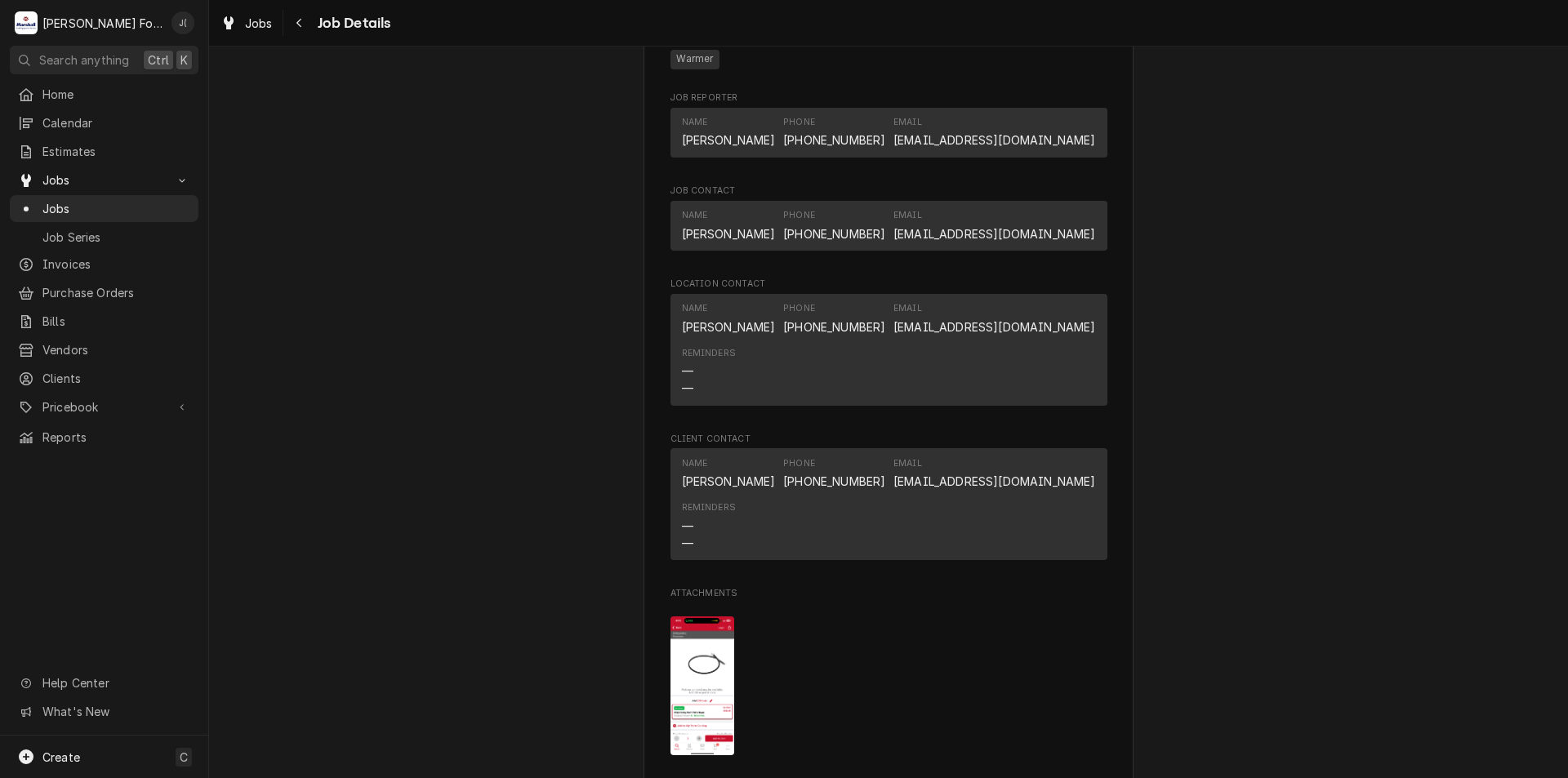
scroll to position [2287, 0]
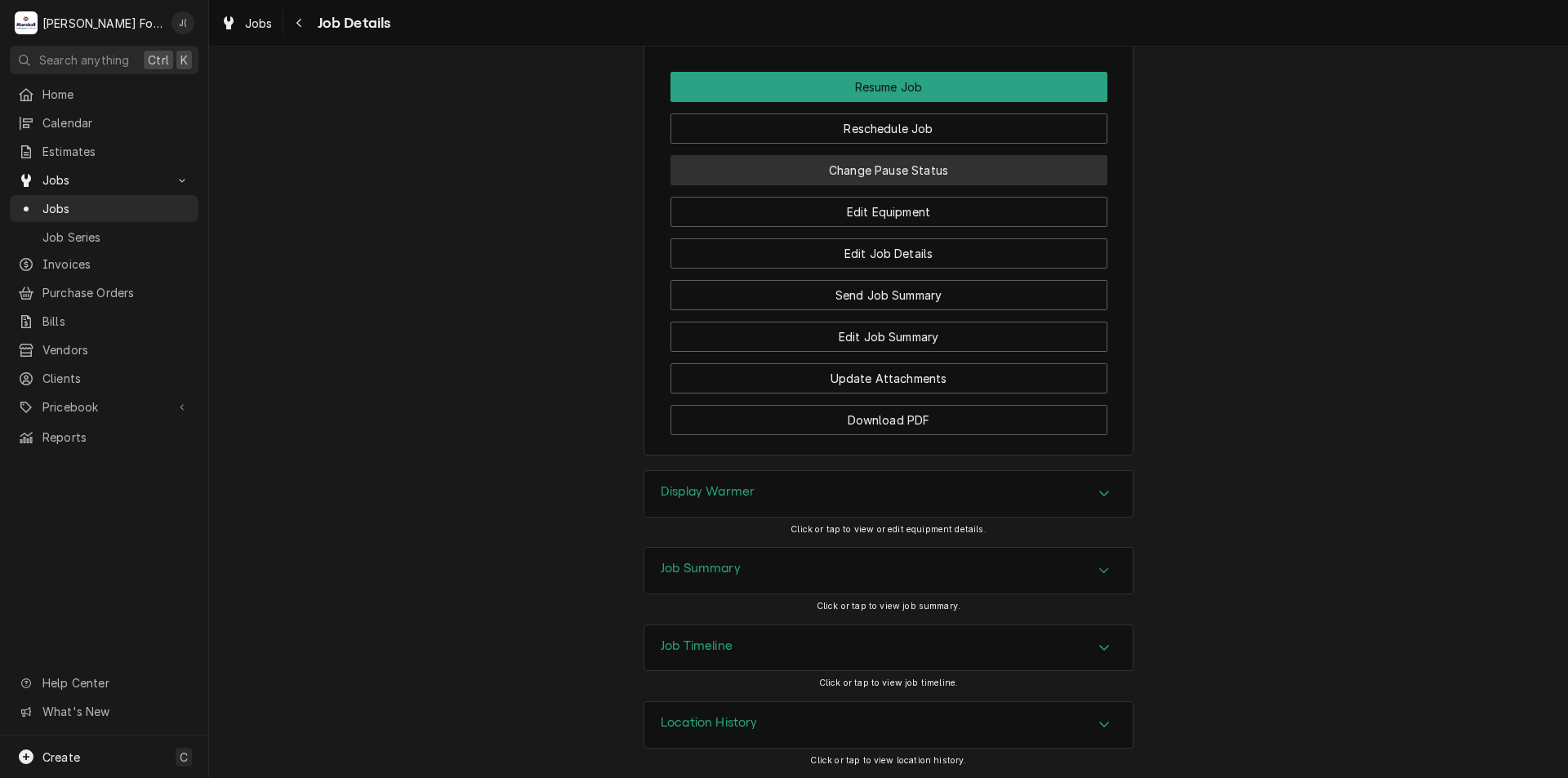
click at [917, 185] on button "Change Pause Status" at bounding box center [889, 170] width 437 height 30
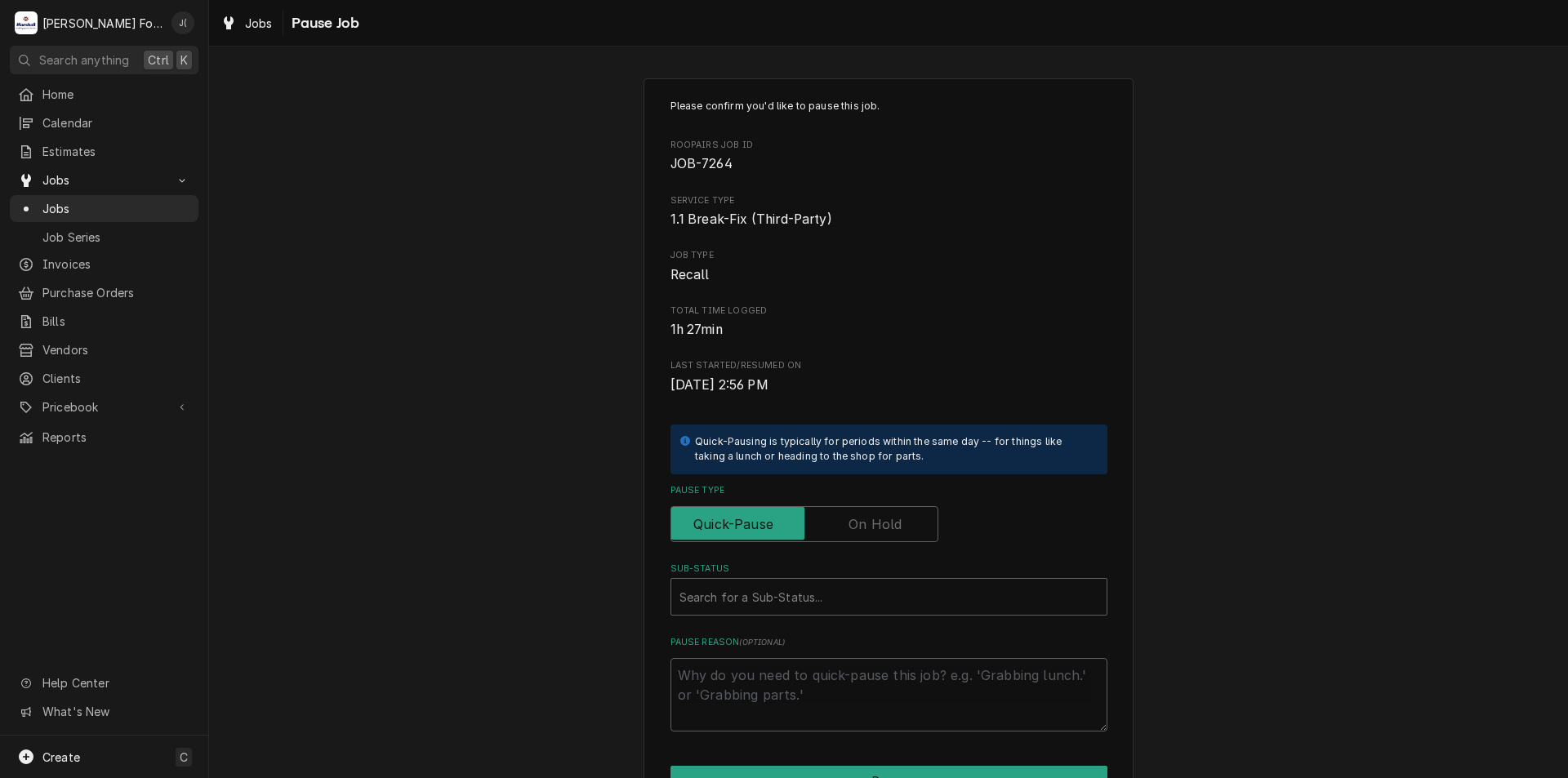
click at [880, 532] on label "Pause Type" at bounding box center [804, 524] width 268 height 36
click at [880, 532] on input "Pause Type" at bounding box center [804, 524] width 254 height 36
checkbox input "true"
click at [863, 593] on div "Sub-Status" at bounding box center [889, 597] width 419 height 30
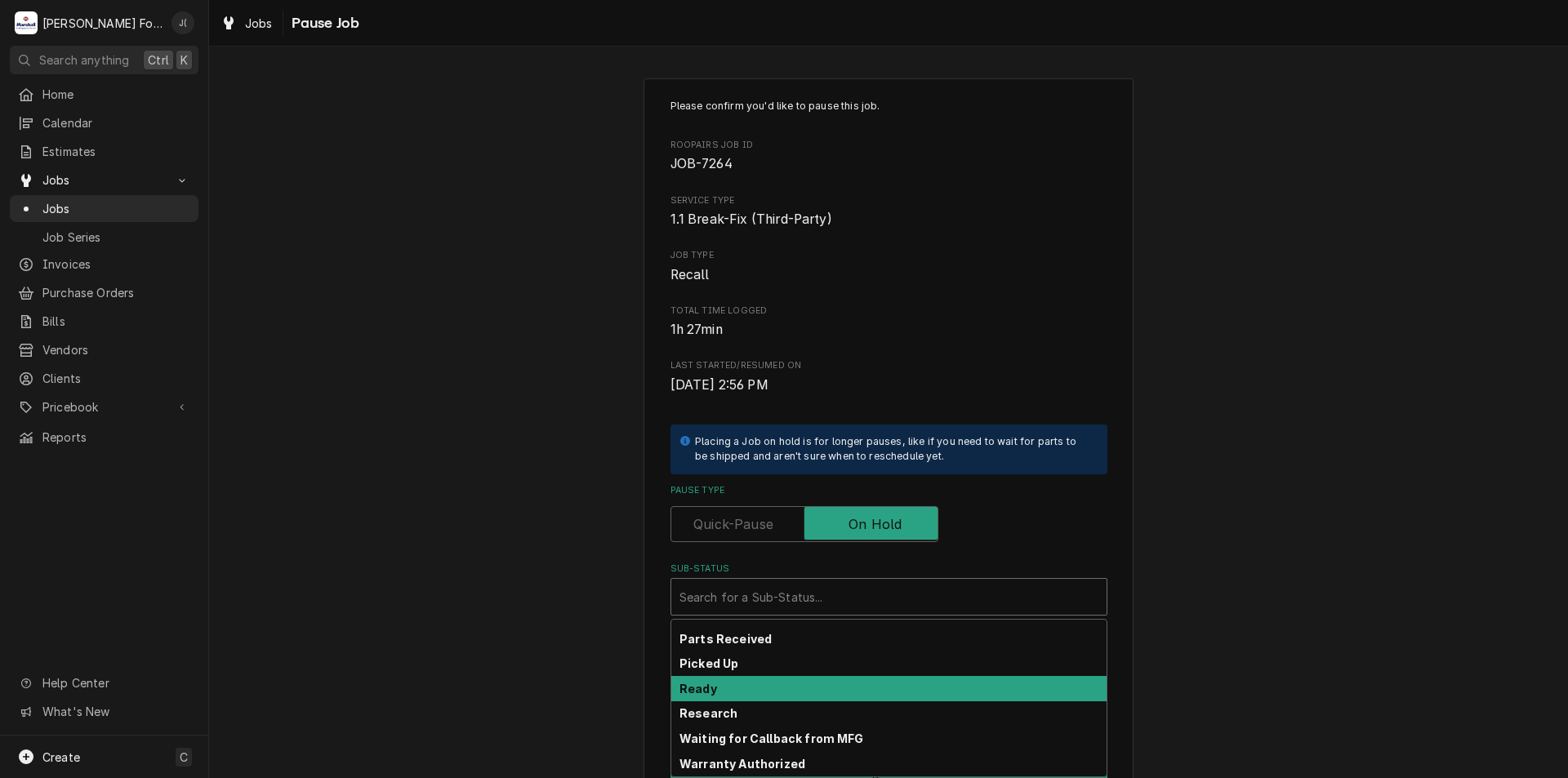
scroll to position [268, 0]
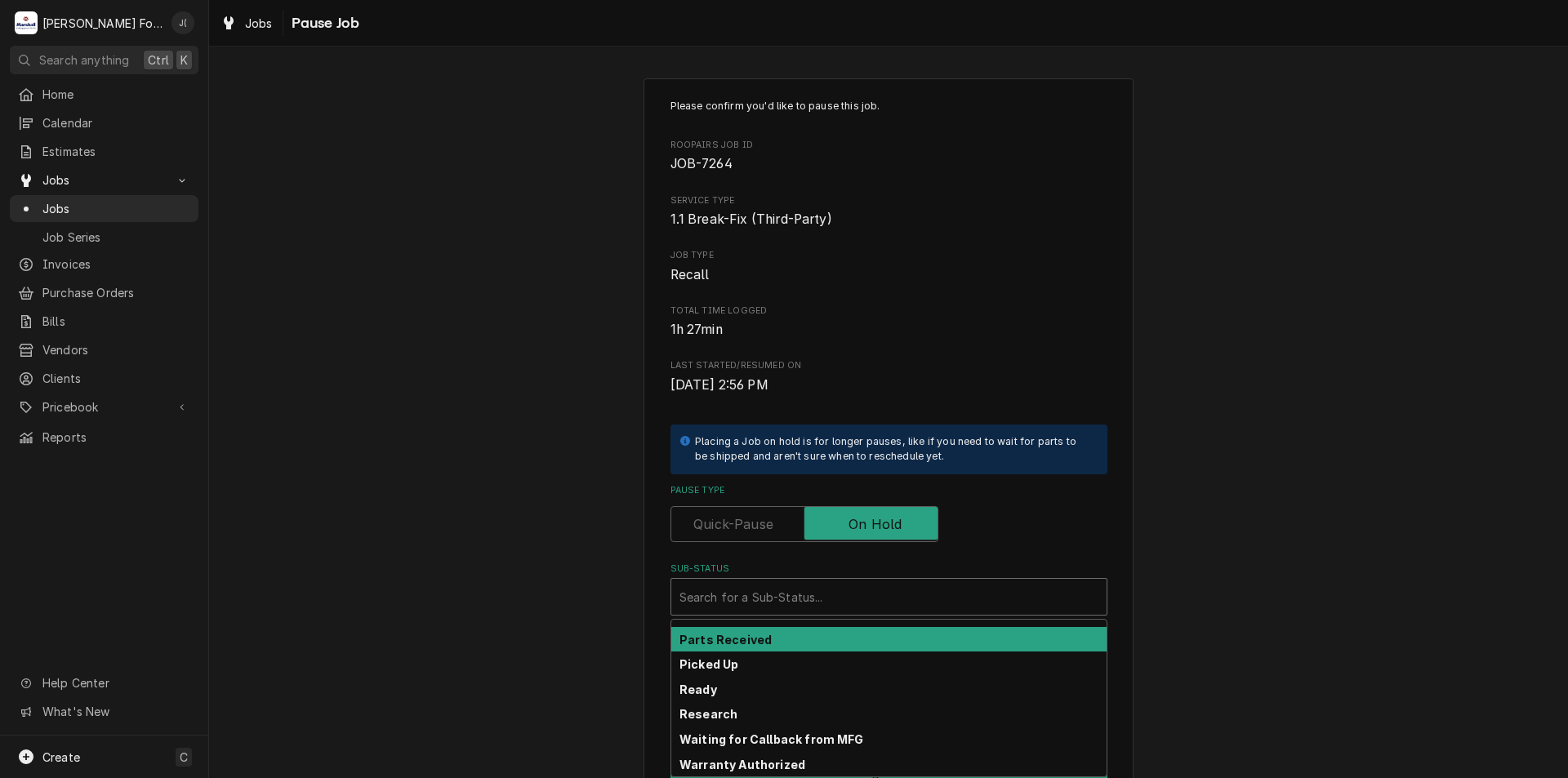
click at [837, 644] on div "Parts Received" at bounding box center [889, 640] width 435 height 25
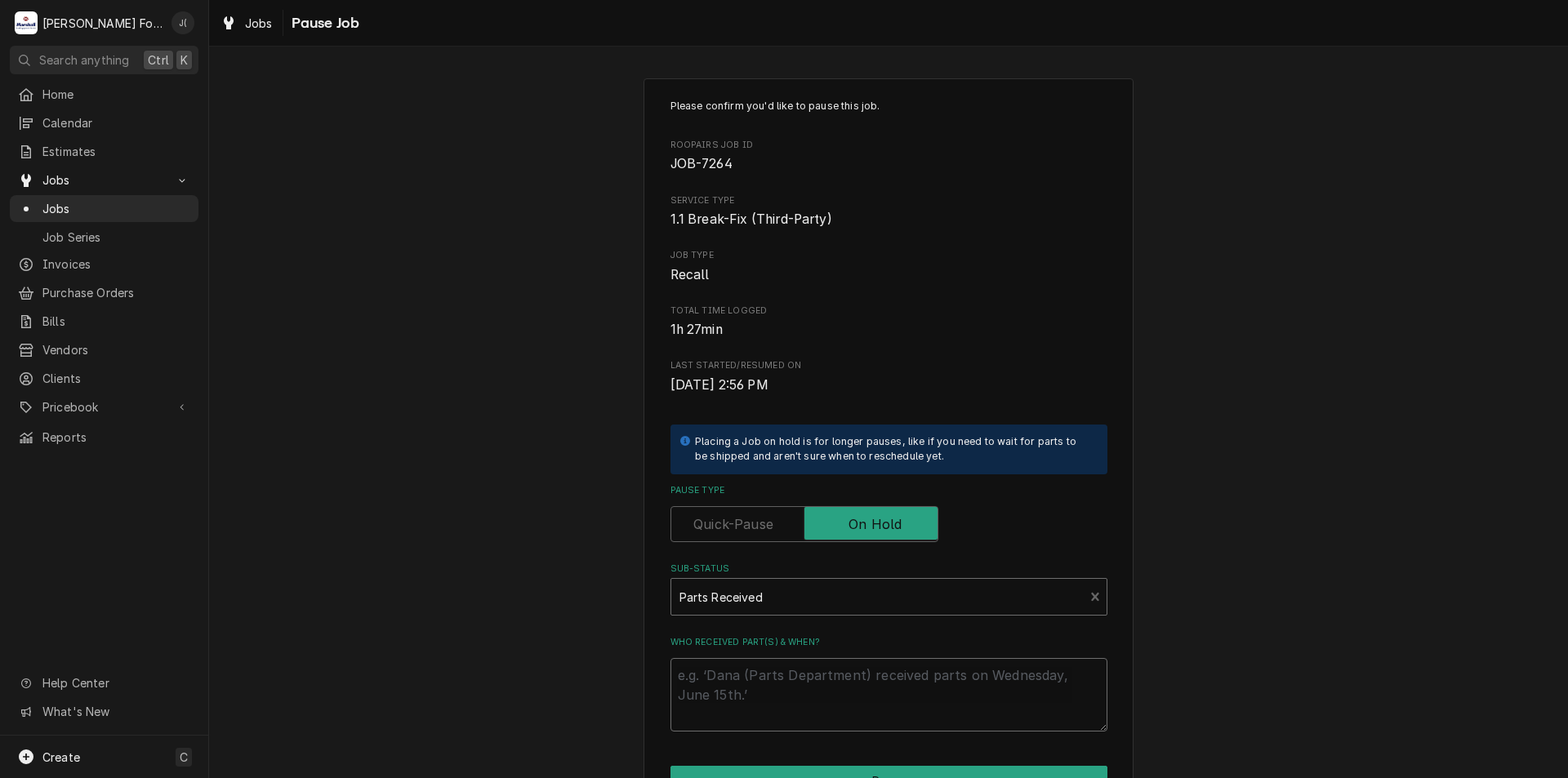
click at [826, 692] on textarea "Who received part(s) & when?" at bounding box center [889, 694] width 437 height 73
type textarea "x"
type textarea "0"
type textarea "x"
type textarea "09"
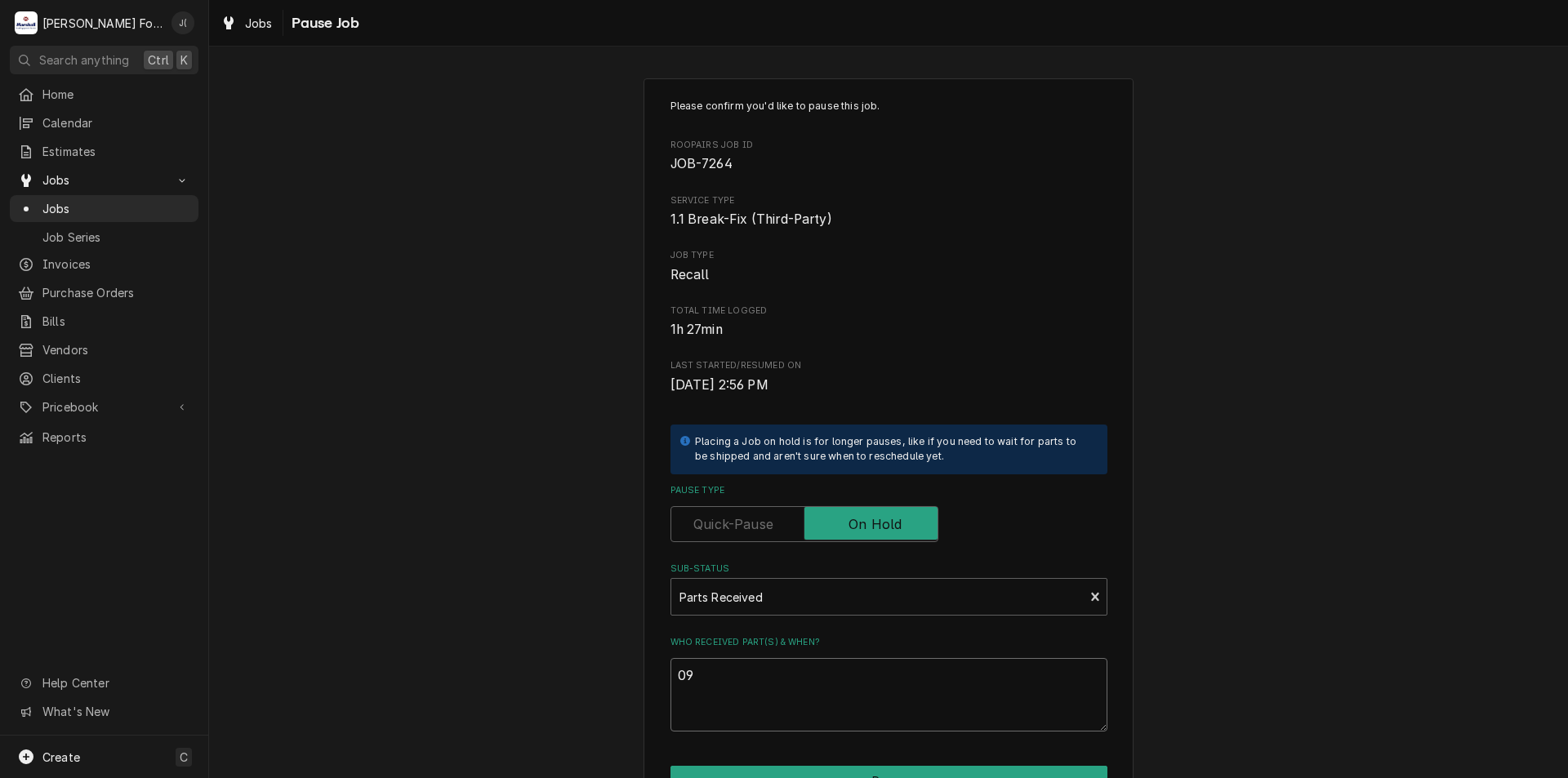
type textarea "x"
type textarea "09/"
type textarea "x"
type textarea "09/1"
type textarea "x"
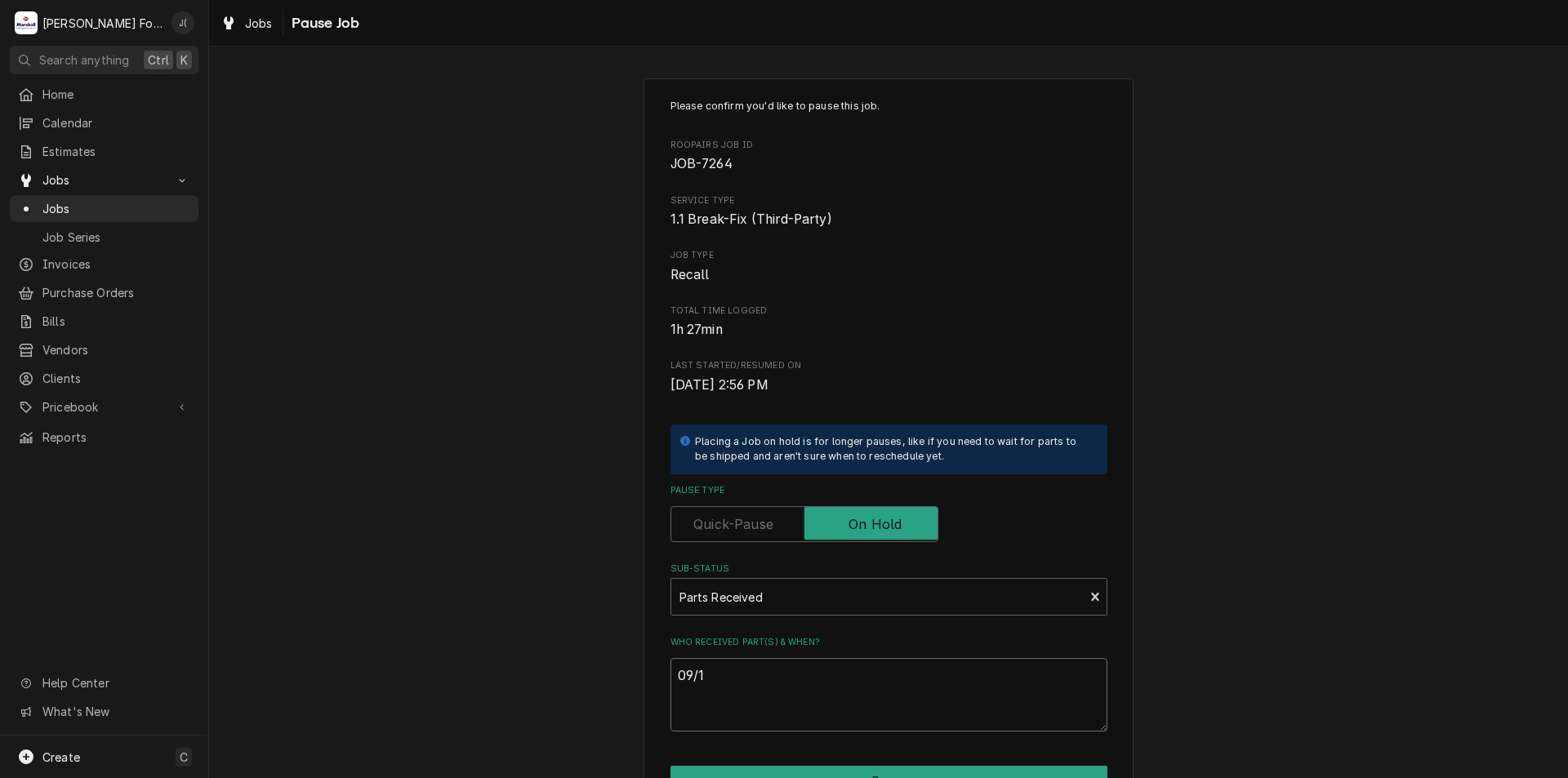
type textarea "09/11"
type textarea "x"
type textarea "09/11/"
type textarea "x"
type textarea "09/11/2"
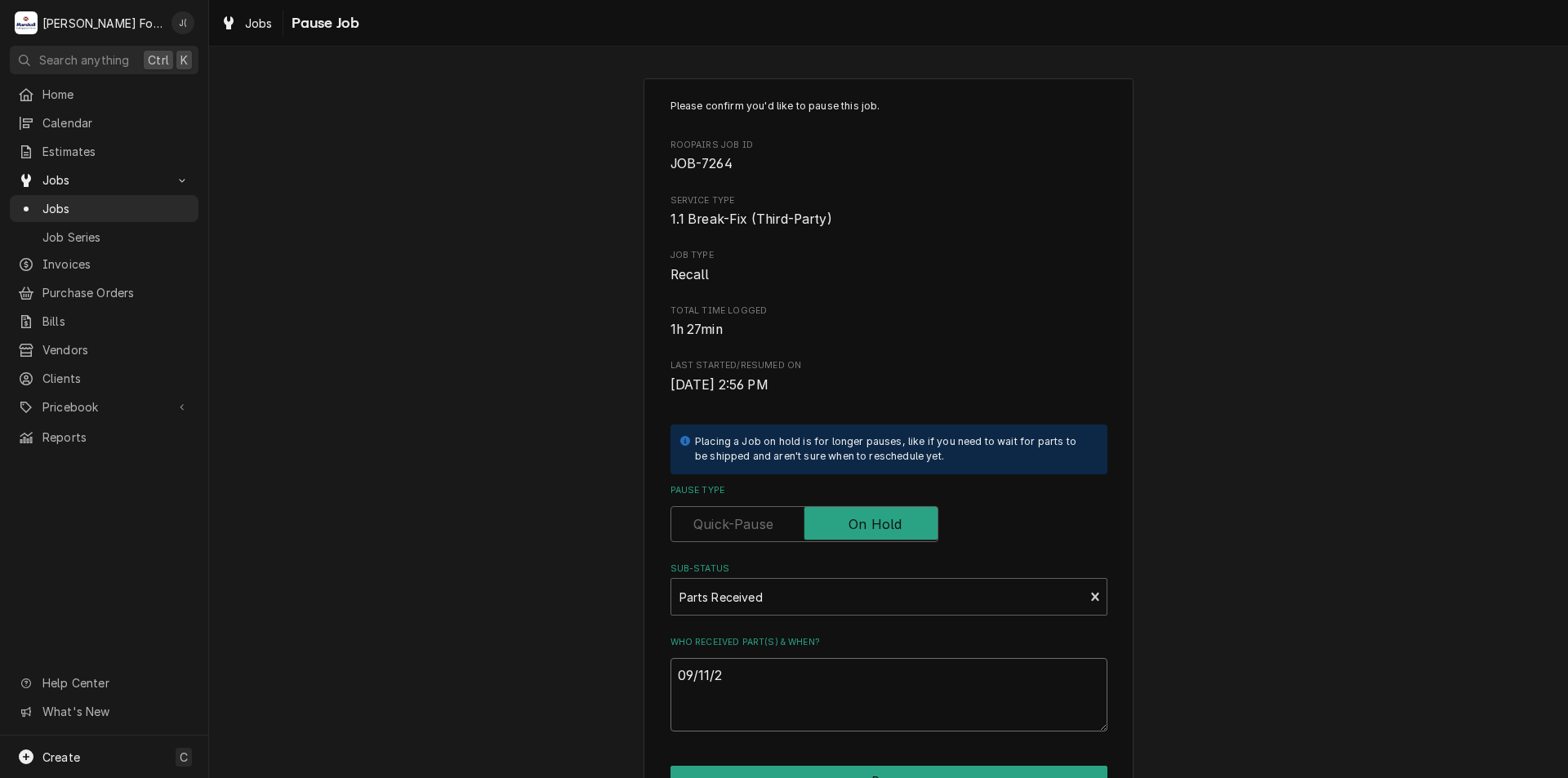
type textarea "x"
type textarea "[DATE]"
type textarea "x"
type textarea "09/11/202"
type textarea "x"
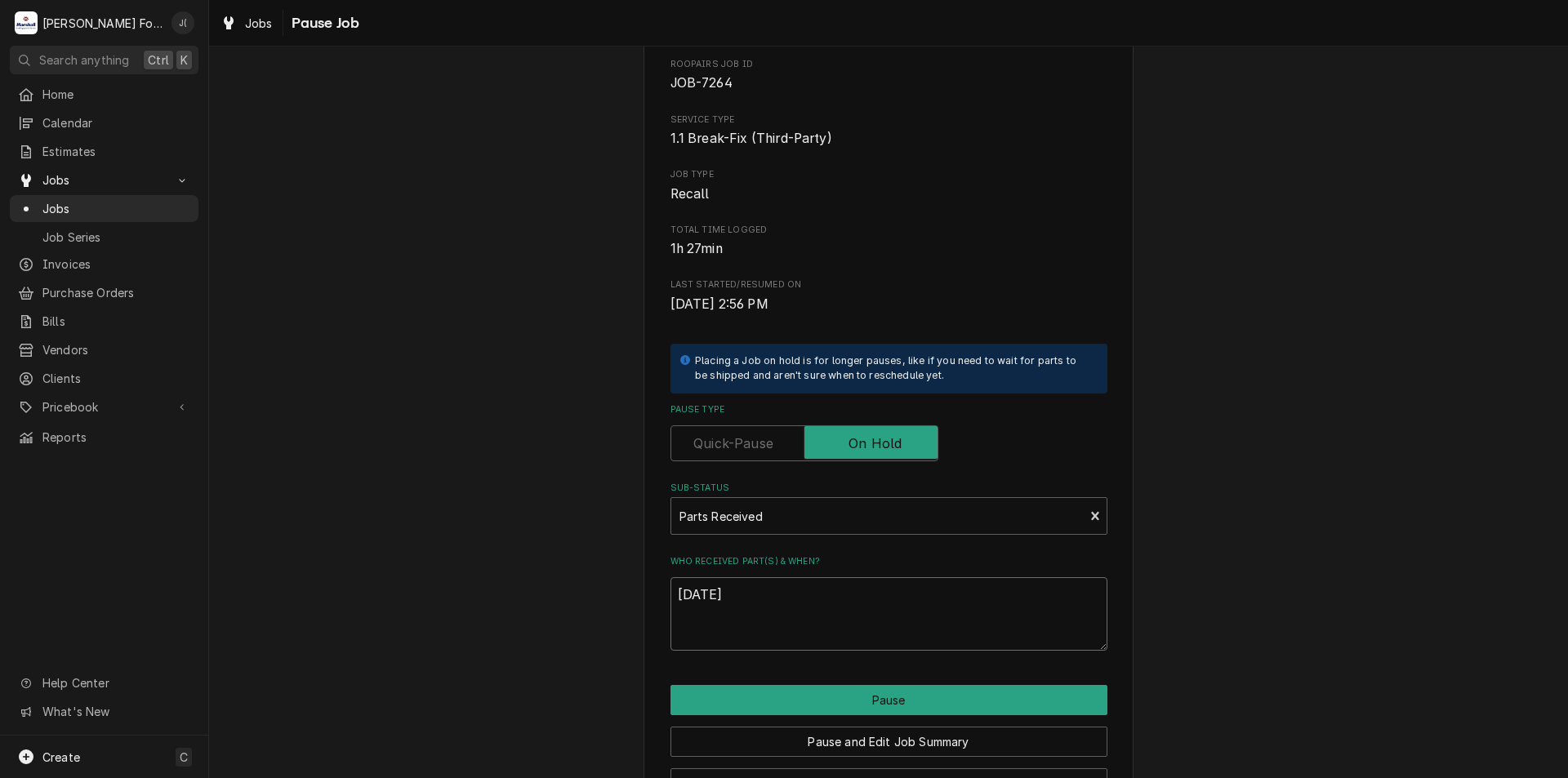
scroll to position [136, 0]
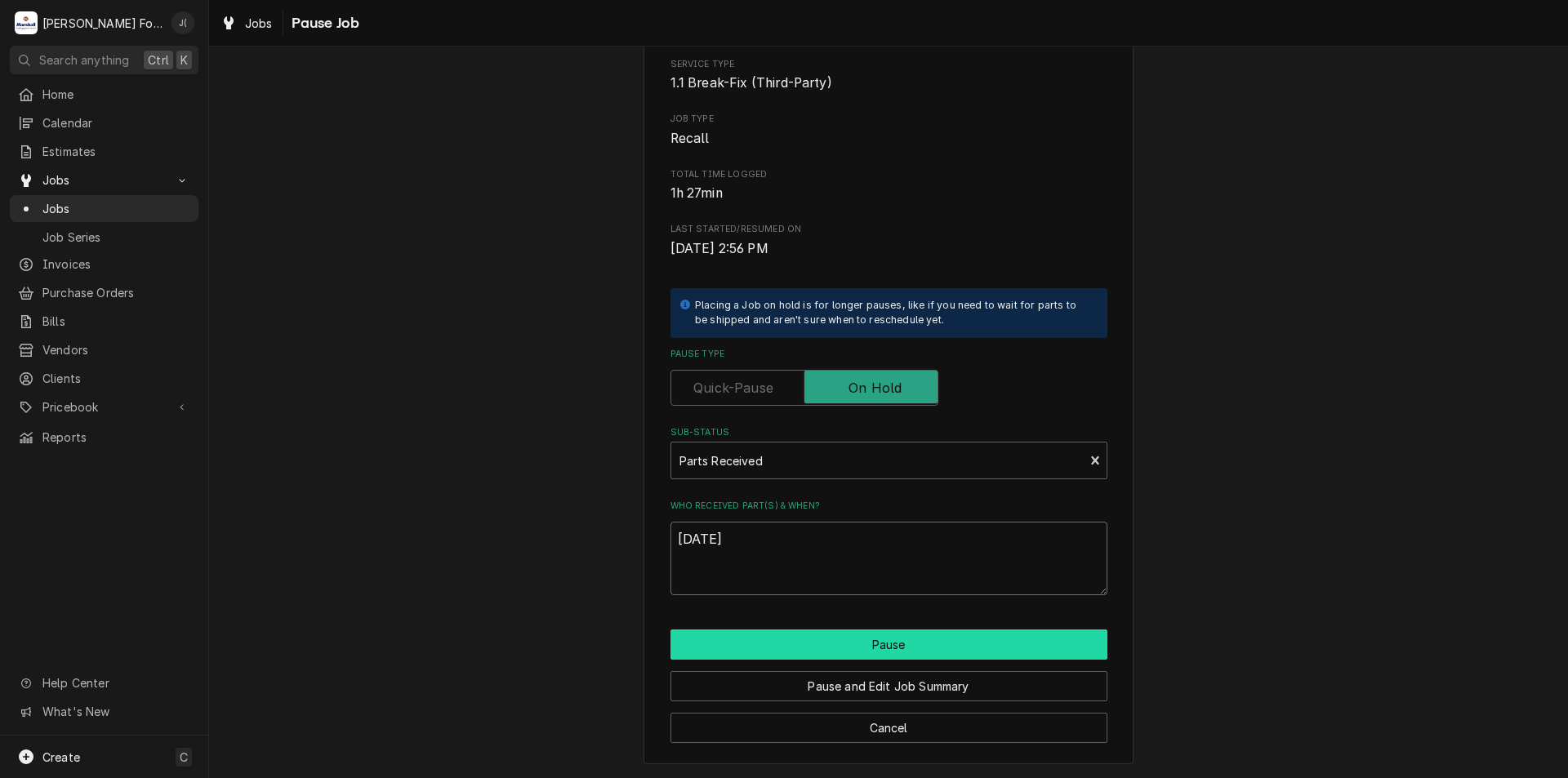
type textarea "[DATE]"
click at [817, 642] on button "Pause" at bounding box center [889, 644] width 437 height 30
type textarea "x"
